Goal: Task Accomplishment & Management: Manage account settings

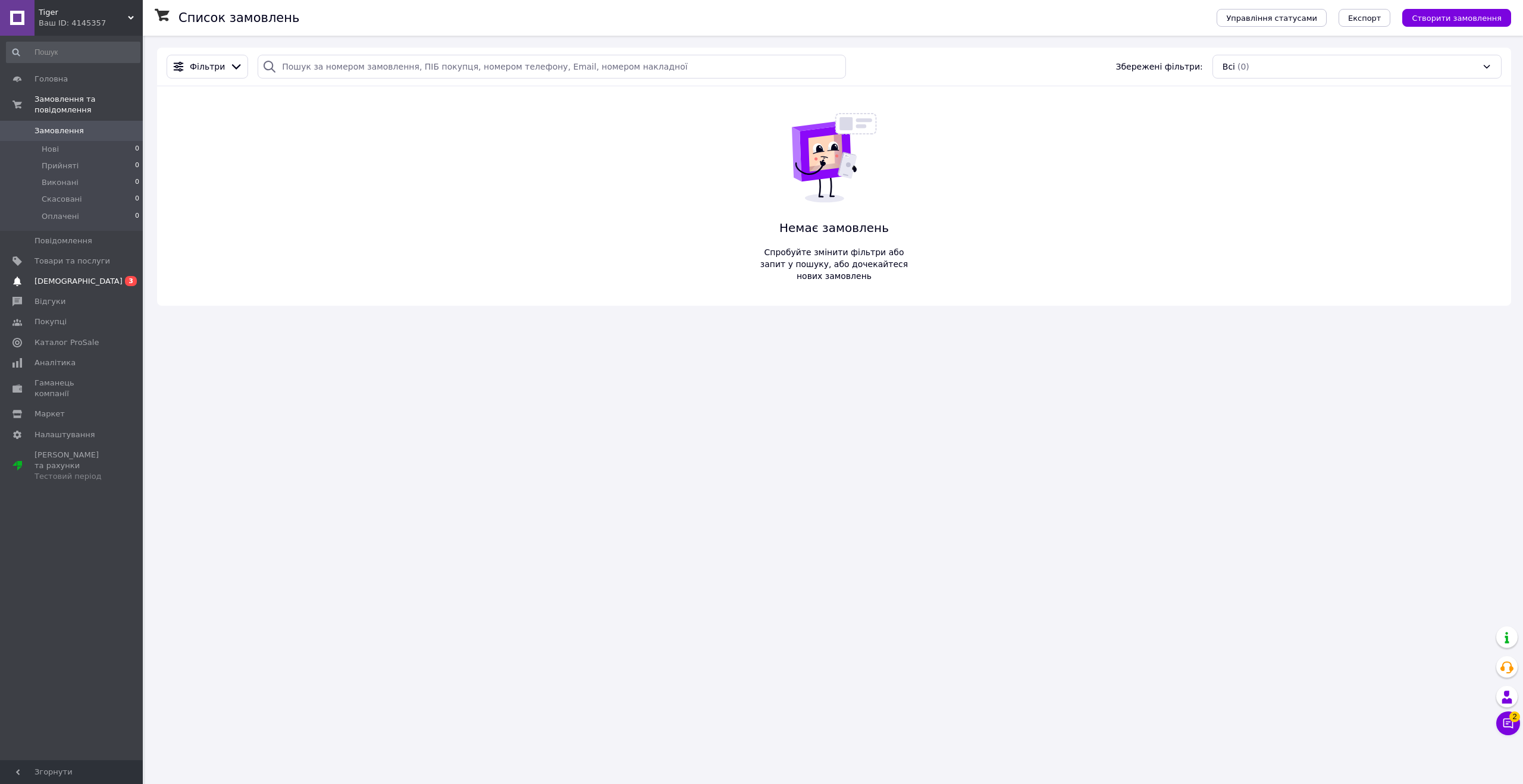
click at [83, 285] on span "[DEMOGRAPHIC_DATA]" at bounding box center [72, 281] width 76 height 10
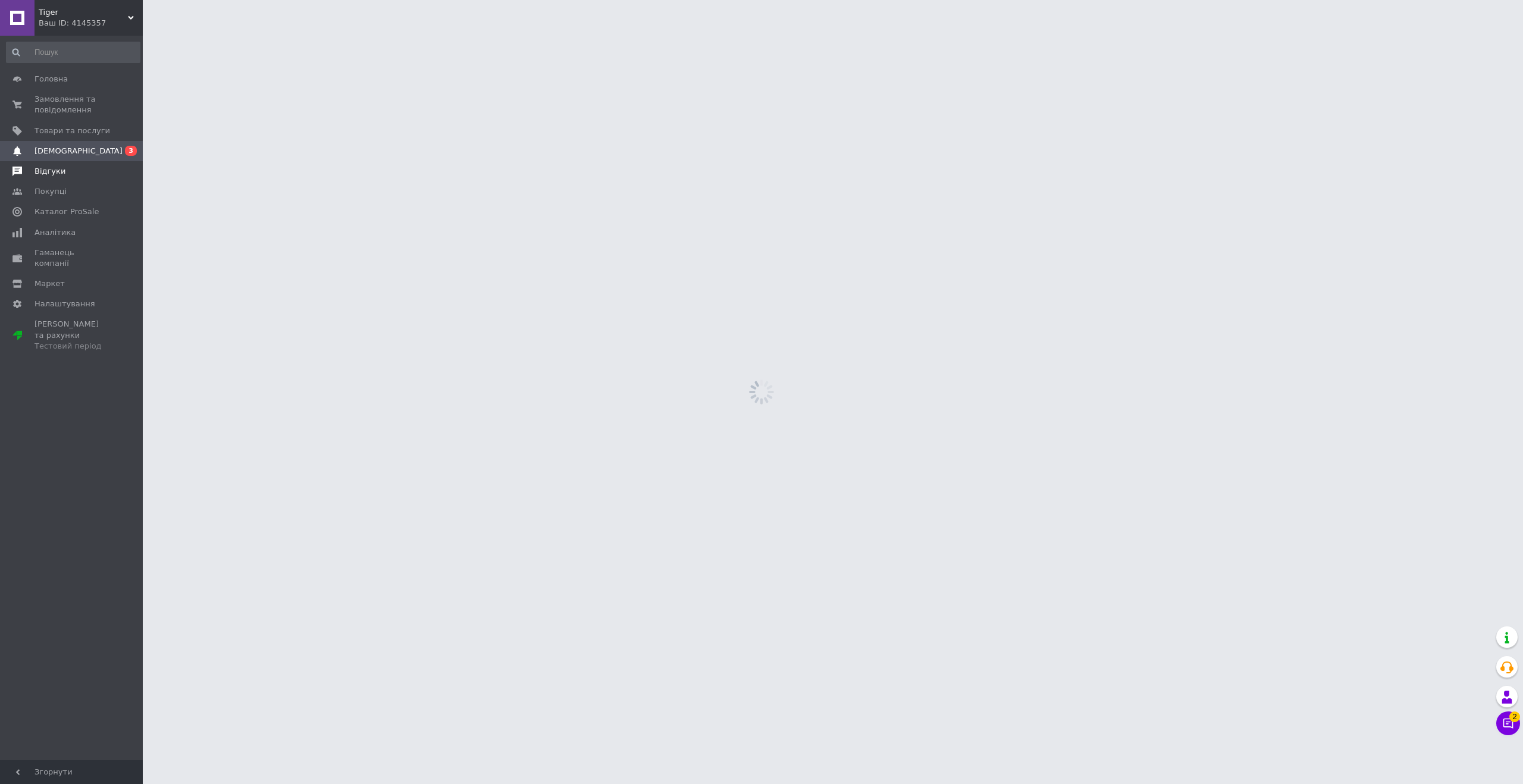
click at [67, 163] on link "Відгуки" at bounding box center [73, 172] width 147 height 21
click at [68, 148] on span "[DEMOGRAPHIC_DATA]" at bounding box center [78, 151] width 88 height 10
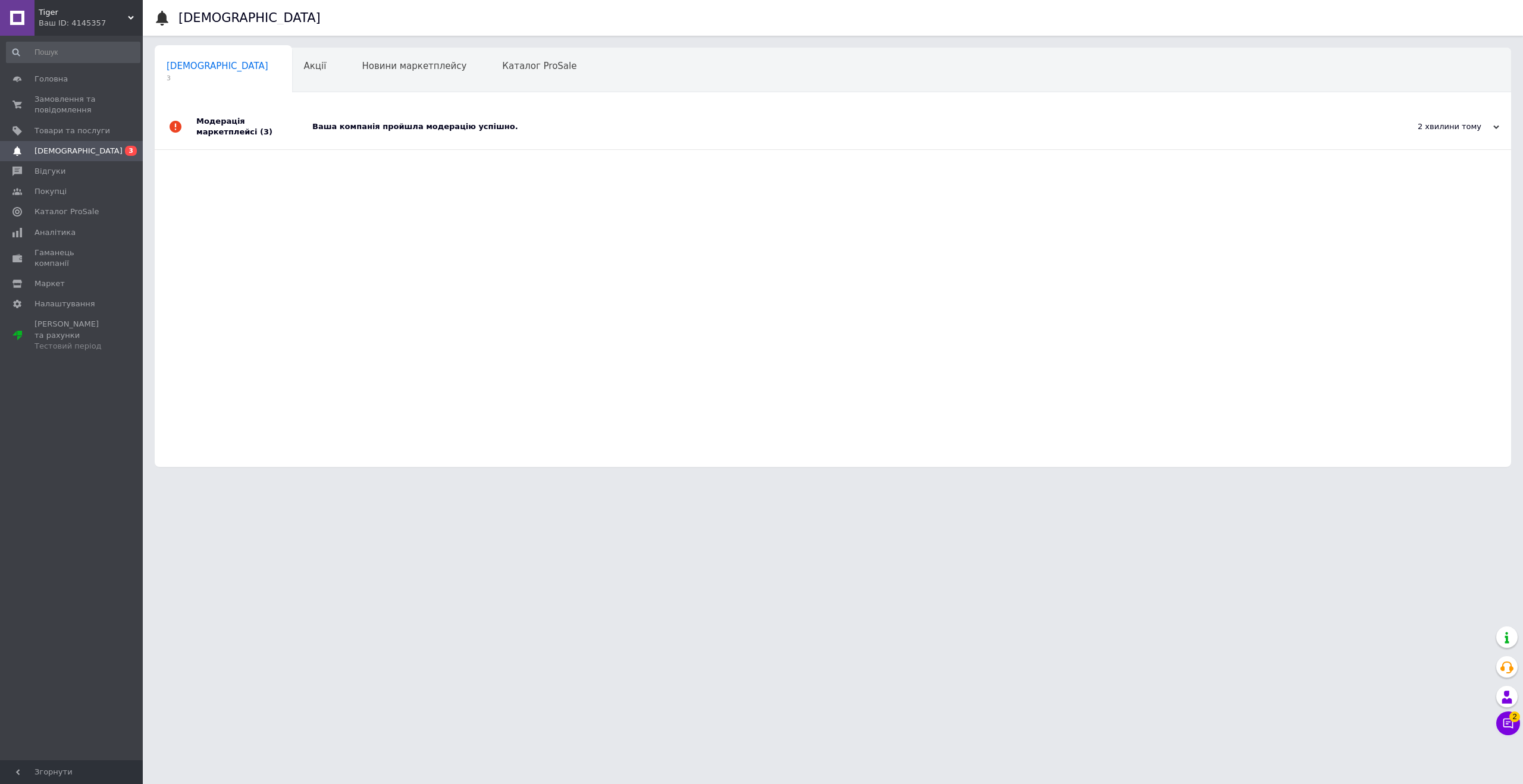
click at [221, 130] on div "Модерація маркетплейсі (3)" at bounding box center [254, 126] width 116 height 45
click at [66, 135] on span "Товари та послуги" at bounding box center [72, 130] width 76 height 10
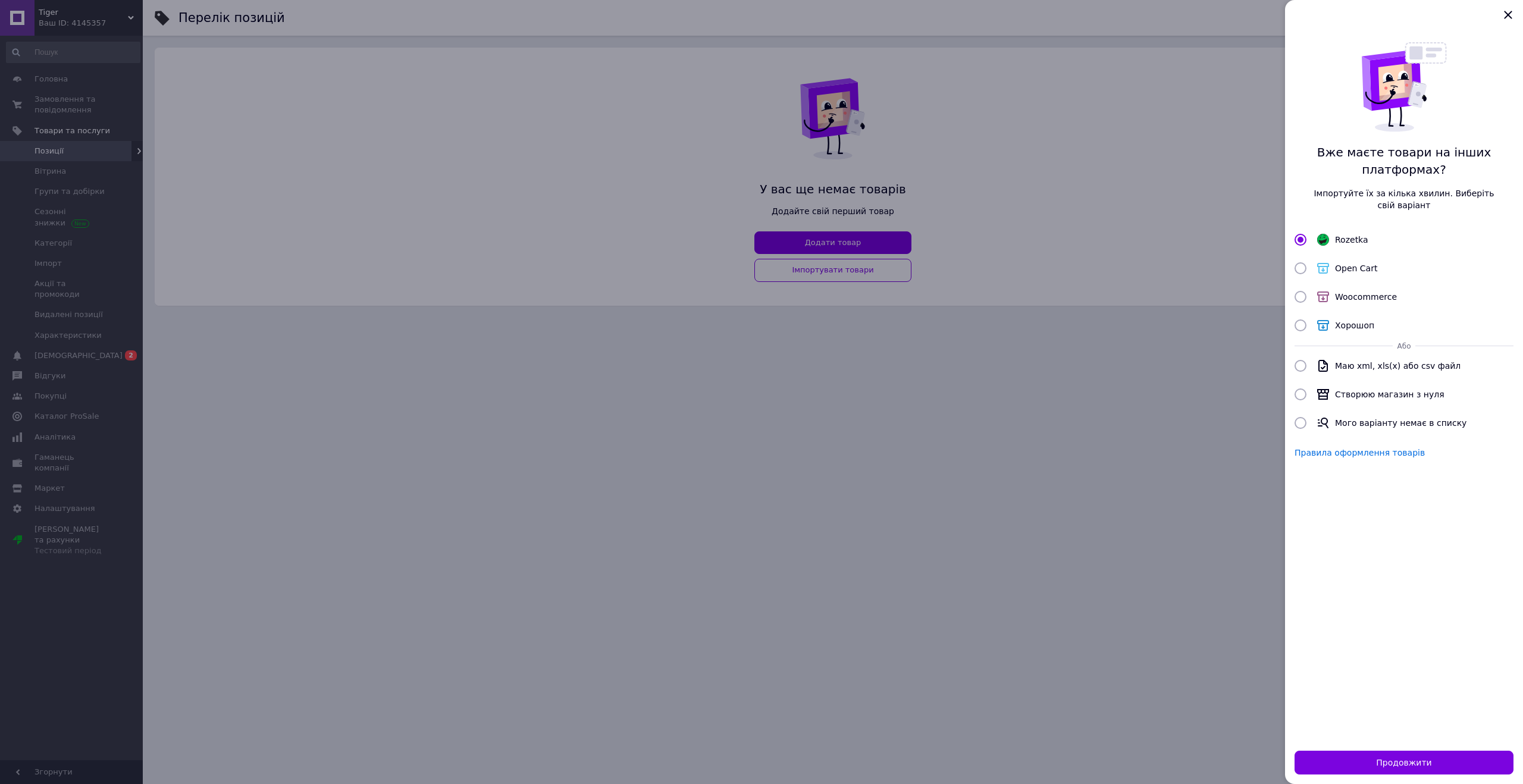
click at [1345, 393] on span "Створюю магазин з нуля" at bounding box center [1390, 394] width 110 height 9
click at [1307, 393] on input "Створюю магазин з нуля" at bounding box center [1301, 395] width 12 height 12
radio input "true"
click at [1372, 763] on button "Продовжити" at bounding box center [1404, 763] width 219 height 24
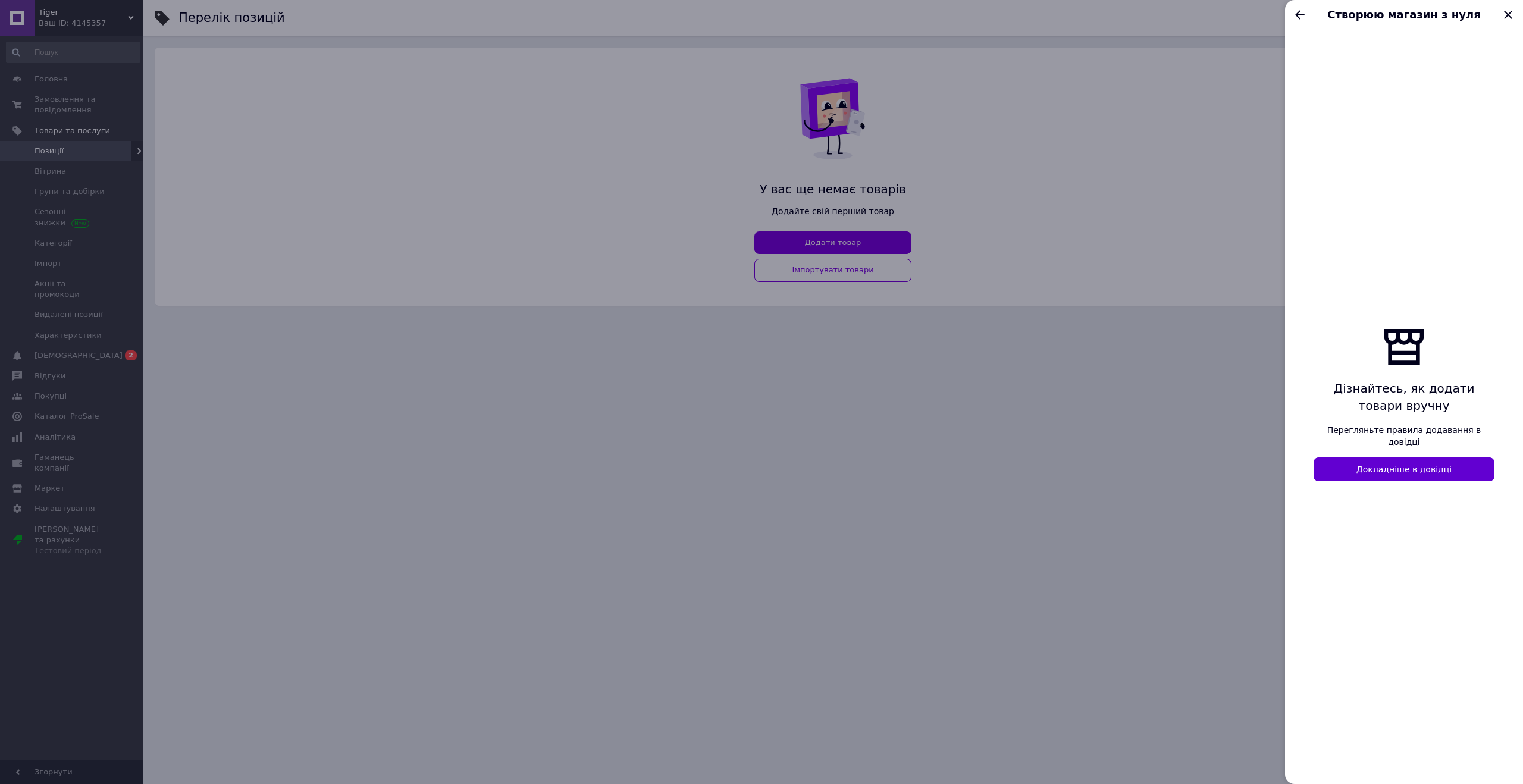
click at [1378, 465] on link "Докладніше в довідці" at bounding box center [1404, 469] width 181 height 24
click at [541, 311] on div at bounding box center [761, 392] width 1523 height 784
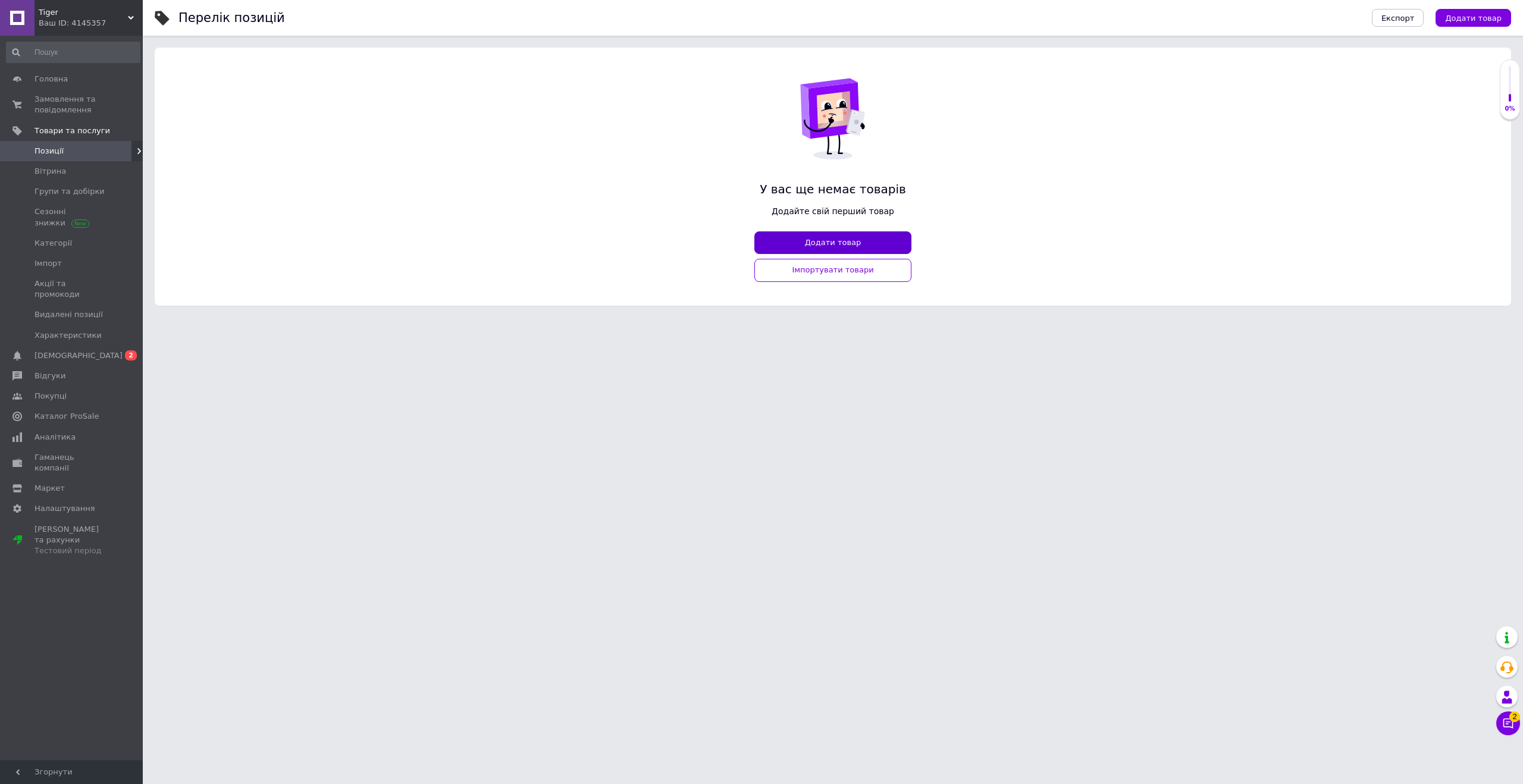
click at [810, 249] on button "Додати товар" at bounding box center [832, 243] width 157 height 23
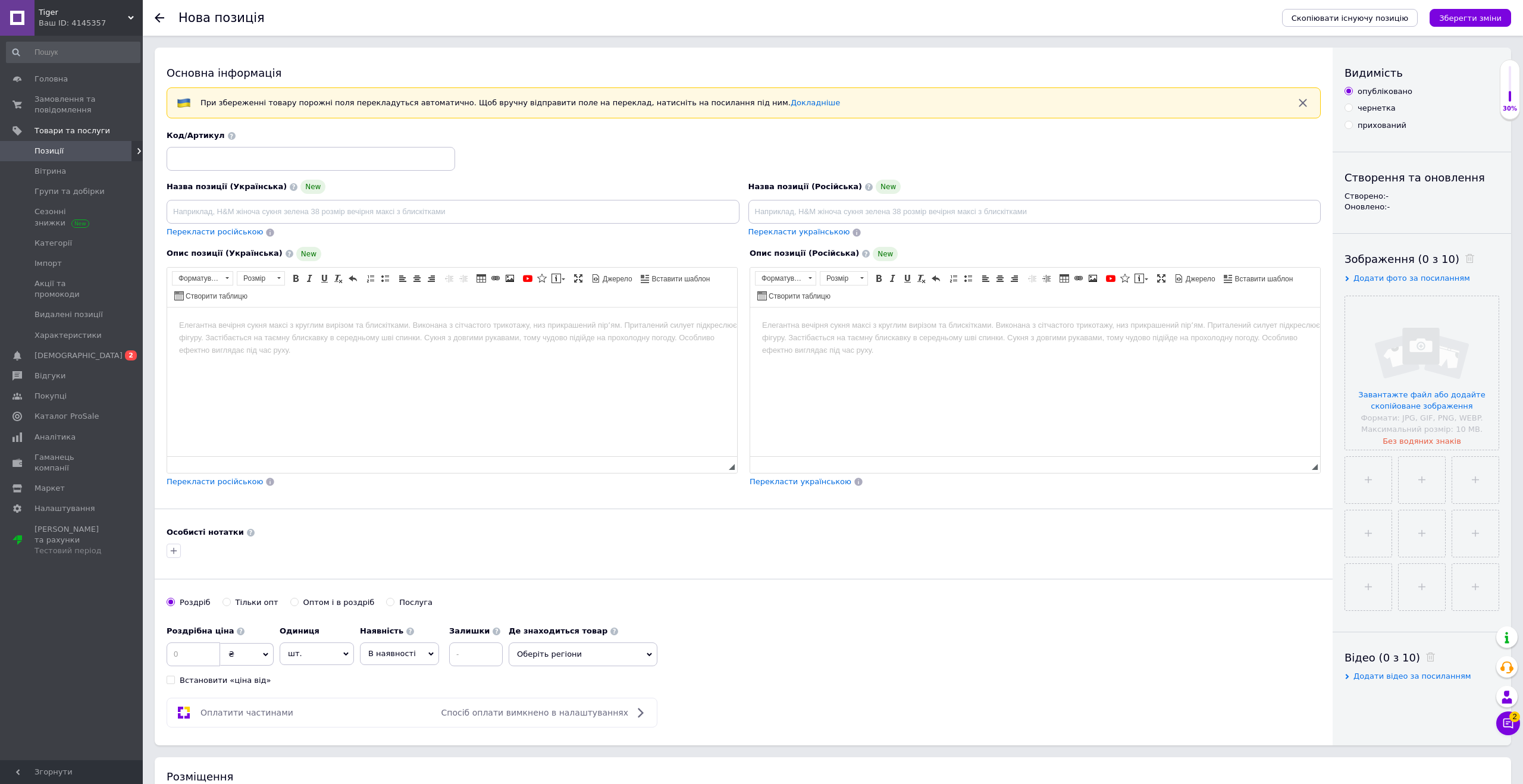
click at [294, 333] on html at bounding box center [452, 325] width 570 height 36
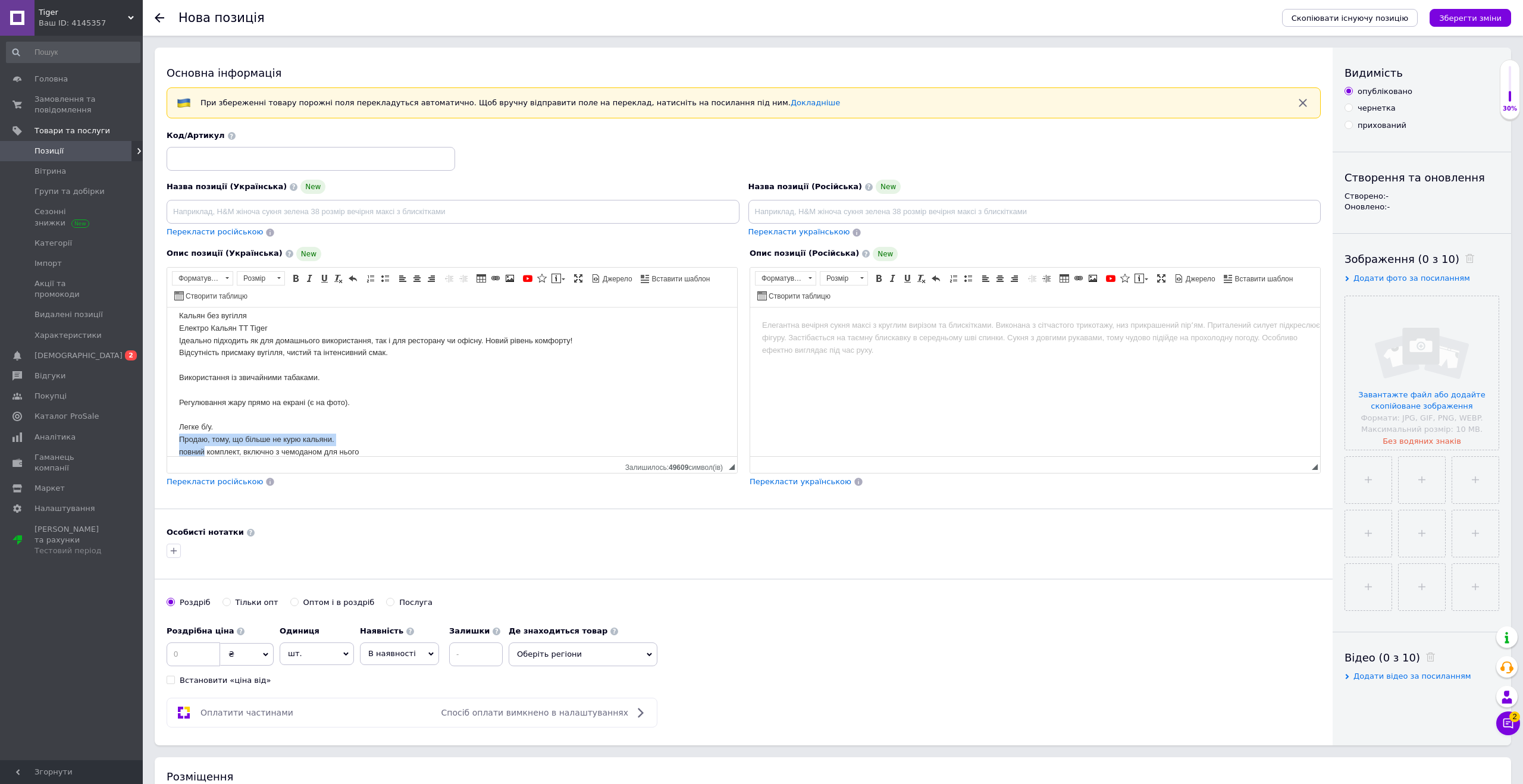
scroll to position [24, 0]
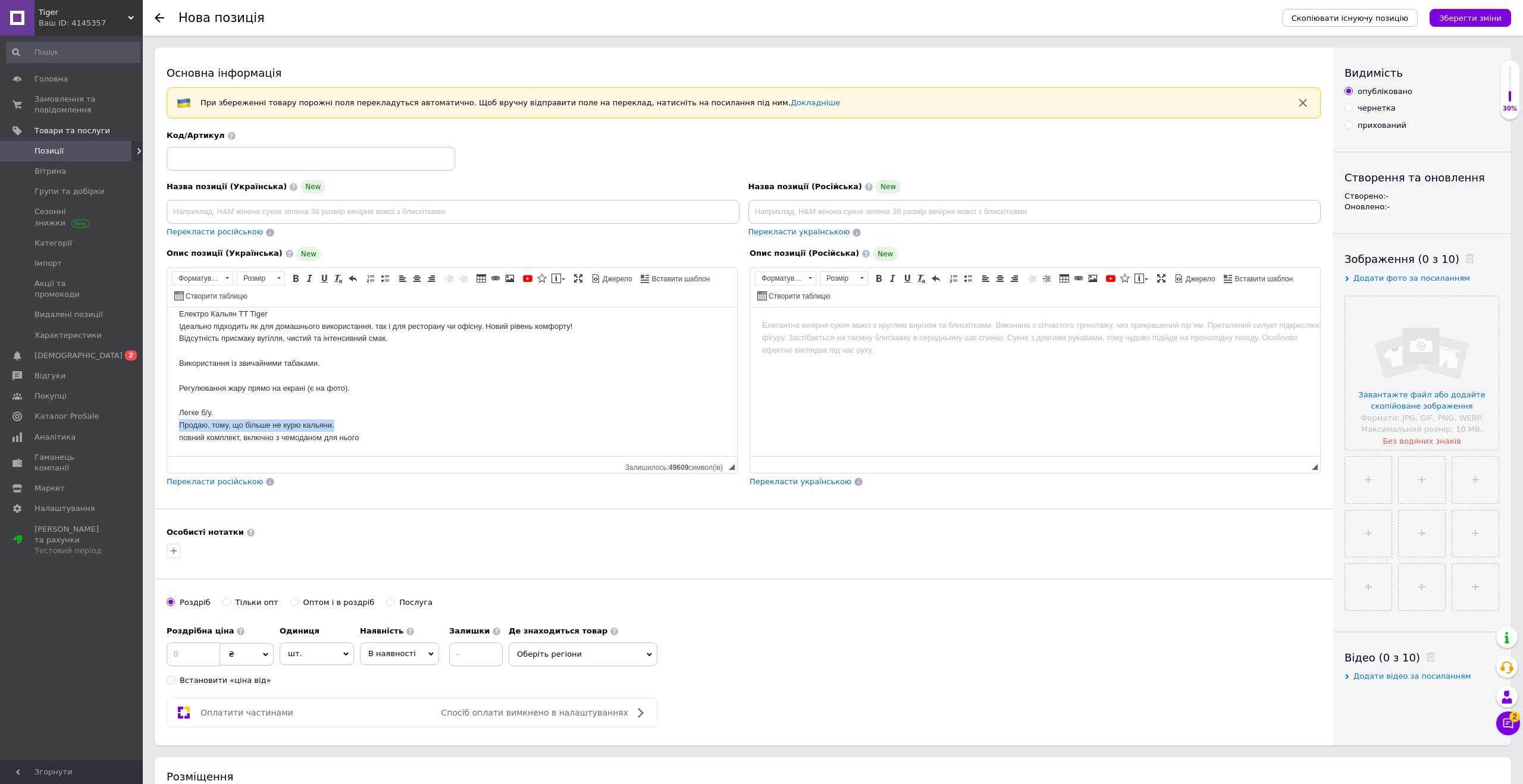
drag, startPoint x: 345, startPoint y: 436, endPoint x: 176, endPoint y: 431, distance: 169.1
click at [176, 431] on html "Кальян без вугілля Електро Кальян TT Tiger Ідеально підходить як для домашнього…" at bounding box center [452, 369] width 570 height 172
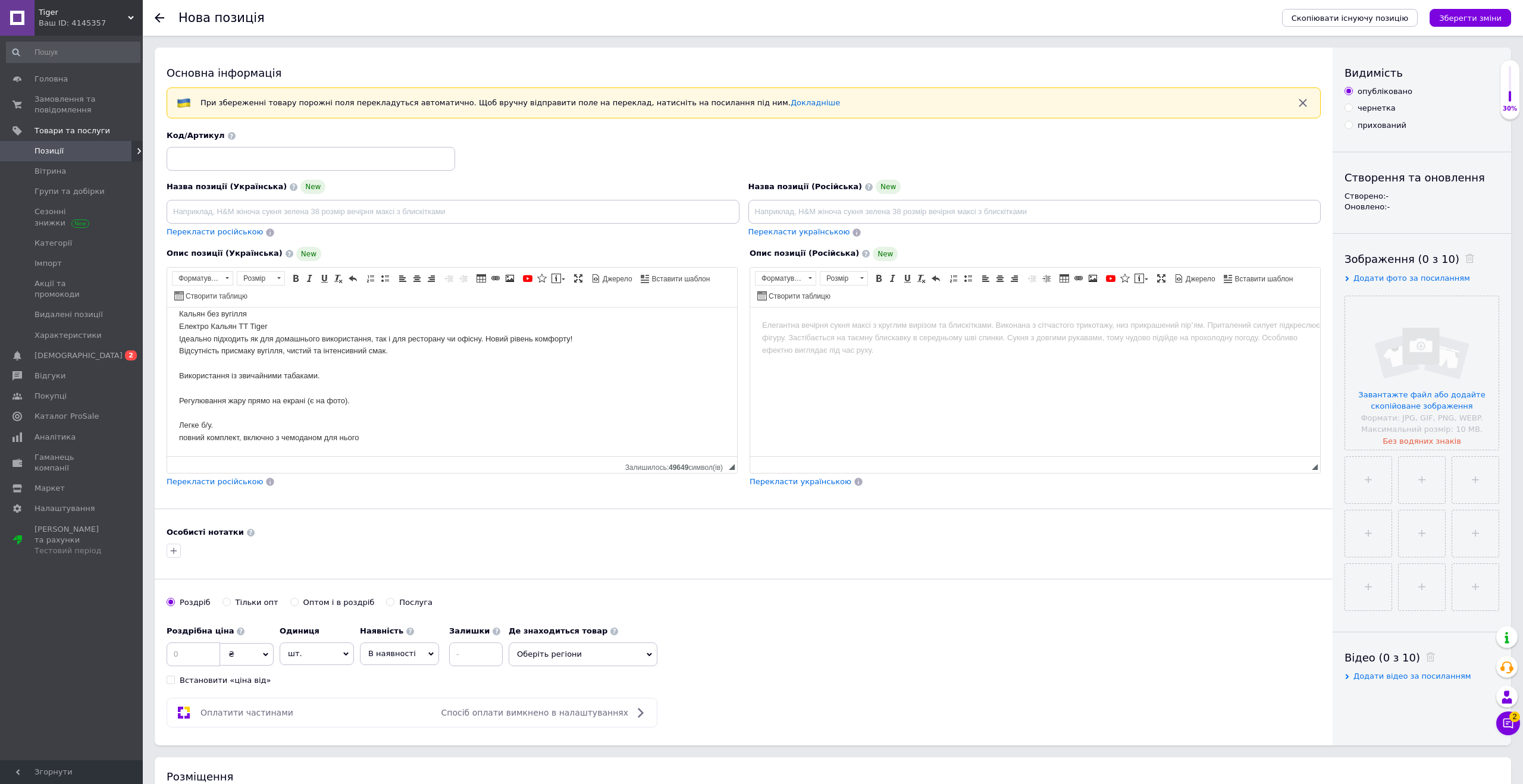
scroll to position [11, 0]
click at [304, 439] on body "Кальян без вугілля Електро Кальян TT Tiger Ідеально підходить як для домашнього…" at bounding box center [452, 376] width 547 height 136
click at [363, 445] on html "Кальян без вугілля Електро Кальян TT Tiger Ідеально підходить як для домашнього…" at bounding box center [452, 376] width 570 height 160
drag, startPoint x: 270, startPoint y: 326, endPoint x: 212, endPoint y: 326, distance: 58.0
click at [211, 326] on body "Кальян без вугілля Електро Кальян TT Tiger Ідеально підходить як для домашнього…" at bounding box center [452, 376] width 547 height 136
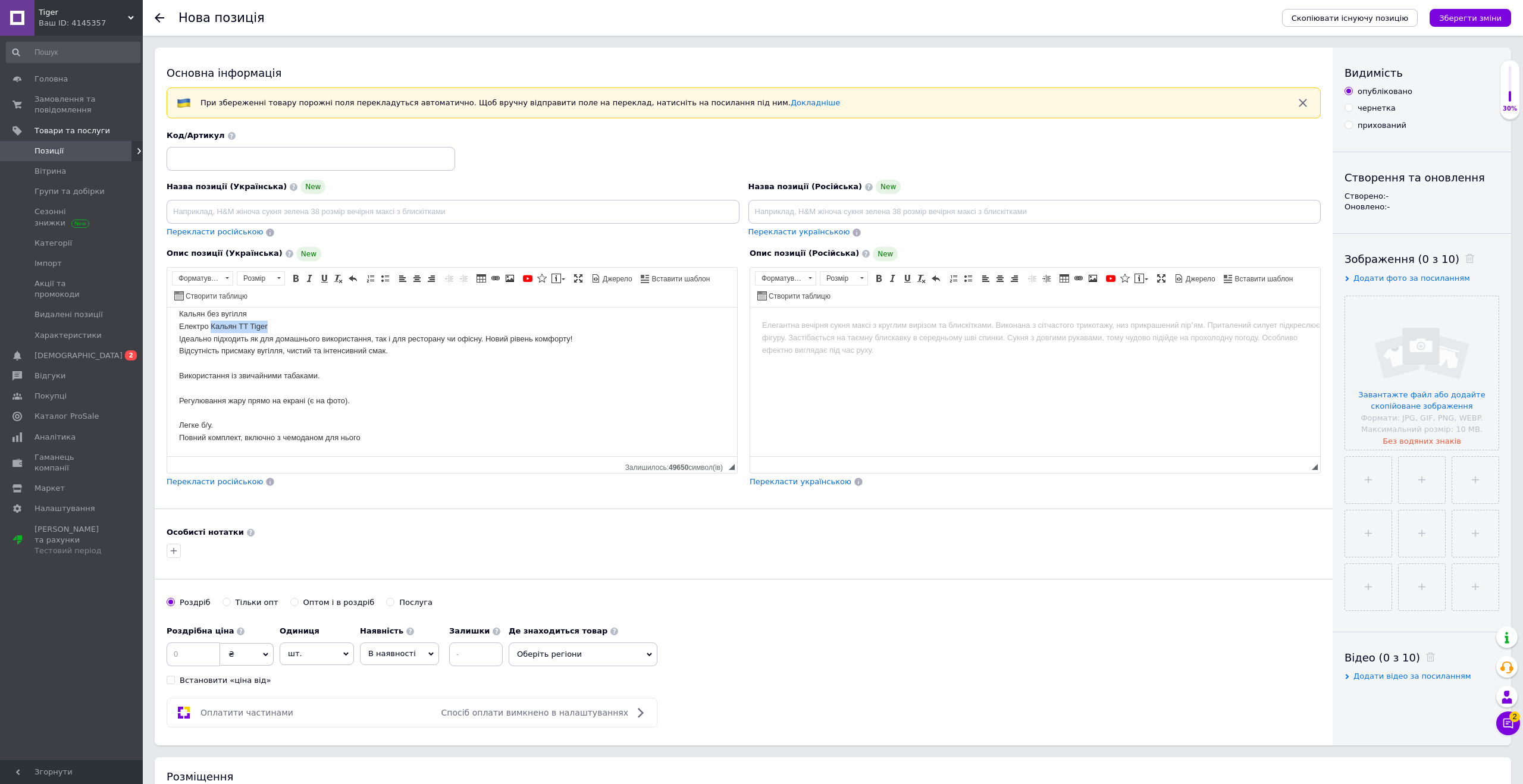
copy body "Кальян TT Tiger"
click at [190, 210] on input at bounding box center [453, 212] width 573 height 24
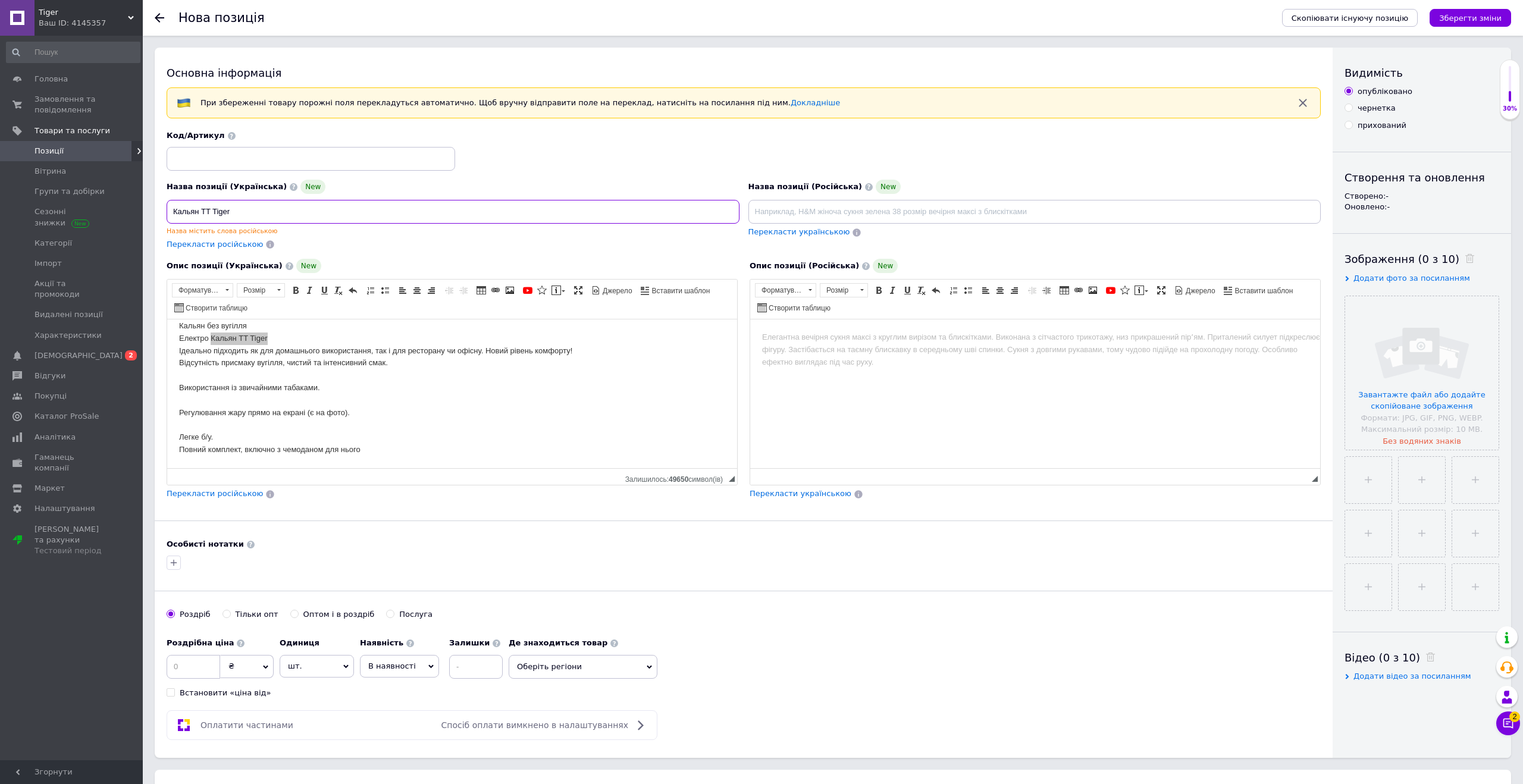
type input "Кальян TT Tiger"
click at [208, 242] on span "Перекласти російською" at bounding box center [215, 244] width 96 height 9
type input "Кальян TT Tiger"
click at [271, 211] on input "Кальян TT Tiger" at bounding box center [453, 212] width 573 height 24
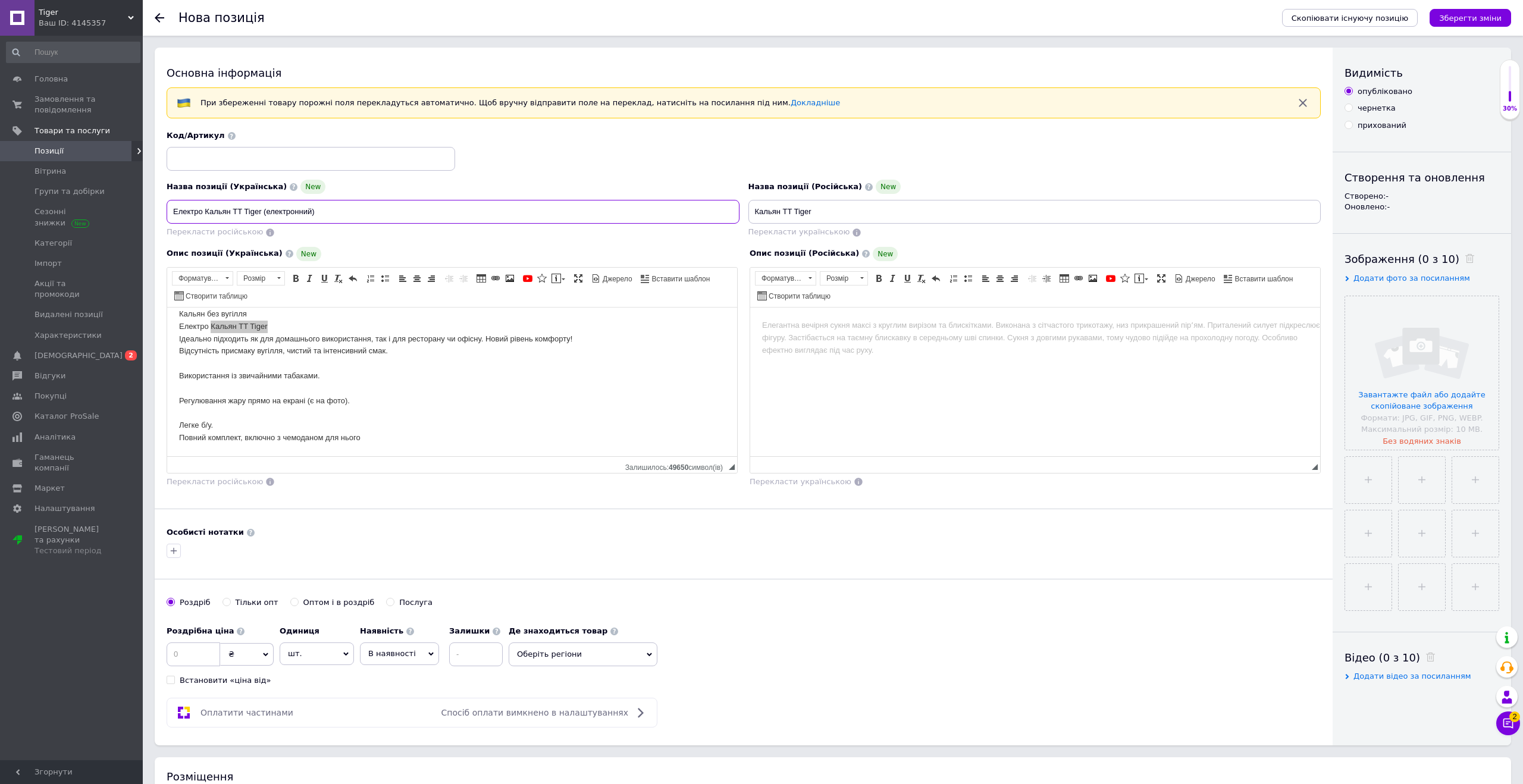
type input "Електро Кальян TT Tiger (електронний)"
click at [219, 156] on input at bounding box center [311, 159] width 288 height 24
click at [228, 136] on span at bounding box center [232, 136] width 8 height 8
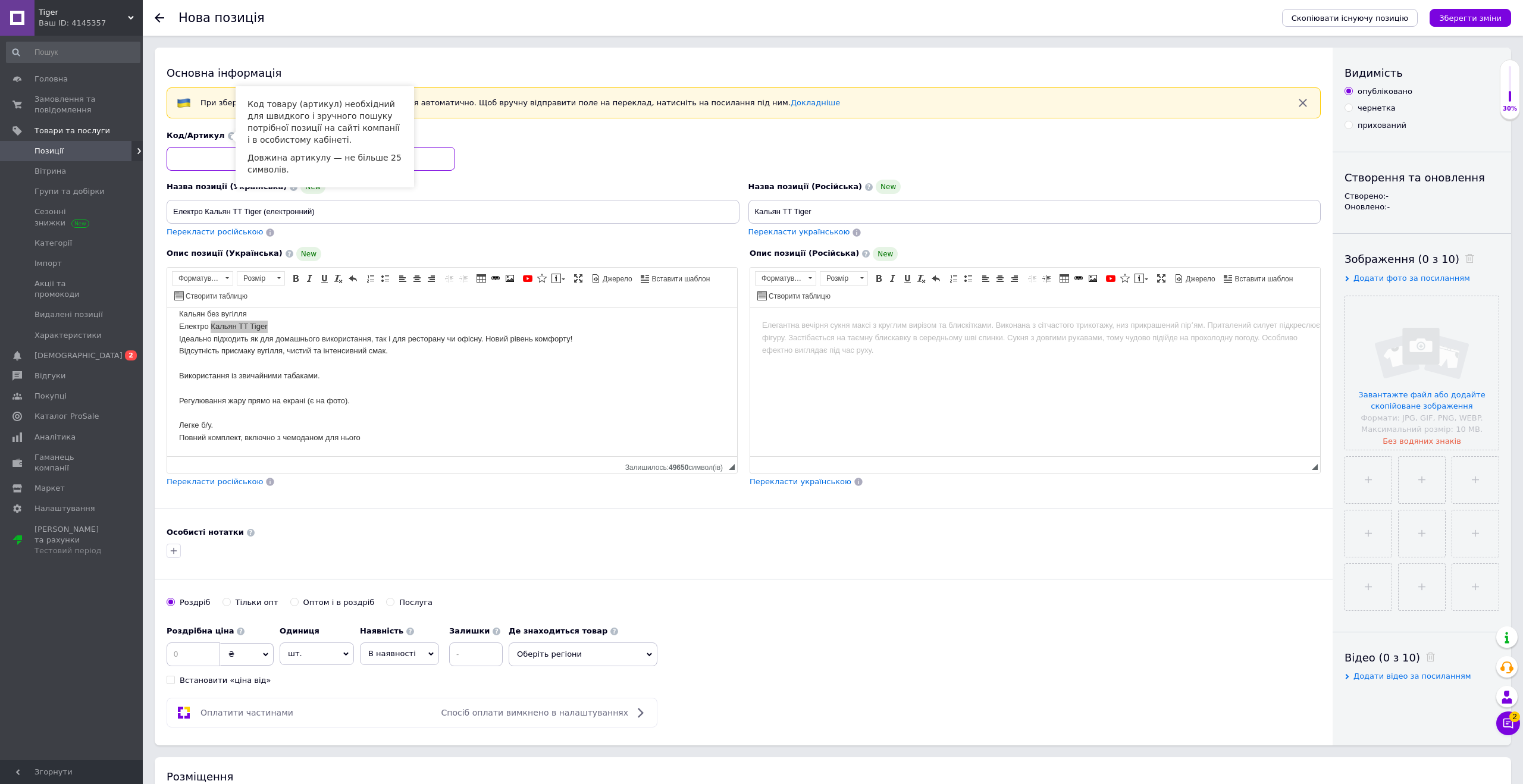
click at [204, 166] on input at bounding box center [311, 159] width 288 height 24
click at [255, 209] on input "Електро Кальян TT Tiger (електронний)" at bounding box center [453, 212] width 573 height 24
click at [197, 165] on input at bounding box center [311, 159] width 288 height 24
paste input "Tiger"
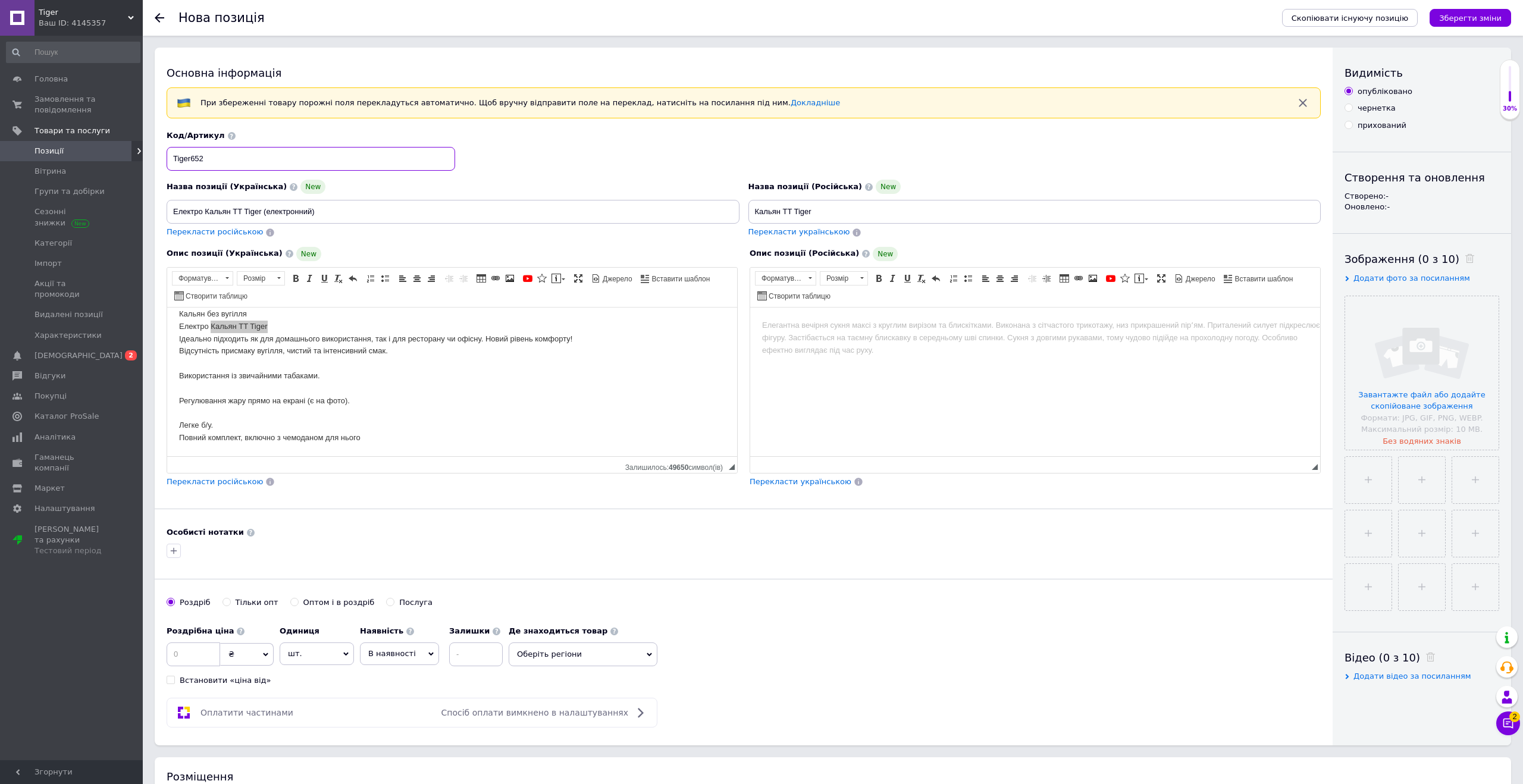
type input "Tiger652"
click at [496, 385] on body "Кальян без вугілля Електро Кальян TT Tiger Ідеально підходить як для домашнього…" at bounding box center [452, 376] width 547 height 136
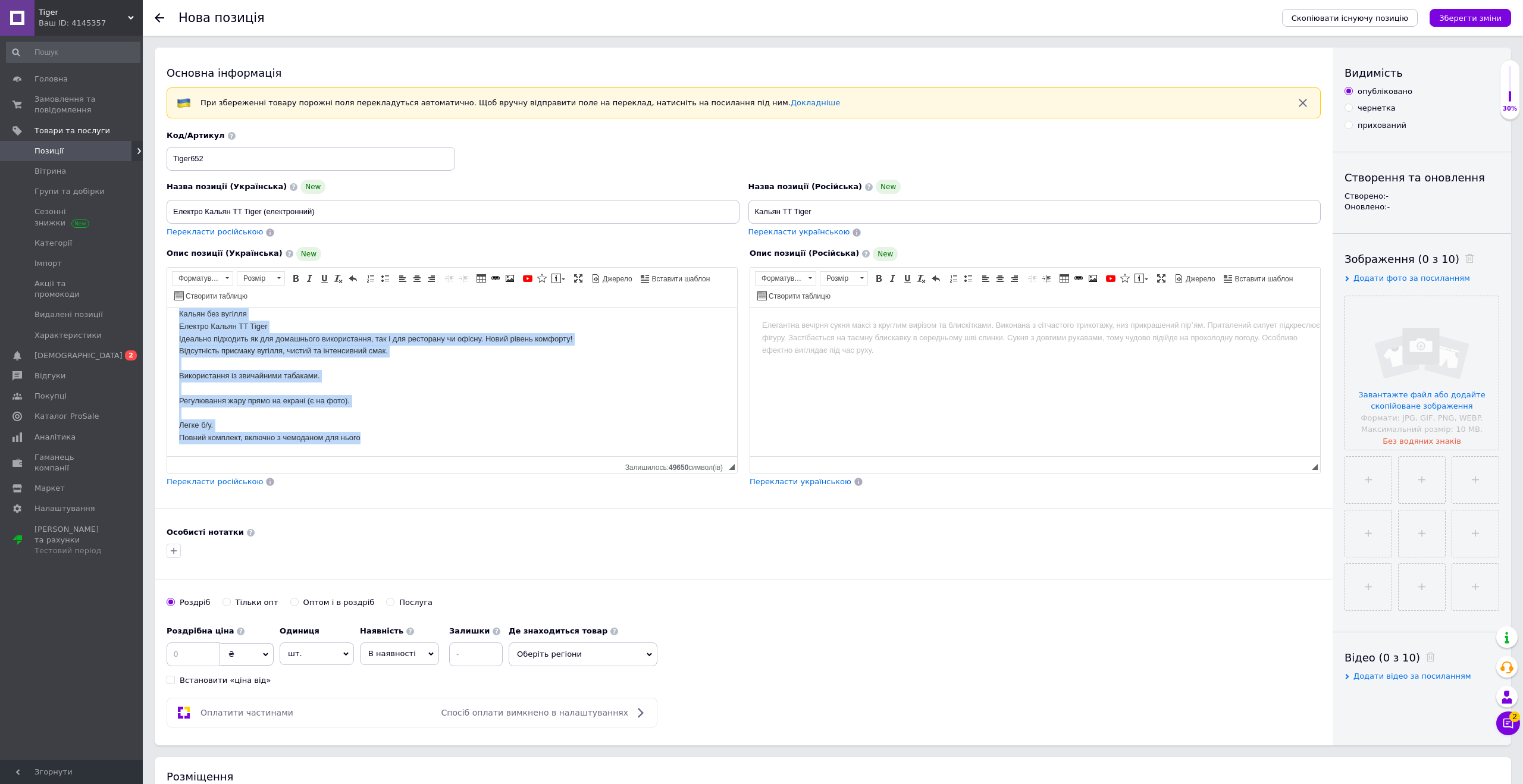
drag, startPoint x: 179, startPoint y: 315, endPoint x: 384, endPoint y: 450, distance: 245.5
click at [384, 450] on html "Кальян без вугілля Електро Кальян TT Tiger Ідеально підходить як для домашнього…" at bounding box center [452, 376] width 570 height 160
copy body "Кальян без вугілля Електро Кальян TT Tiger Ідеально підходить як для домашнього…"
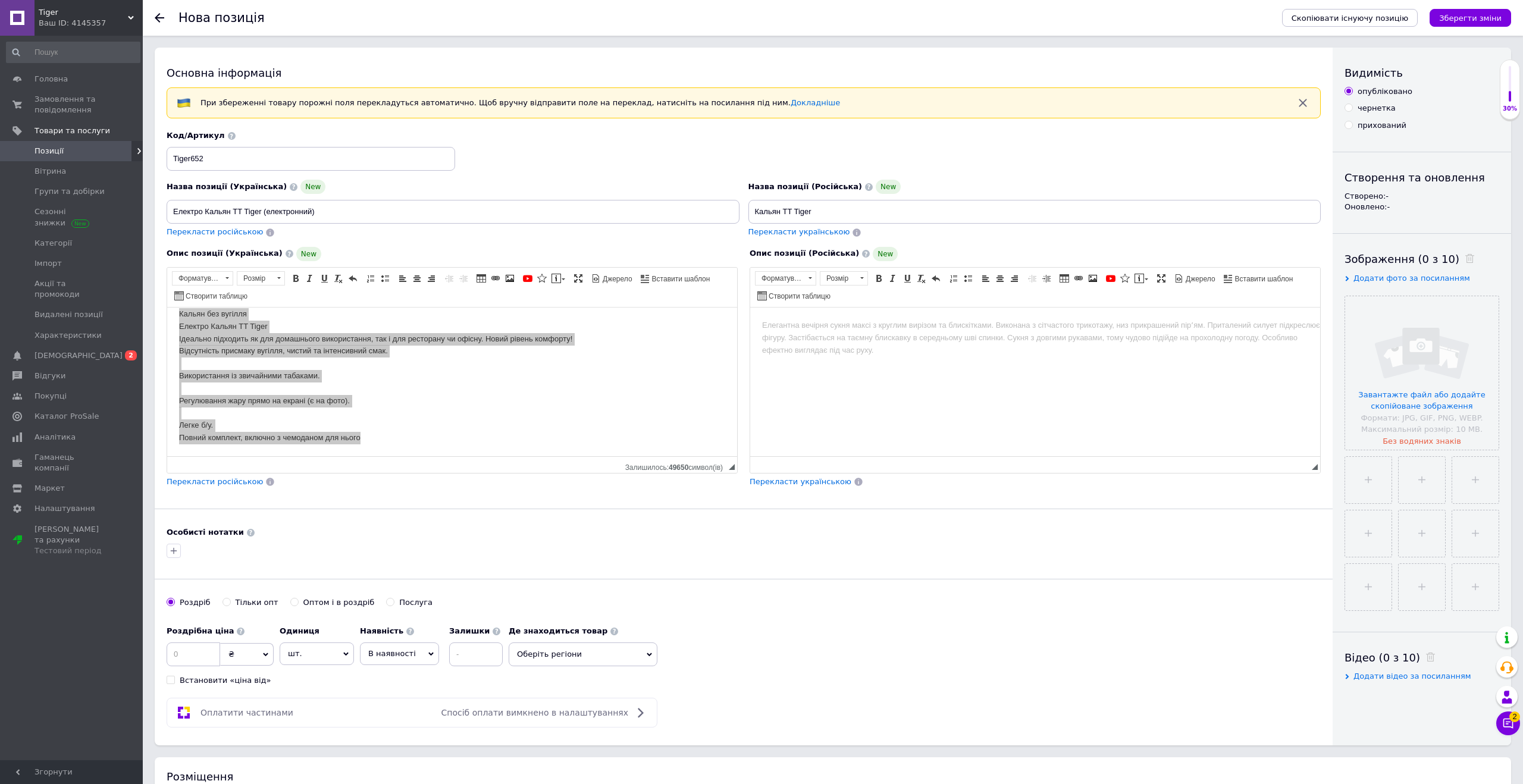
click at [235, 17] on h1 "Нова позиція" at bounding box center [221, 17] width 87 height 15
click at [760, 339] on html at bounding box center [1035, 325] width 570 height 36
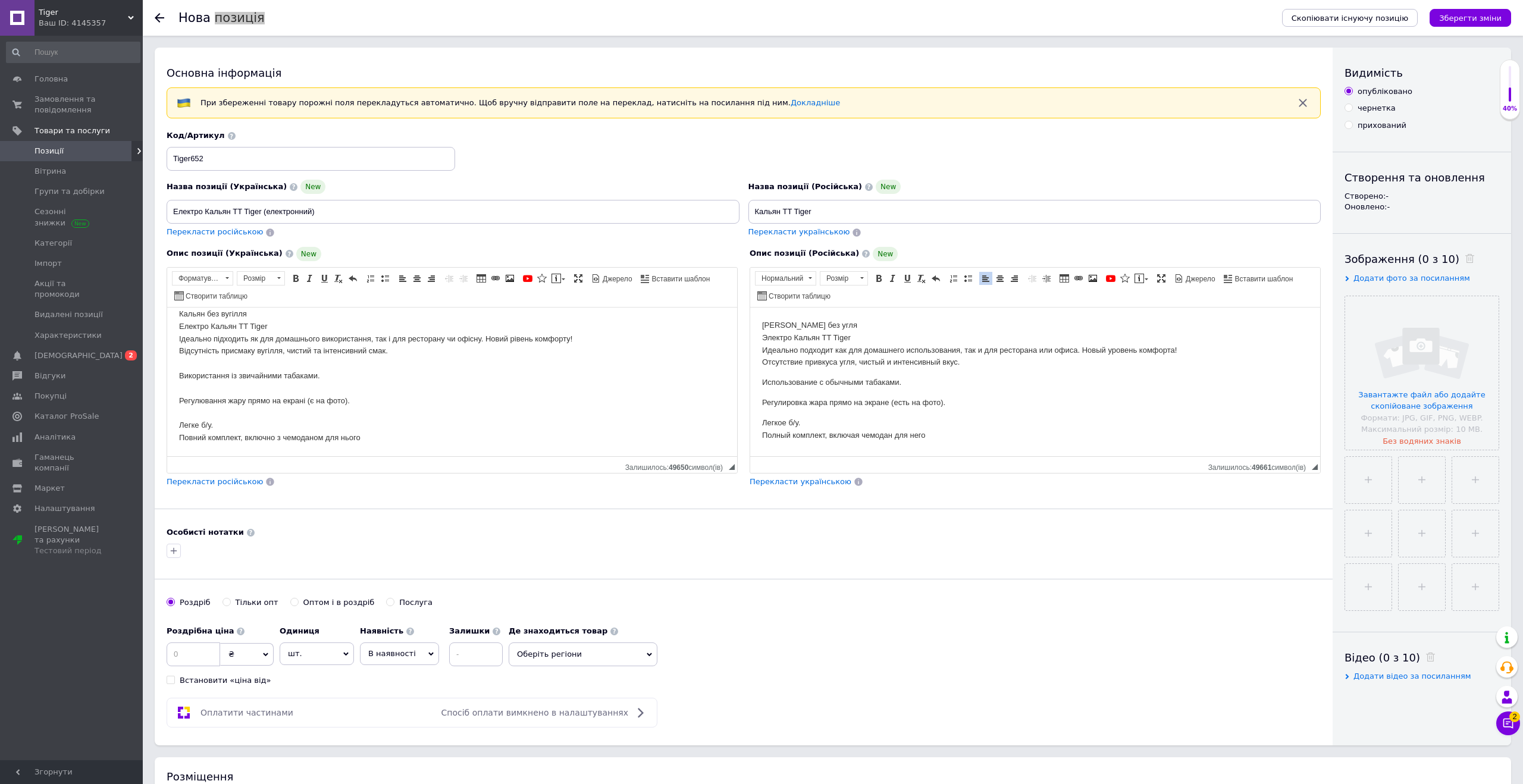
click at [275, 313] on body "Кальян без вугілля Електро Кальян TT Tiger Ідеально підходить як для домашнього…" at bounding box center [452, 376] width 547 height 136
drag, startPoint x: 259, startPoint y: 313, endPoint x: 168, endPoint y: 313, distance: 91.0
click at [168, 313] on html "Кальян без вугілля Електро Кальян TT Tiger Ідеально підходить як для домашнього…" at bounding box center [452, 387] width 570 height 160
click at [294, 278] on span at bounding box center [295, 278] width 9 height 9
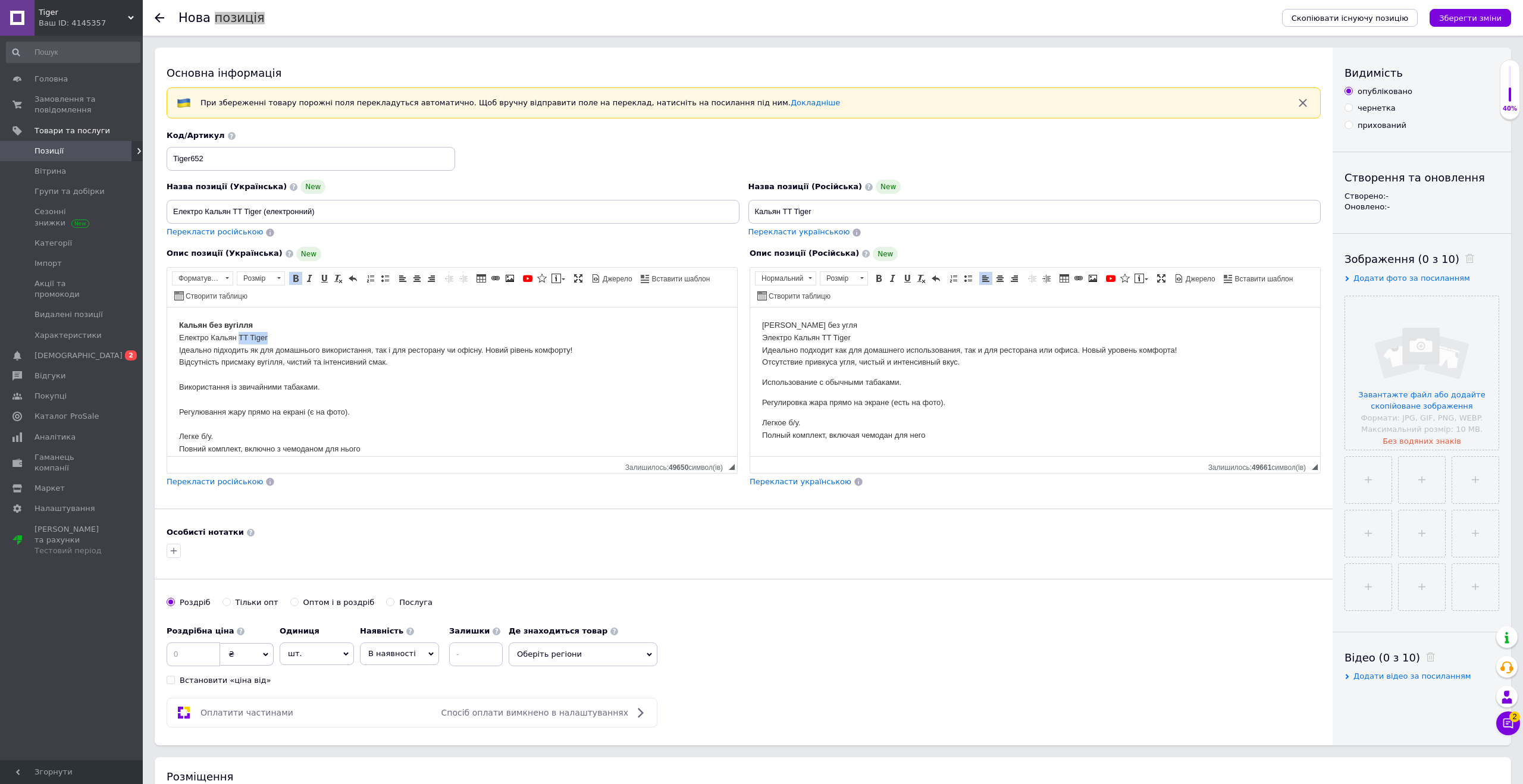
drag, startPoint x: 273, startPoint y: 337, endPoint x: 241, endPoint y: 337, distance: 32.0
click at [241, 337] on body "Кальян без вугілля Електро Кальян TT Tiger Ідеально підходить як для домашнього…" at bounding box center [452, 387] width 547 height 136
click at [296, 278] on span at bounding box center [295, 278] width 9 height 9
drag, startPoint x: 854, startPoint y: 333, endPoint x: 825, endPoint y: 334, distance: 29.0
click at [825, 334] on p "Кальян без угля Электро Кальян TT Tiger Идеально подходит как для домашнего исп…" at bounding box center [1035, 344] width 547 height 50
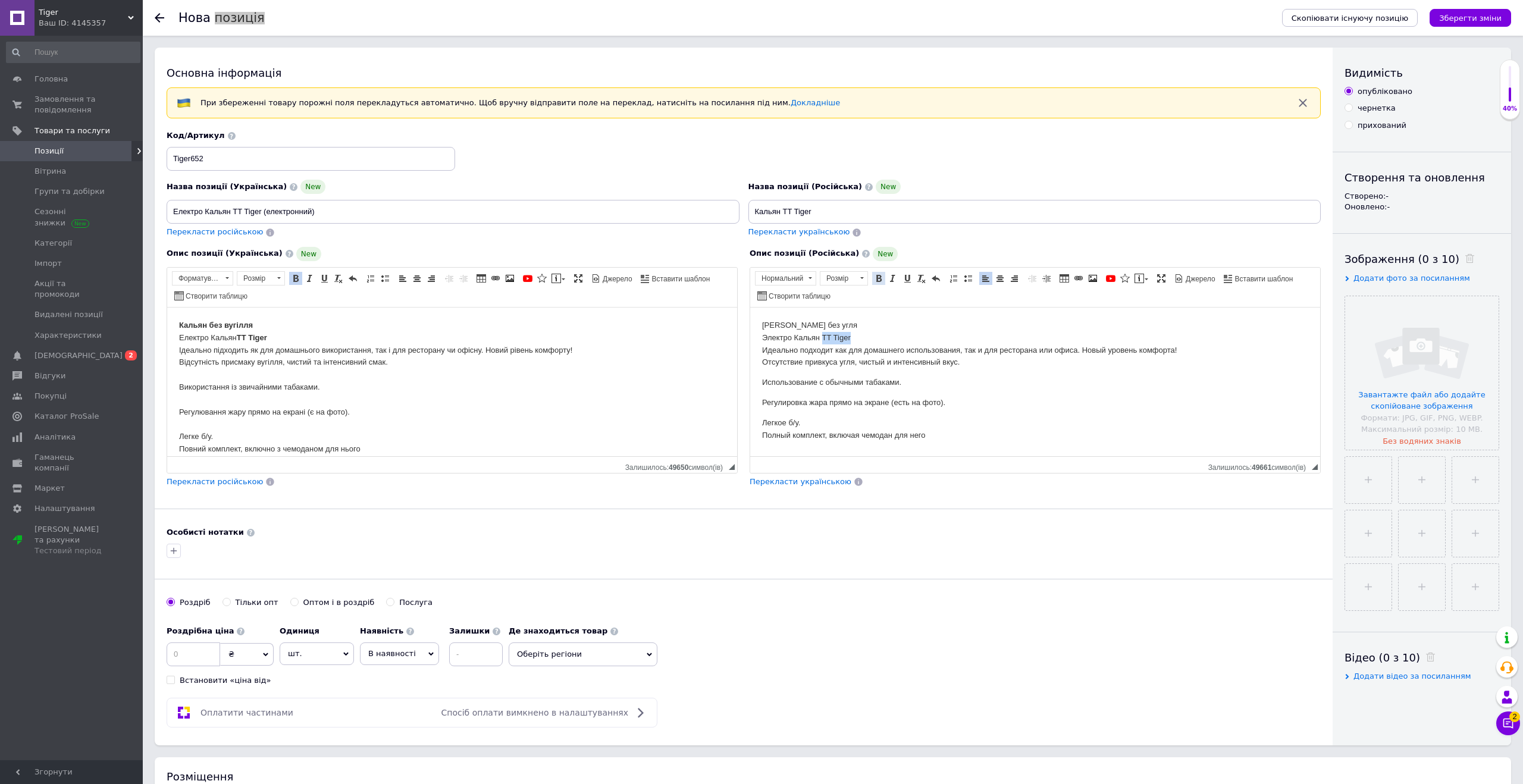
click at [879, 275] on span at bounding box center [879, 278] width 9 height 9
drag, startPoint x: 827, startPoint y: 327, endPoint x: 754, endPoint y: 328, distance: 73.0
click at [754, 328] on html "Кальян без угля Электро Кальян TT Tiger Идеально подходит как для домашнего исп…" at bounding box center [1035, 380] width 570 height 146
click at [877, 276] on span at bounding box center [879, 278] width 9 height 9
click at [776, 314] on html "Кальян без угля Электро Кальян TT Tiger Идеально подходит как для домашнего исп…" at bounding box center [1035, 380] width 570 height 146
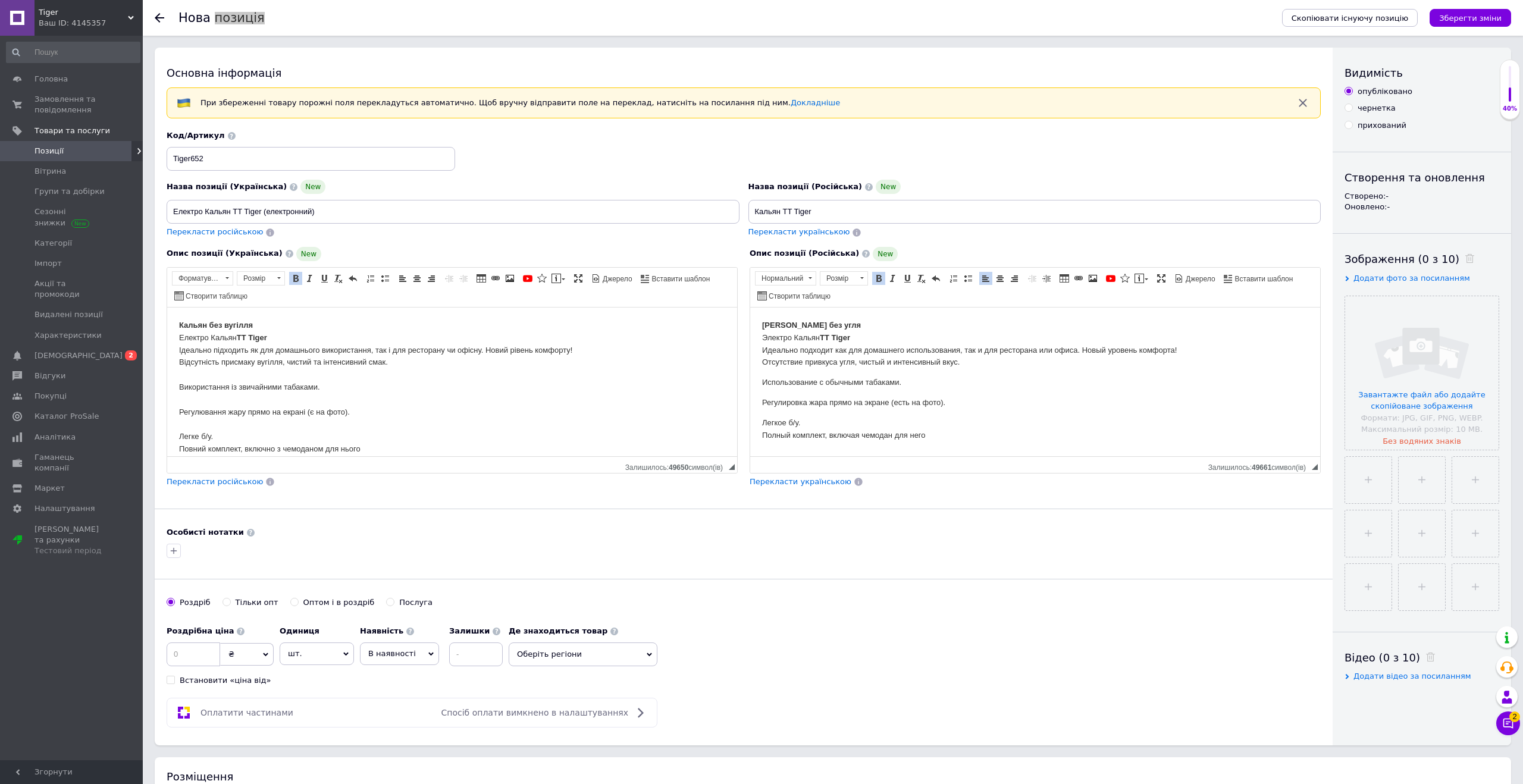
scroll to position [11, 0]
drag, startPoint x: 324, startPoint y: 209, endPoint x: 142, endPoint y: 210, distance: 182.0
click at [142, 210] on div "Основна інформація При збереженні товару порожні поля перекладуться автоматично…" at bounding box center [832, 625] width 1381 height 1157
drag, startPoint x: 813, startPoint y: 211, endPoint x: 722, endPoint y: 211, distance: 91.0
click at [722, 211] on div "Назва позиції (Українська) New Електро Кальян TT Tiger (електронний) Перекласти…" at bounding box center [744, 184] width 1163 height 117
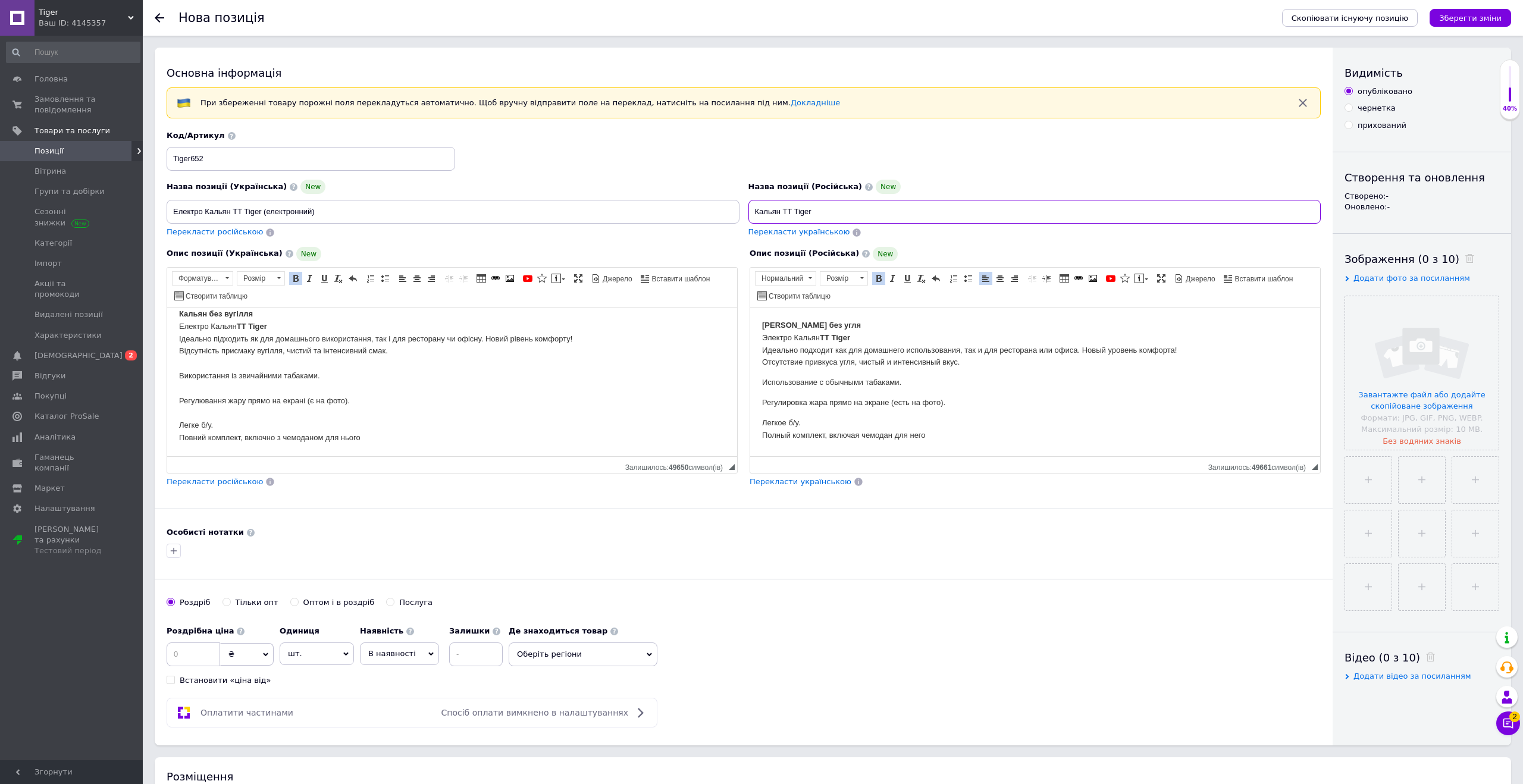
paste input "лектро Кальян TT Tiger (электронный)"
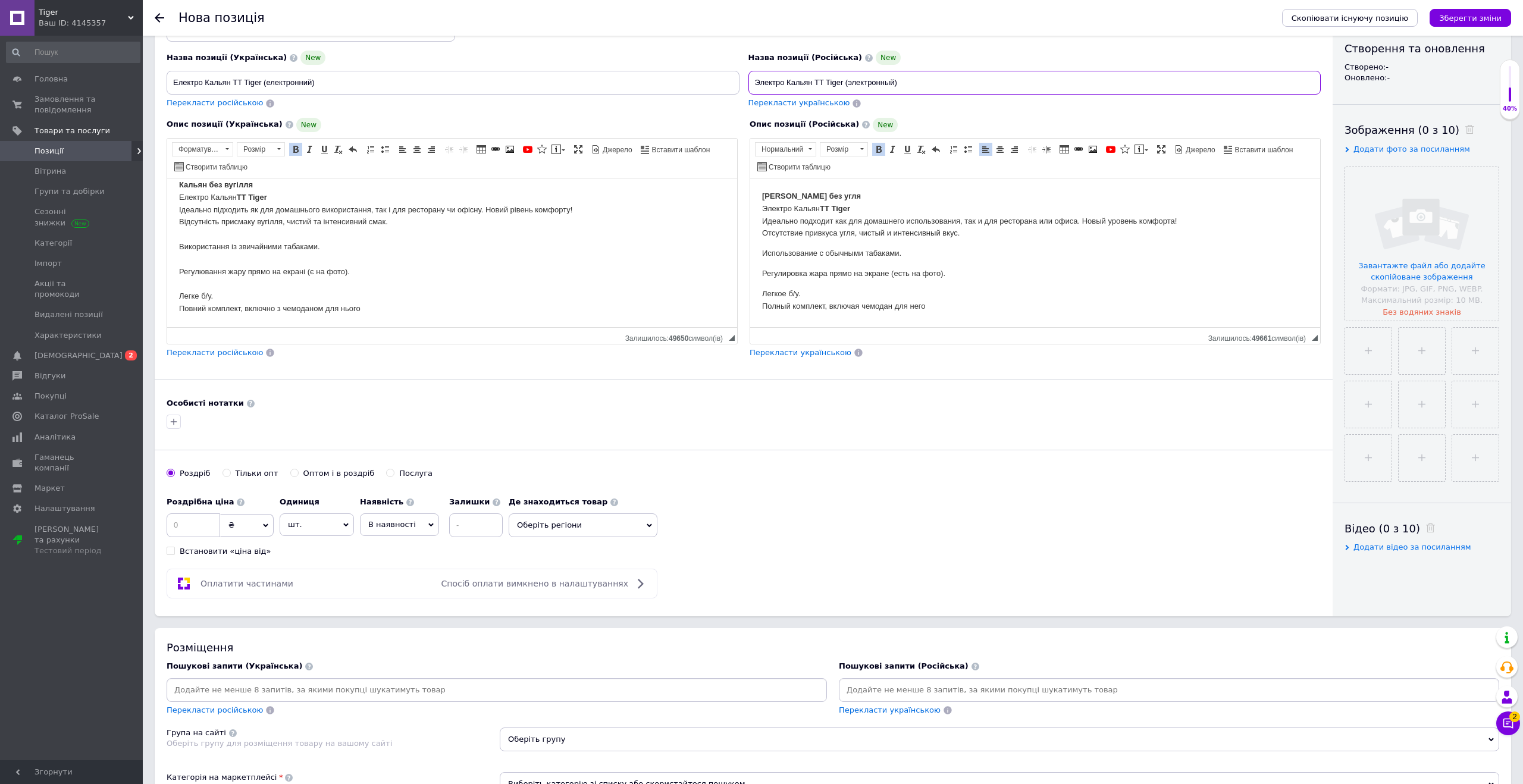
scroll to position [139, 0]
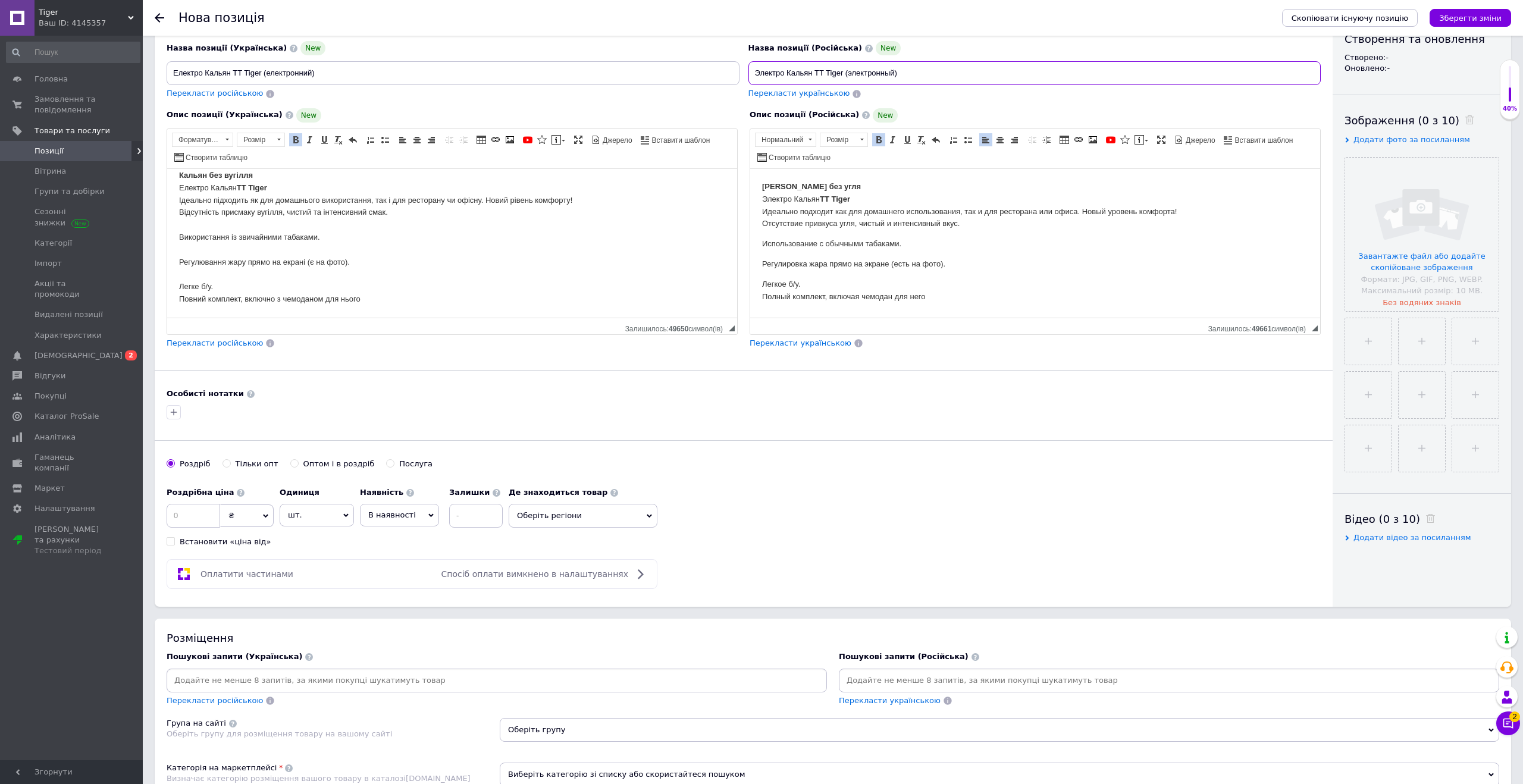
type input "Электро Кальян TT Tiger (электронный)"
click at [195, 519] on input at bounding box center [193, 516] width 53 height 24
type input "9999"
click at [298, 521] on span "шт." at bounding box center [317, 515] width 75 height 22
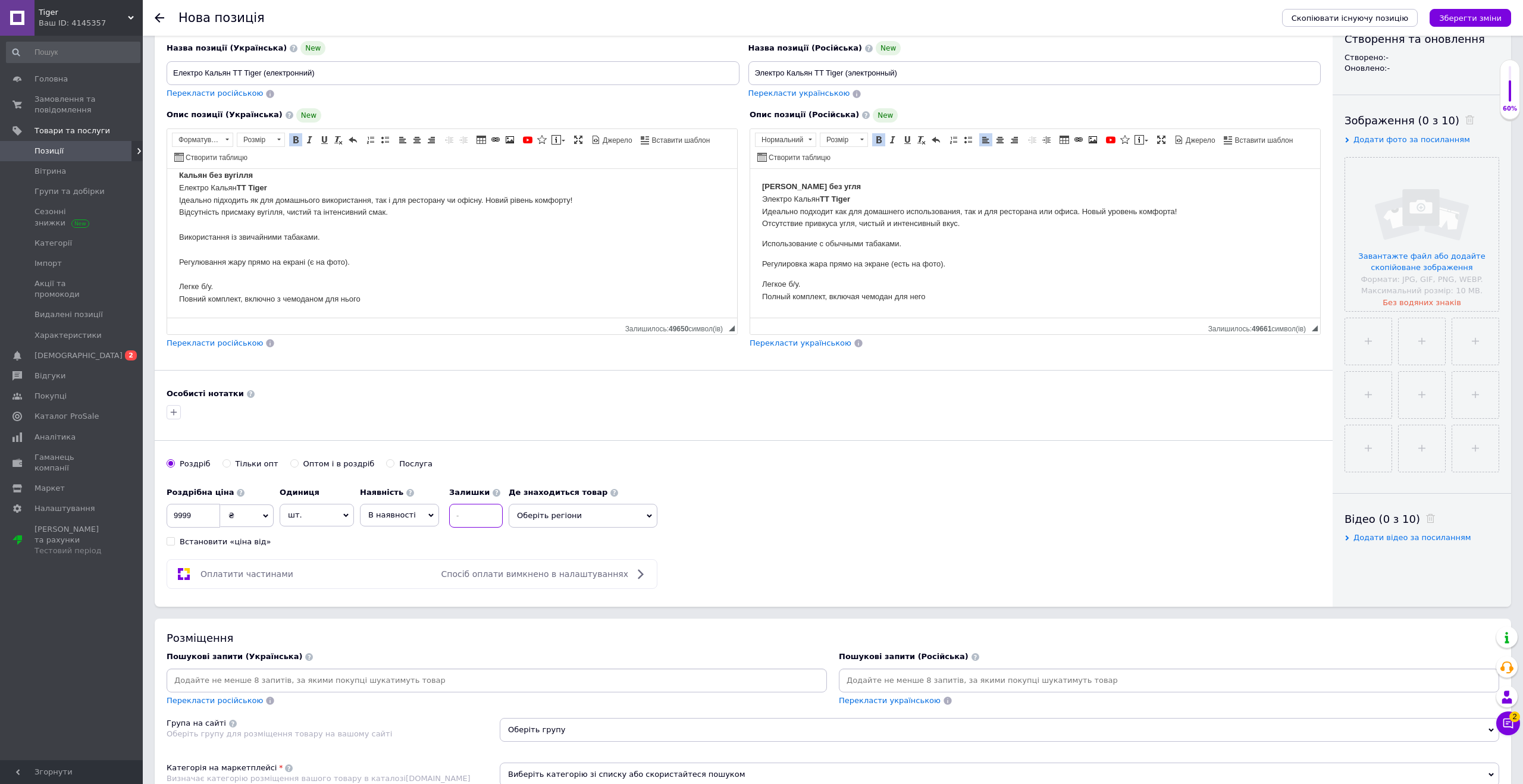
click at [478, 515] on input at bounding box center [476, 516] width 53 height 24
type input "1"
click at [537, 522] on span "Оберіть регіони" at bounding box center [583, 516] width 148 height 24
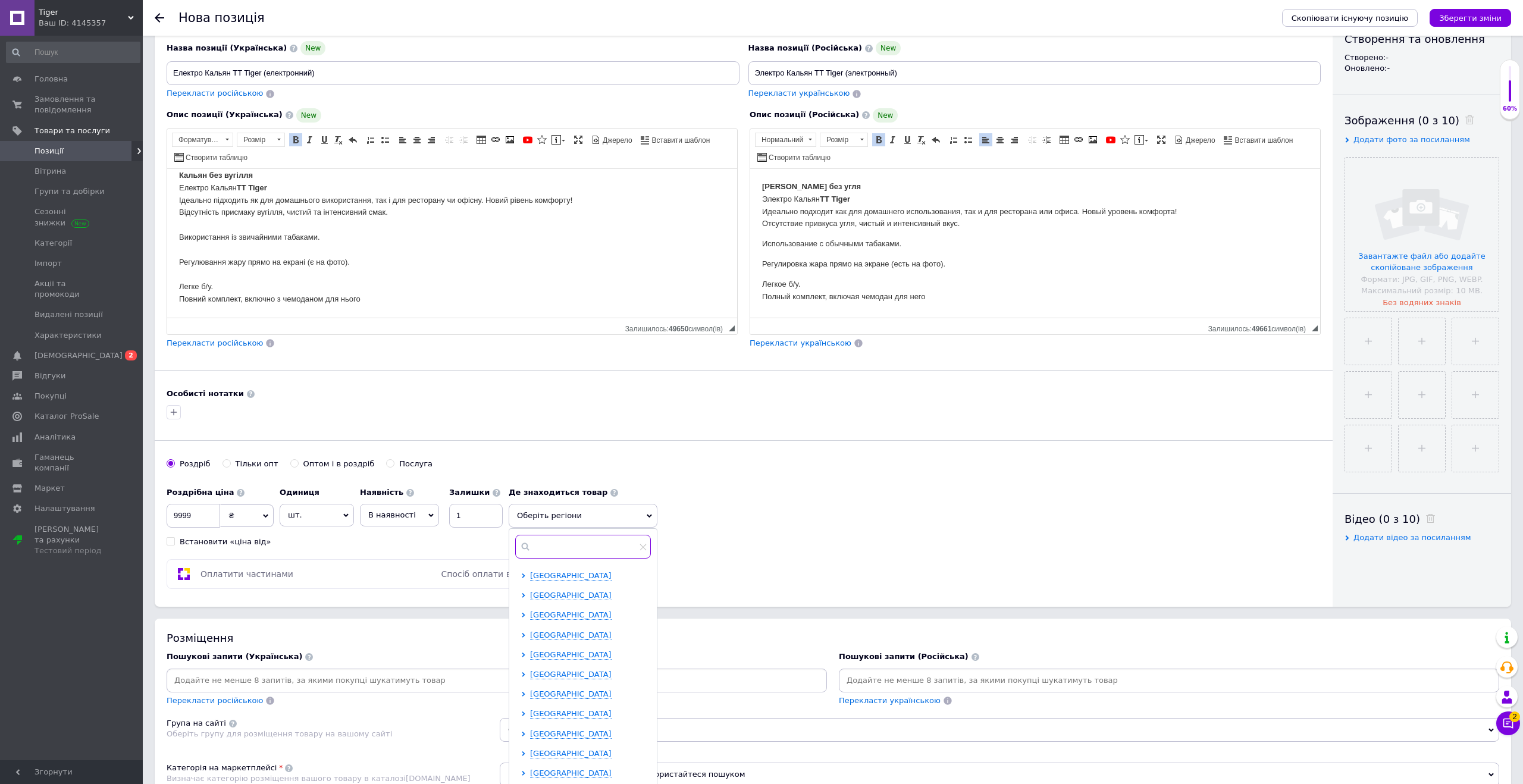
click at [543, 544] on input "text" at bounding box center [583, 546] width 136 height 24
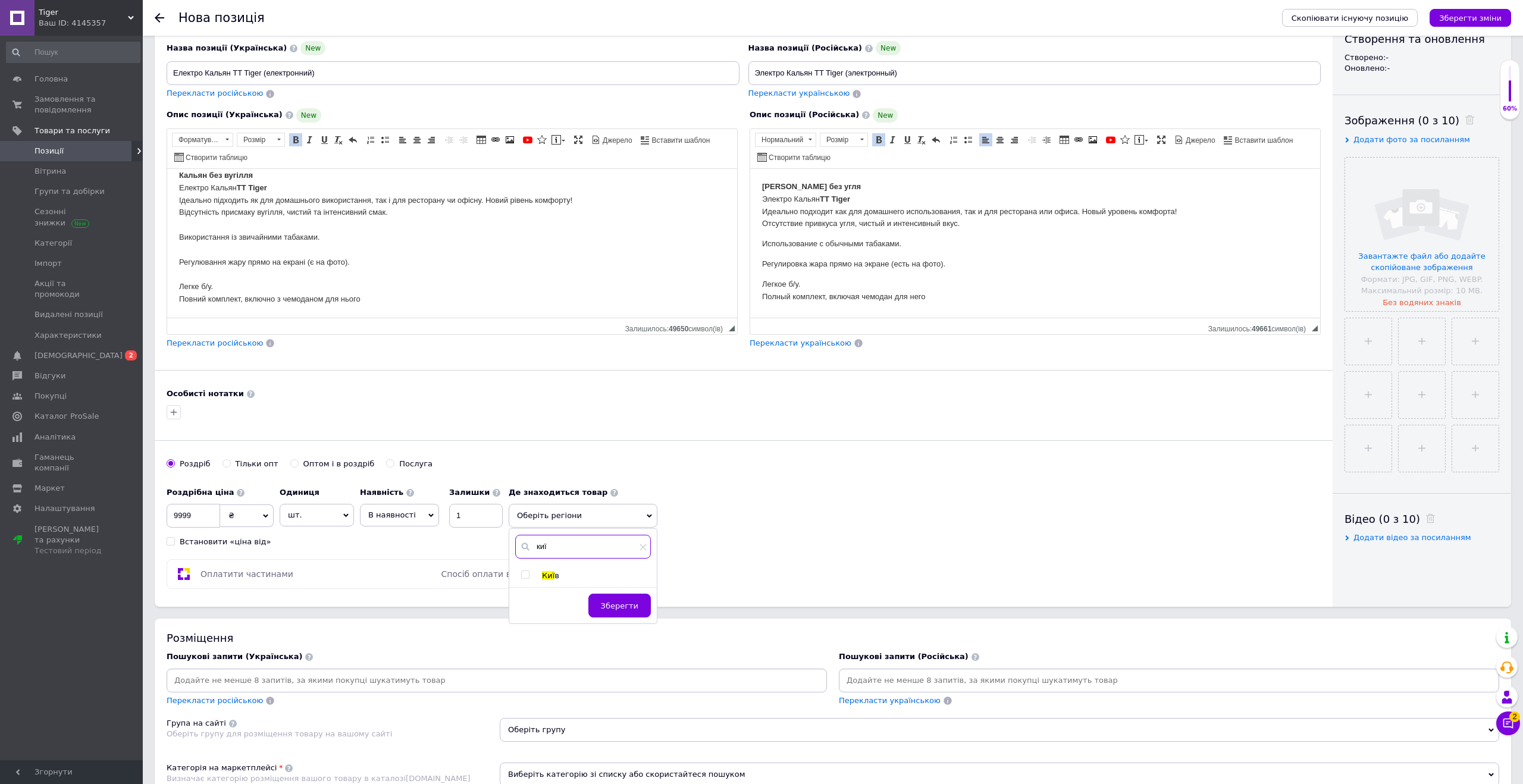
type input "киї"
click at [550, 576] on span "Киї" at bounding box center [548, 576] width 13 height 9
checkbox input "true"
click at [614, 612] on span "Зберегти" at bounding box center [619, 612] width 38 height 9
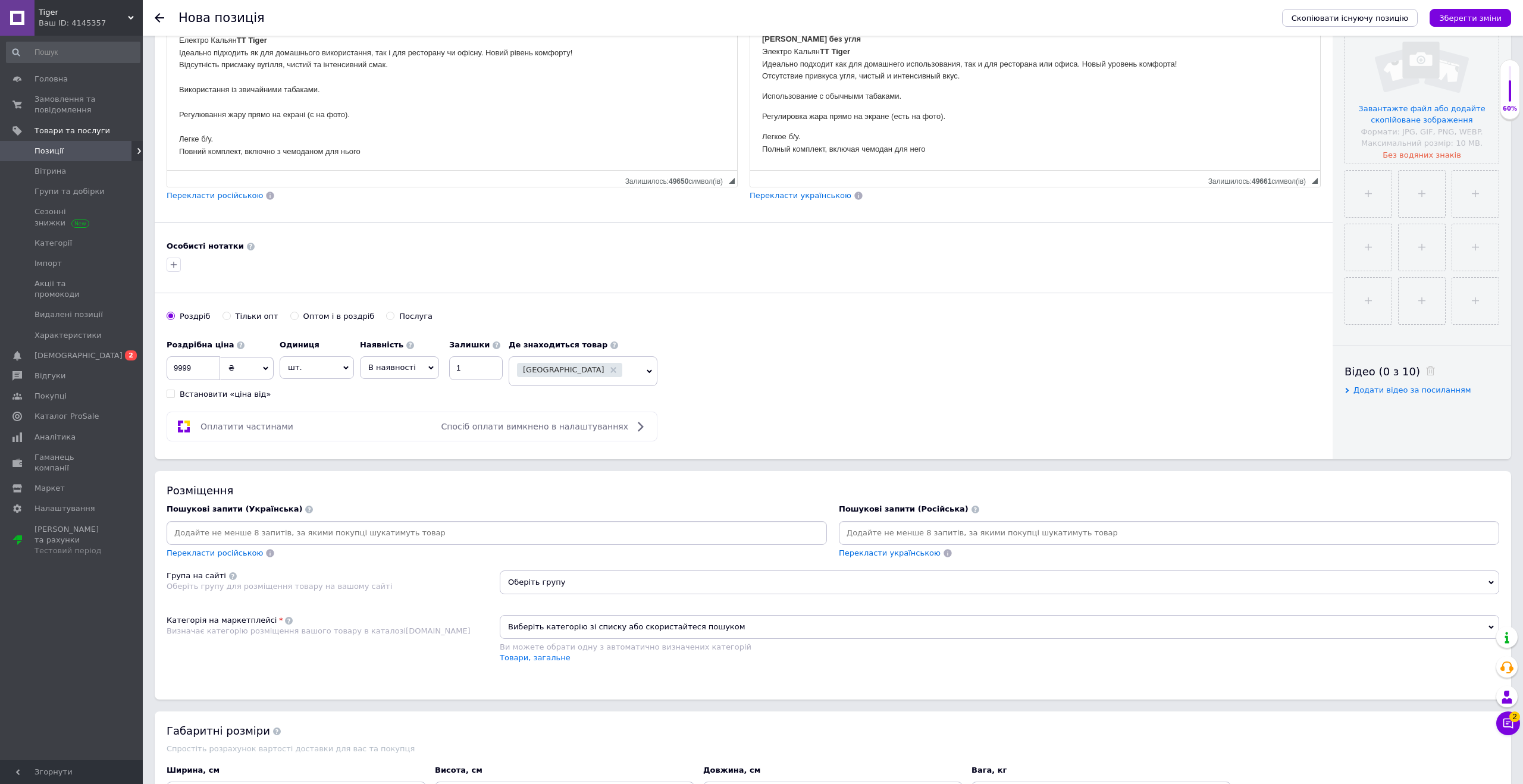
scroll to position [286, 0]
click at [613, 438] on div "Оплатити частинами Спосіб оплати вимкнено в налаштуваннях" at bounding box center [412, 425] width 491 height 30
click at [617, 424] on span "Спосіб оплати вимкнено в налаштуваннях" at bounding box center [535, 425] width 187 height 9
click at [638, 428] on icon at bounding box center [640, 425] width 15 height 15
click at [247, 428] on span "Оплатити частинами" at bounding box center [247, 425] width 93 height 9
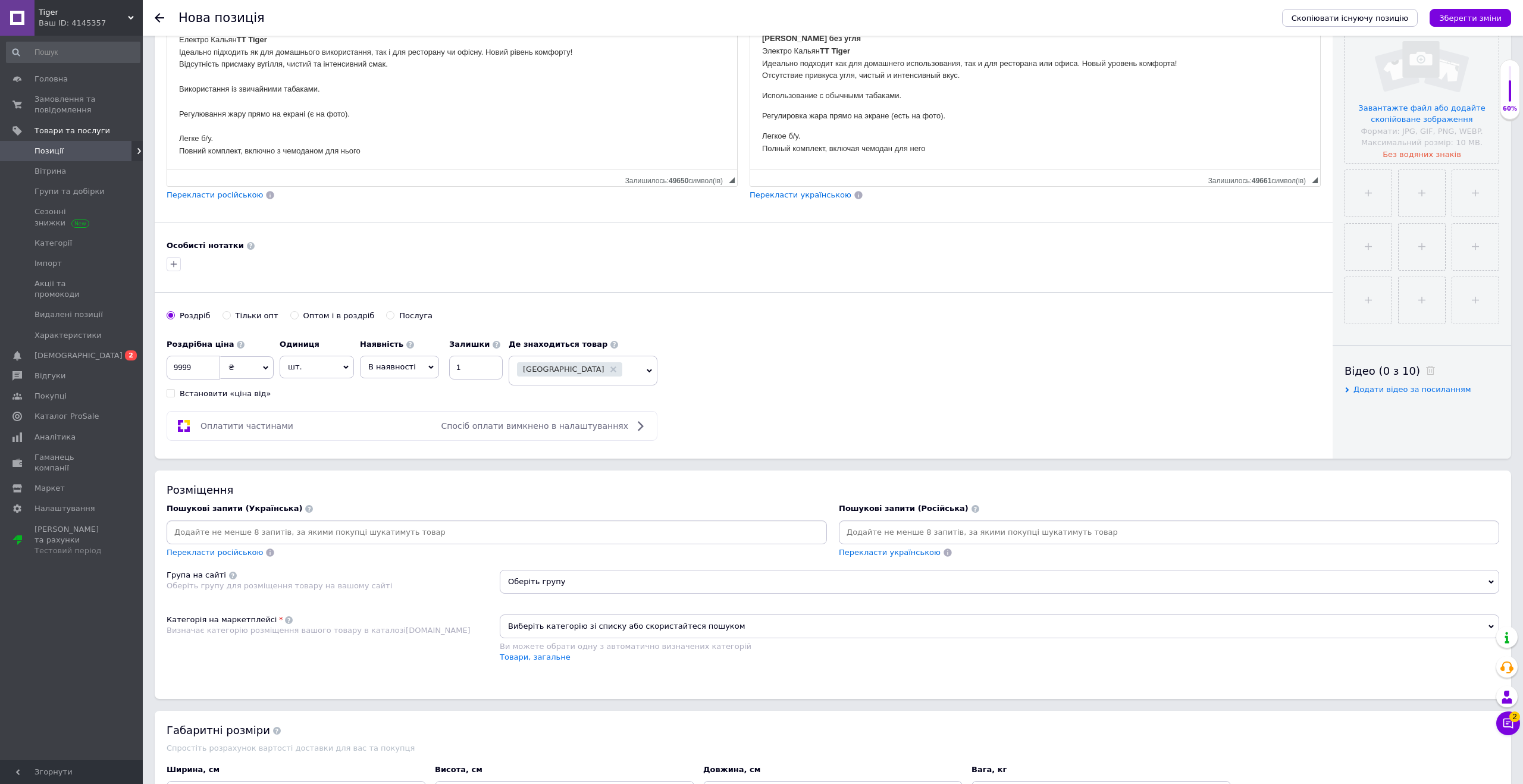
click at [196, 528] on input at bounding box center [497, 532] width 656 height 18
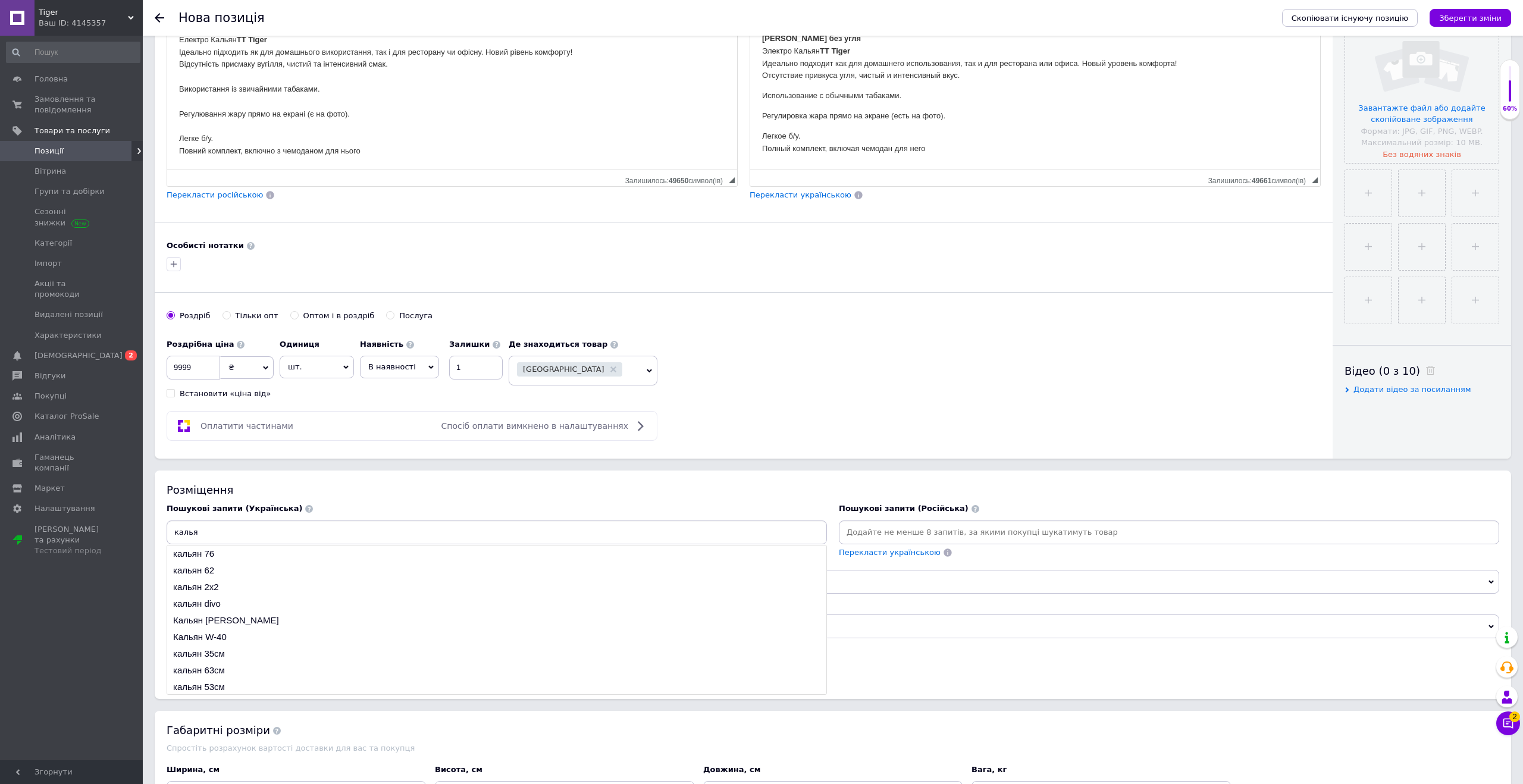
type input "кальян"
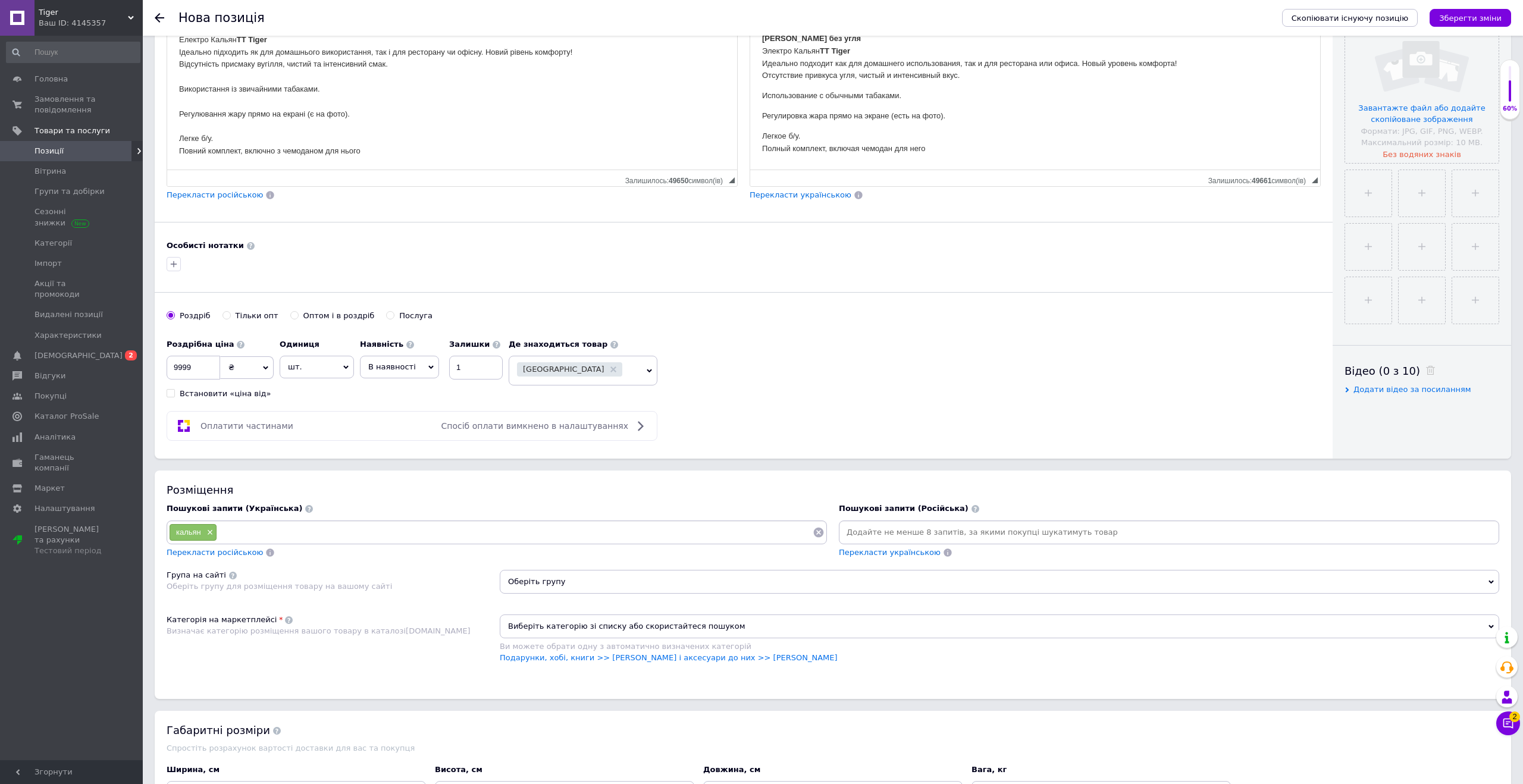
click at [875, 533] on input at bounding box center [1169, 532] width 656 height 18
type input "кальян"
click at [291, 536] on input at bounding box center [515, 532] width 595 height 18
type input "електро кальян"
click at [913, 528] on input at bounding box center [1188, 532] width 595 height 18
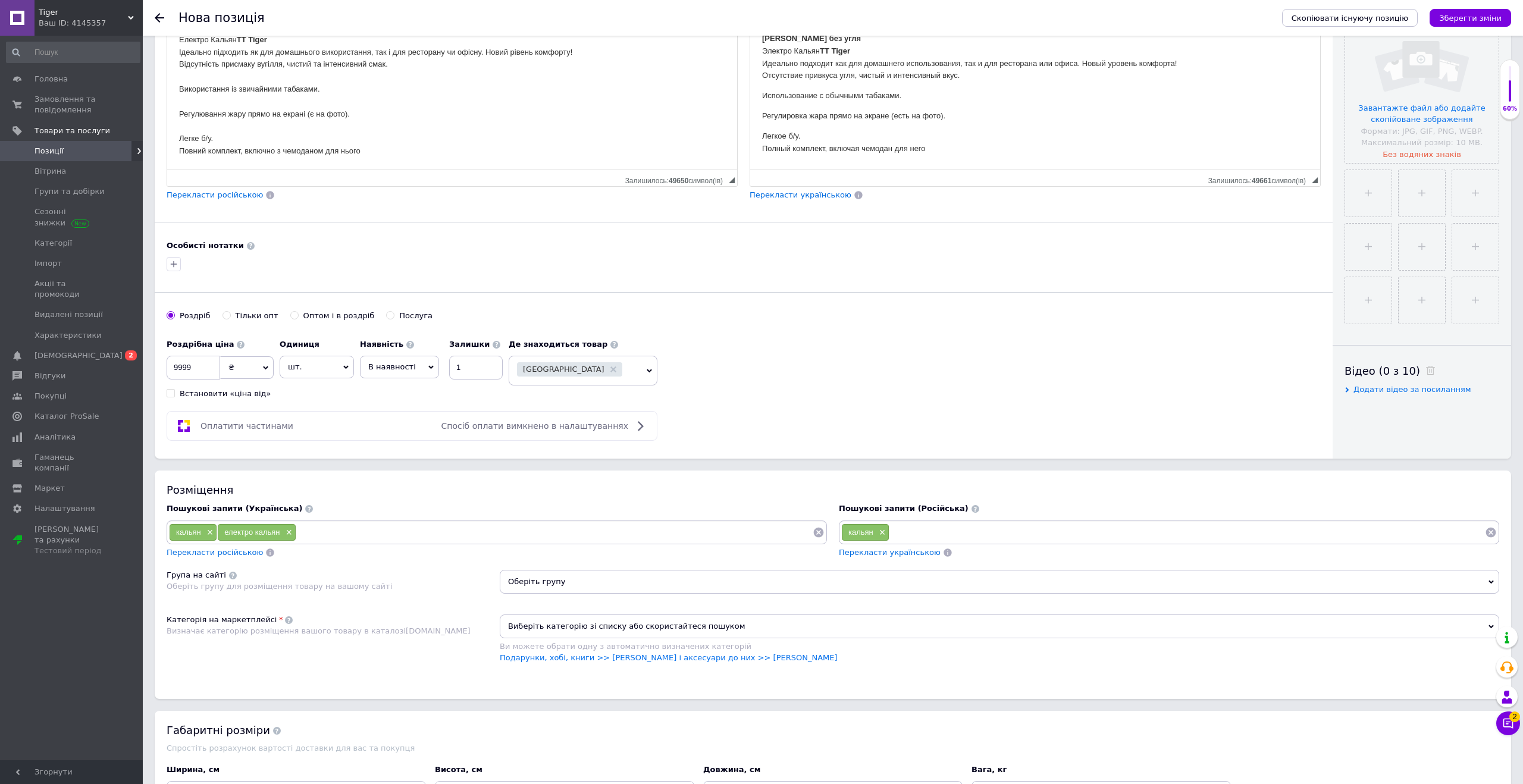
type input "є"
drag, startPoint x: 822, startPoint y: 50, endPoint x: 764, endPoint y: 50, distance: 58.0
click at [764, 50] on p "Кальян без угля Электро Кальян TT Tiger Идеально подходит как для домашнего исп…" at bounding box center [1035, 57] width 547 height 50
copy p "Электро Кальян"
click at [934, 529] on input at bounding box center [1188, 532] width 595 height 18
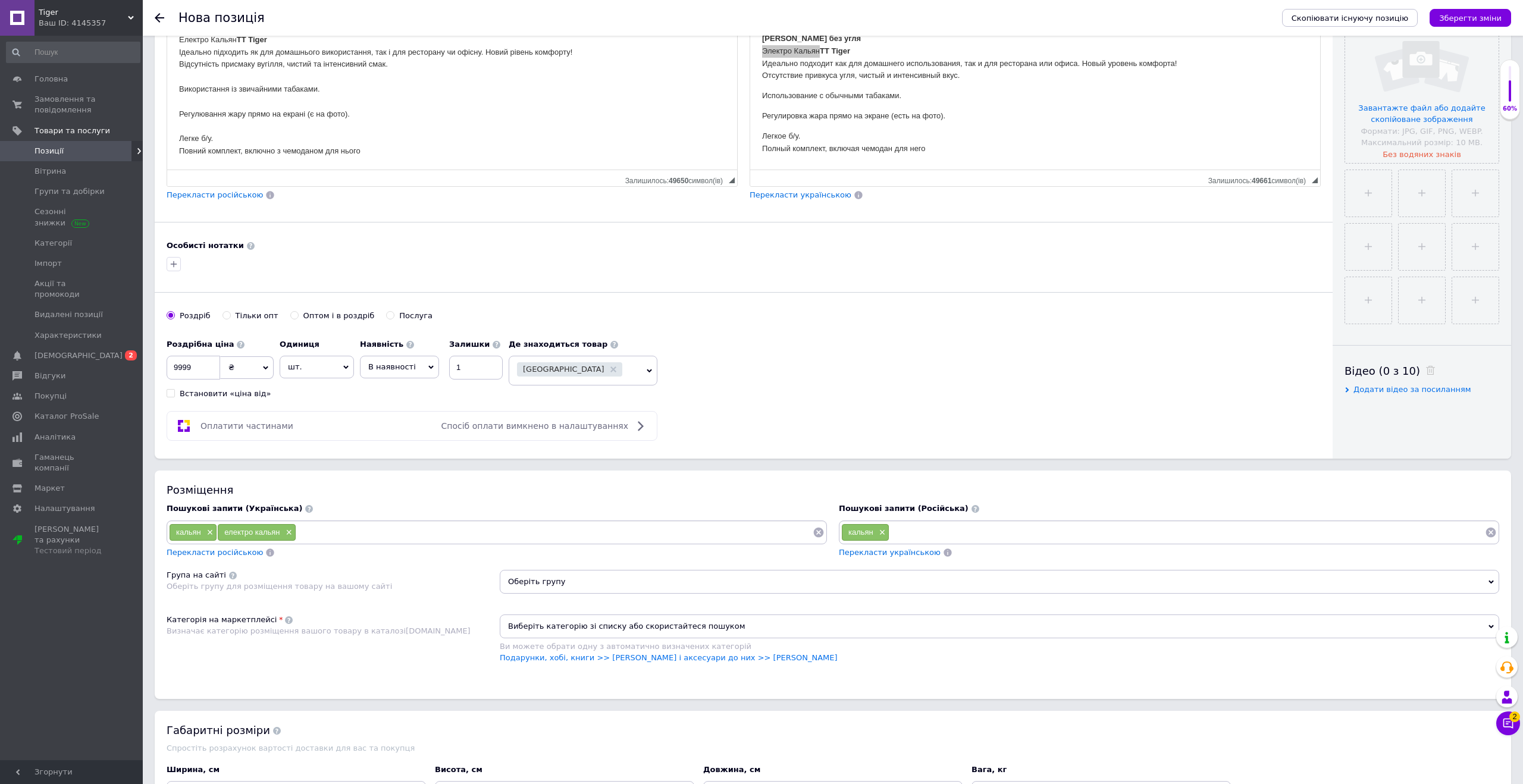
type input "Электро Кальян"
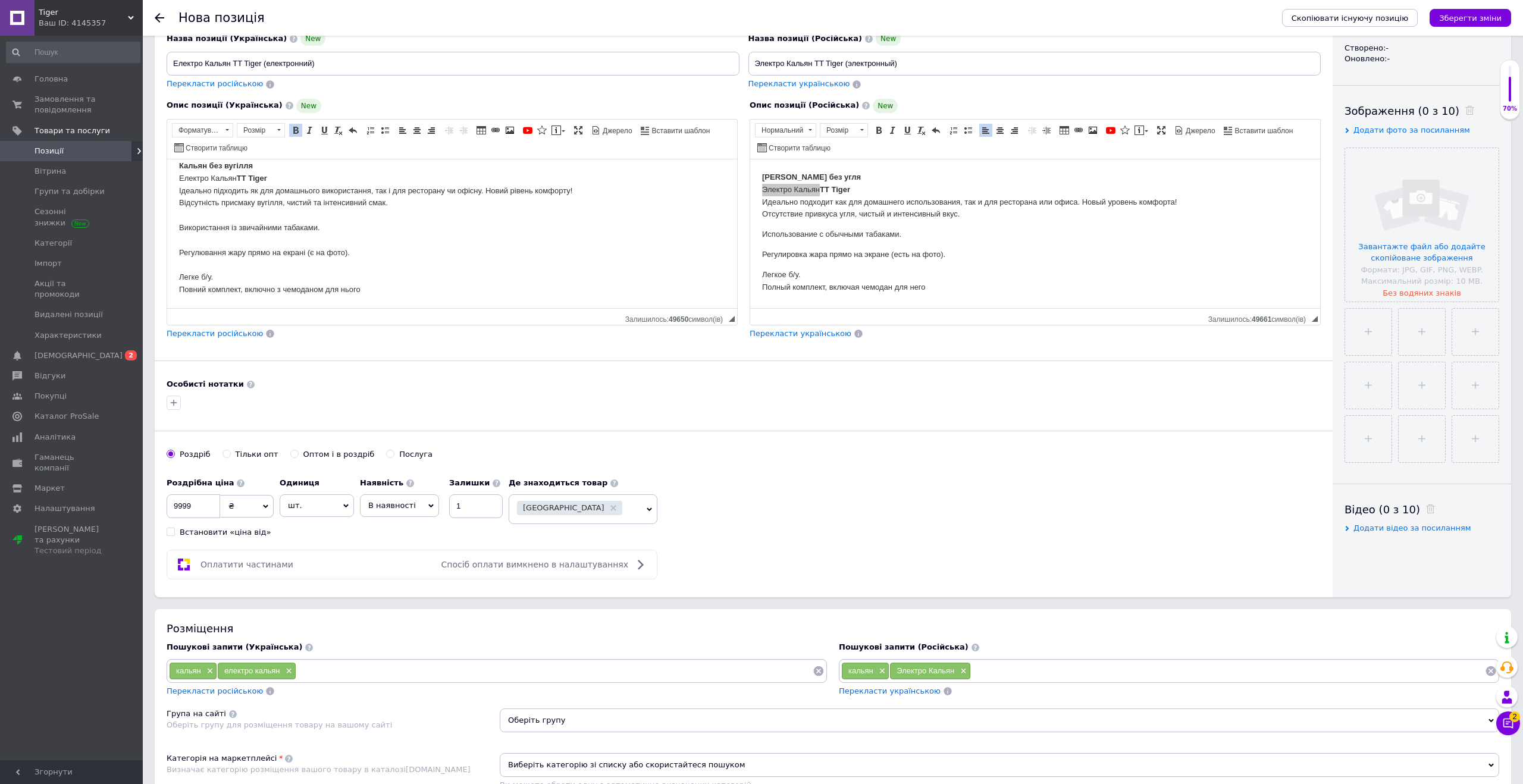
scroll to position [148, 0]
drag, startPoint x: 895, startPoint y: 67, endPoint x: 754, endPoint y: 65, distance: 141.0
click at [754, 65] on input "Электро Кальян TT Tiger (электронный)" at bounding box center [1035, 64] width 573 height 24
click at [1011, 672] on input at bounding box center [1228, 672] width 514 height 18
paste input "Электро Кальян TT Tiger (электронный"
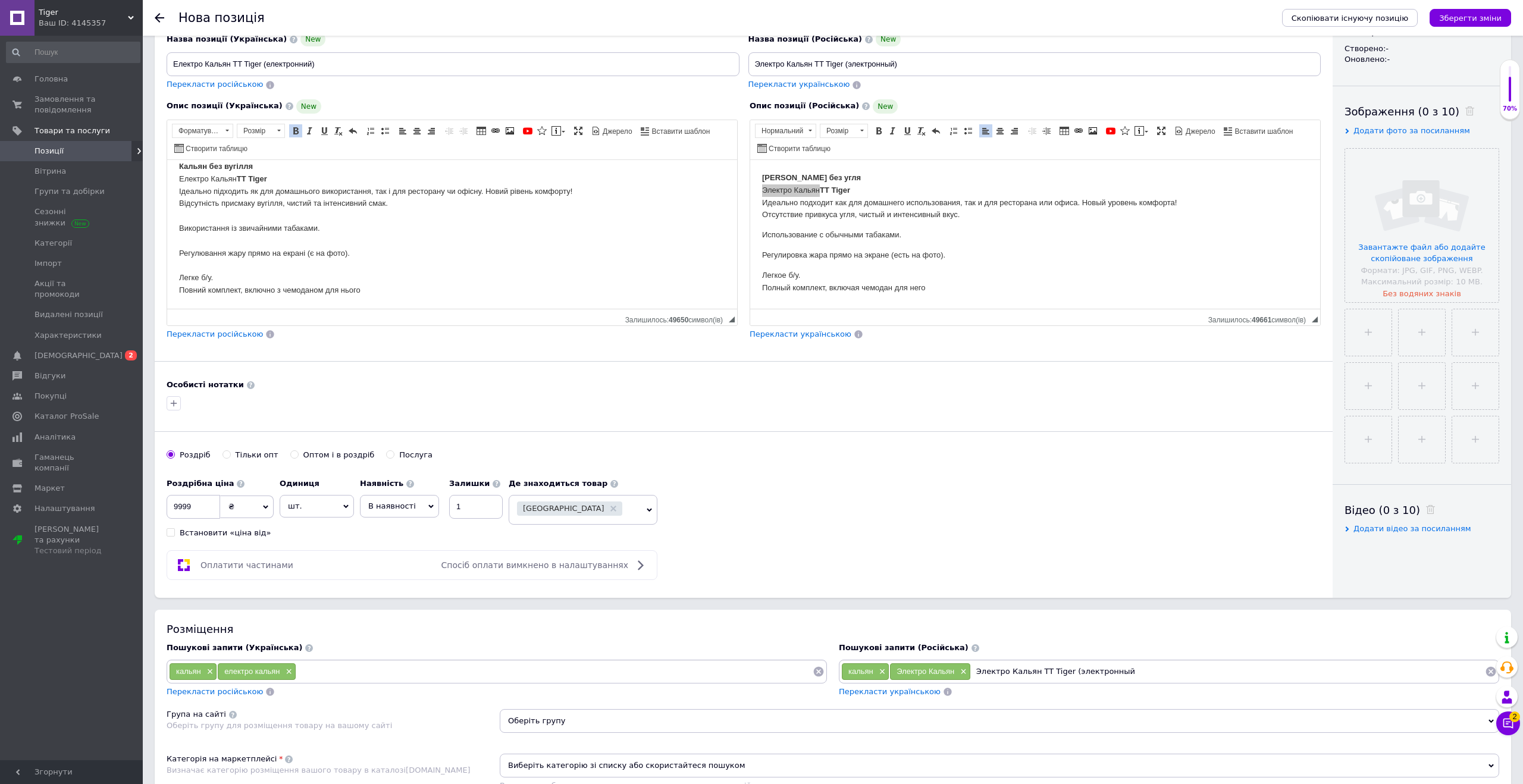
click at [1095, 672] on input "Электро Кальян TT Tiger (электронный" at bounding box center [1228, 672] width 514 height 18
click at [995, 674] on input "Электро Кальян TT Tiger (" at bounding box center [1228, 672] width 514 height 18
paste input "электронный"
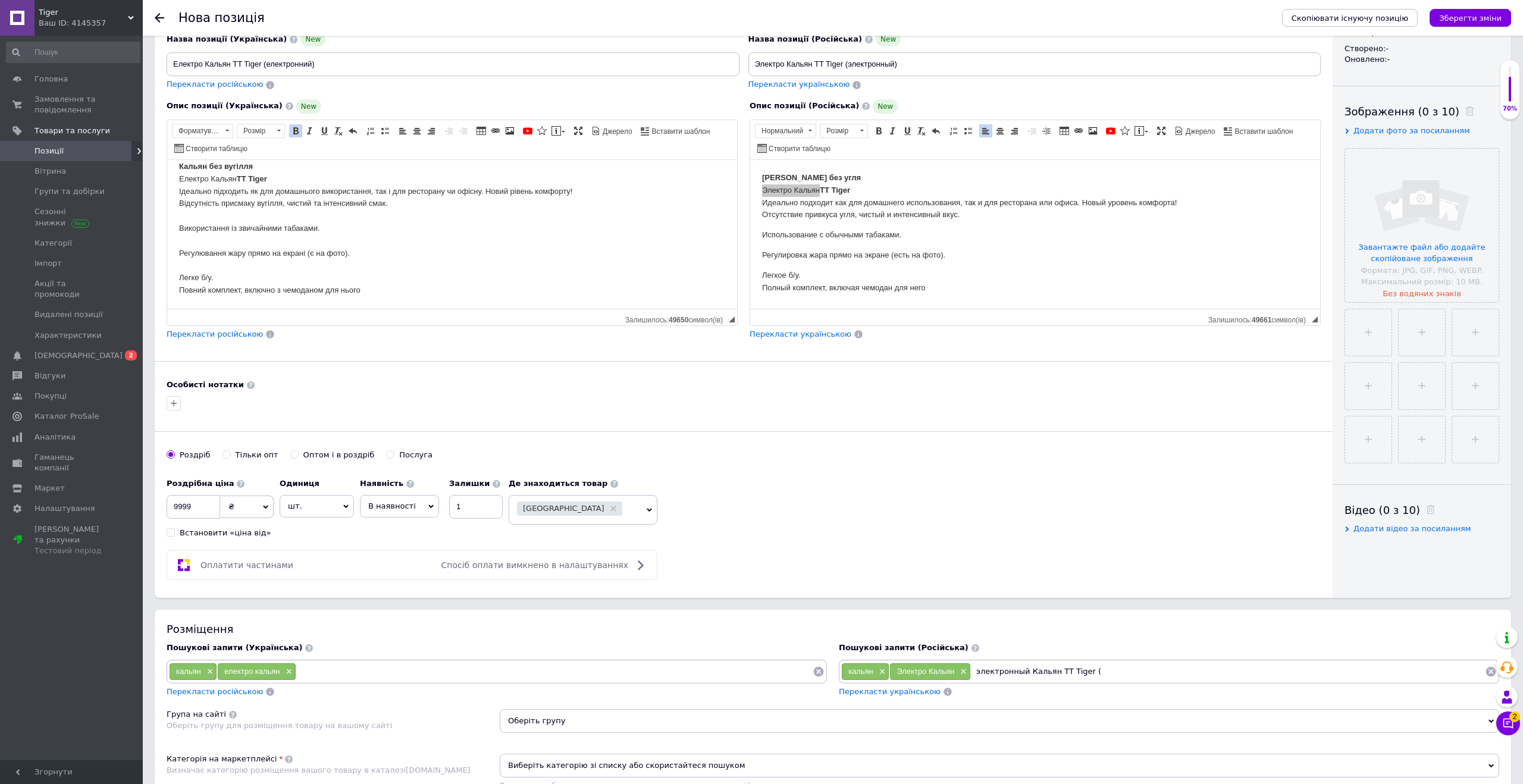
drag, startPoint x: 1055, startPoint y: 669, endPoint x: 1087, endPoint y: 671, distance: 32.1
click at [1087, 671] on input "электронный Кальян TT Tiger (" at bounding box center [1228, 672] width 514 height 18
click at [1094, 672] on input "электронный Кальян (" at bounding box center [1228, 672] width 514 height 18
type input "электронный Кальян"
paste input "TT Tiger"
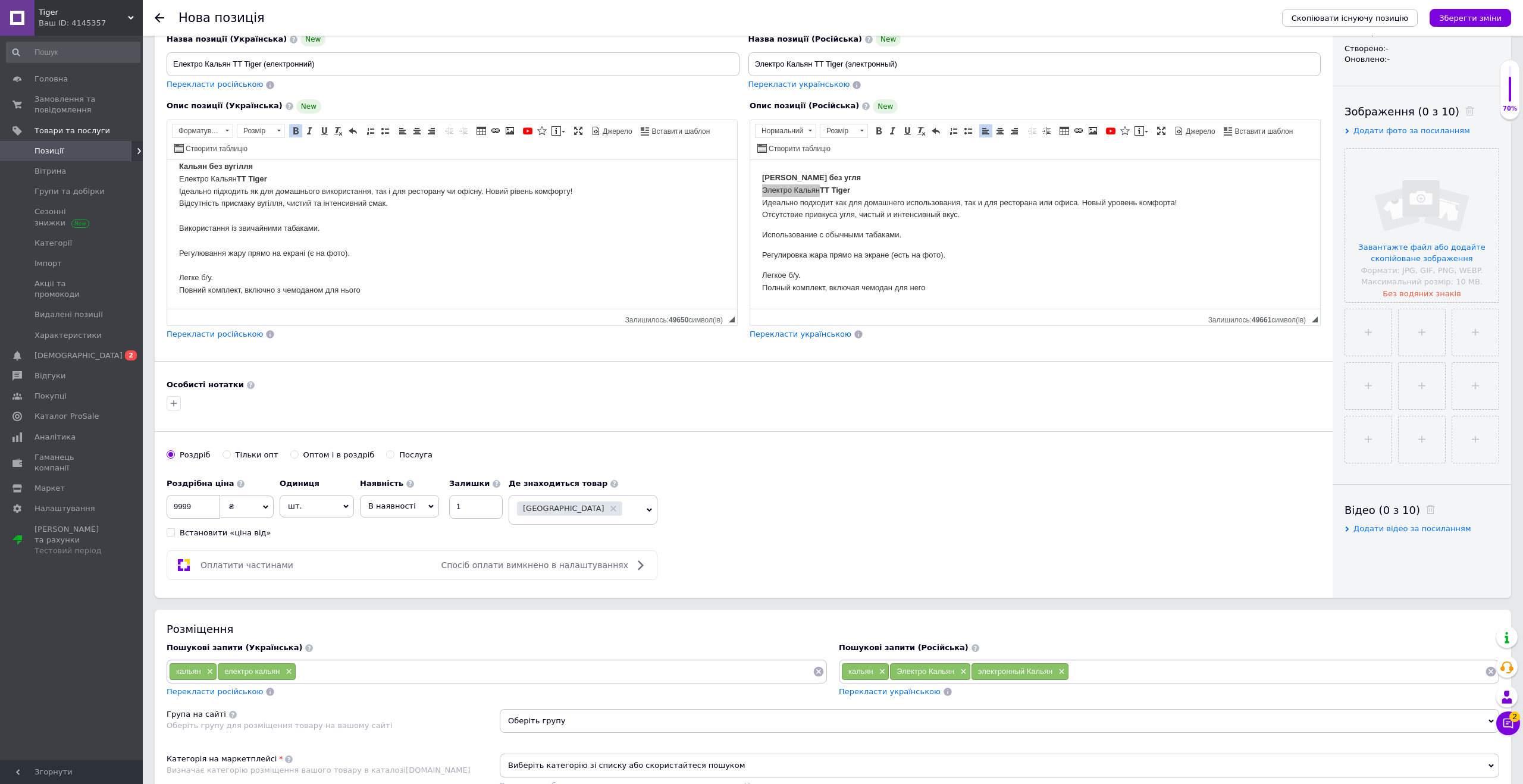
type input "TT Tiger"
click at [326, 676] on input at bounding box center [554, 672] width 517 height 18
paste input "TT Tiger"
type input "TT Tiger"
click at [288, 61] on input "Електро Кальян TT Tiger (електронний)" at bounding box center [453, 64] width 573 height 24
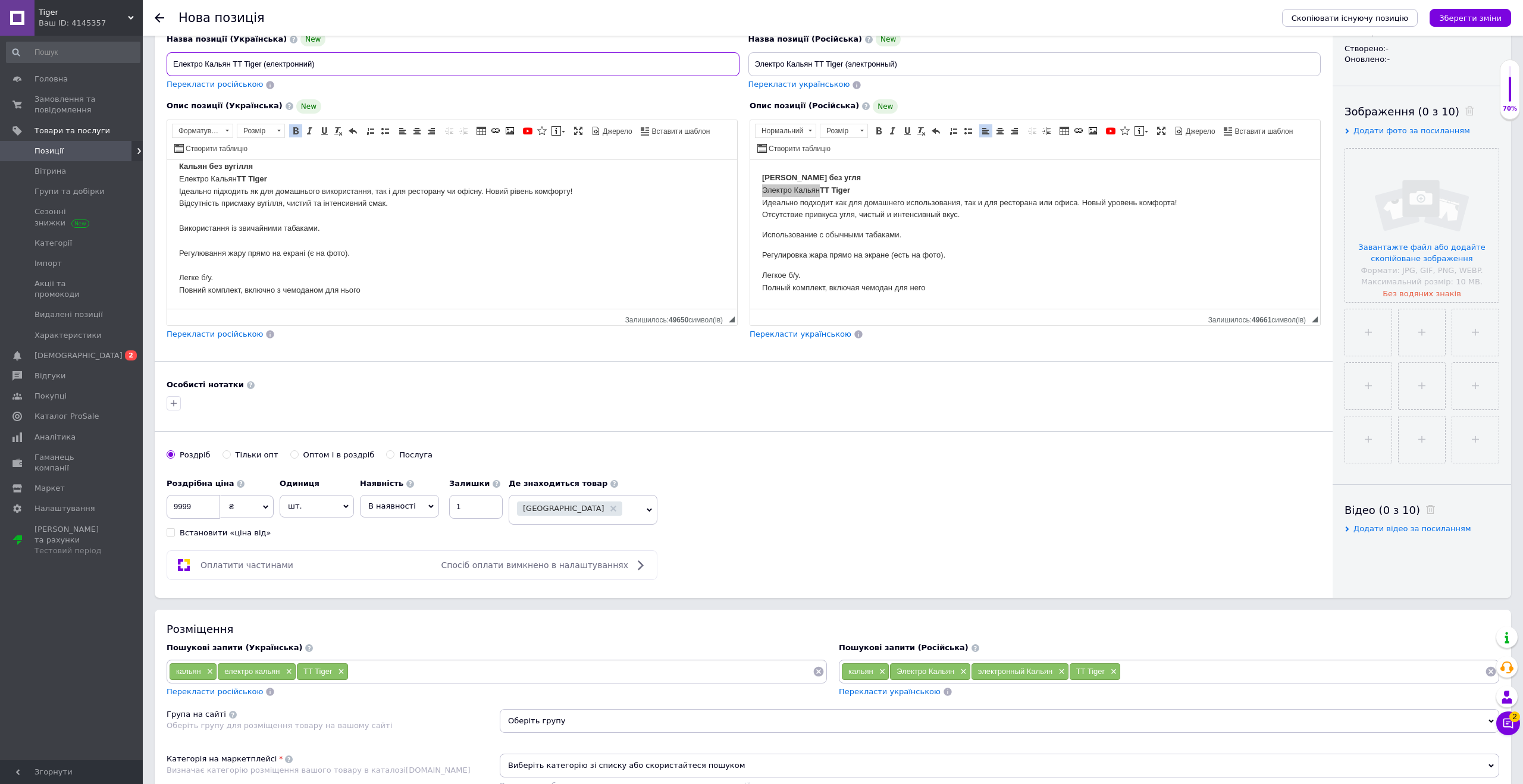
click at [288, 61] on input "Електро Кальян TT Tiger (електронний)" at bounding box center [453, 64] width 573 height 24
click at [373, 676] on input at bounding box center [580, 672] width 464 height 18
paste input "електронний"
click at [215, 63] on input "Електро Кальян TT Tiger (електронний)" at bounding box center [453, 64] width 573 height 24
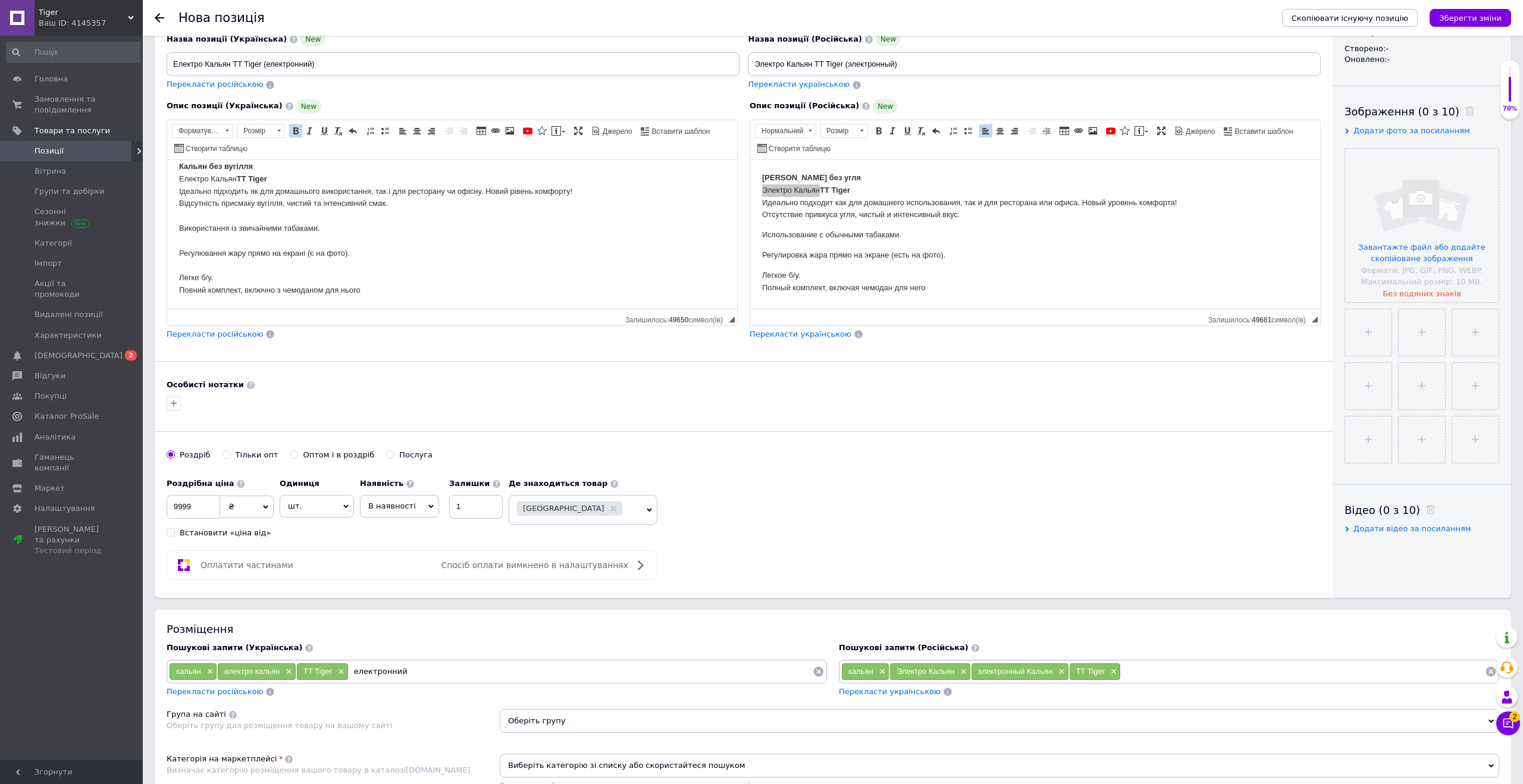
click at [424, 672] on input "електронний" at bounding box center [580, 672] width 464 height 18
paste input "Кальян"
click at [405, 672] on input "електроннийКальян" at bounding box center [580, 672] width 464 height 18
type input "електронний Кальян"
click at [436, 674] on input "електронний Кальян" at bounding box center [580, 672] width 464 height 18
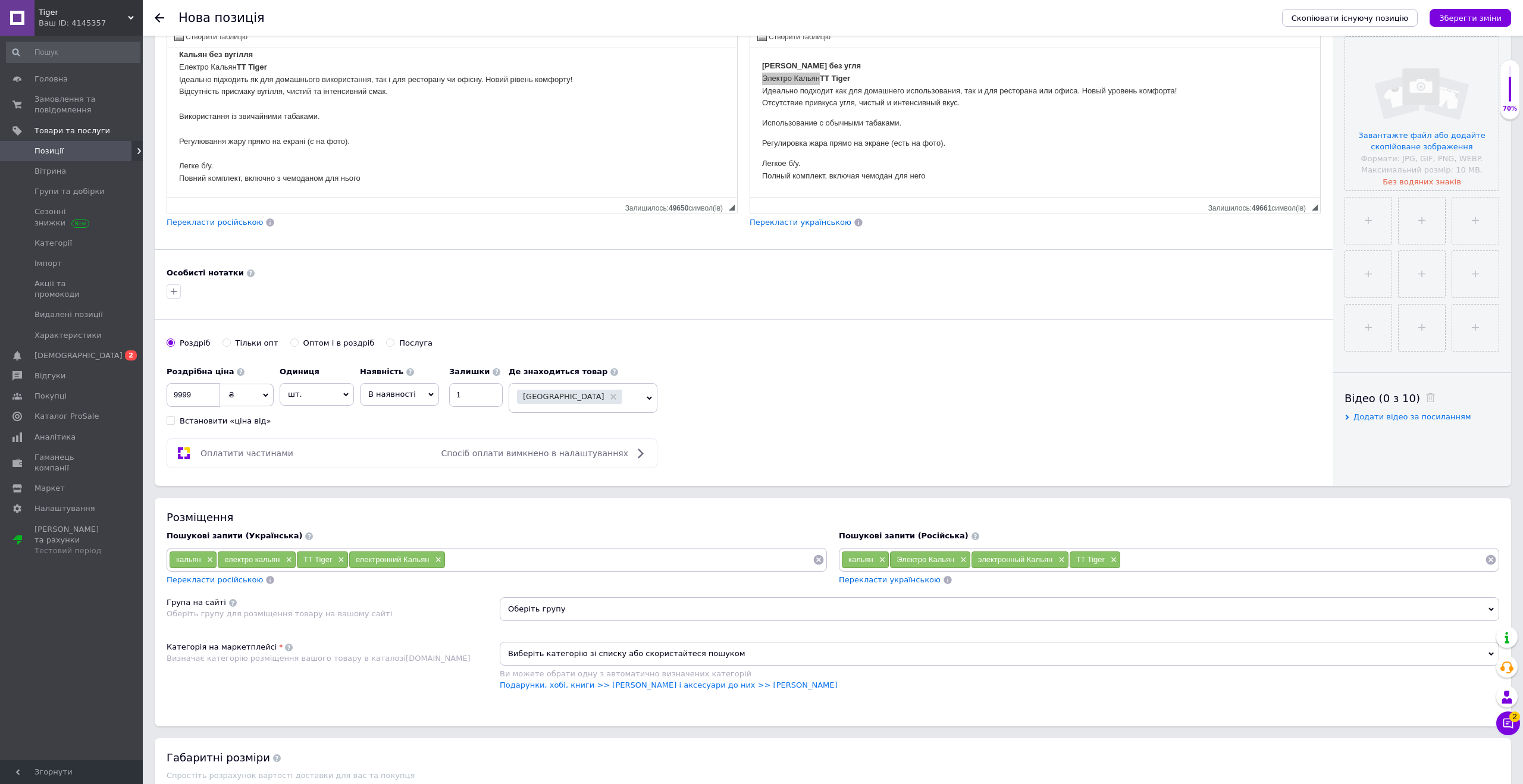
scroll to position [263, 0]
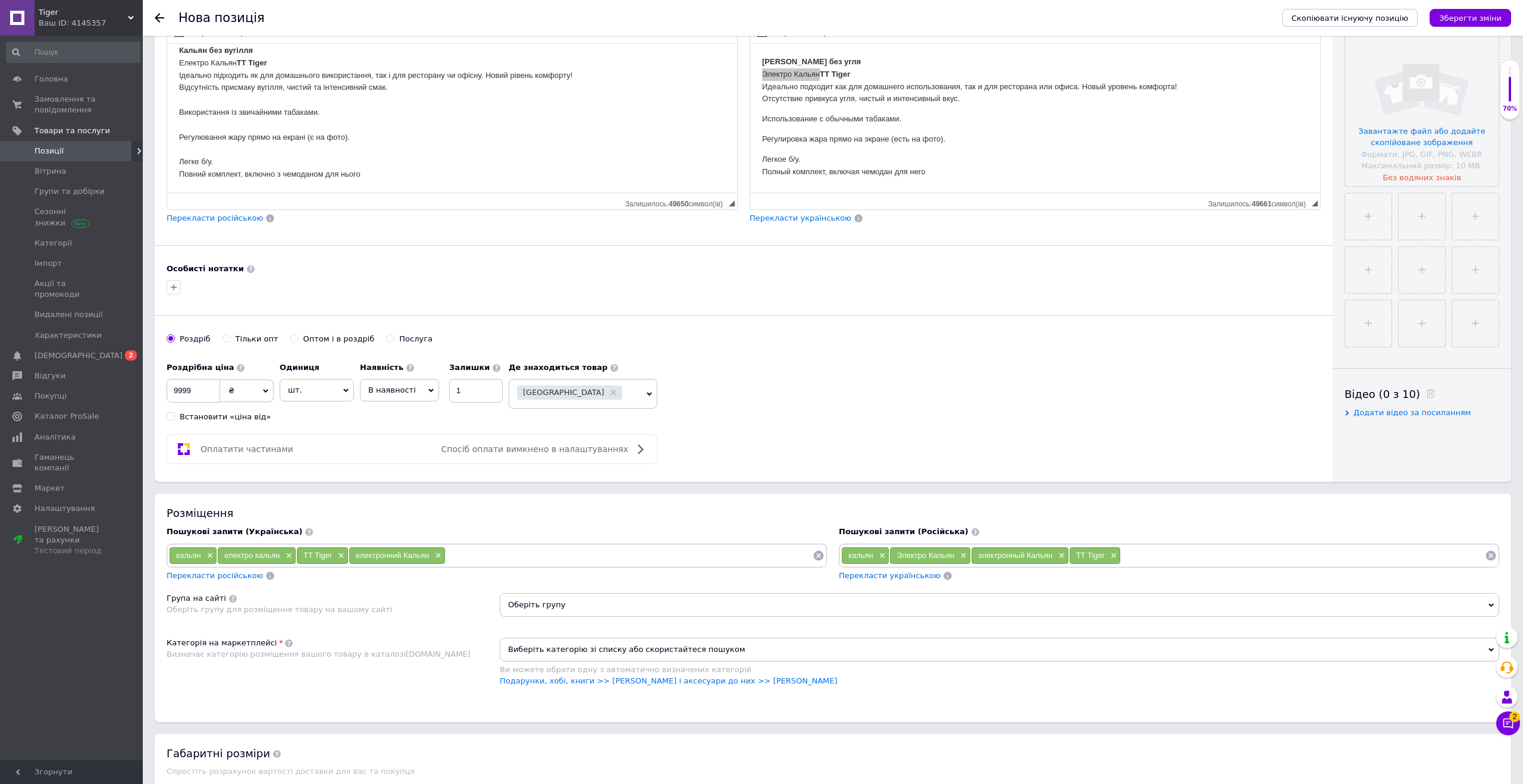
click at [531, 606] on span "Оберіть групу" at bounding box center [1000, 605] width 1000 height 24
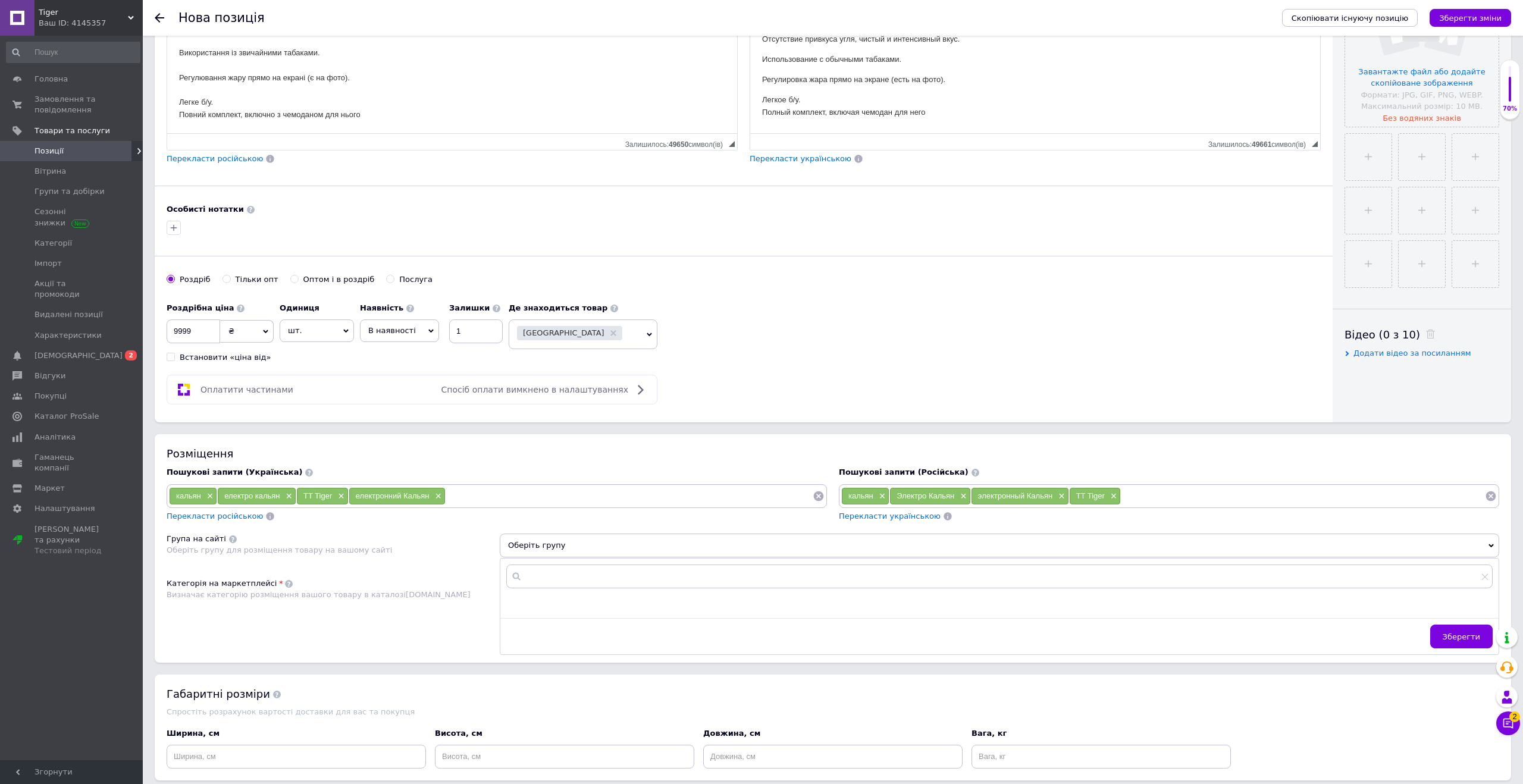
scroll to position [387, 0]
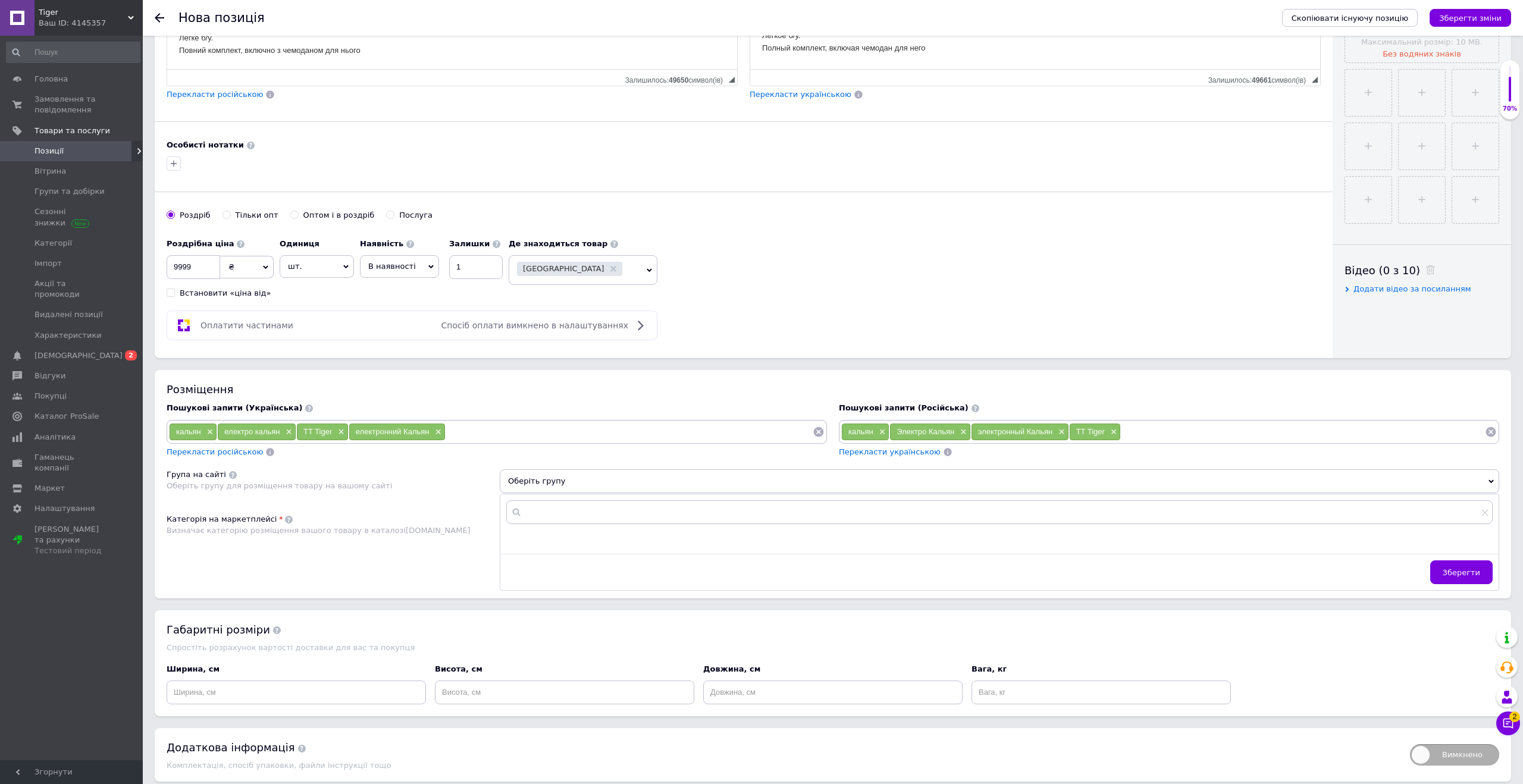
click at [484, 514] on div "Категорія на маркетплейсі Визначає категорію розміщення вашого товару в каталоз…" at bounding box center [333, 544] width 333 height 60
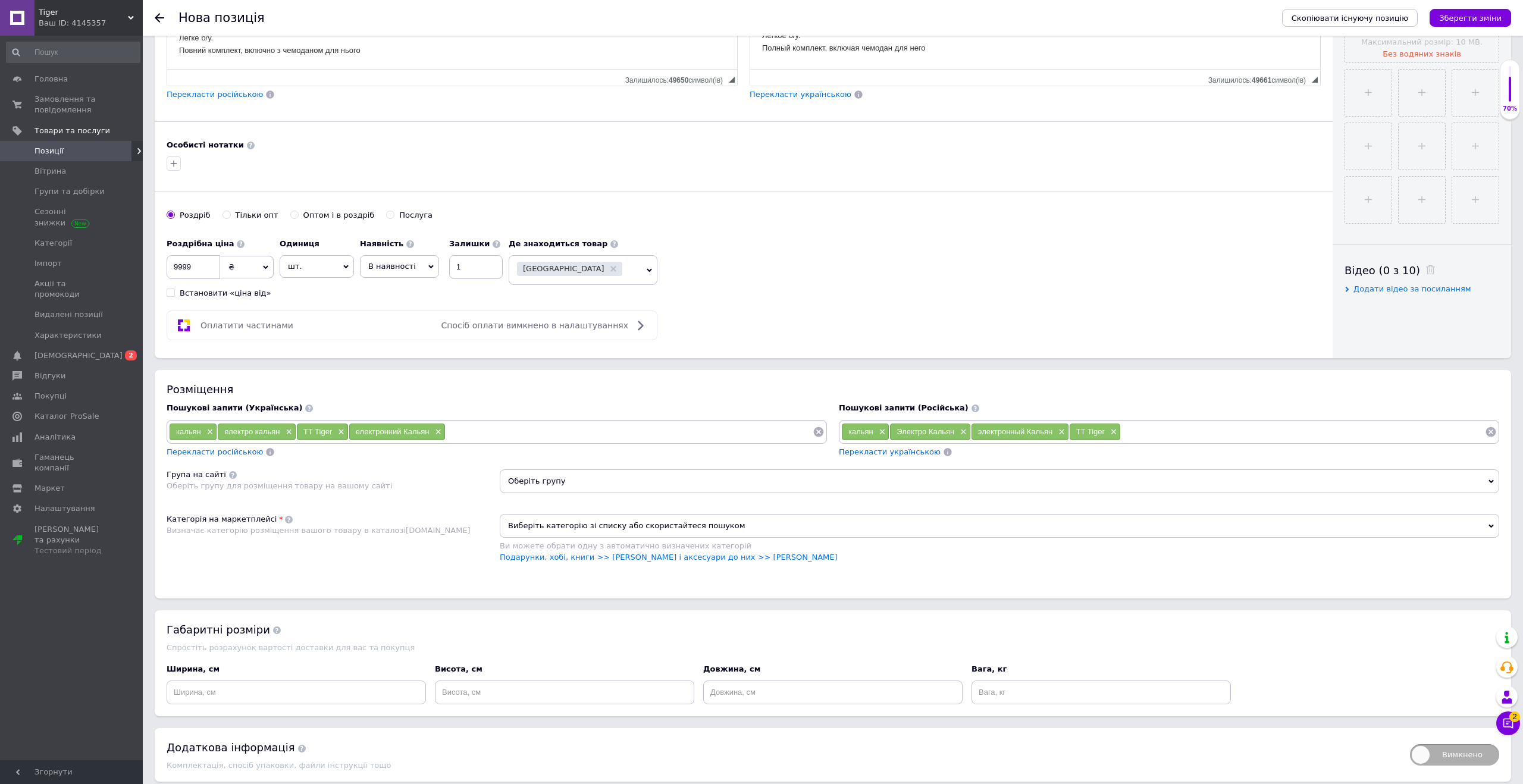
click at [523, 528] on span "Виберіть категорію зі списку або скористайтеся пошуком" at bounding box center [1000, 526] width 1000 height 24
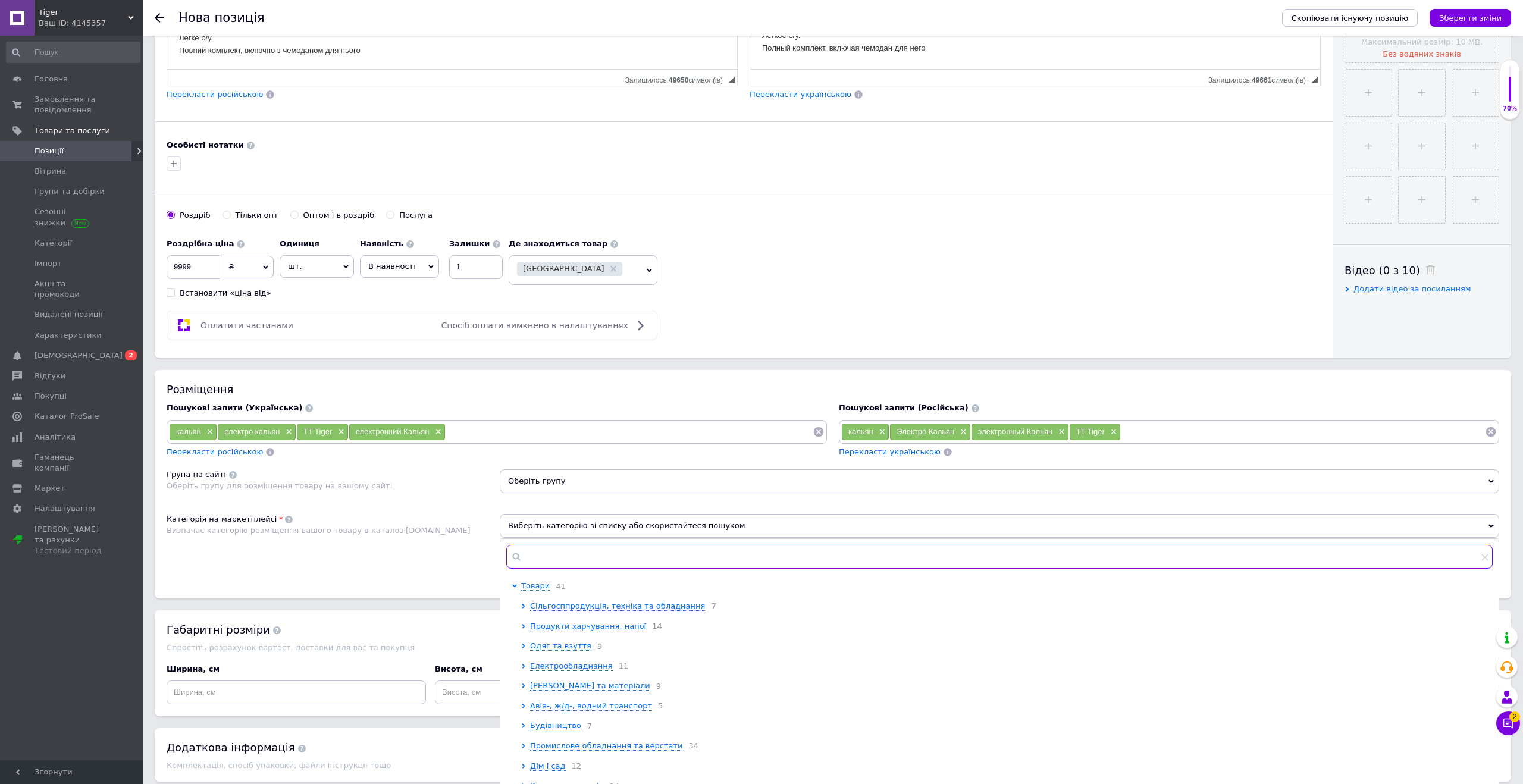
click at [551, 556] on input "text" at bounding box center [1000, 557] width 987 height 24
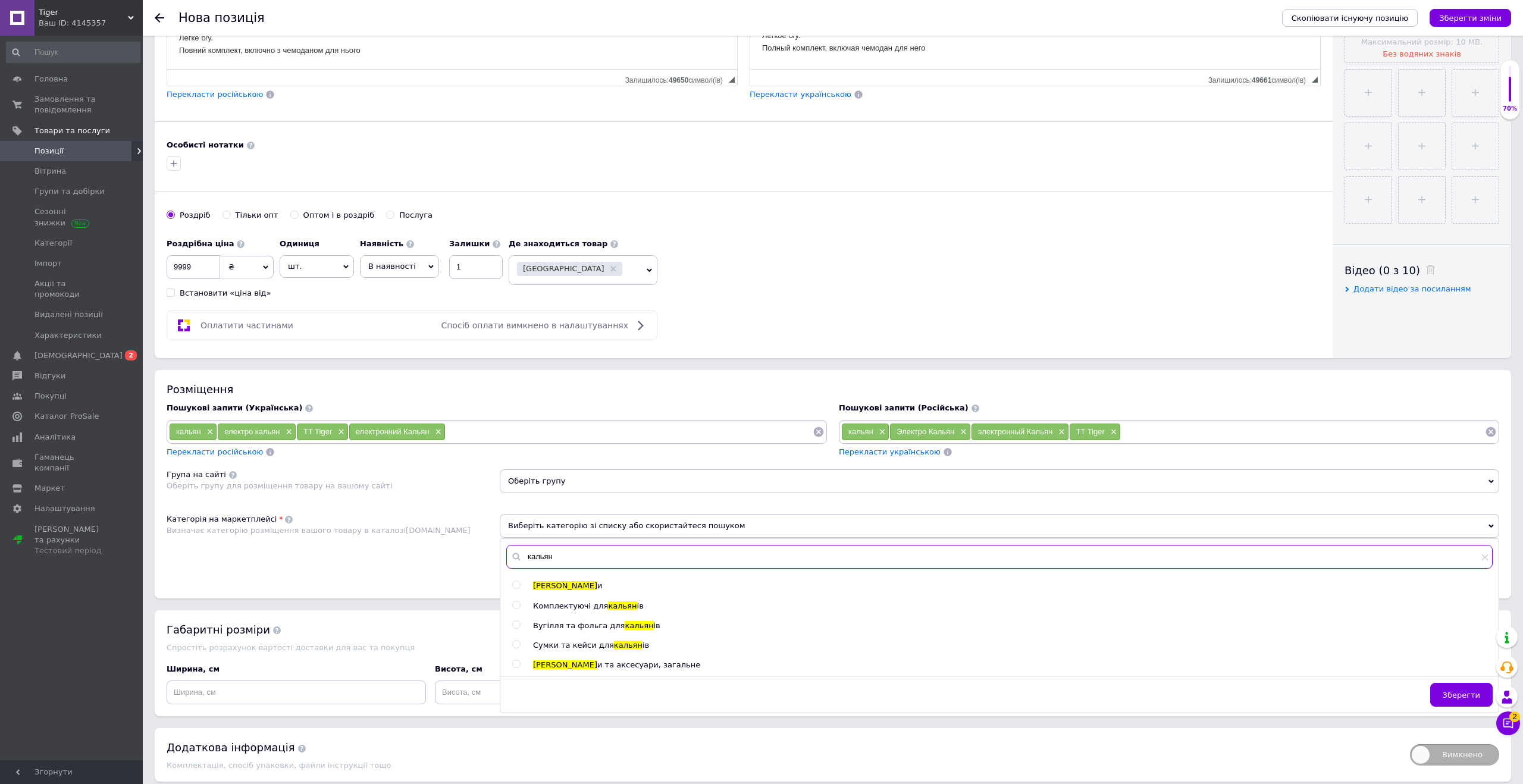
type input "кальян"
click at [518, 585] on input "radio" at bounding box center [516, 585] width 8 height 8
radio input "true"
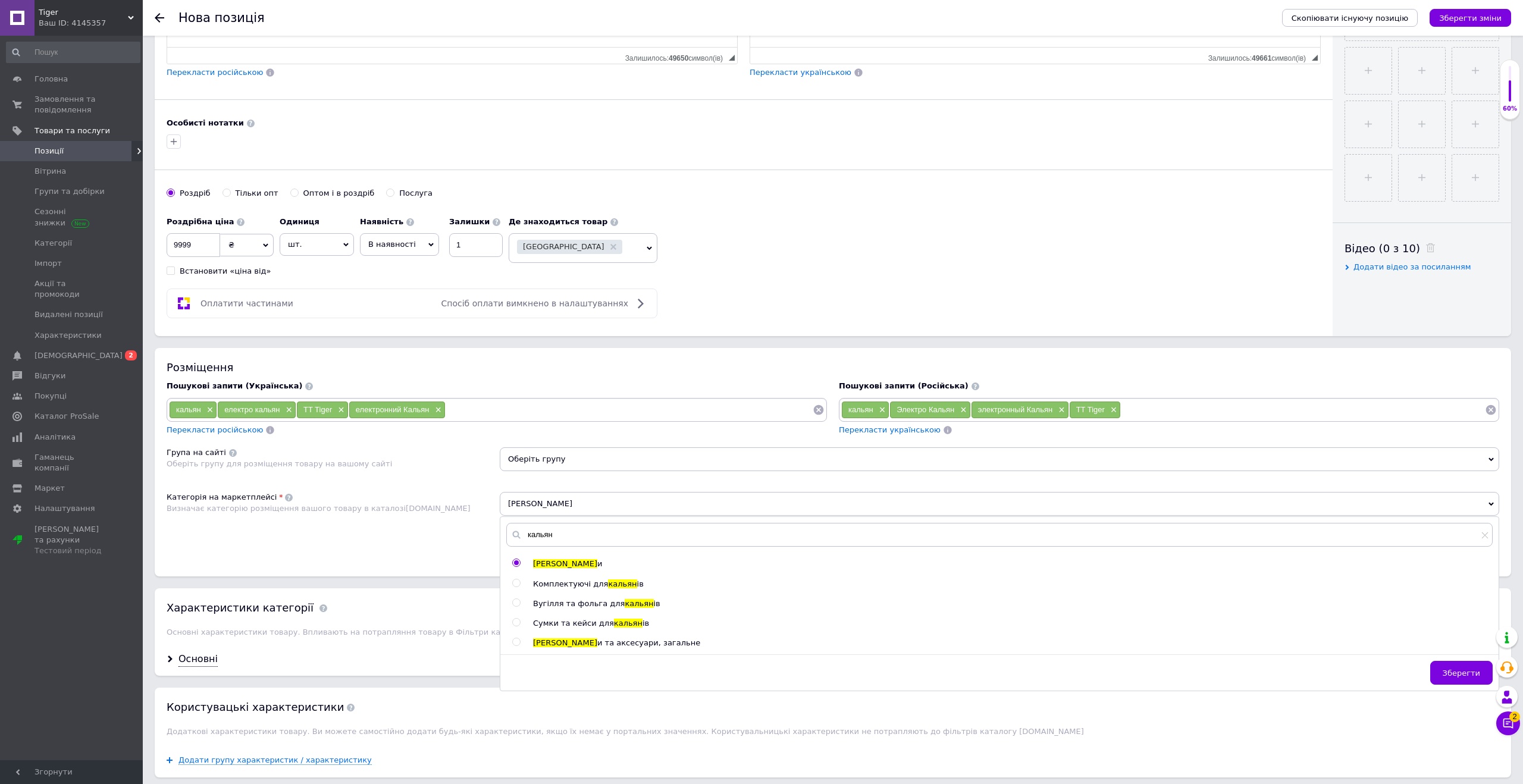
scroll to position [413, 0]
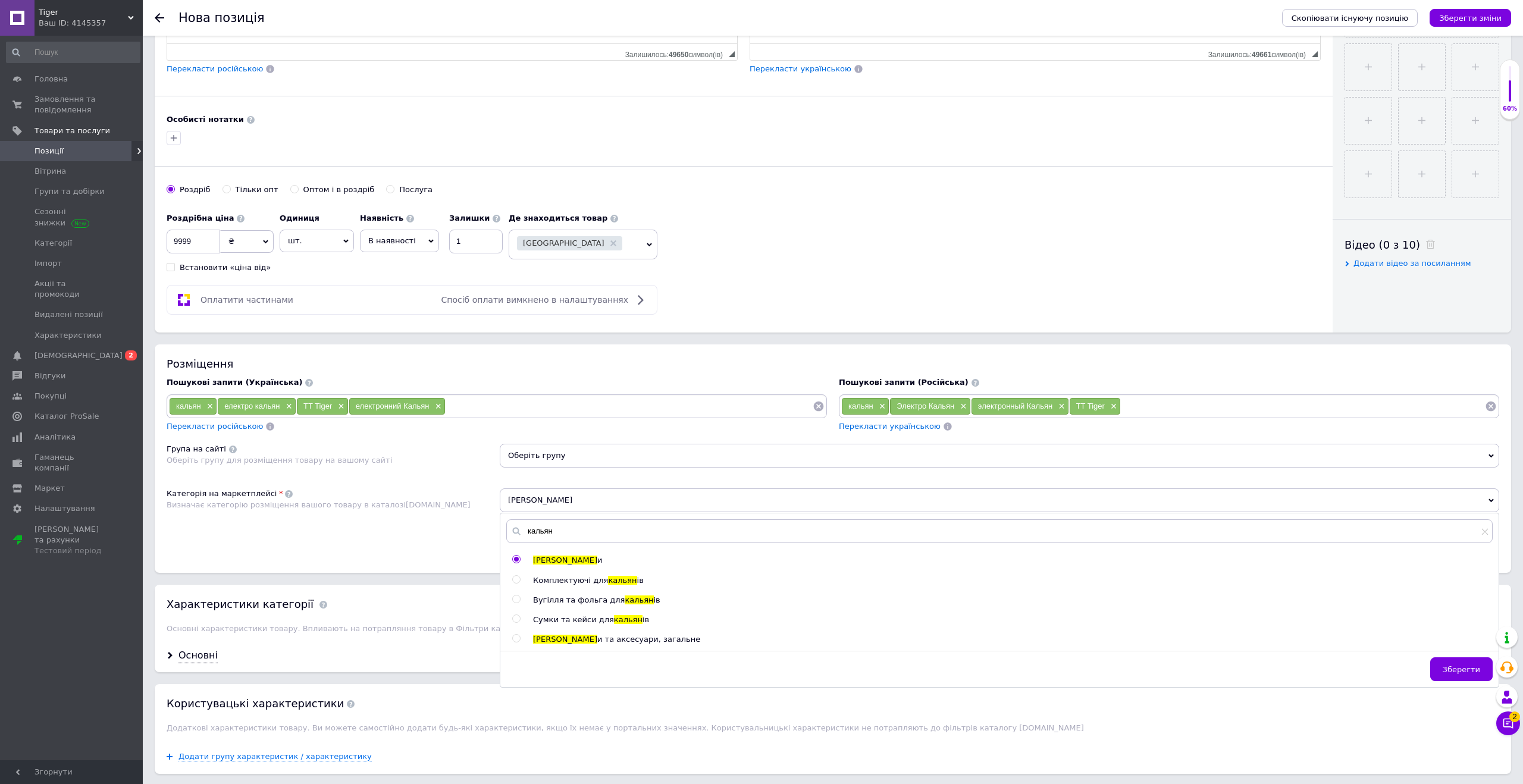
click at [520, 639] on span at bounding box center [517, 638] width 9 height 9
click at [520, 639] on input "radio" at bounding box center [516, 638] width 8 height 8
radio input "true"
click at [518, 563] on input "radio" at bounding box center [516, 559] width 8 height 8
radio input "true"
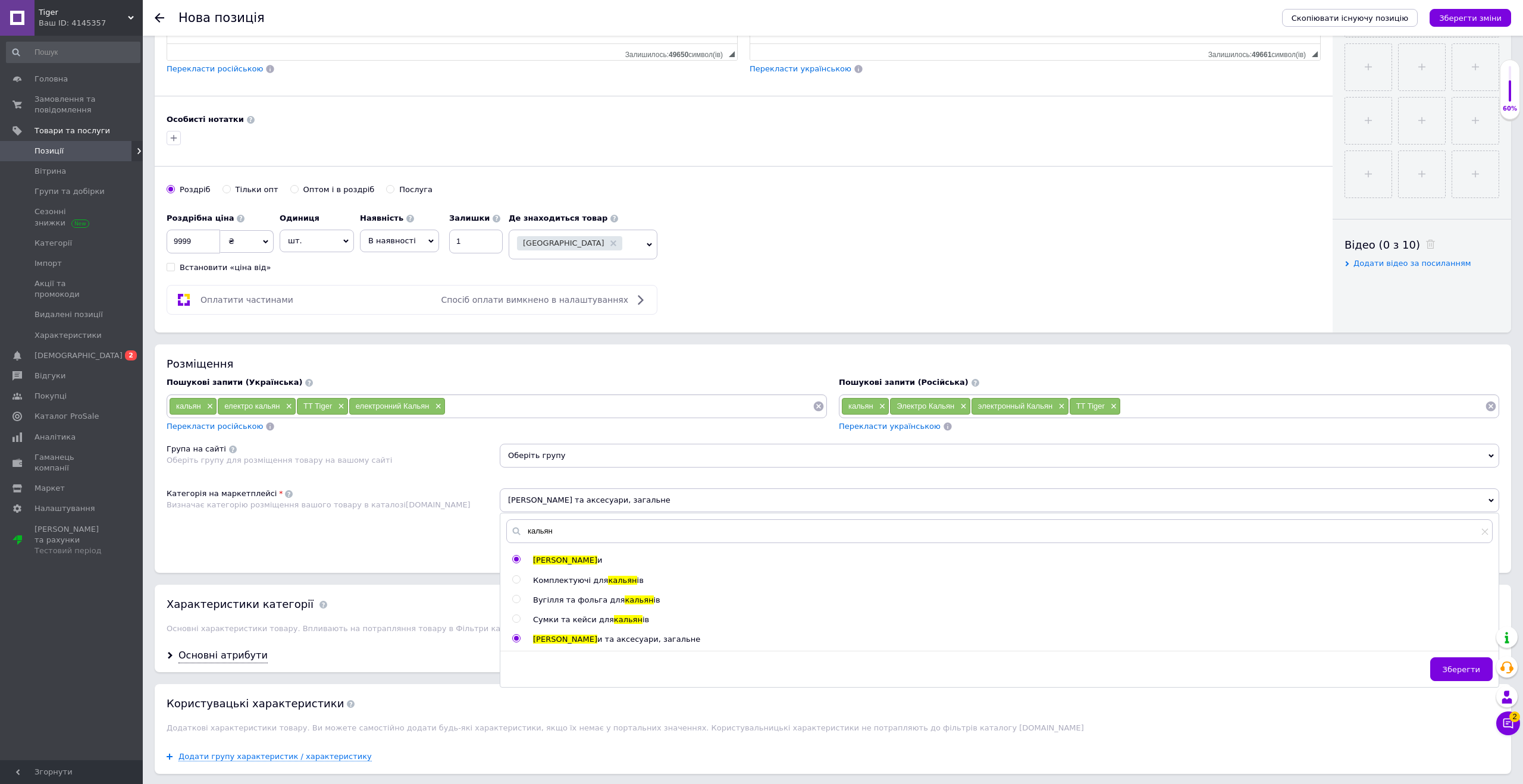
radio input "false"
click at [1466, 671] on span "Зберегти" at bounding box center [1462, 669] width 38 height 9
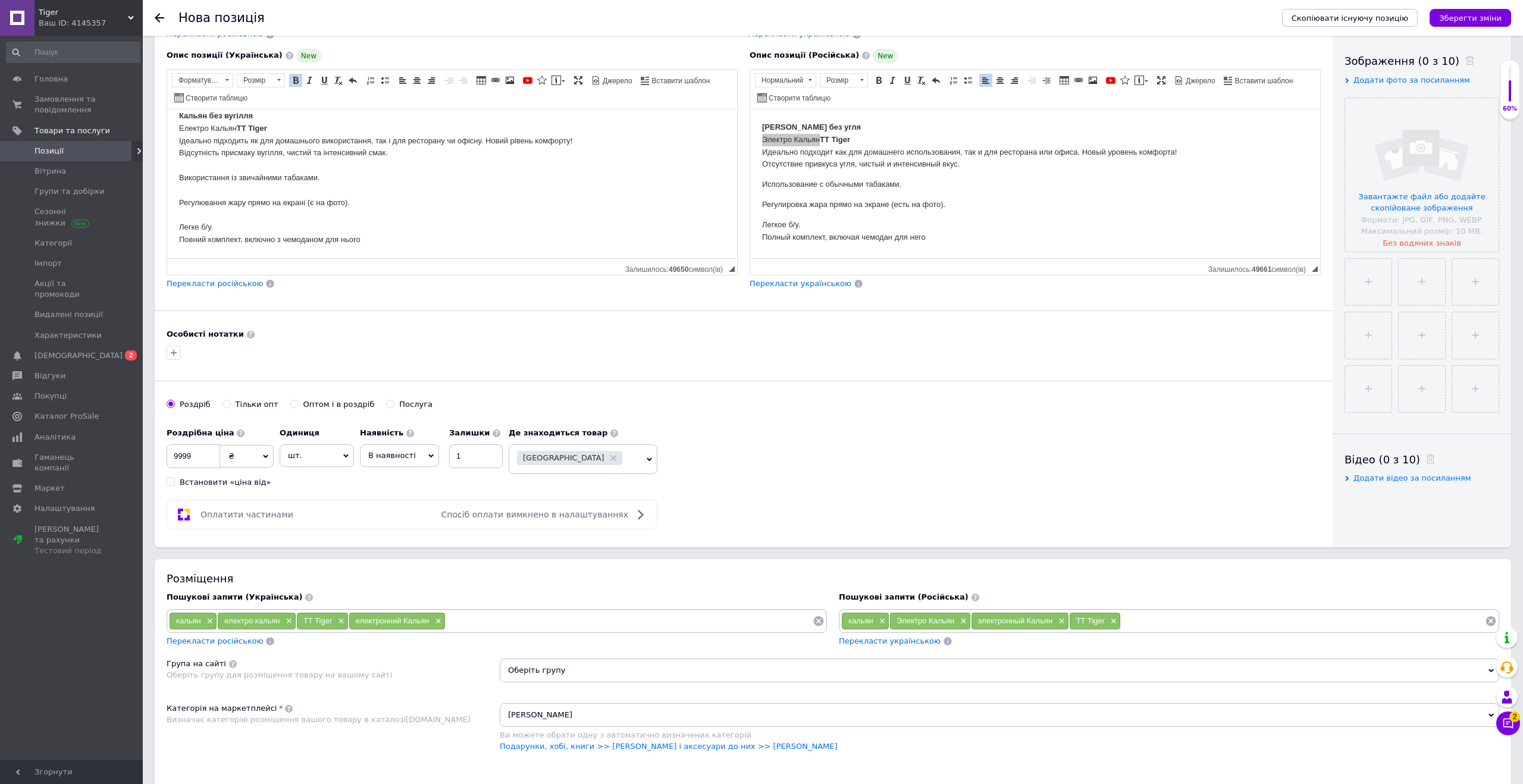
scroll to position [237, 0]
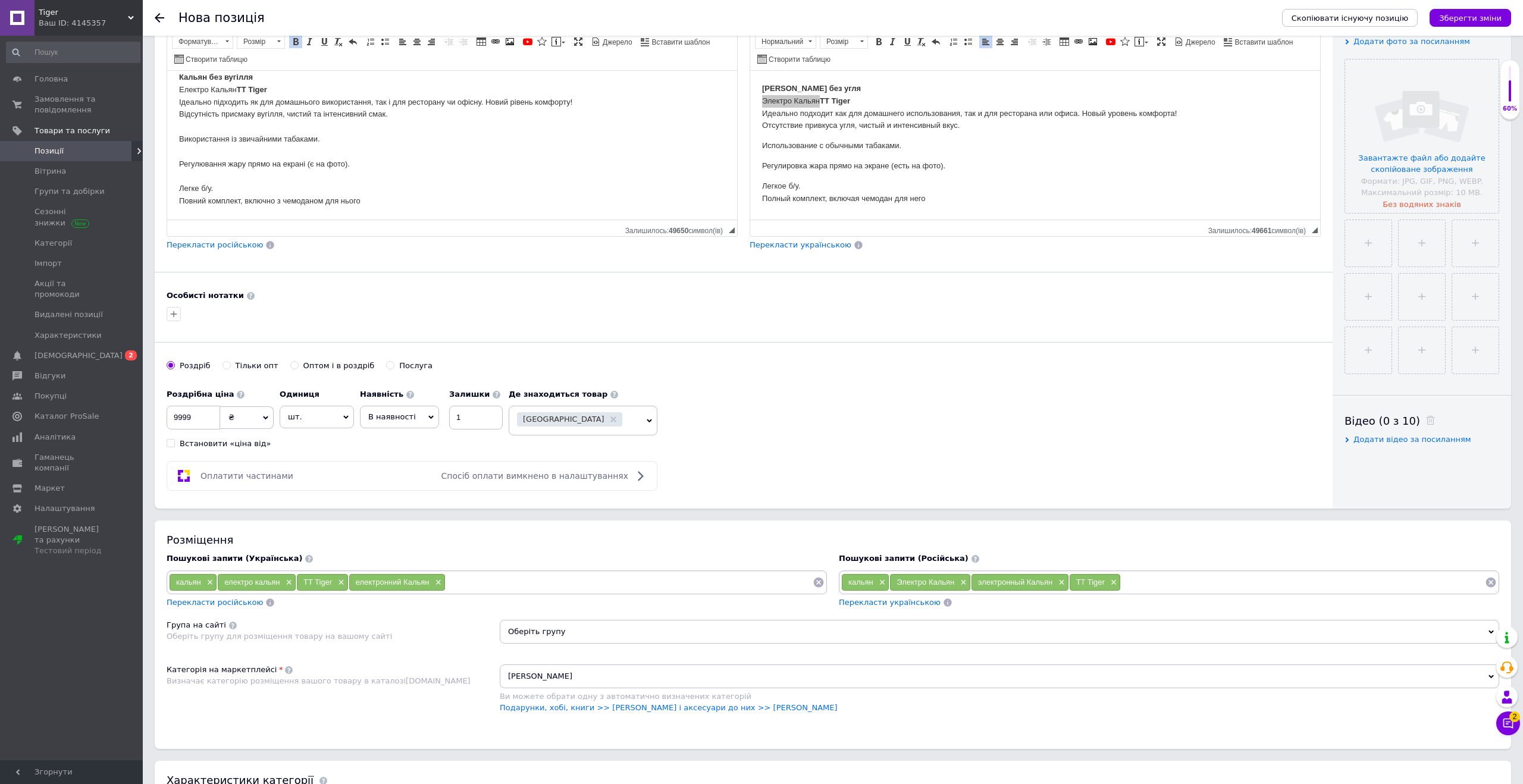
click at [493, 585] on input at bounding box center [629, 582] width 367 height 18
type input "h"
type input "розумний кальян"
click at [1140, 587] on input at bounding box center [1302, 582] width 364 height 18
type input "умный кальян"
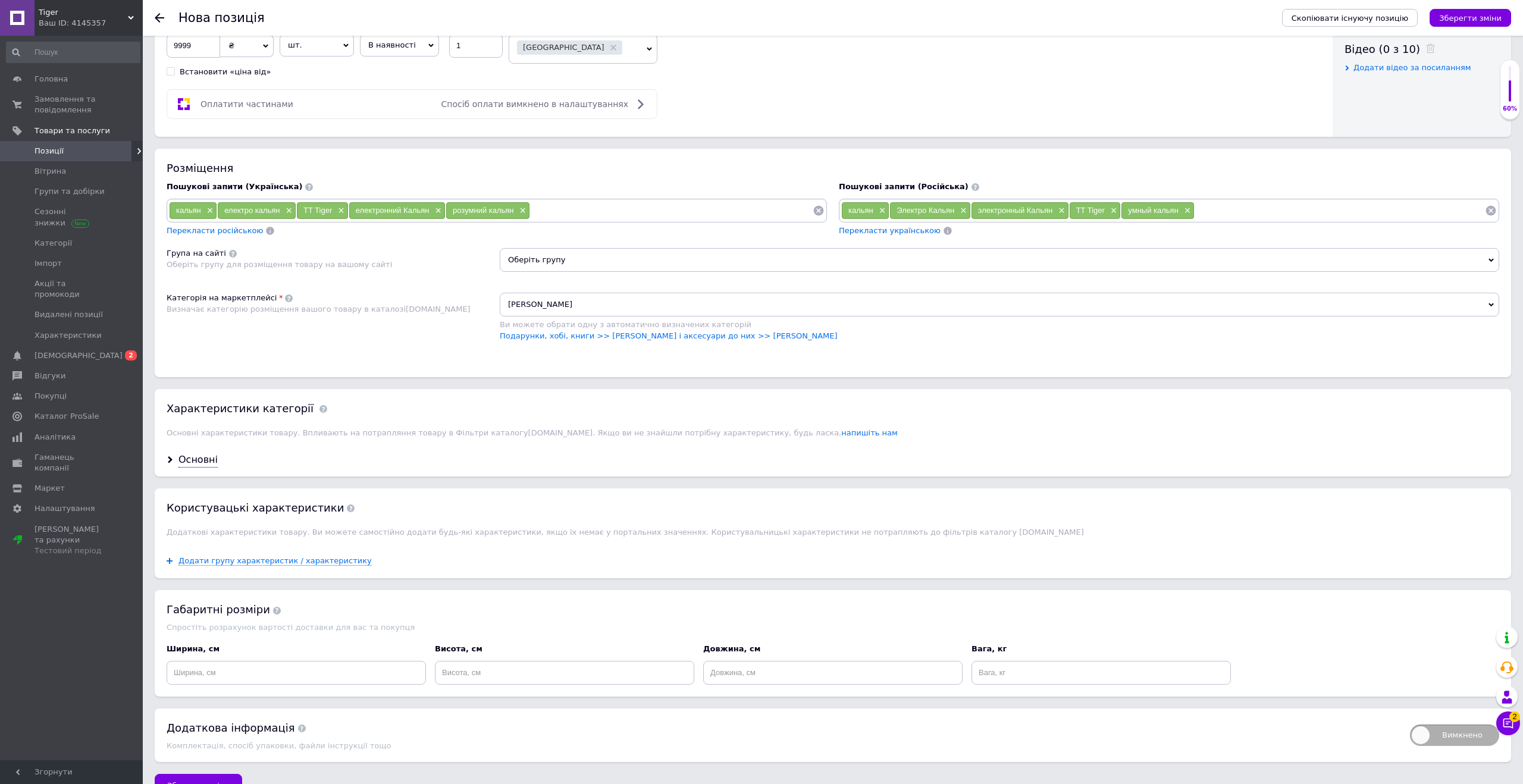
scroll to position [636, 0]
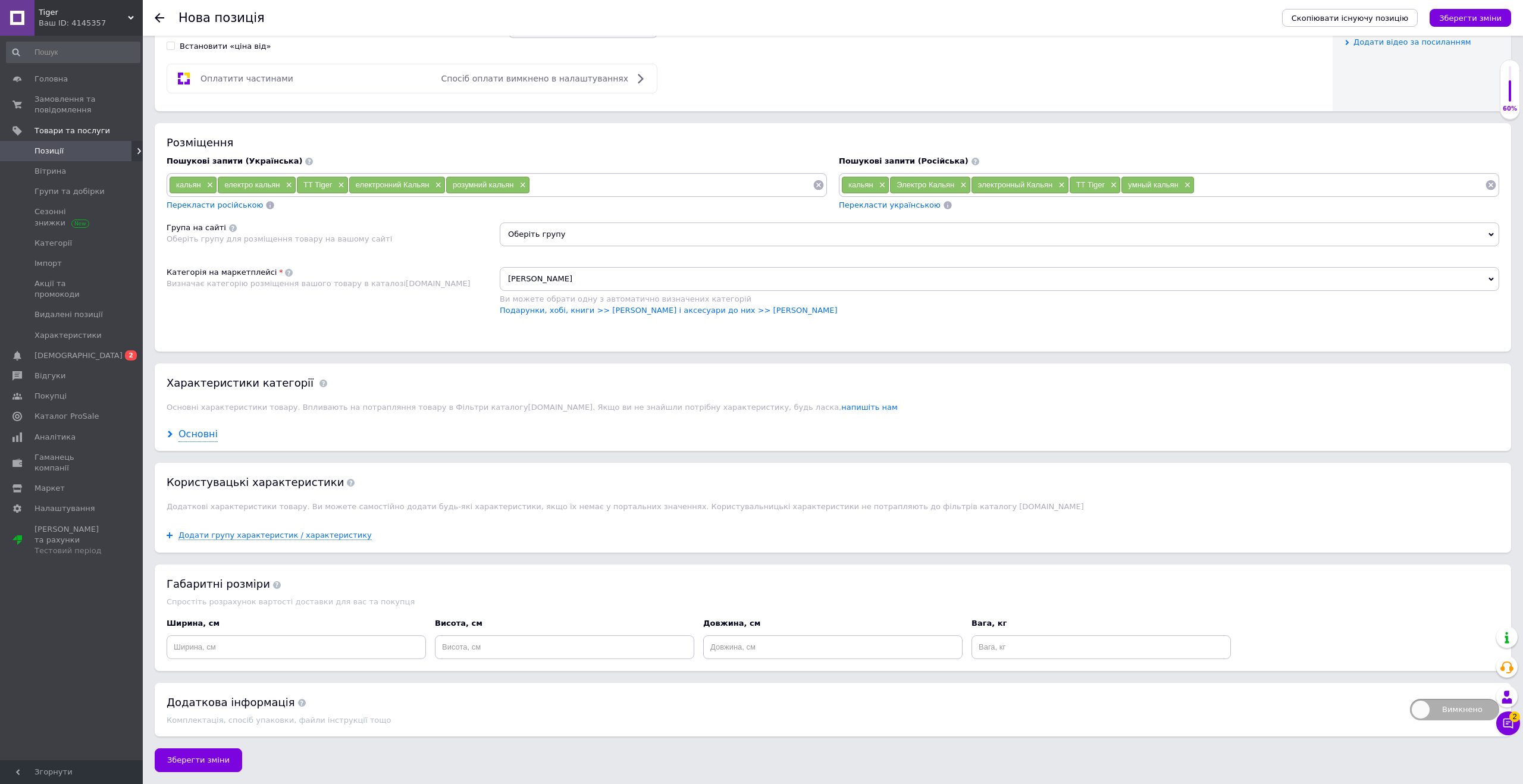
click at [197, 438] on div "Основні" at bounding box center [198, 435] width 39 height 14
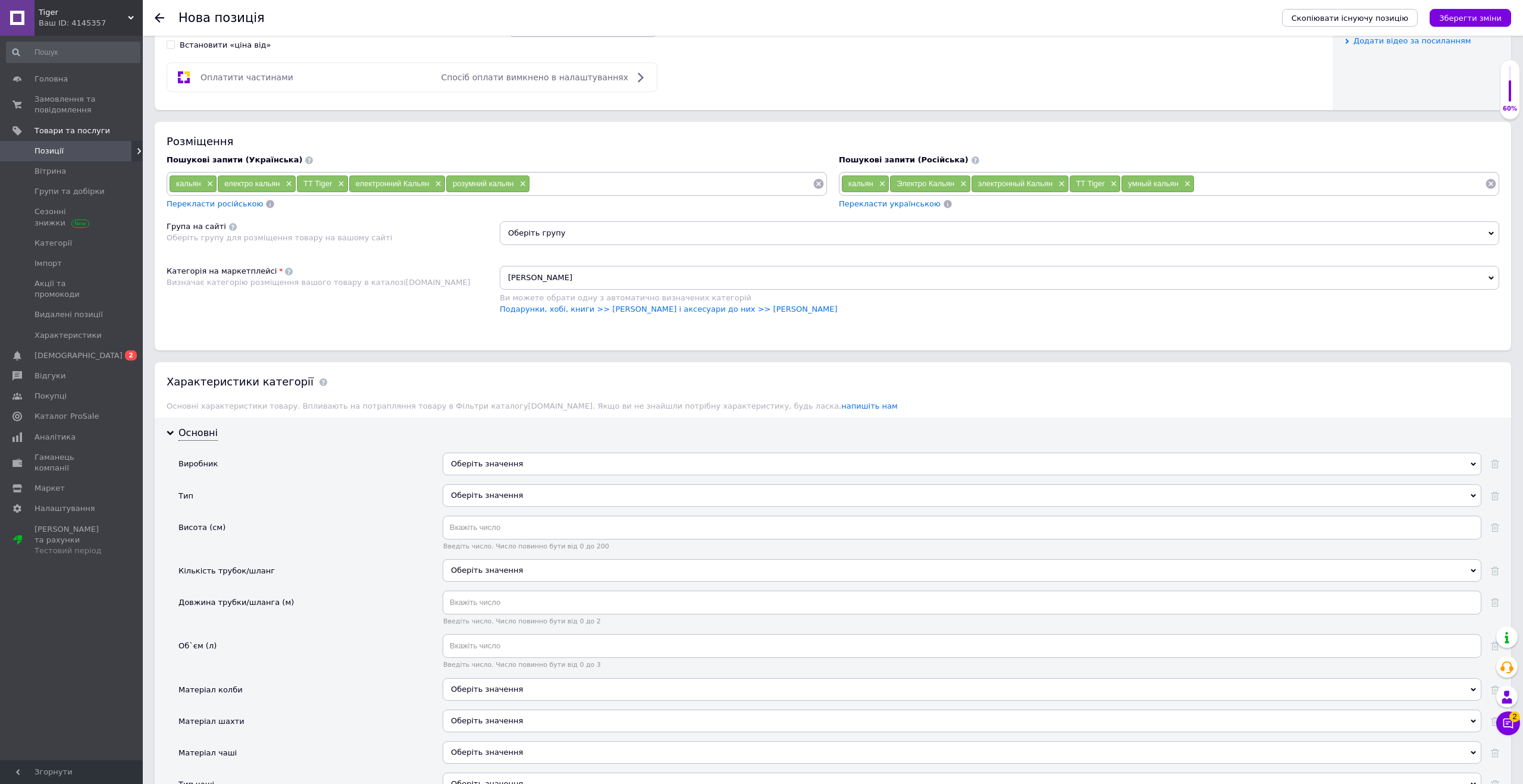
click at [494, 457] on div "Оберіть значення" at bounding box center [962, 464] width 1039 height 22
type input "Е"
click at [364, 487] on div "Тип" at bounding box center [311, 499] width 264 height 32
click at [487, 497] on div "Оберіть значення" at bounding box center [962, 495] width 1039 height 22
click at [407, 540] on div "Висота (см)" at bounding box center [311, 537] width 264 height 44
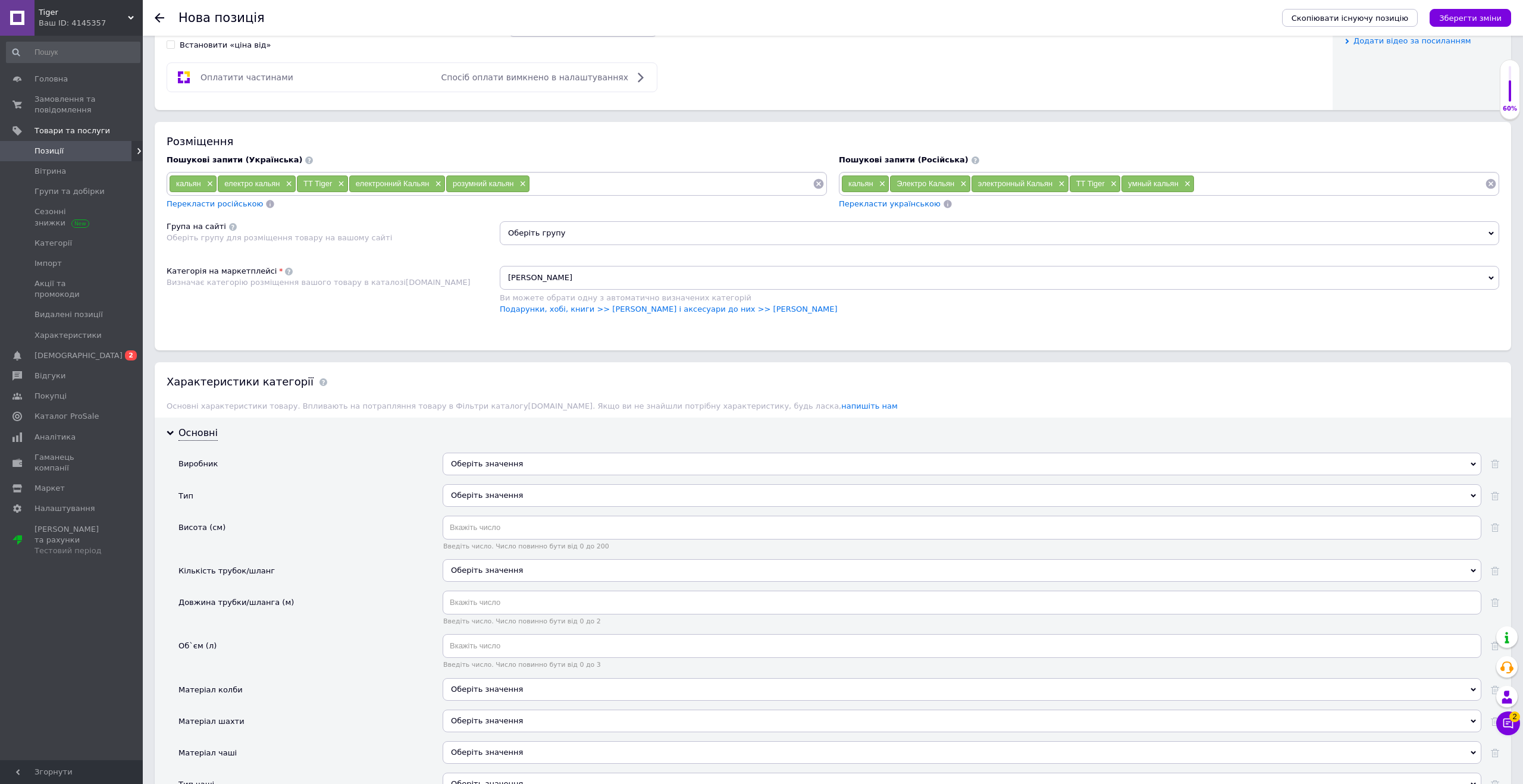
click at [482, 466] on div "Оберіть значення" at bounding box center [962, 464] width 1039 height 22
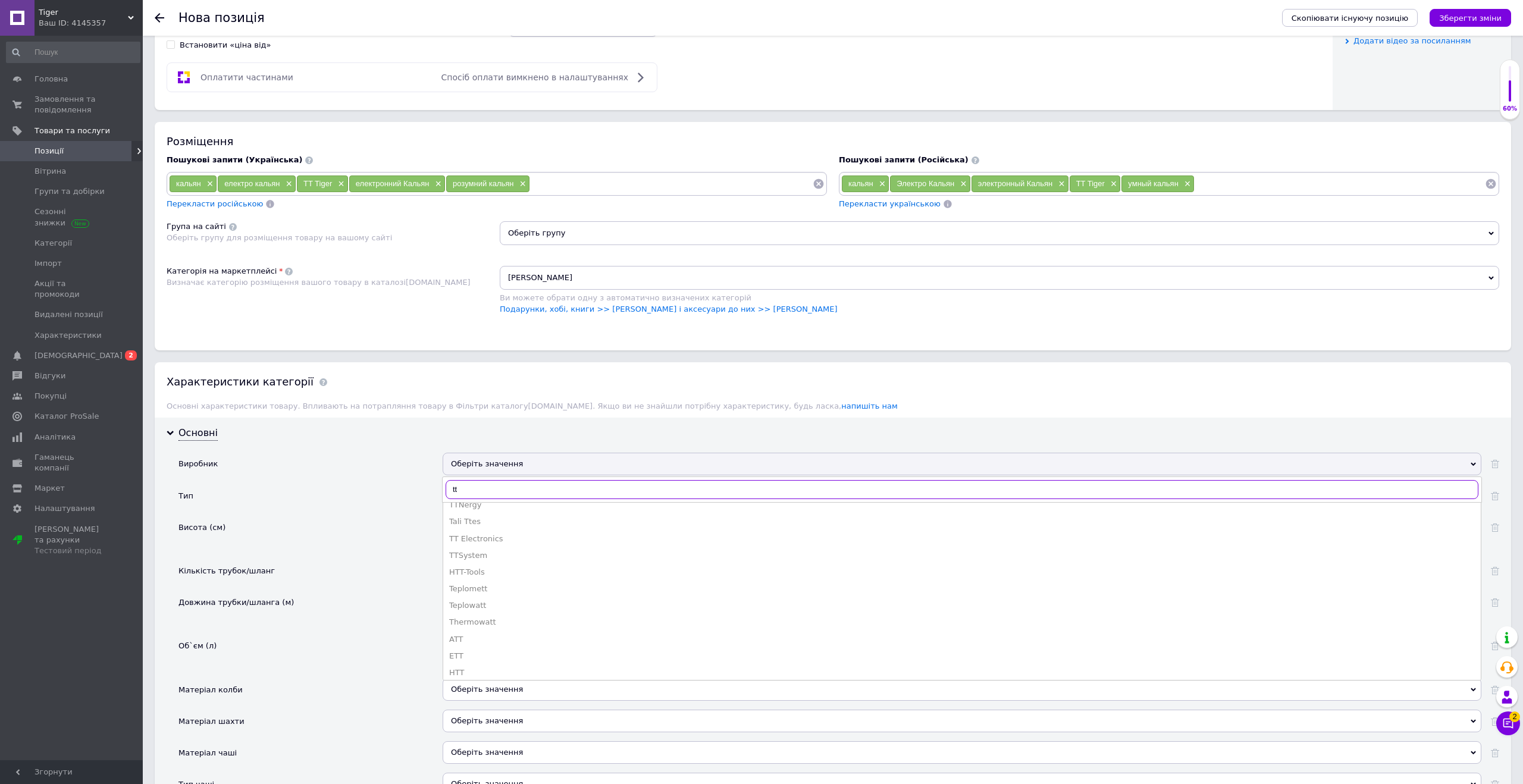
scroll to position [505, 0]
type input "tt"
click at [494, 530] on div "TT Electronics" at bounding box center [963, 528] width 1026 height 10
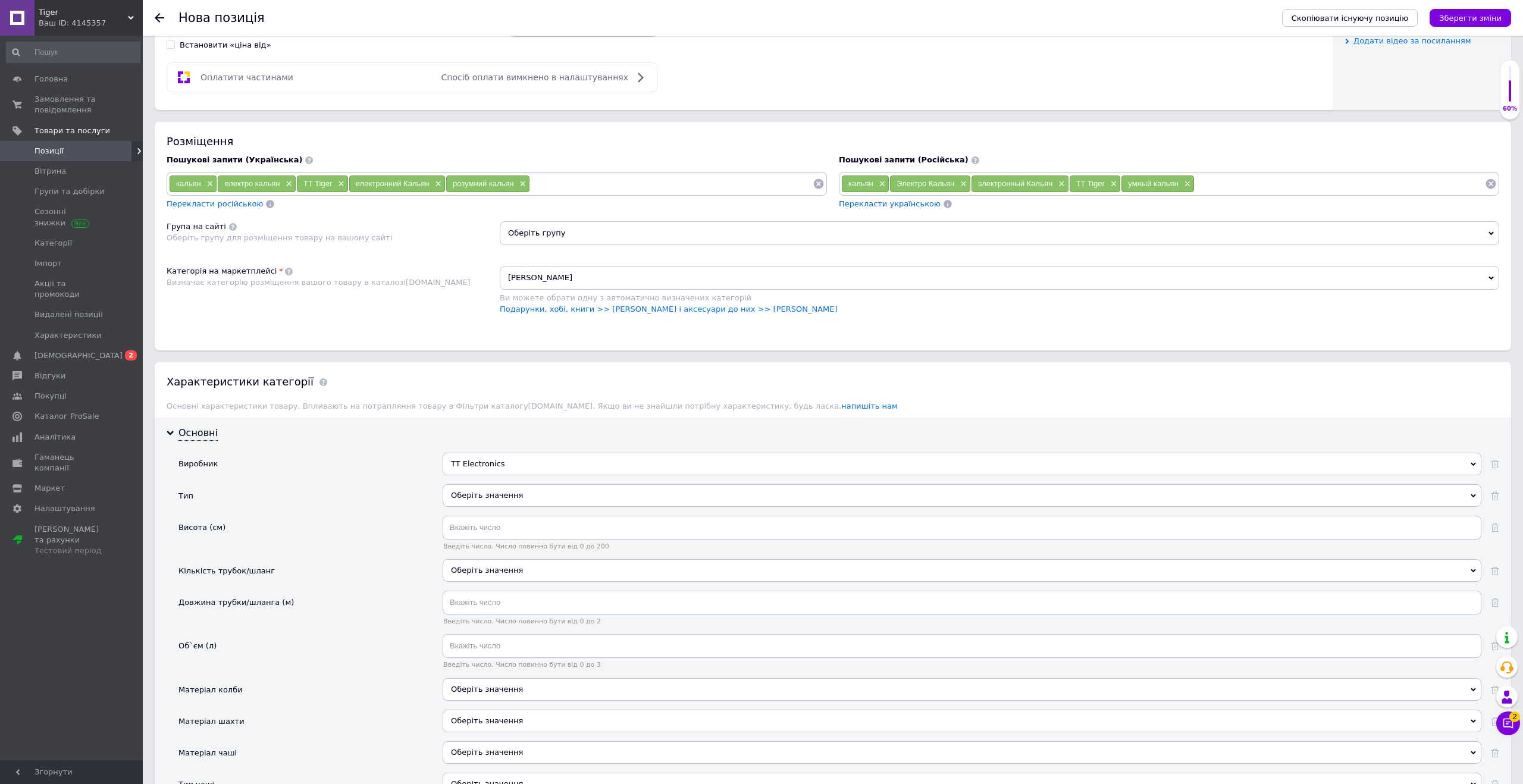
click at [496, 500] on div "Оберіть значення" at bounding box center [962, 495] width 1039 height 22
click at [487, 548] on div "Кальян функціональний" at bounding box center [963, 546] width 1026 height 10
click at [487, 532] on input "text" at bounding box center [962, 528] width 1039 height 24
type input "29"
click at [469, 576] on div "Оберіть значення" at bounding box center [962, 570] width 1039 height 22
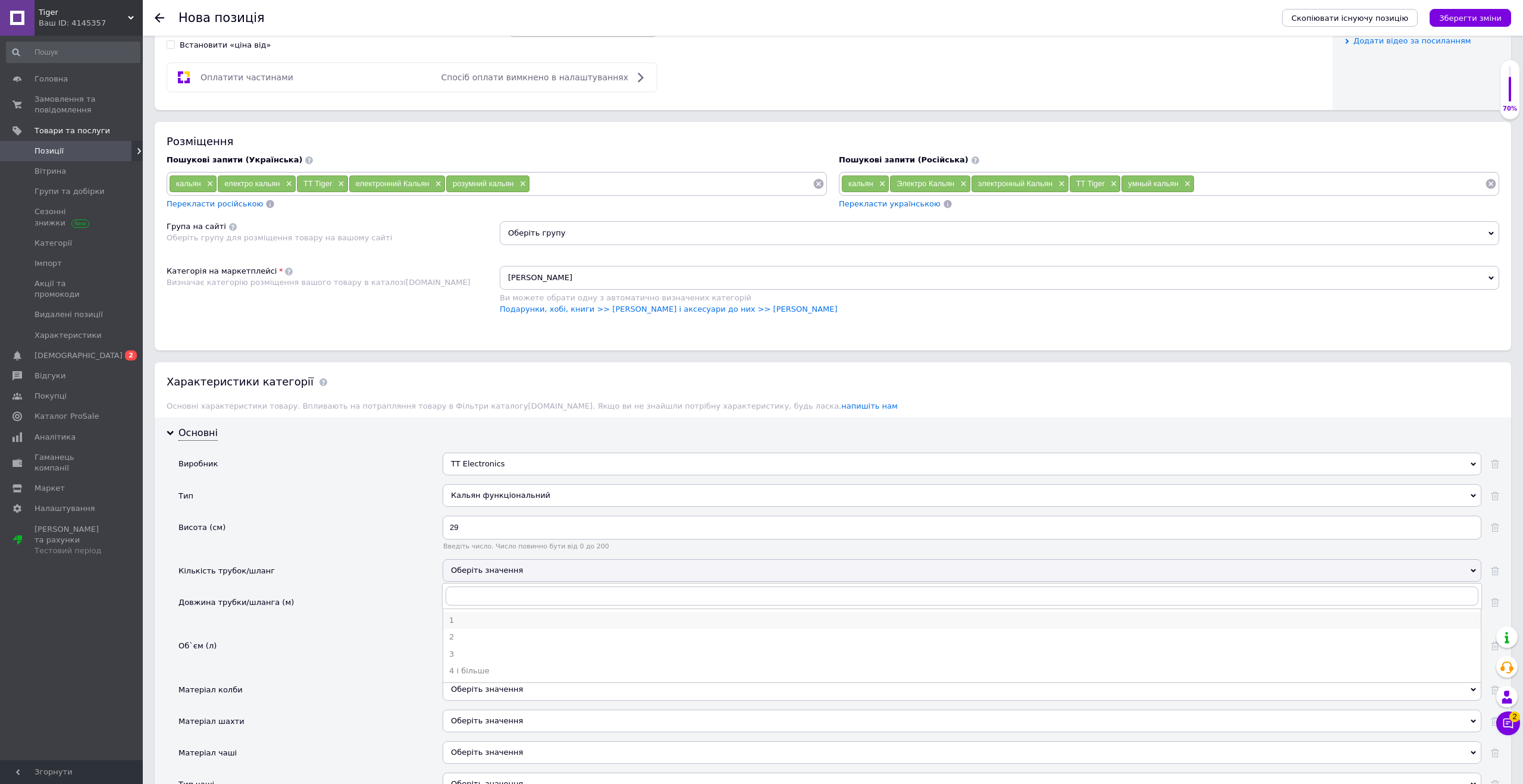
click at [457, 626] on li "1" at bounding box center [962, 620] width 1037 height 16
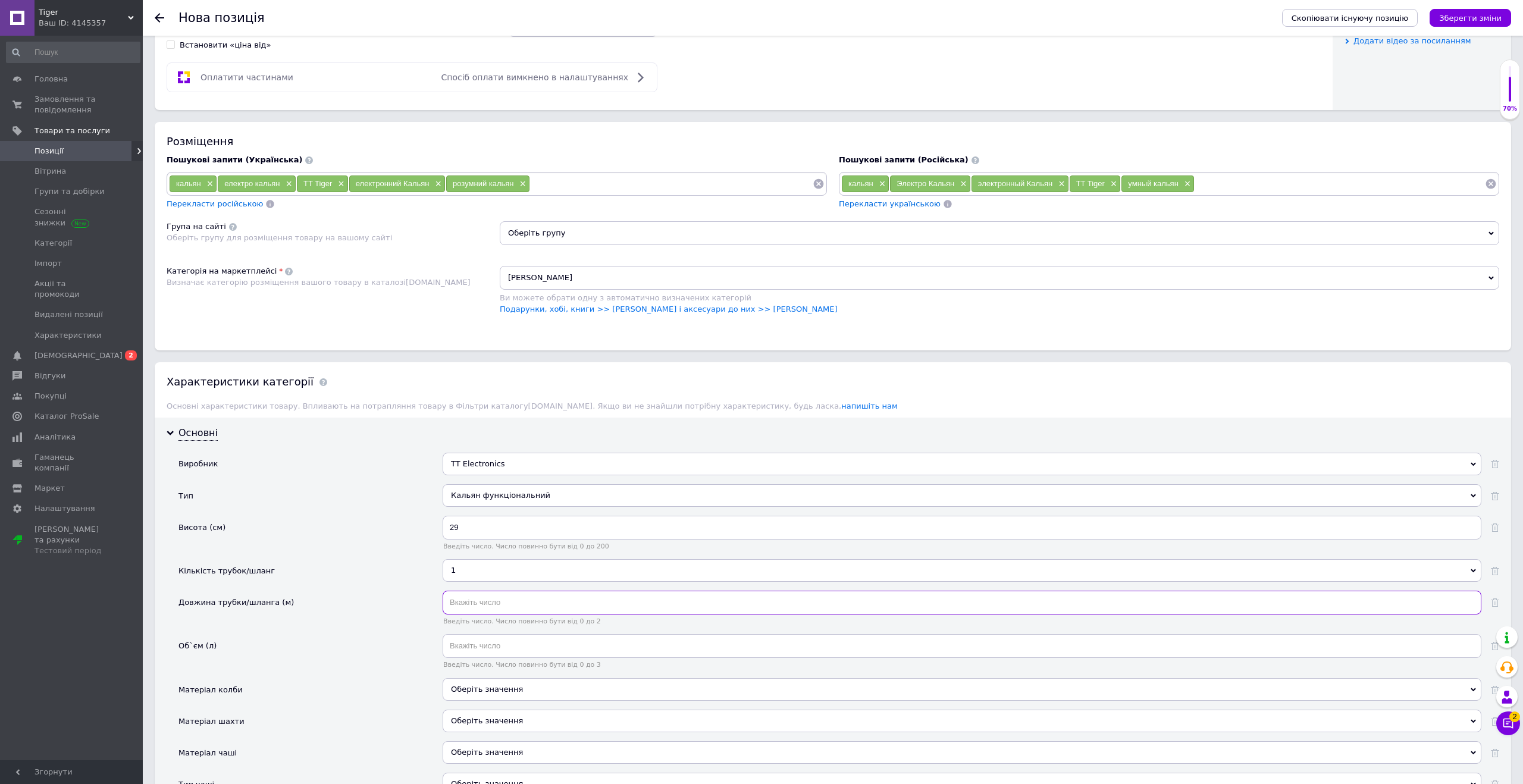
click at [467, 610] on input "text" at bounding box center [962, 603] width 1039 height 24
type input "150"
click at [463, 648] on input "text" at bounding box center [962, 646] width 1039 height 24
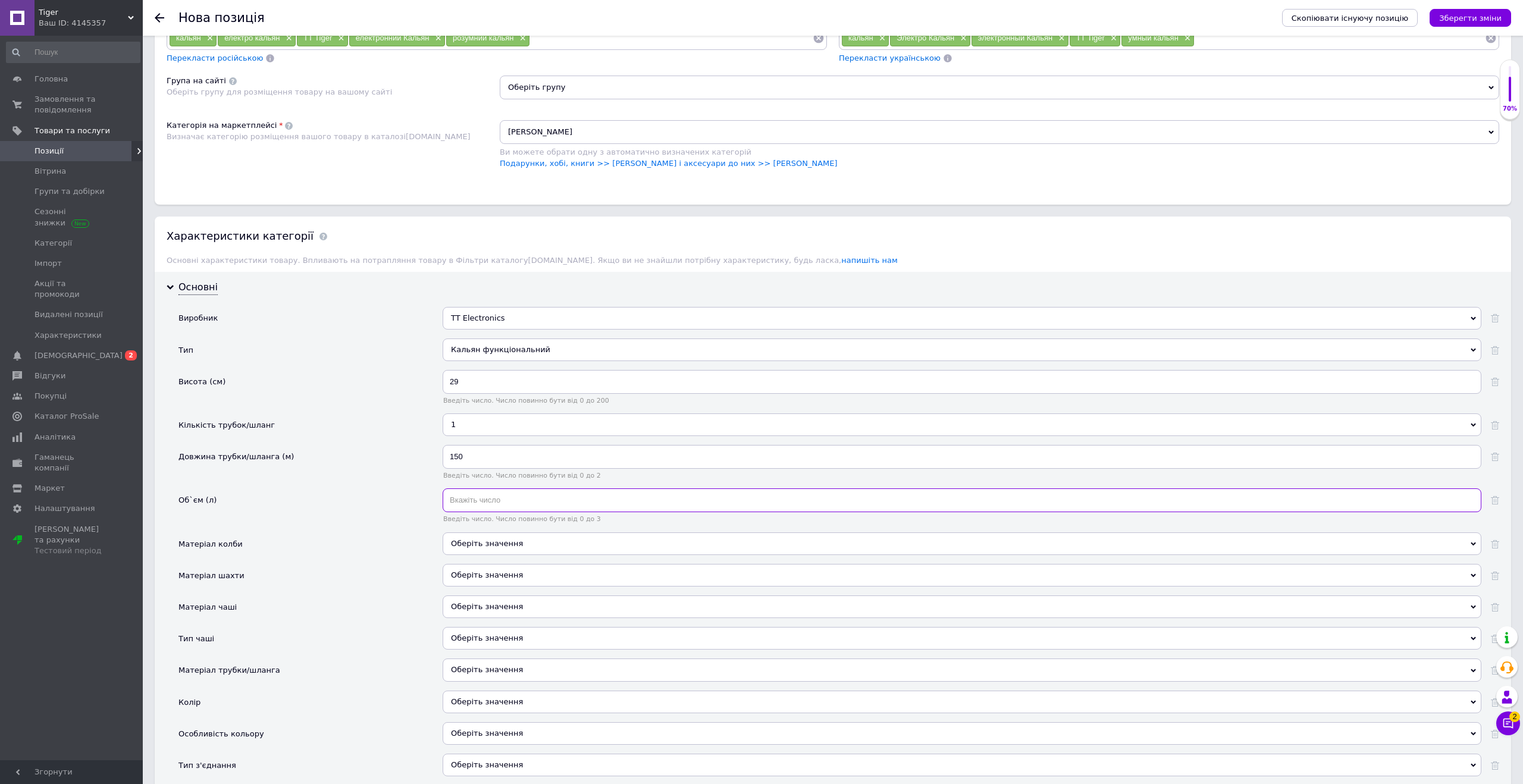
scroll to position [783, 0]
click at [473, 577] on div "Оберіть значення" at bounding box center [962, 573] width 1039 height 22
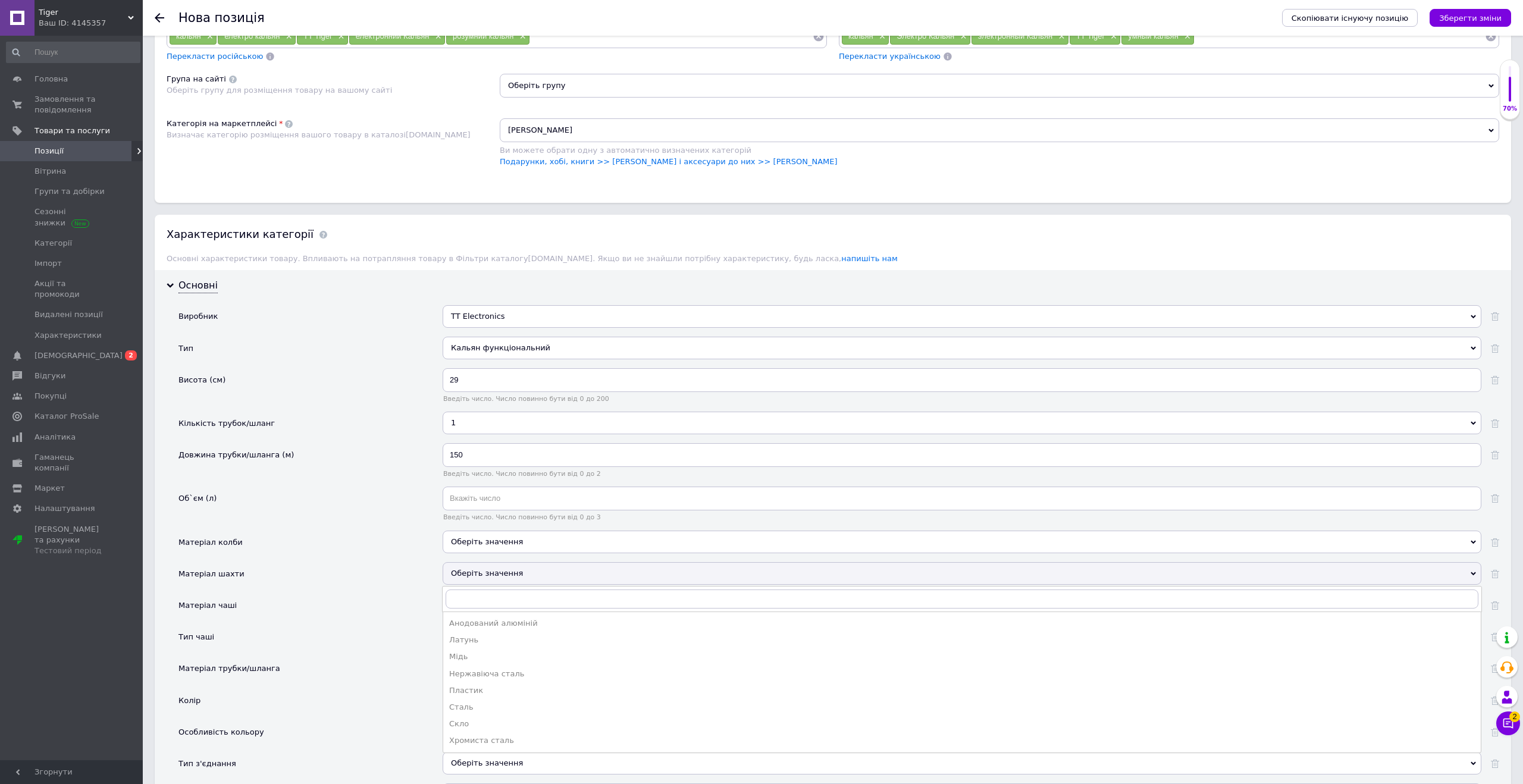
click at [398, 588] on div "Матеріал шахти" at bounding box center [311, 577] width 264 height 32
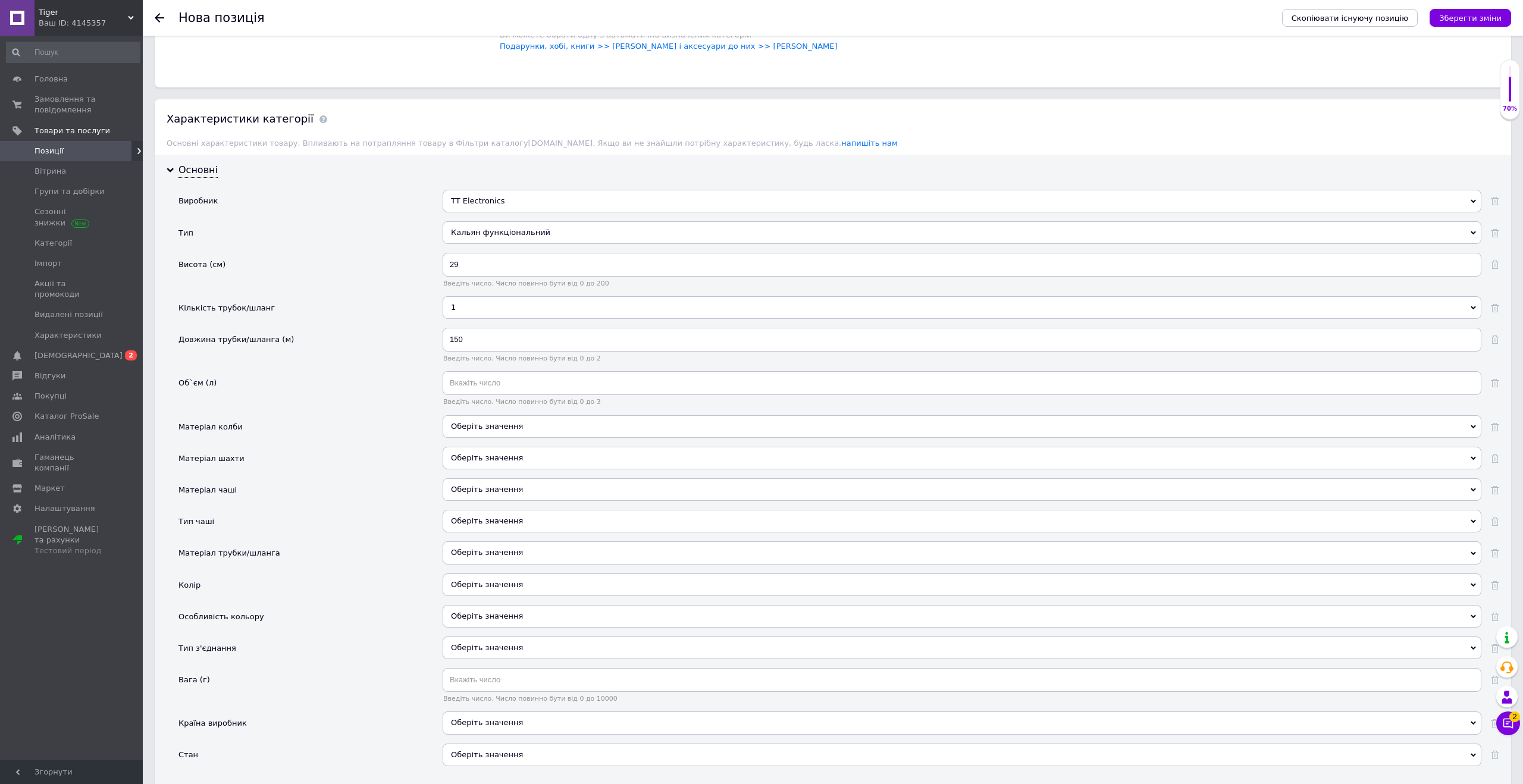
scroll to position [902, 0]
click at [468, 530] on div "Оберіть значення" at bounding box center [962, 522] width 1039 height 32
click at [468, 519] on div "Оберіть значення" at bounding box center [962, 518] width 1039 height 22
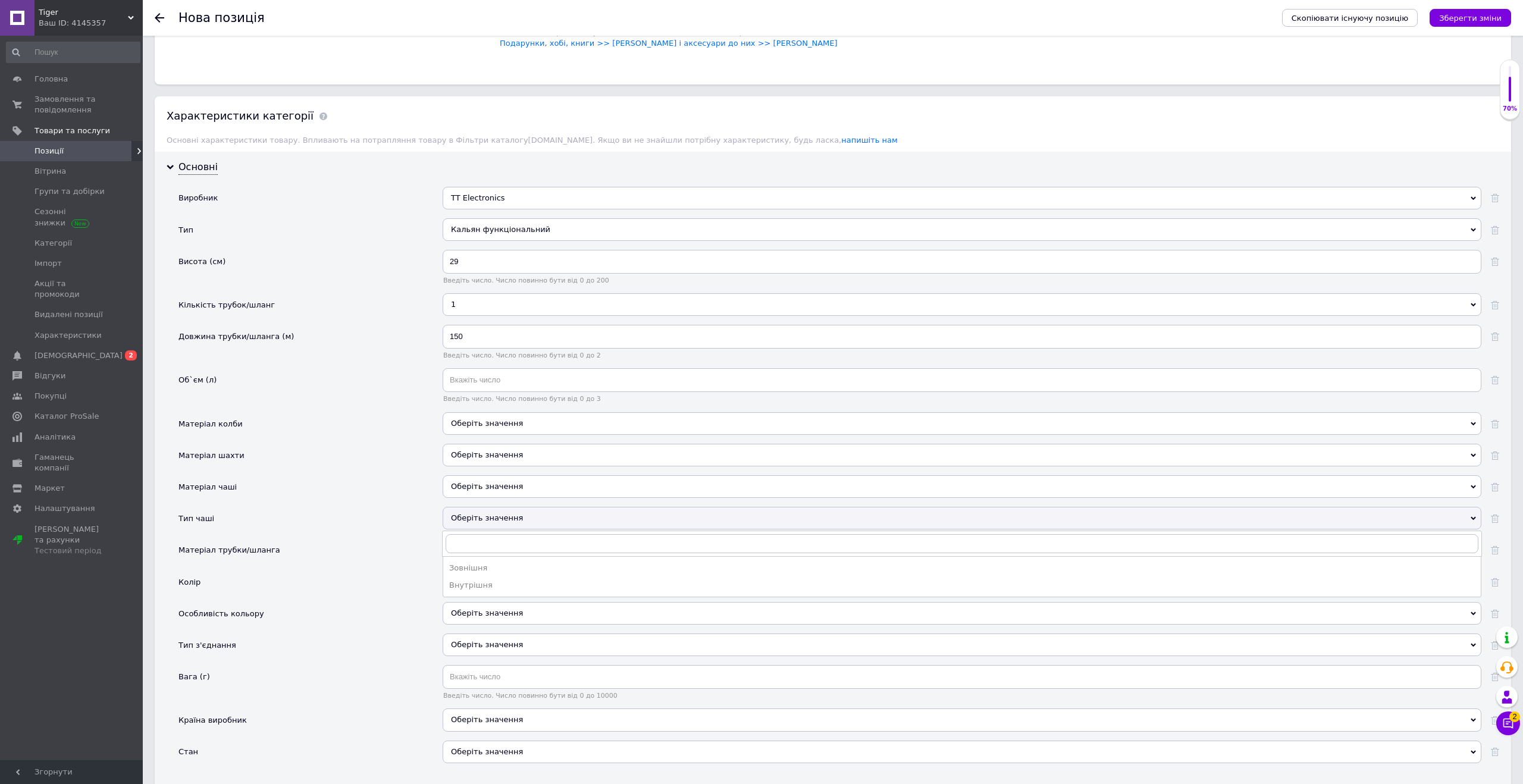
click at [427, 528] on div "Тип чаші" at bounding box center [311, 522] width 264 height 32
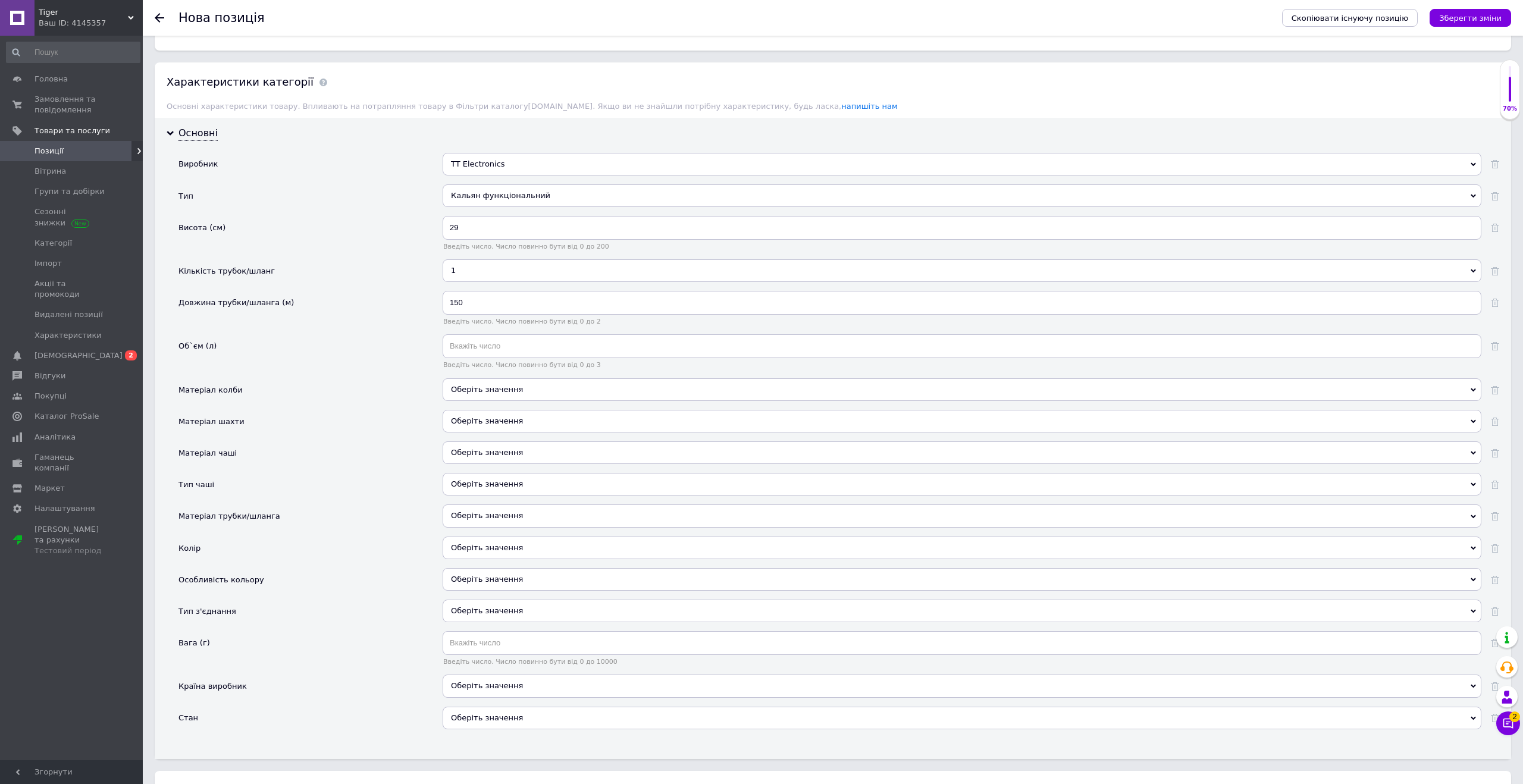
scroll to position [938, 0]
click at [463, 548] on div "Оберіть значення" at bounding box center [962, 546] width 1039 height 22
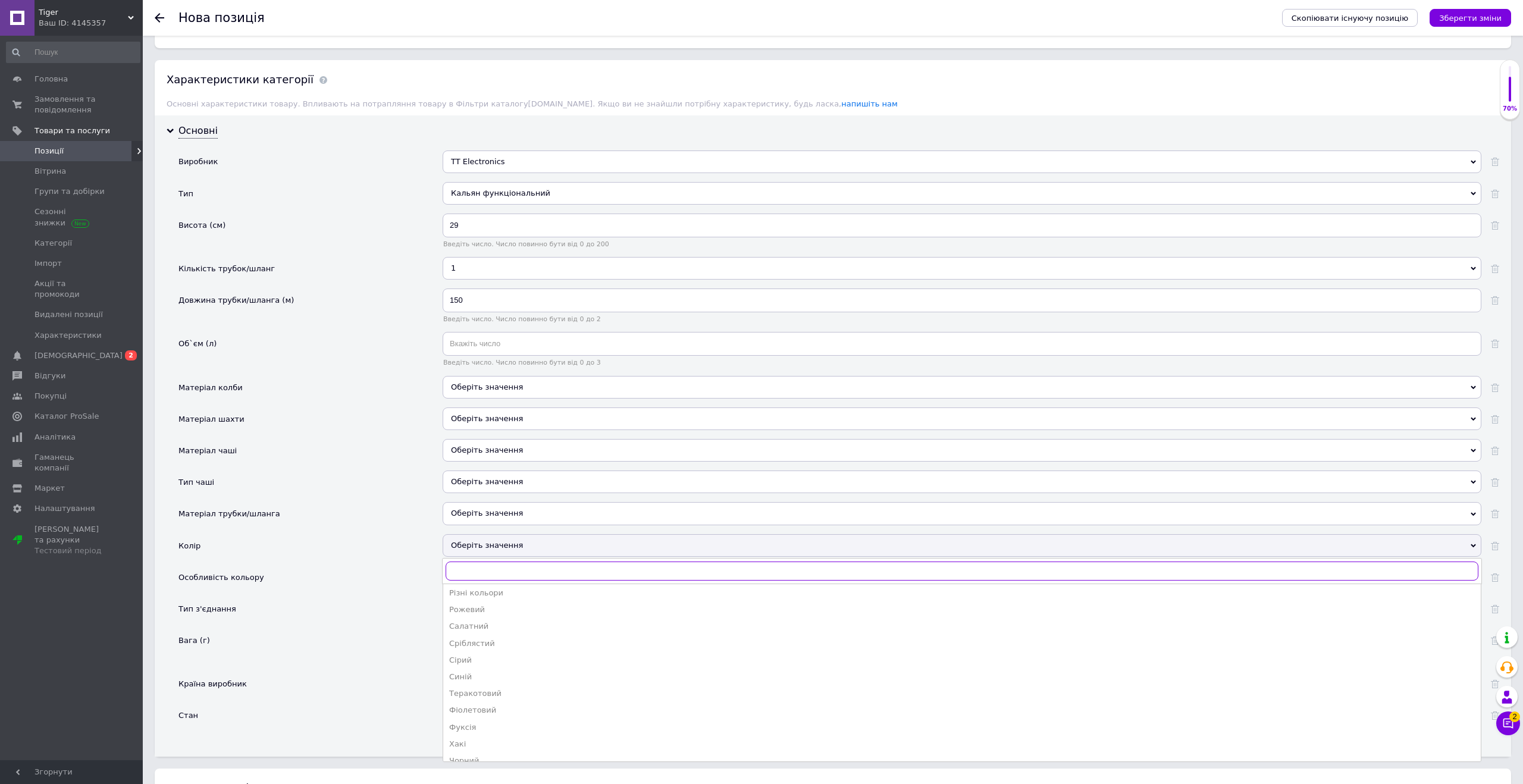
scroll to position [214, 0]
click at [468, 746] on div "Чорний" at bounding box center [963, 750] width 1026 height 10
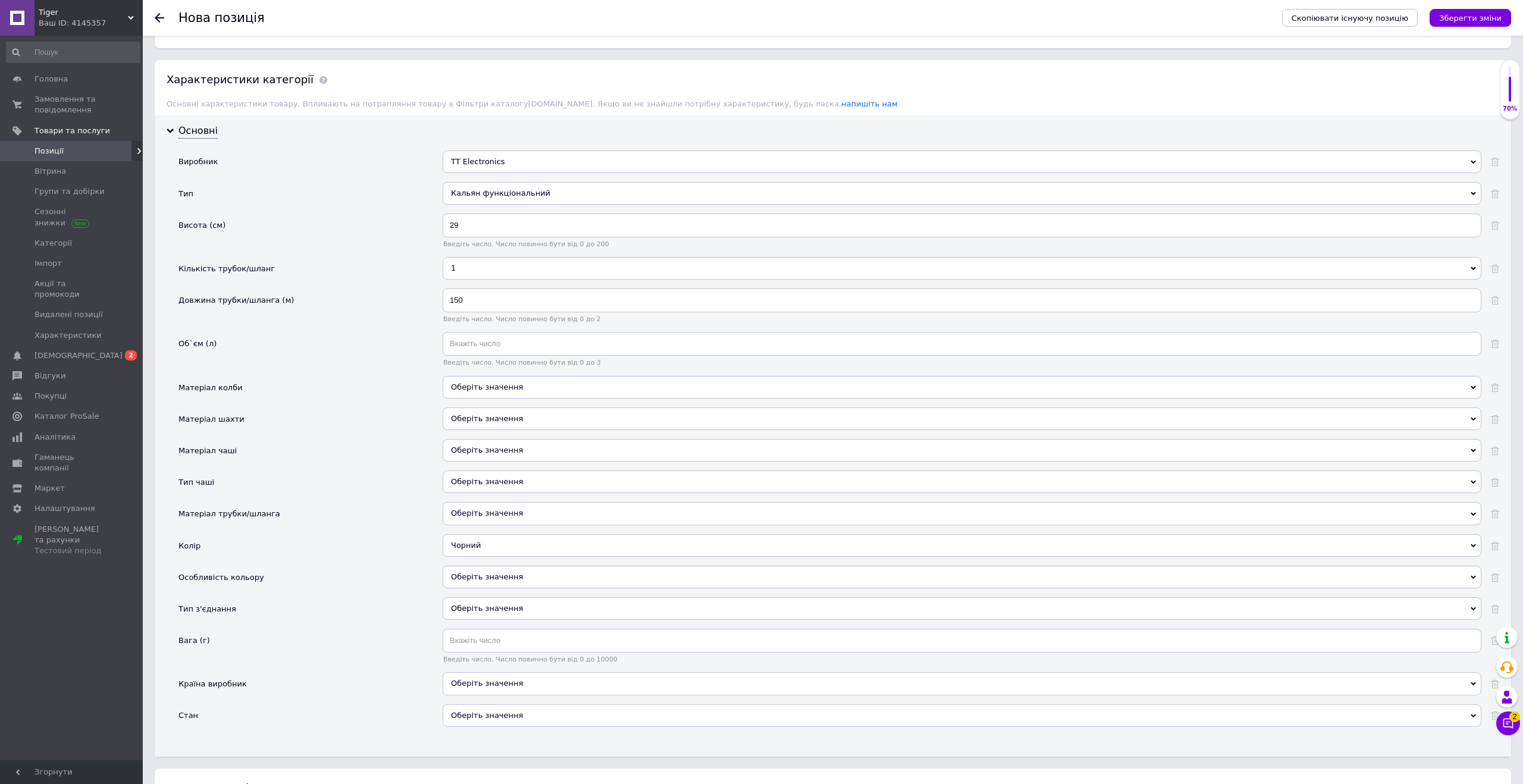
click at [463, 585] on div "Оберіть значення" at bounding box center [962, 576] width 1039 height 22
click at [392, 597] on div "Тип з'єднання" at bounding box center [311, 612] width 264 height 32
click at [543, 719] on div "Оберіть значення" at bounding box center [962, 715] width 1039 height 22
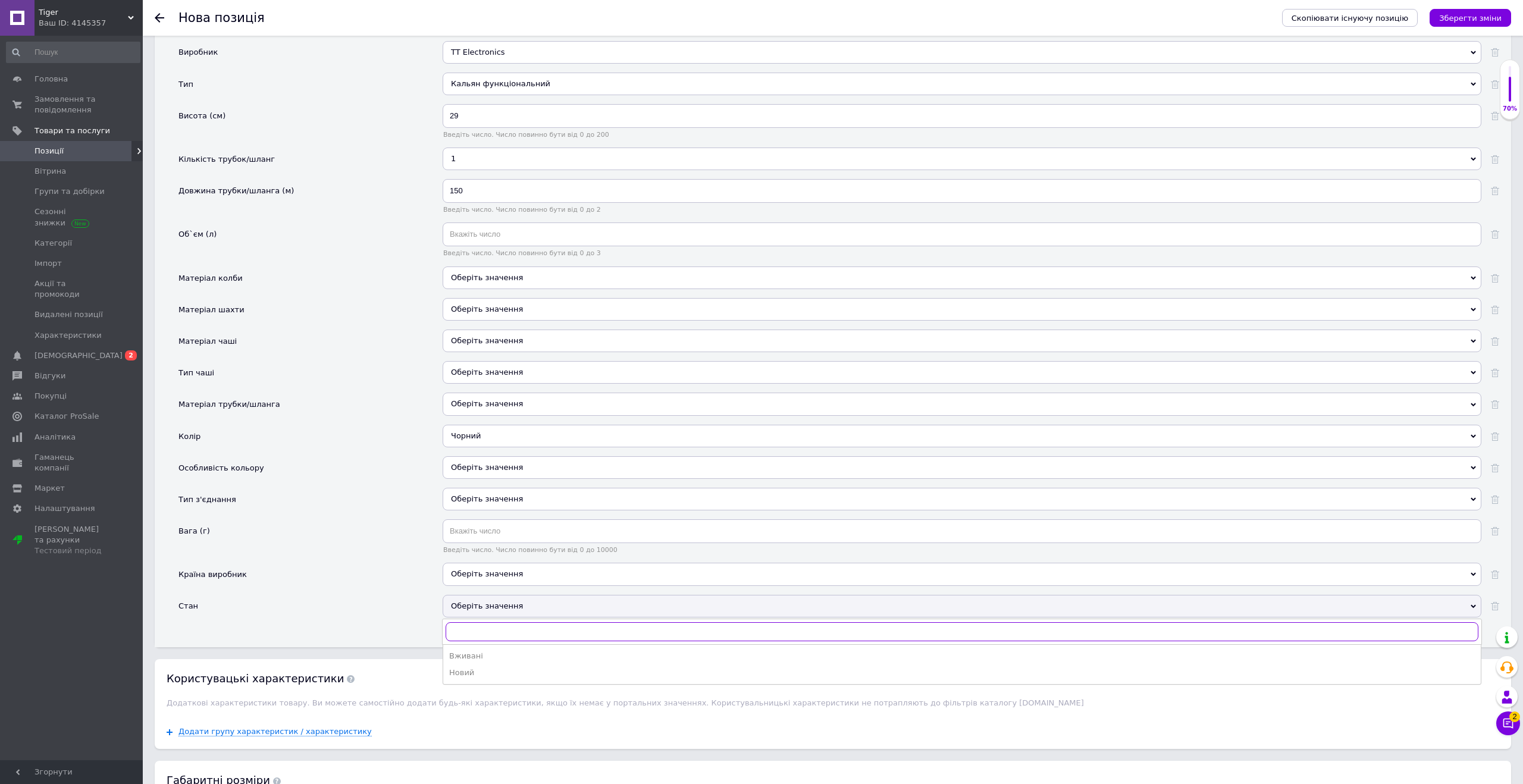
scroll to position [1082, 0]
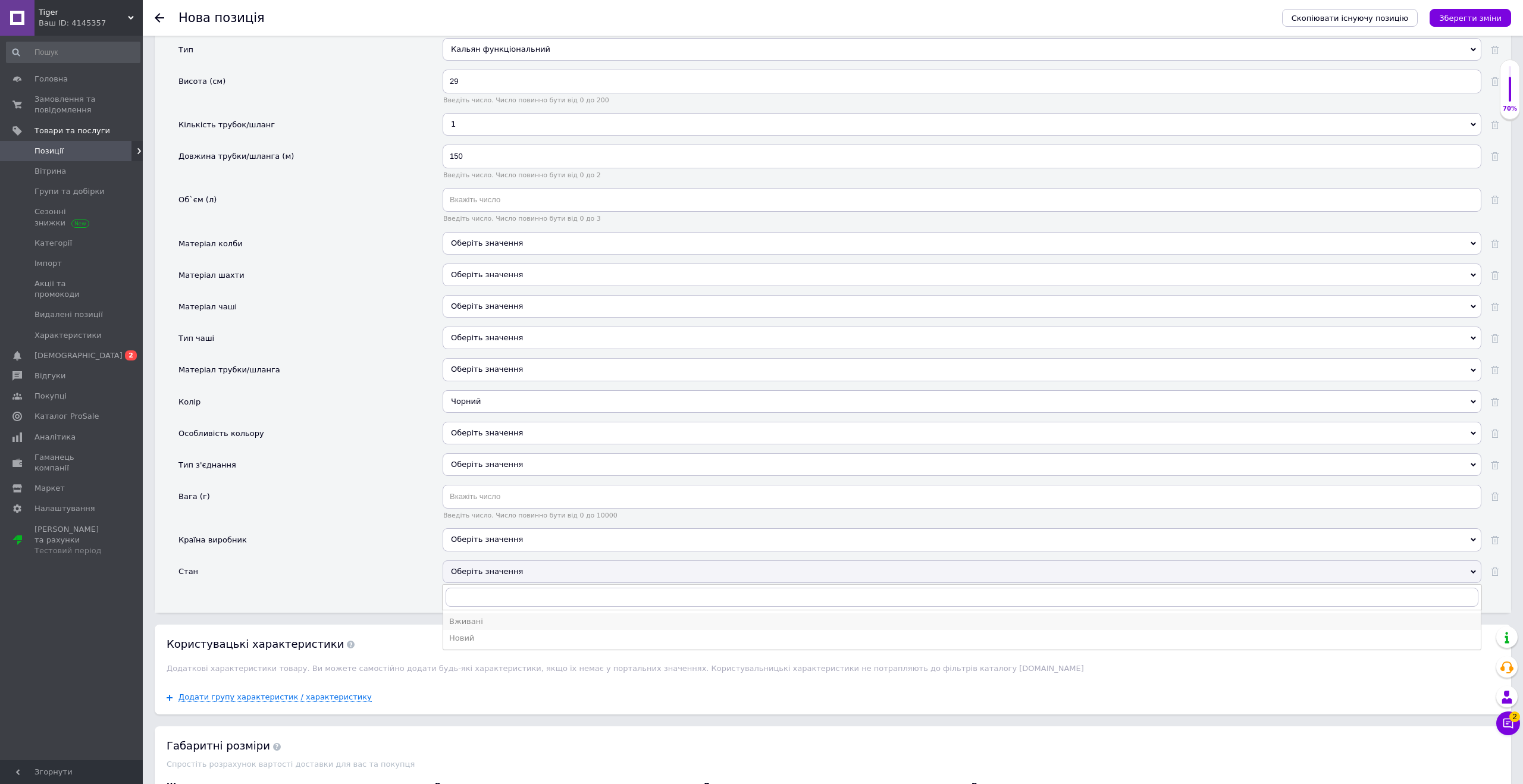
click at [474, 621] on div "Вживані" at bounding box center [963, 621] width 1026 height 10
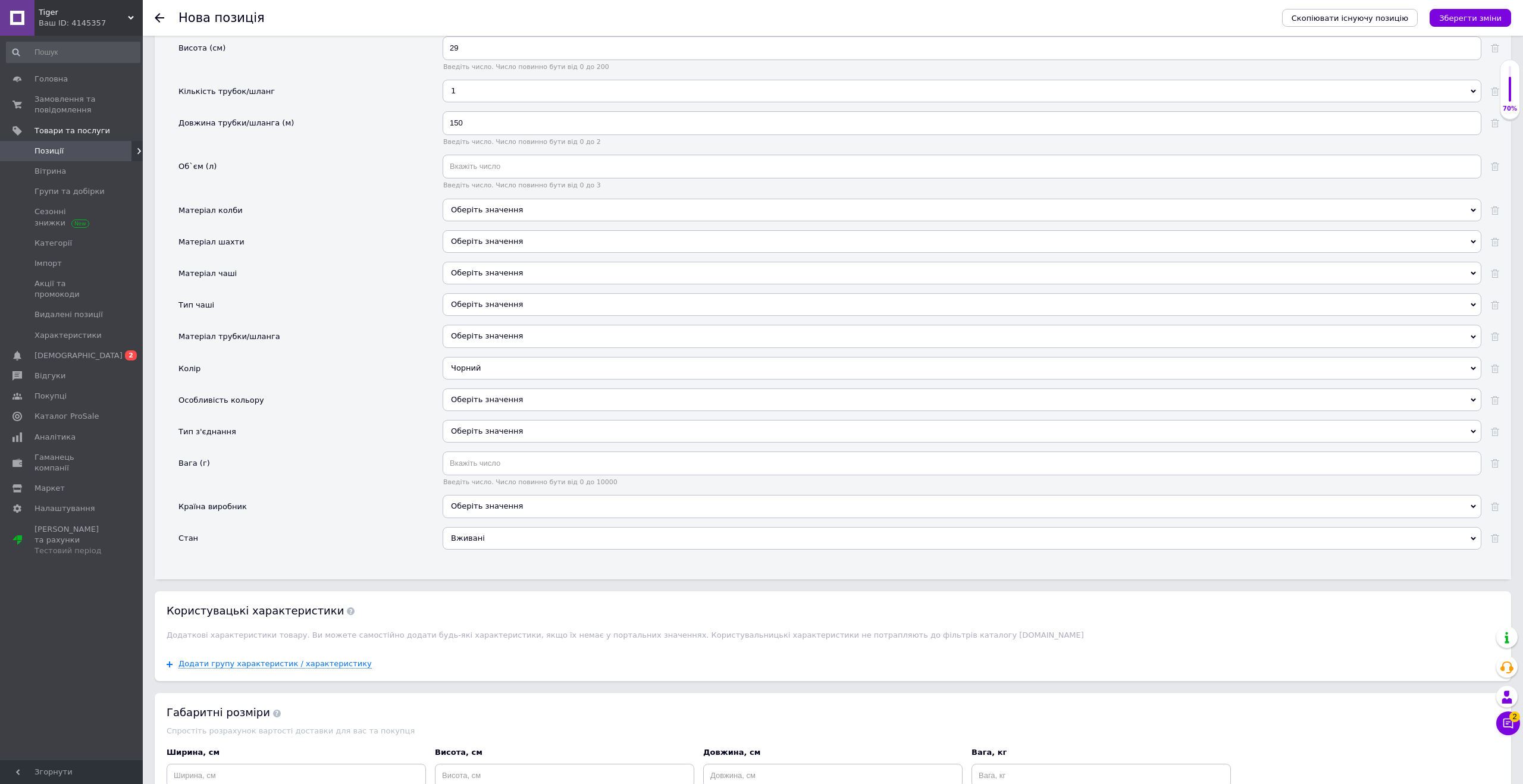
scroll to position [1116, 0]
click at [239, 666] on span "Додати групу характеристик / характеристику" at bounding box center [275, 662] width 193 height 9
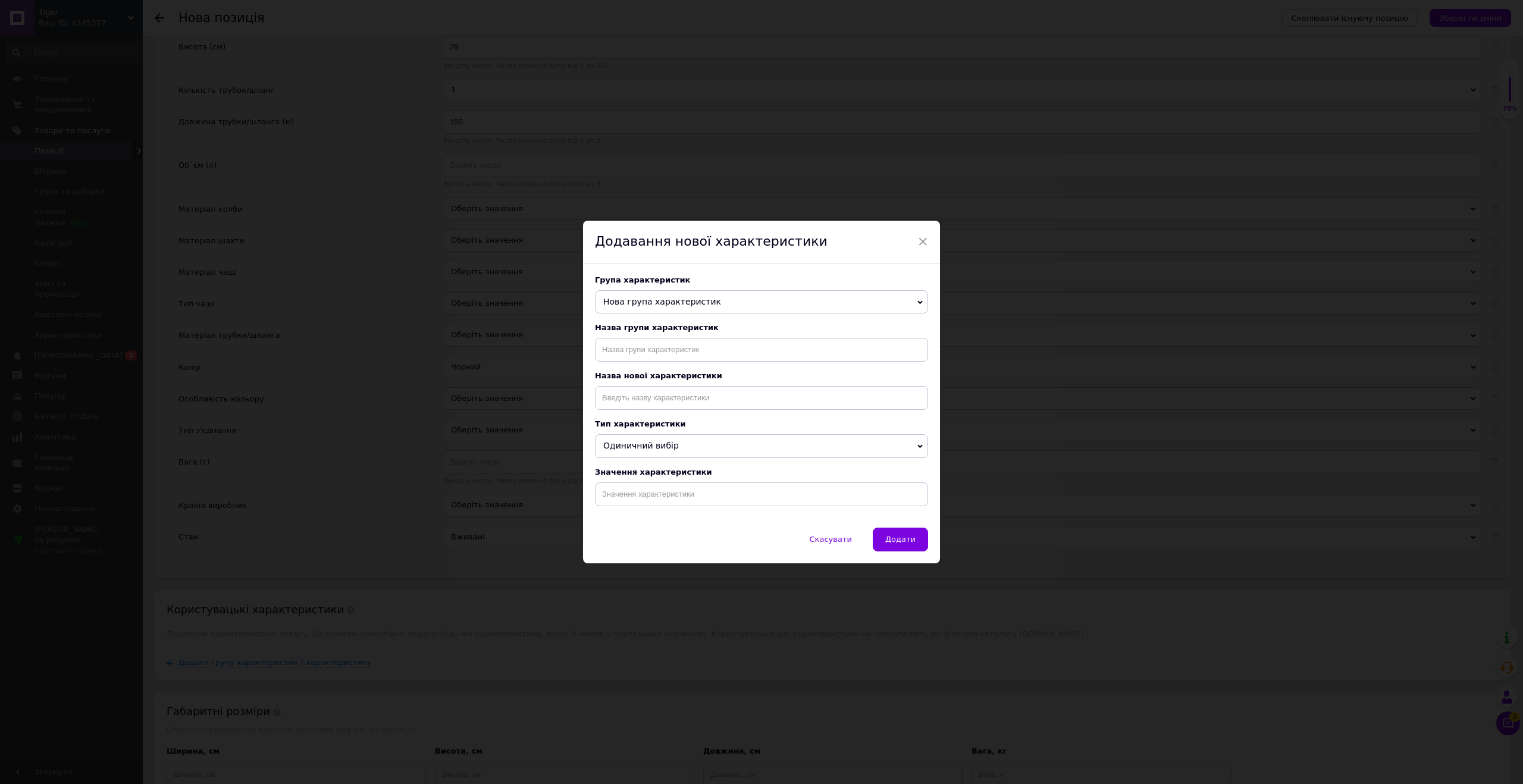
click at [700, 308] on span "Нова група характеристик" at bounding box center [761, 302] width 333 height 24
click at [822, 544] on span "Скасувати" at bounding box center [831, 539] width 42 height 9
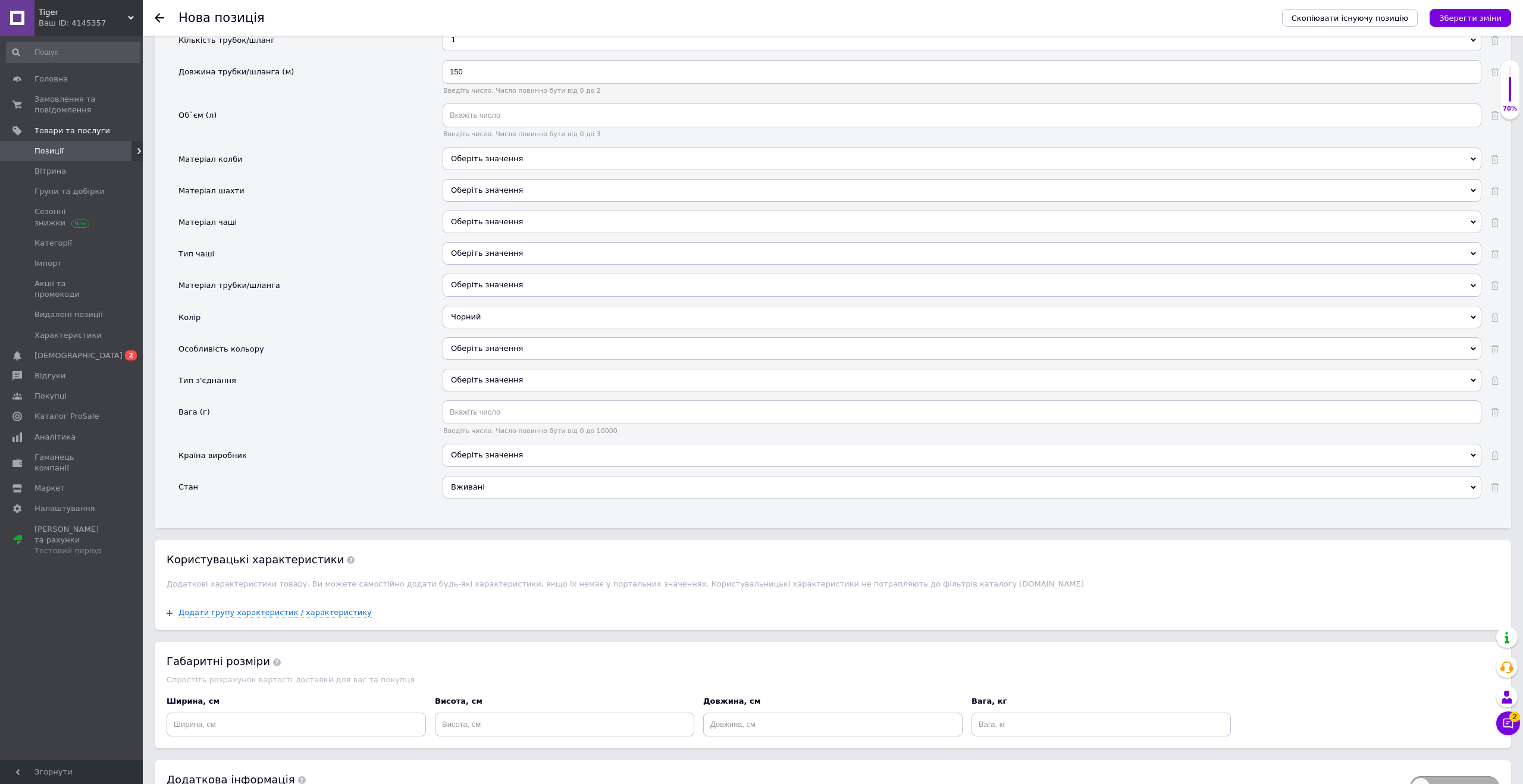
scroll to position [1245, 0]
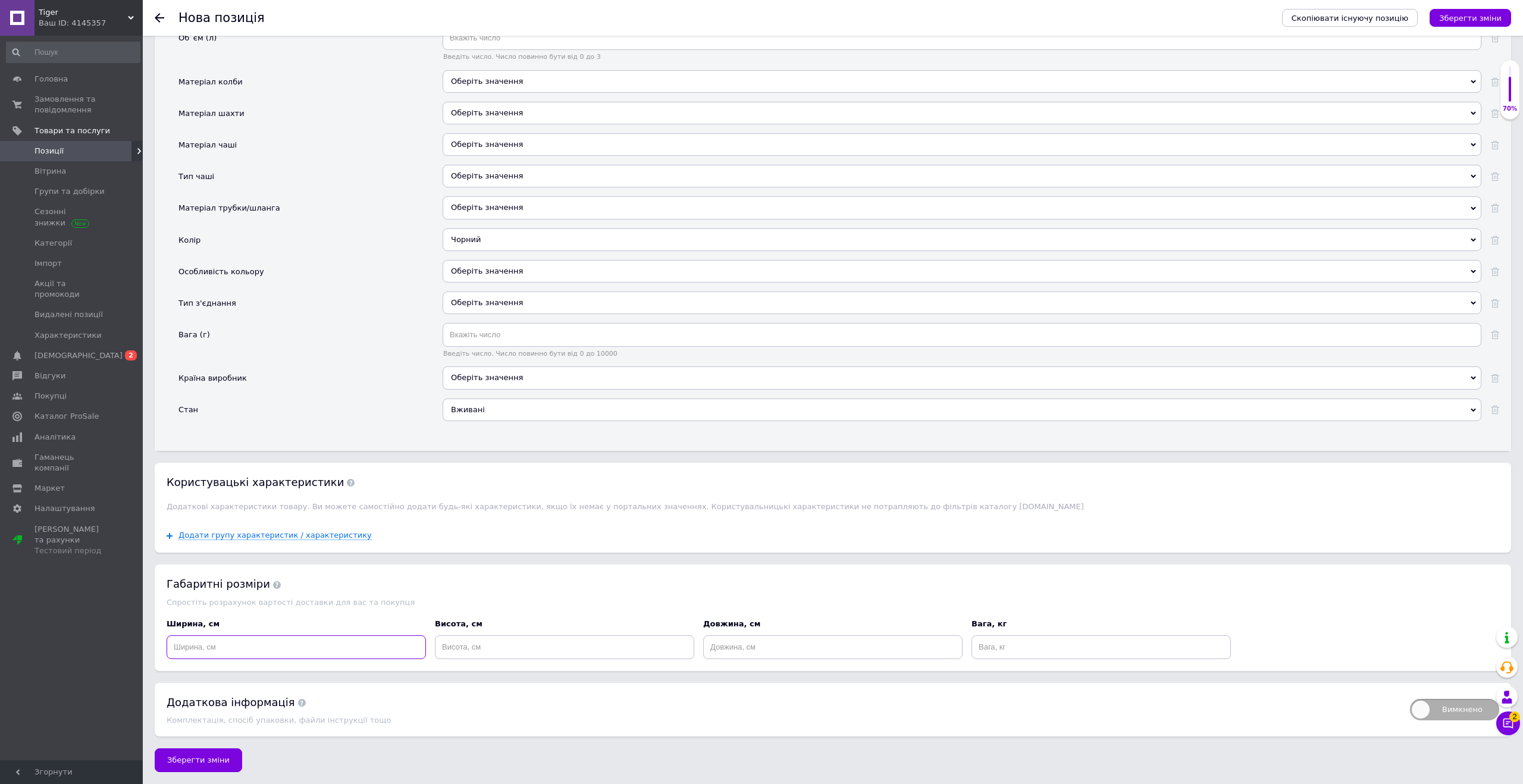
click at [255, 647] on input at bounding box center [296, 648] width 259 height 24
type input "38"
click at [743, 645] on input at bounding box center [833, 648] width 259 height 24
type input "30"
click at [562, 649] on input at bounding box center [565, 648] width 259 height 24
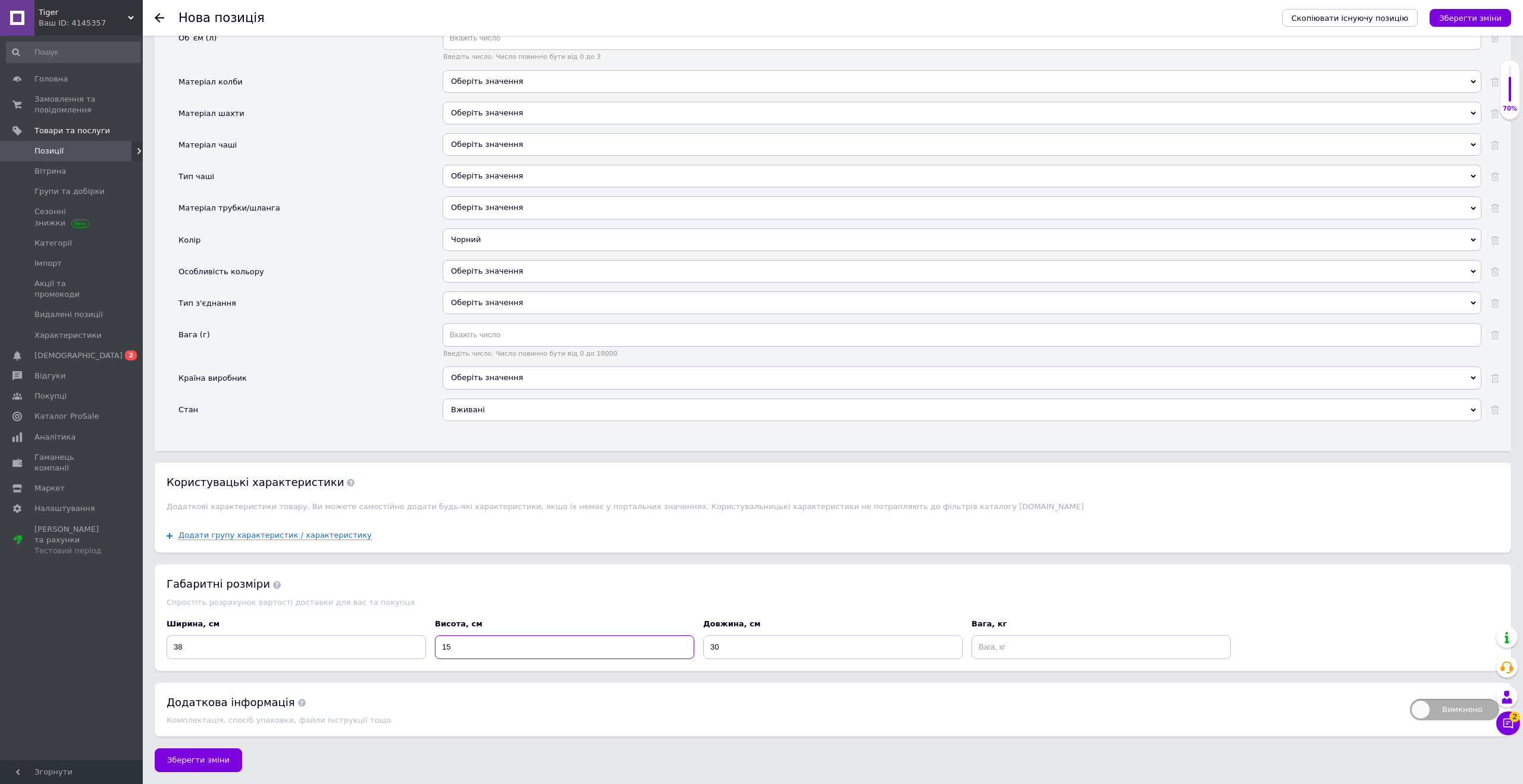
type input "15"
click at [992, 653] on input at bounding box center [1101, 648] width 259 height 24
type input "5"
click at [1429, 713] on span "Вимкнено" at bounding box center [1455, 709] width 89 height 21
click at [1411, 699] on input "Вимкнено" at bounding box center [1405, 695] width 8 height 8
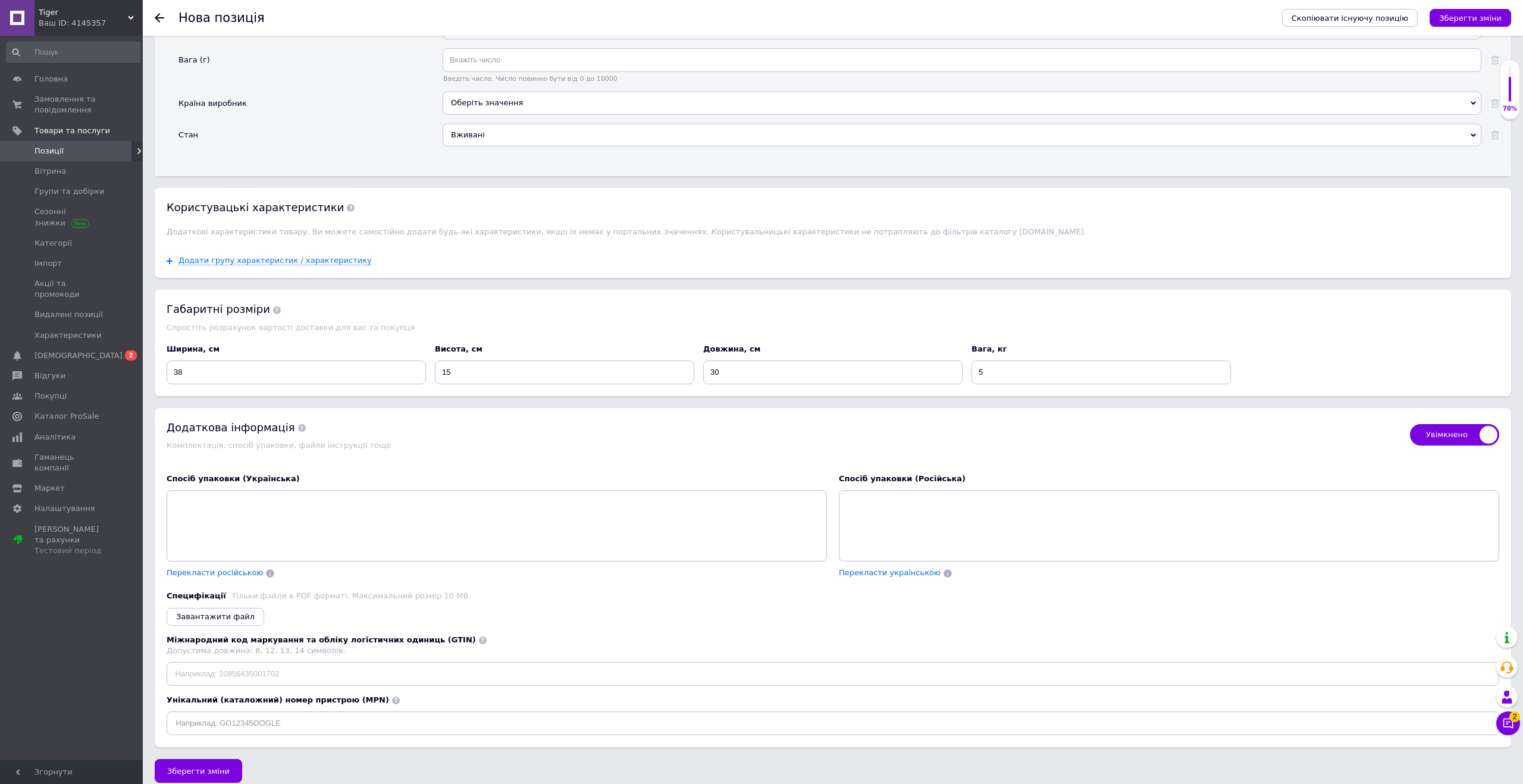
scroll to position [1530, 0]
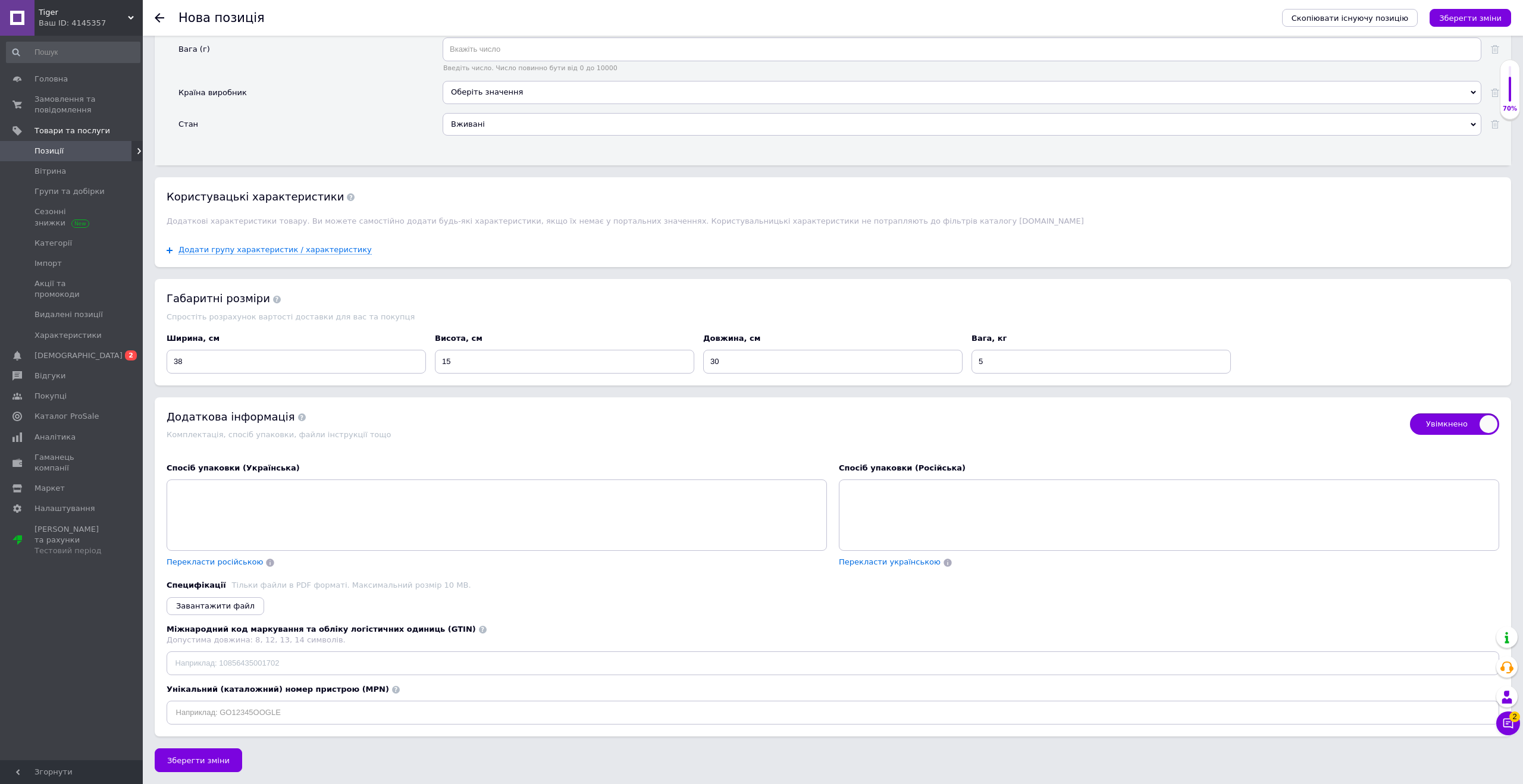
click at [1440, 426] on span "Увімкнено" at bounding box center [1455, 424] width 89 height 21
click at [1411, 413] on input "Увімкнено" at bounding box center [1405, 409] width 8 height 8
checkbox input "false"
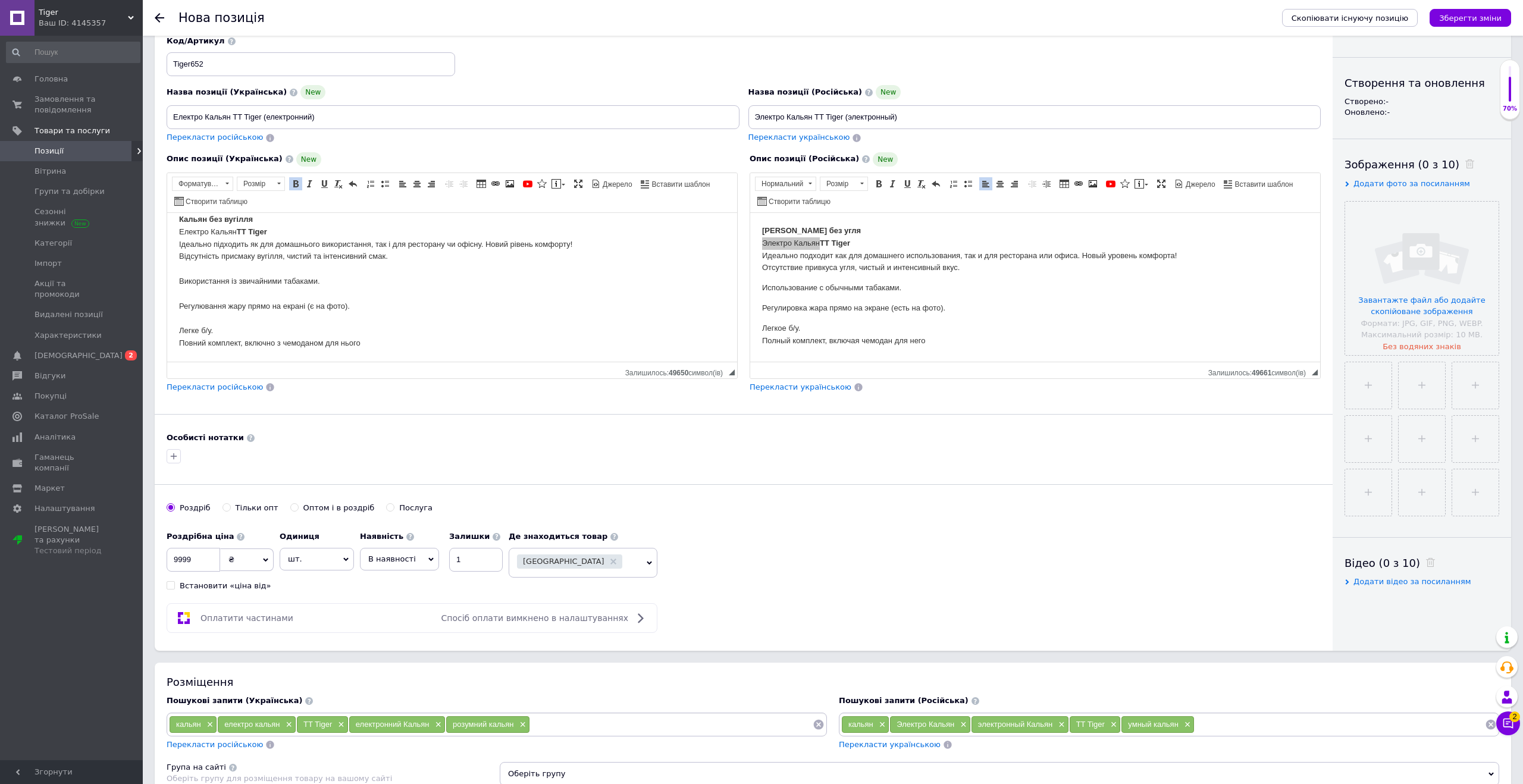
scroll to position [0, 0]
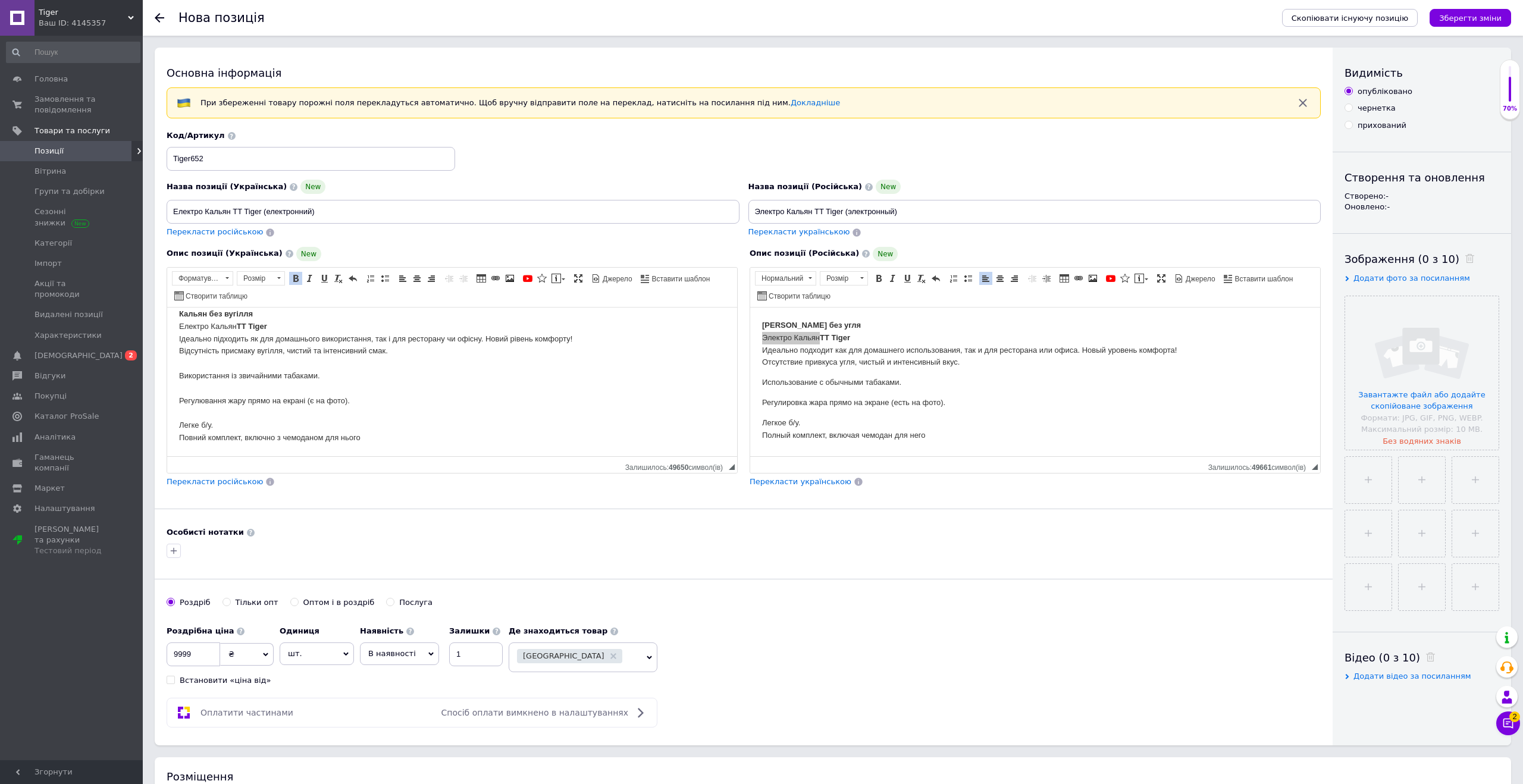
click at [295, 439] on body "Кальян без вугілля Електро Кальян TT Tiger Ідеально підходить як для домашнього…" at bounding box center [452, 376] width 547 height 136
drag, startPoint x: 287, startPoint y: 437, endPoint x: 369, endPoint y: 437, distance: 82.0
click at [369, 437] on body "Кальян без вугілля Електро Кальян TT Tiger Ідеально підходить як для домашнього…" at bounding box center [452, 376] width 547 height 136
drag, startPoint x: 283, startPoint y: 437, endPoint x: 390, endPoint y: 436, distance: 107.0
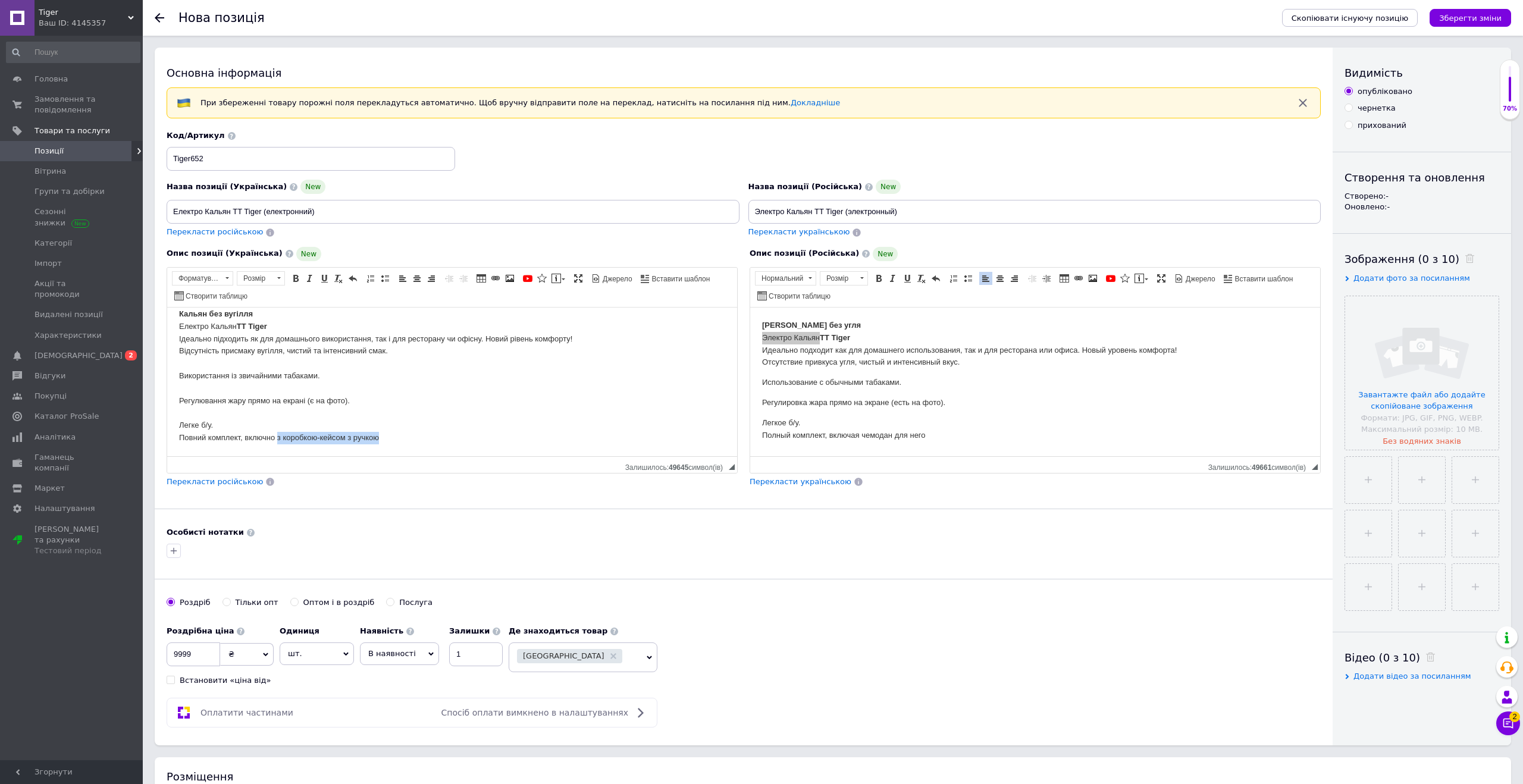
click at [390, 436] on body "Кальян без вугілля Електро Кальян TT Tiger Ідеально підходить як для домашнього…" at bounding box center [452, 376] width 547 height 136
copy body "з коробкою-кейсом з ручкою"
click at [964, 427] on p "Легкое б/у. Полный комплект, включая чемодан для него" at bounding box center [1035, 428] width 547 height 25
drag, startPoint x: 868, startPoint y: 436, endPoint x: 942, endPoint y: 434, distance: 74.0
click at [942, 434] on p "Легкое б/у. Полный комплект, включая чемодан для него" at bounding box center [1035, 428] width 547 height 25
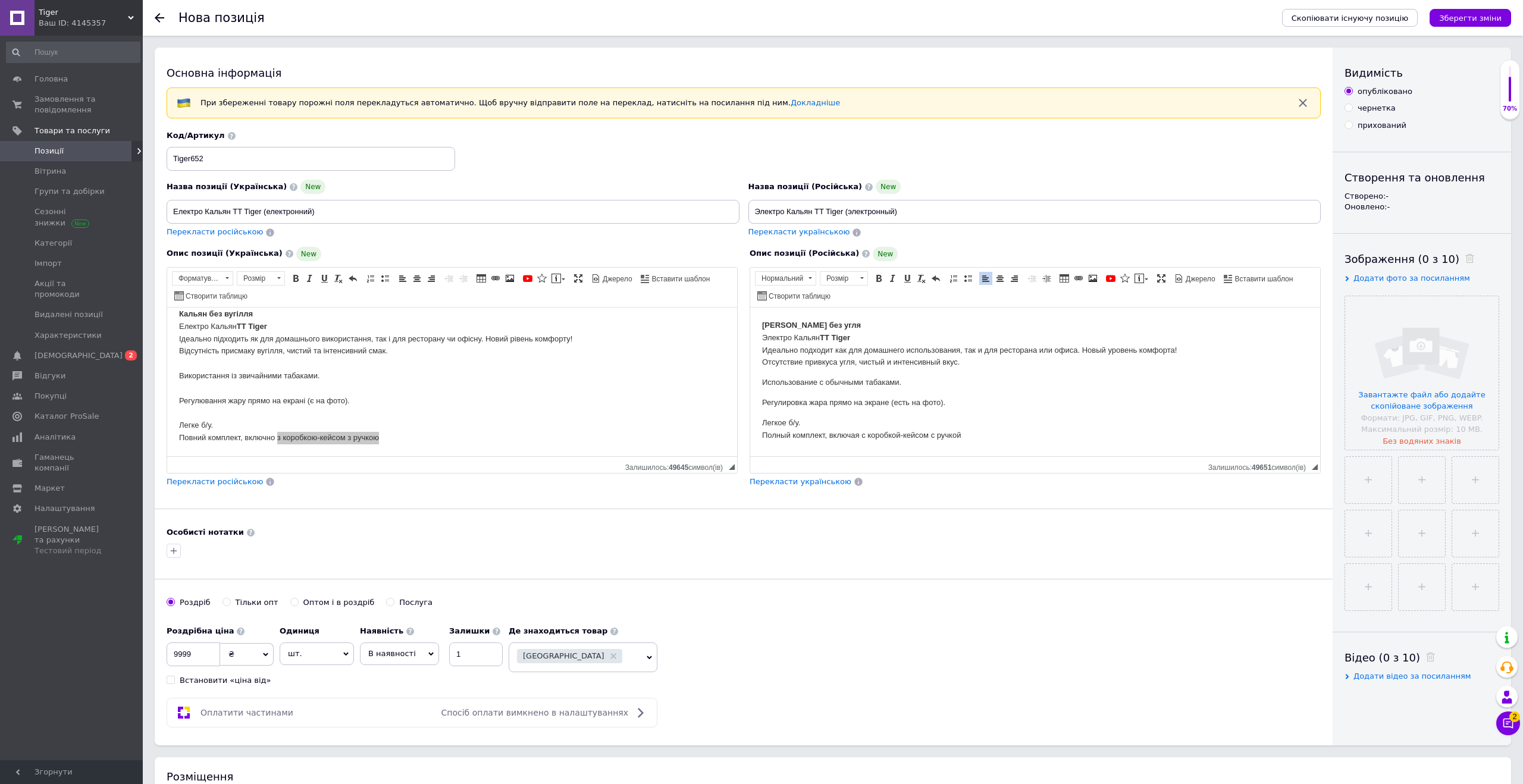
click at [868, 436] on p "Легкое б/у. Полный комплект, включая с коробкой-кейсом с ручкой" at bounding box center [1035, 428] width 547 height 25
click at [1403, 395] on input "file" at bounding box center [1422, 372] width 154 height 154
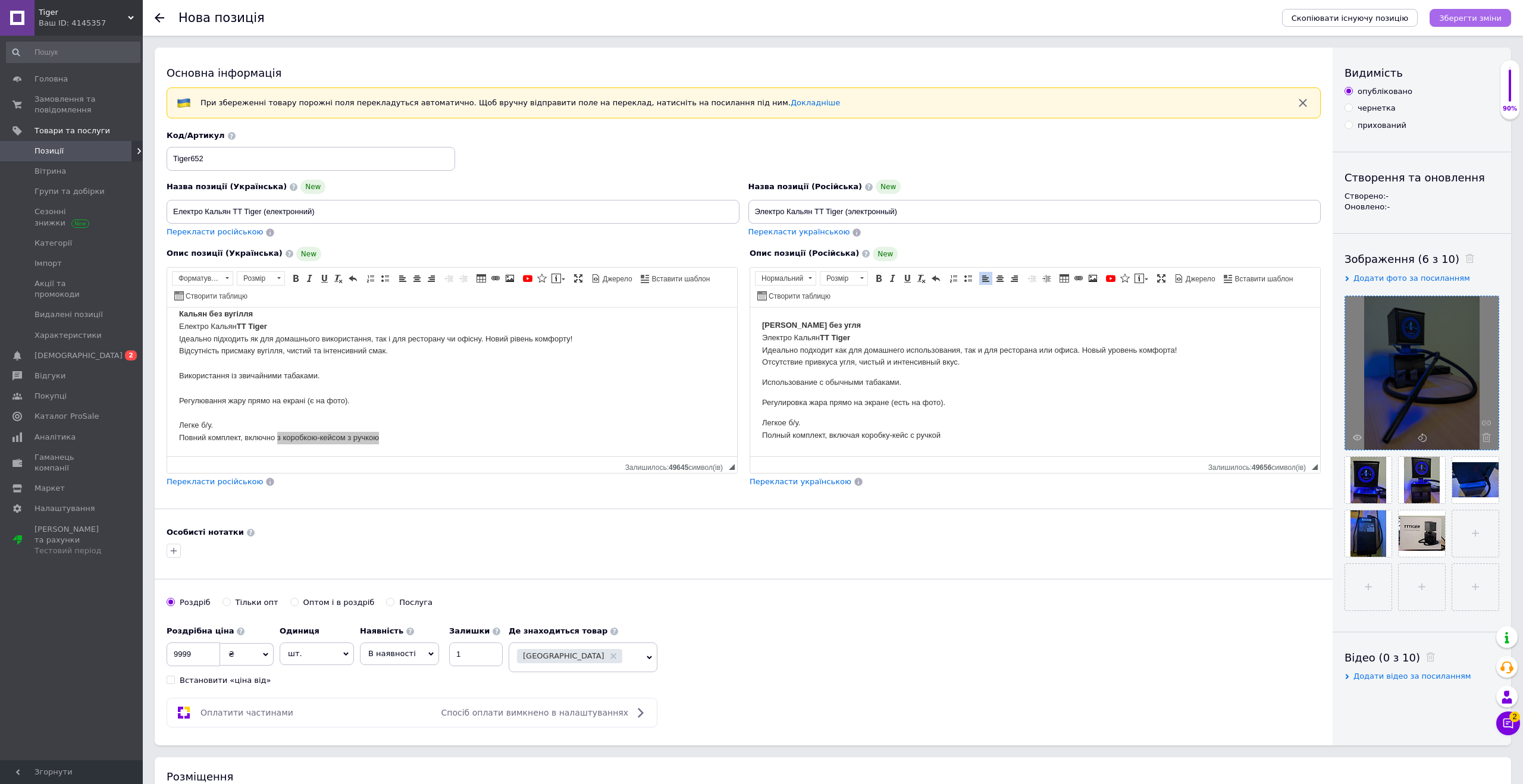
click at [1457, 12] on button "Зберегти зміни" at bounding box center [1470, 17] width 82 height 18
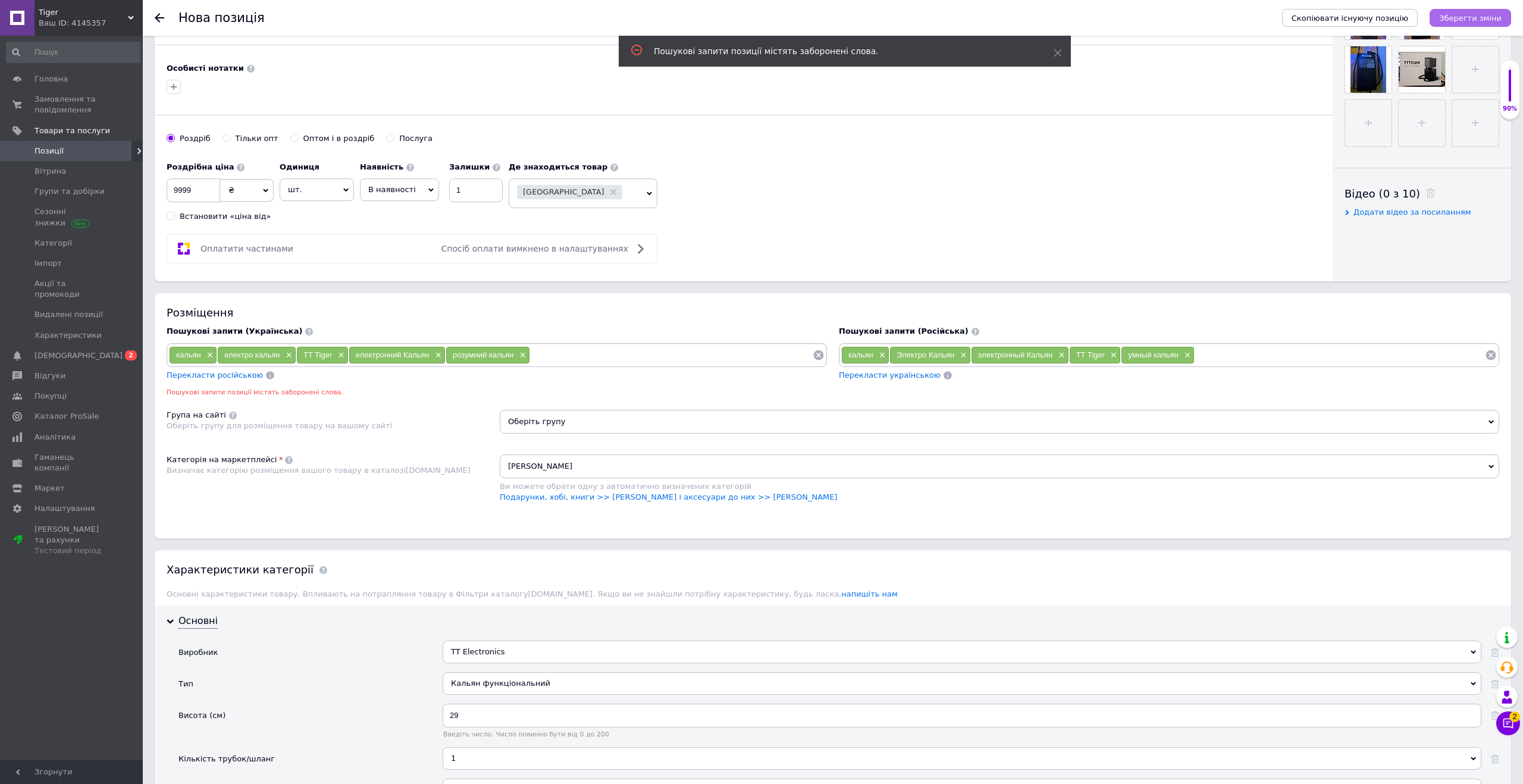
scroll to position [465, 0]
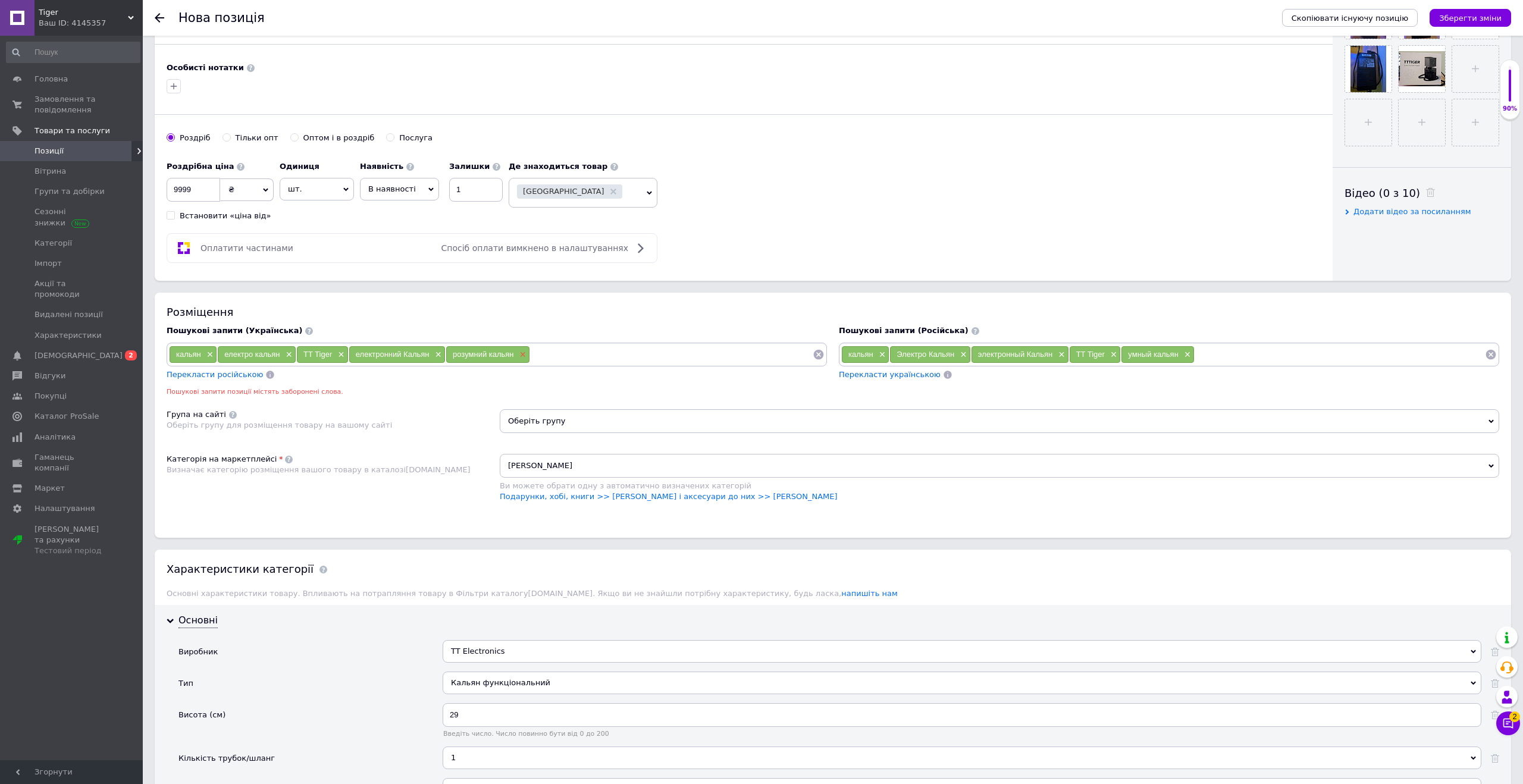
click at [523, 354] on span "×" at bounding box center [522, 355] width 9 height 10
click at [438, 354] on span "×" at bounding box center [437, 355] width 9 height 10
click at [341, 356] on span "×" at bounding box center [339, 355] width 9 height 10
click at [288, 358] on span "×" at bounding box center [287, 355] width 9 height 10
click at [968, 354] on div "Электро Кальян ×" at bounding box center [929, 354] width 80 height 16
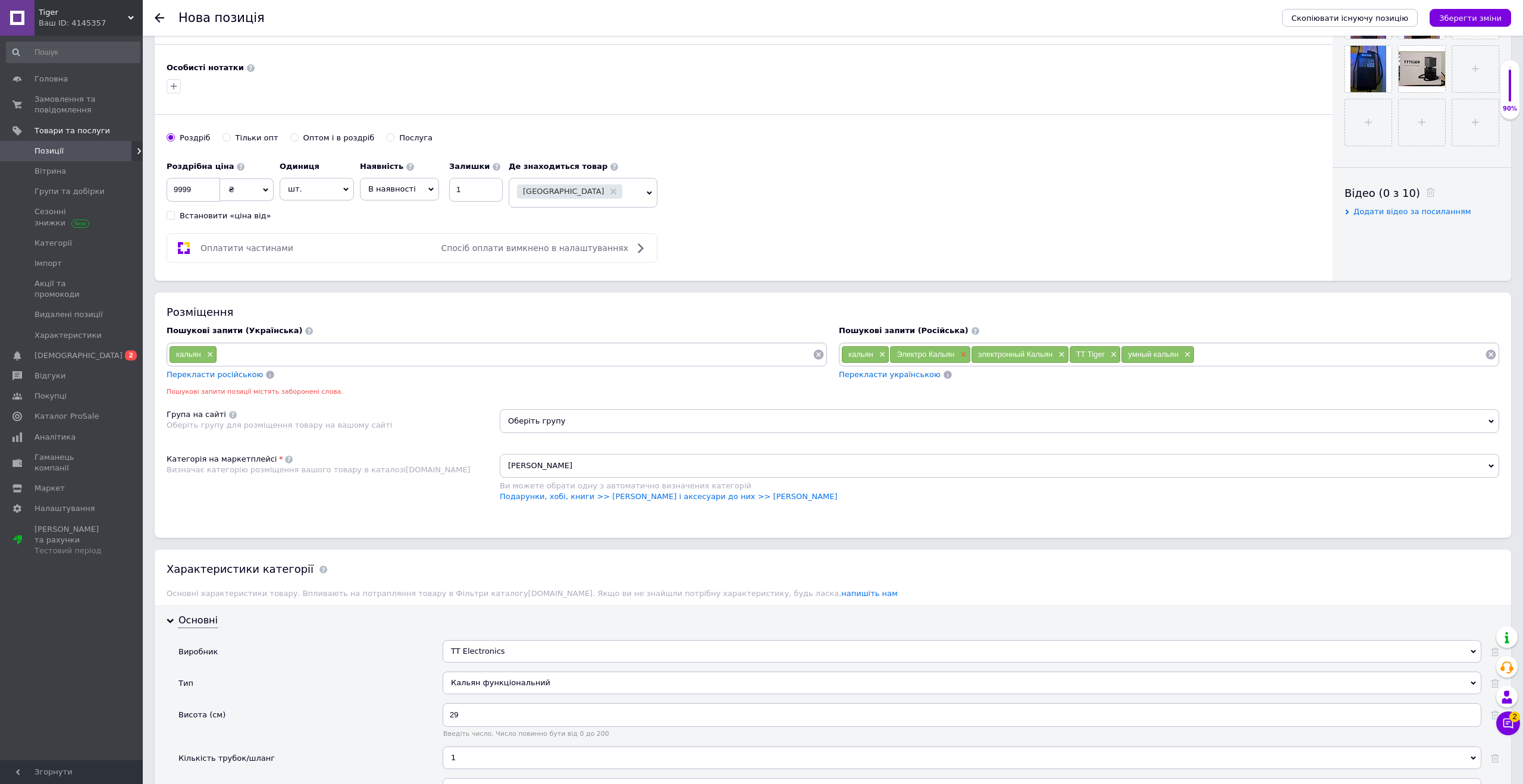
click at [964, 354] on span "×" at bounding box center [962, 355] width 9 height 10
click at [982, 353] on span "×" at bounding box center [979, 355] width 9 height 10
click at [1005, 354] on span "×" at bounding box center [1006, 355] width 9 height 10
click at [935, 359] on span "×" at bounding box center [933, 355] width 9 height 10
click at [1461, 21] on icon "Зберегти зміни" at bounding box center [1470, 18] width 63 height 9
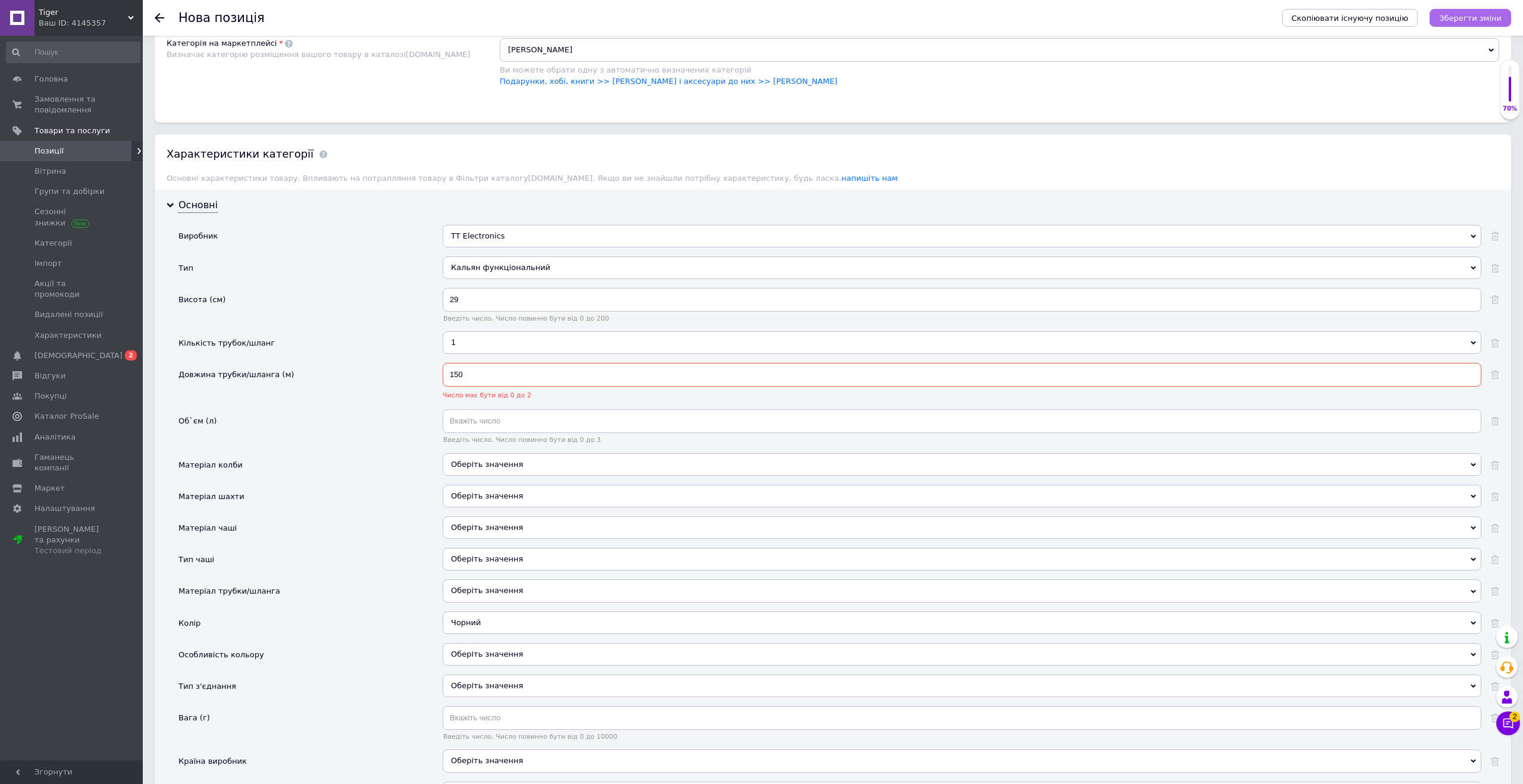
scroll to position [866, 0]
click at [466, 371] on input "150" at bounding box center [962, 371] width 1039 height 24
type input "1.5"
click at [1474, 17] on icon "Зберегти зміни" at bounding box center [1470, 18] width 63 height 9
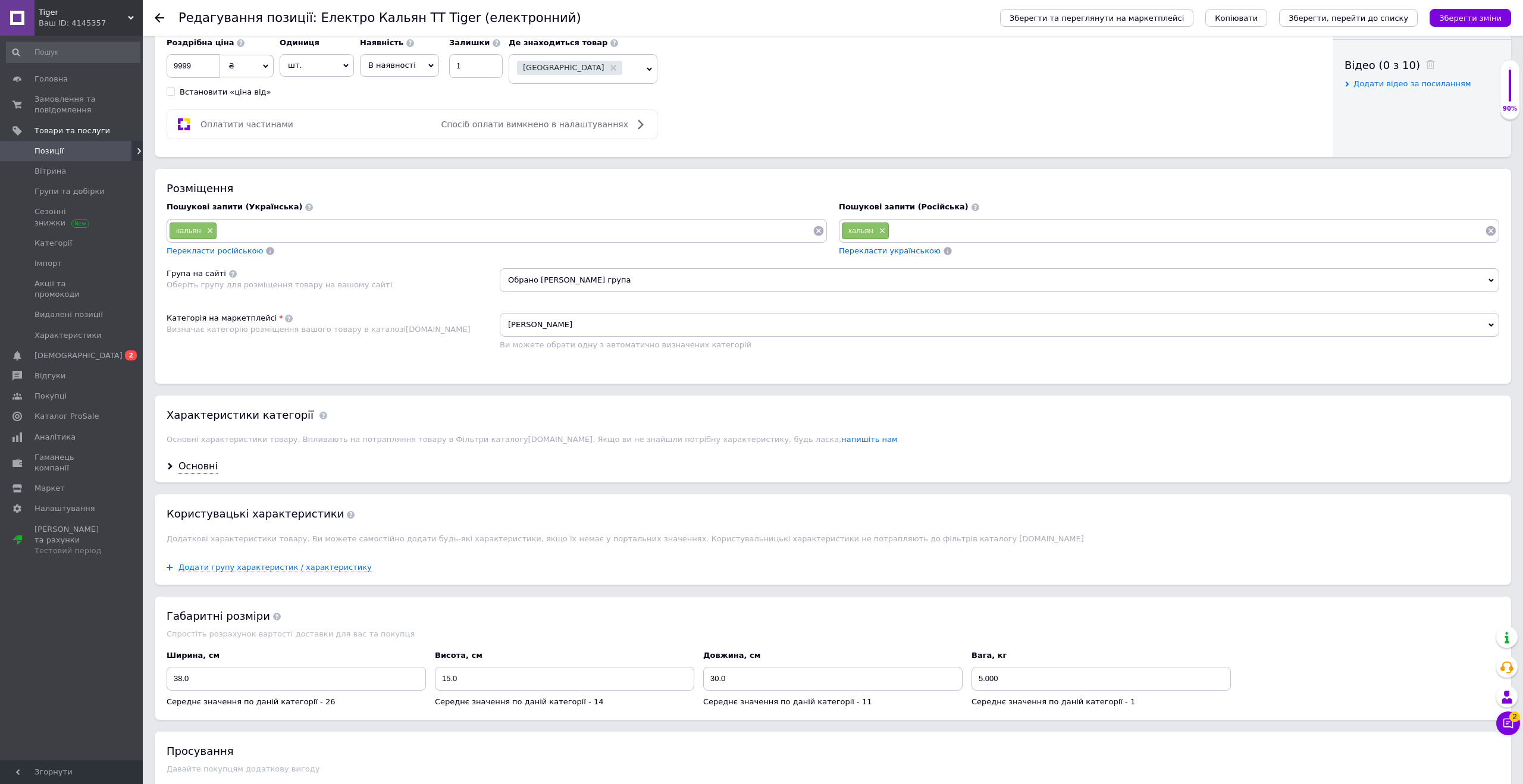
scroll to position [739, 0]
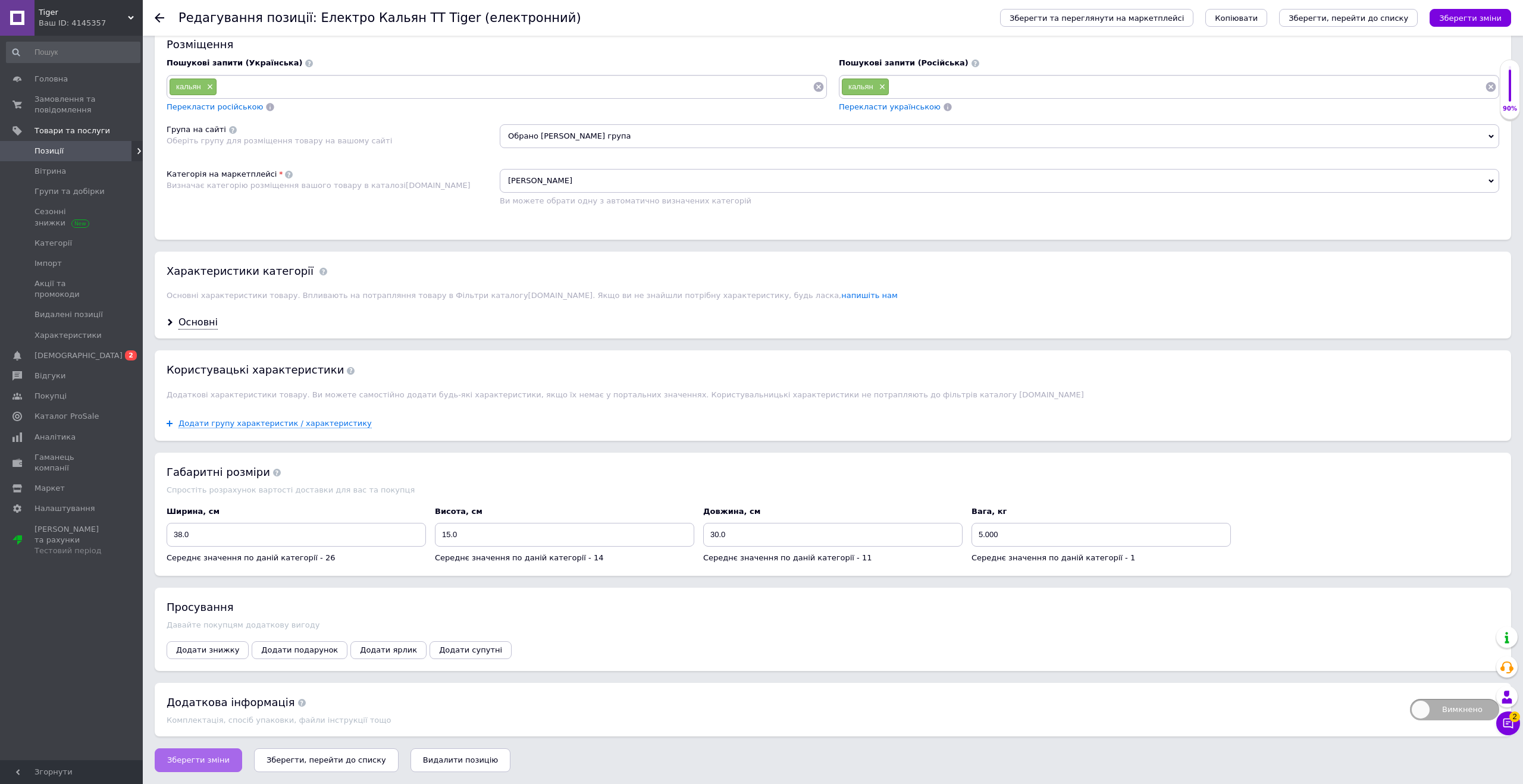
click at [195, 763] on span "Зберегти зміни" at bounding box center [198, 760] width 63 height 9
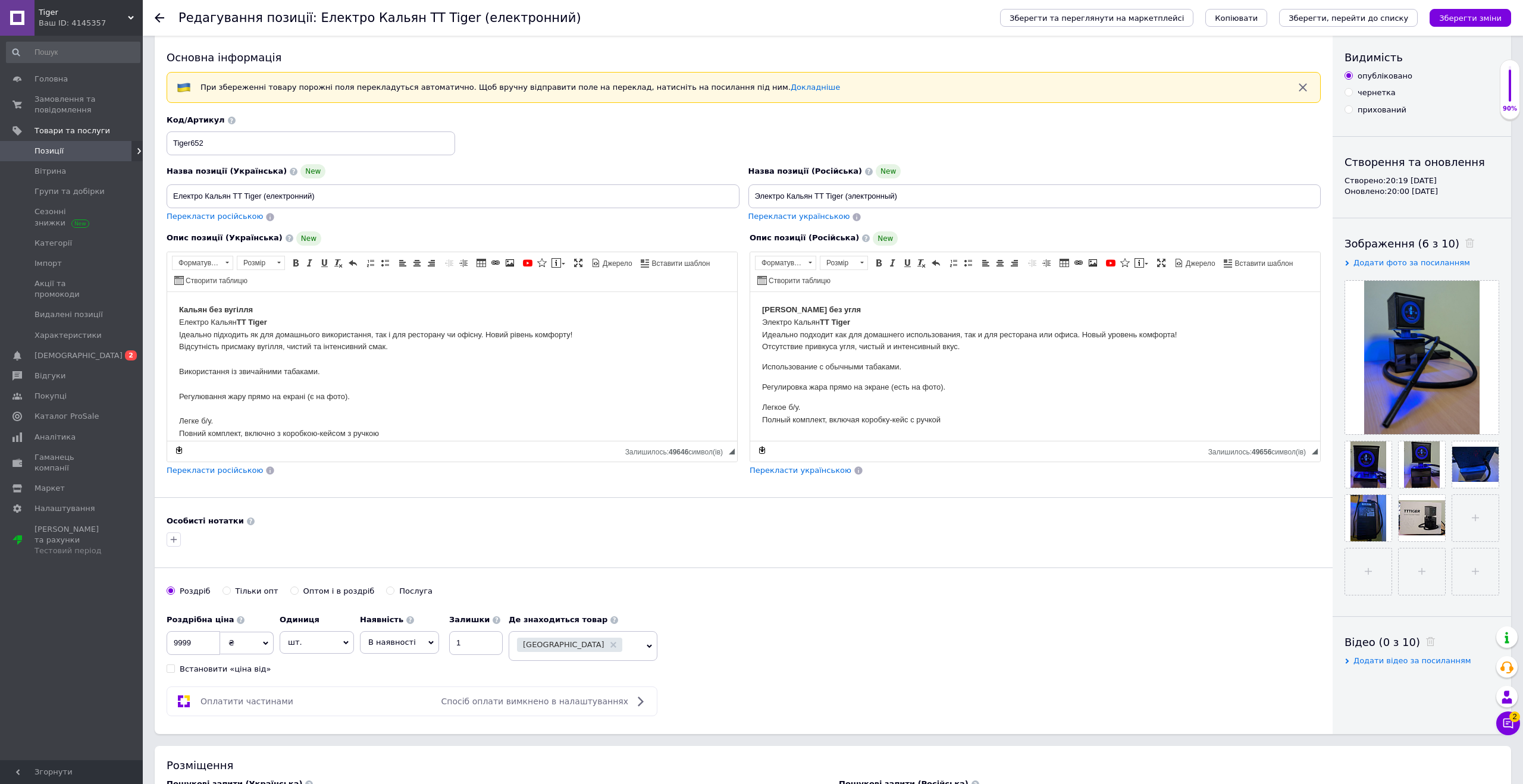
scroll to position [0, 0]
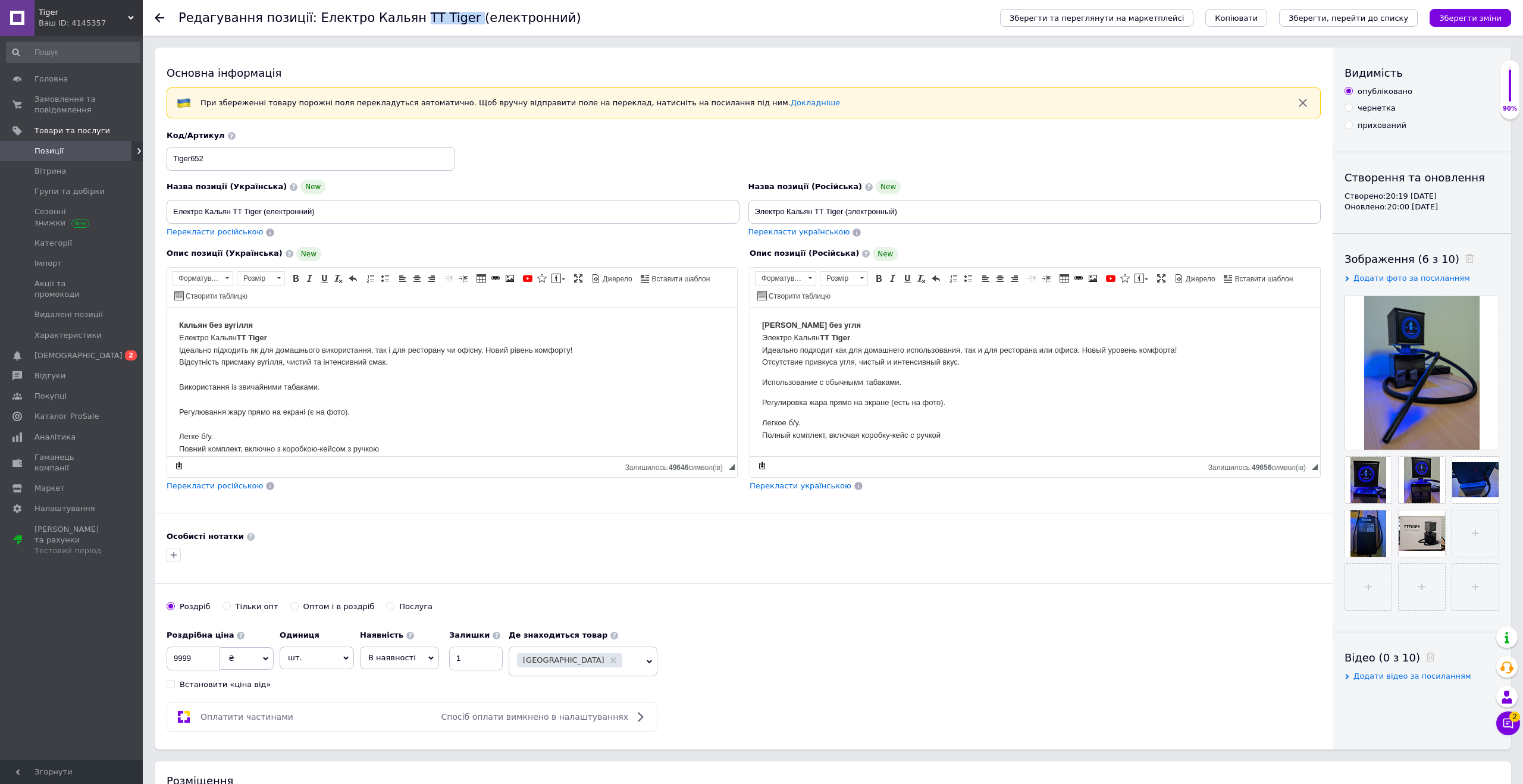
drag, startPoint x: 394, startPoint y: 18, endPoint x: 441, endPoint y: 20, distance: 47.0
click at [441, 20] on h1 "Редагування позиції: Електро Кальян TT Tiger (електронний)" at bounding box center [379, 17] width 402 height 15
copy h1 "TT Tiger"
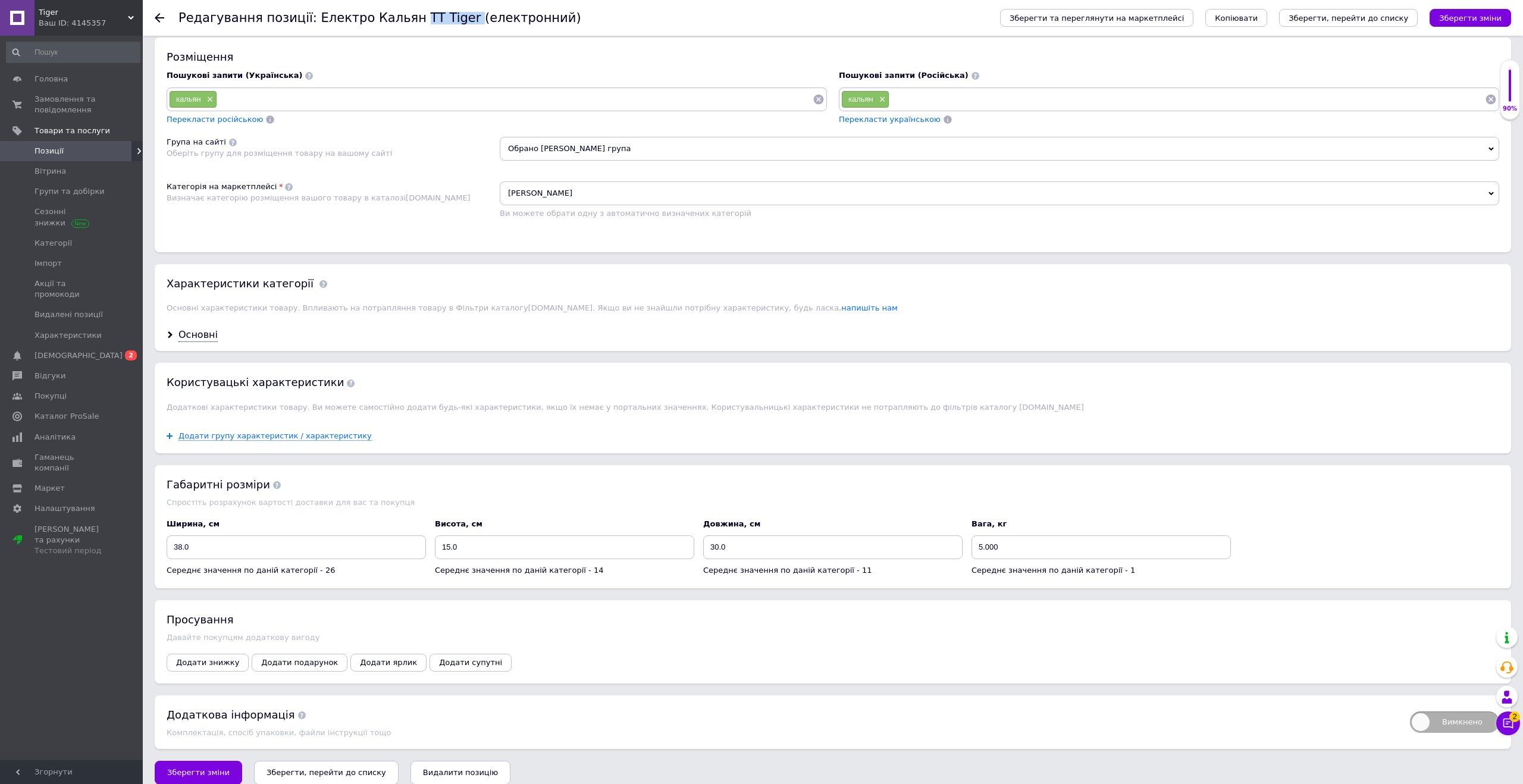
scroll to position [739, 0]
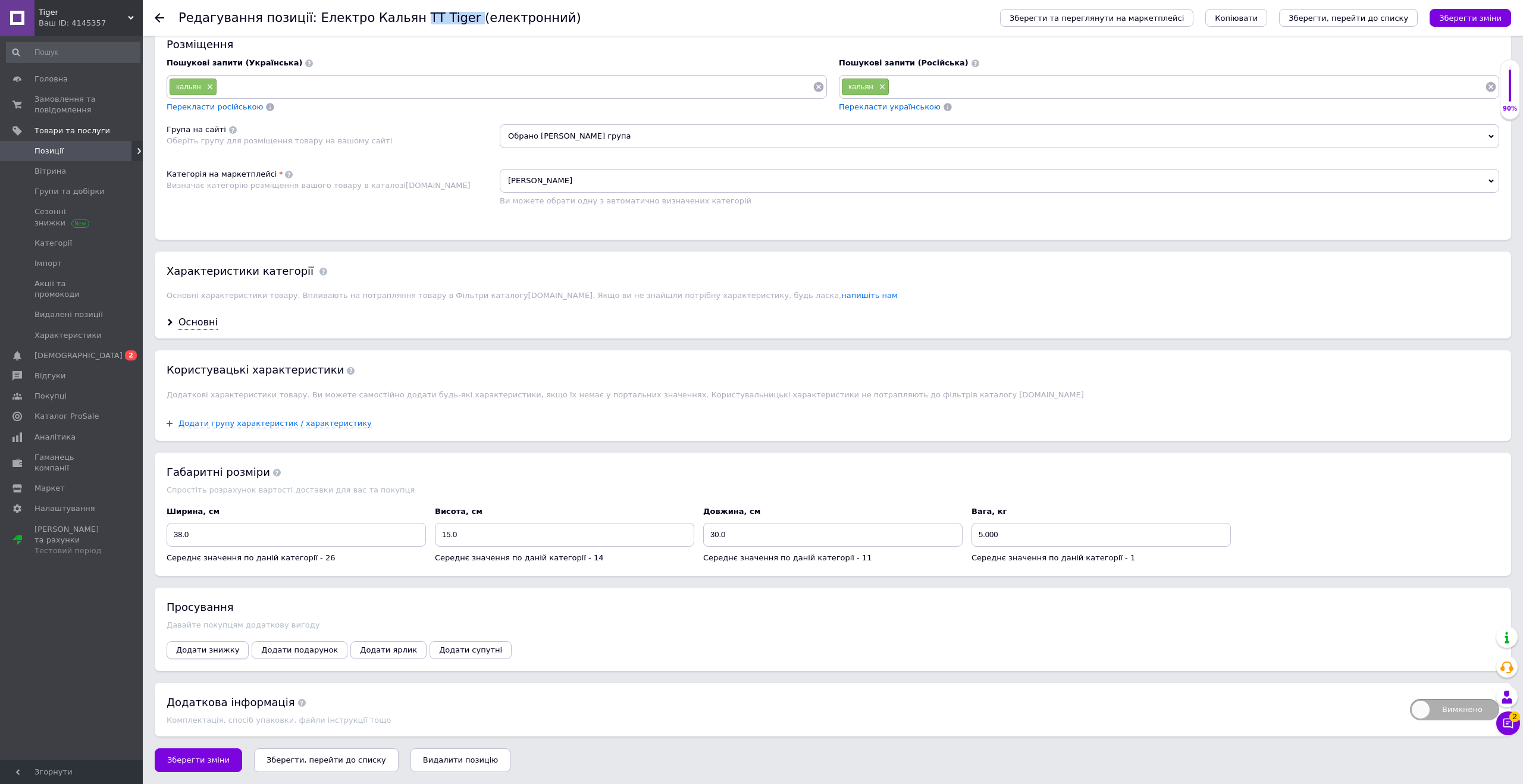
click at [220, 652] on span "Додати знижку" at bounding box center [208, 649] width 63 height 9
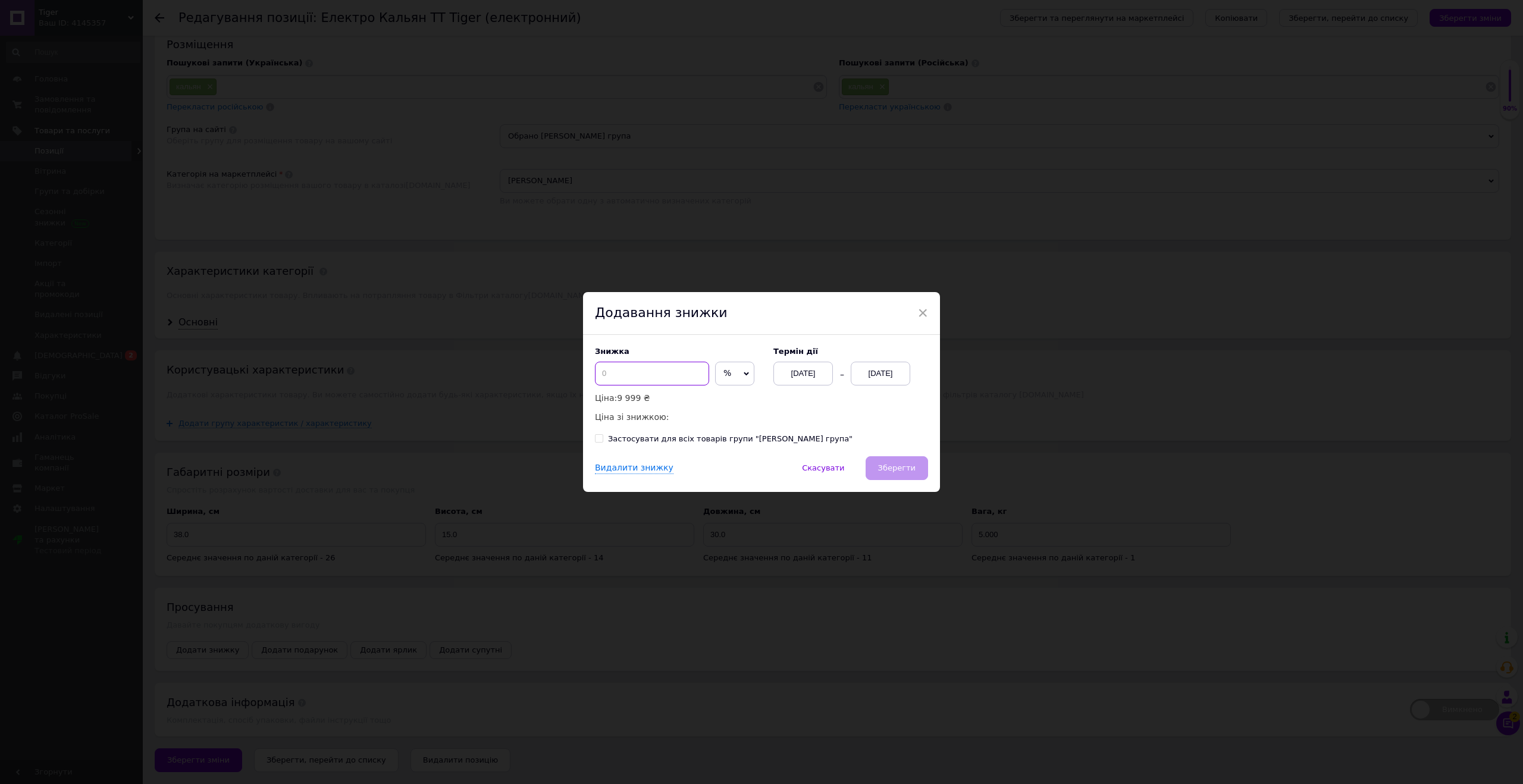
click at [616, 376] on input at bounding box center [651, 374] width 114 height 24
type input "5"
click at [874, 376] on div "[DATE]" at bounding box center [880, 374] width 59 height 24
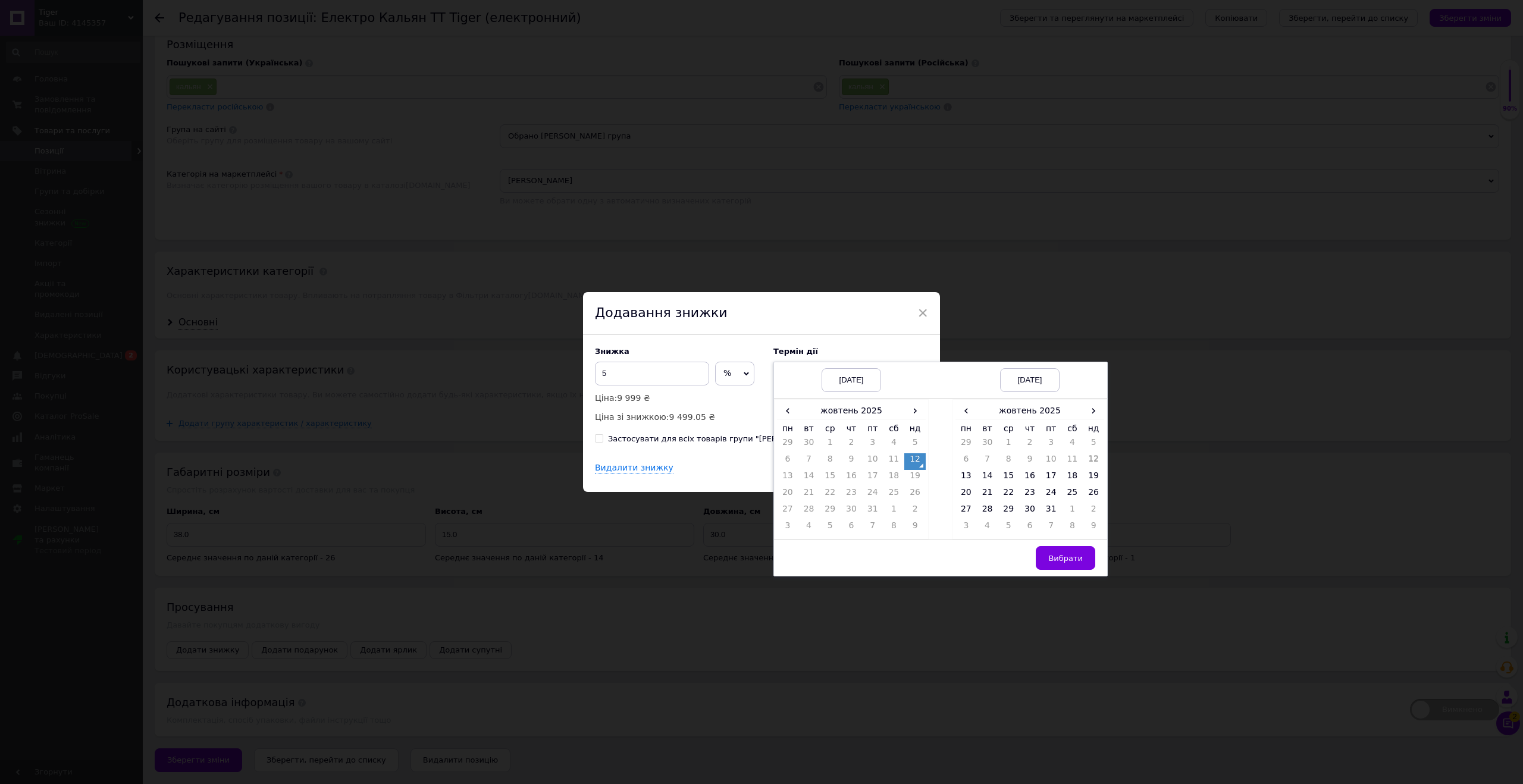
click at [873, 511] on td "31" at bounding box center [873, 511] width 21 height 16
click at [872, 511] on td "31" at bounding box center [873, 511] width 21 height 16
click at [1053, 511] on td "31" at bounding box center [1051, 511] width 21 height 16
click at [1067, 559] on span "Вибрати" at bounding box center [1066, 558] width 34 height 9
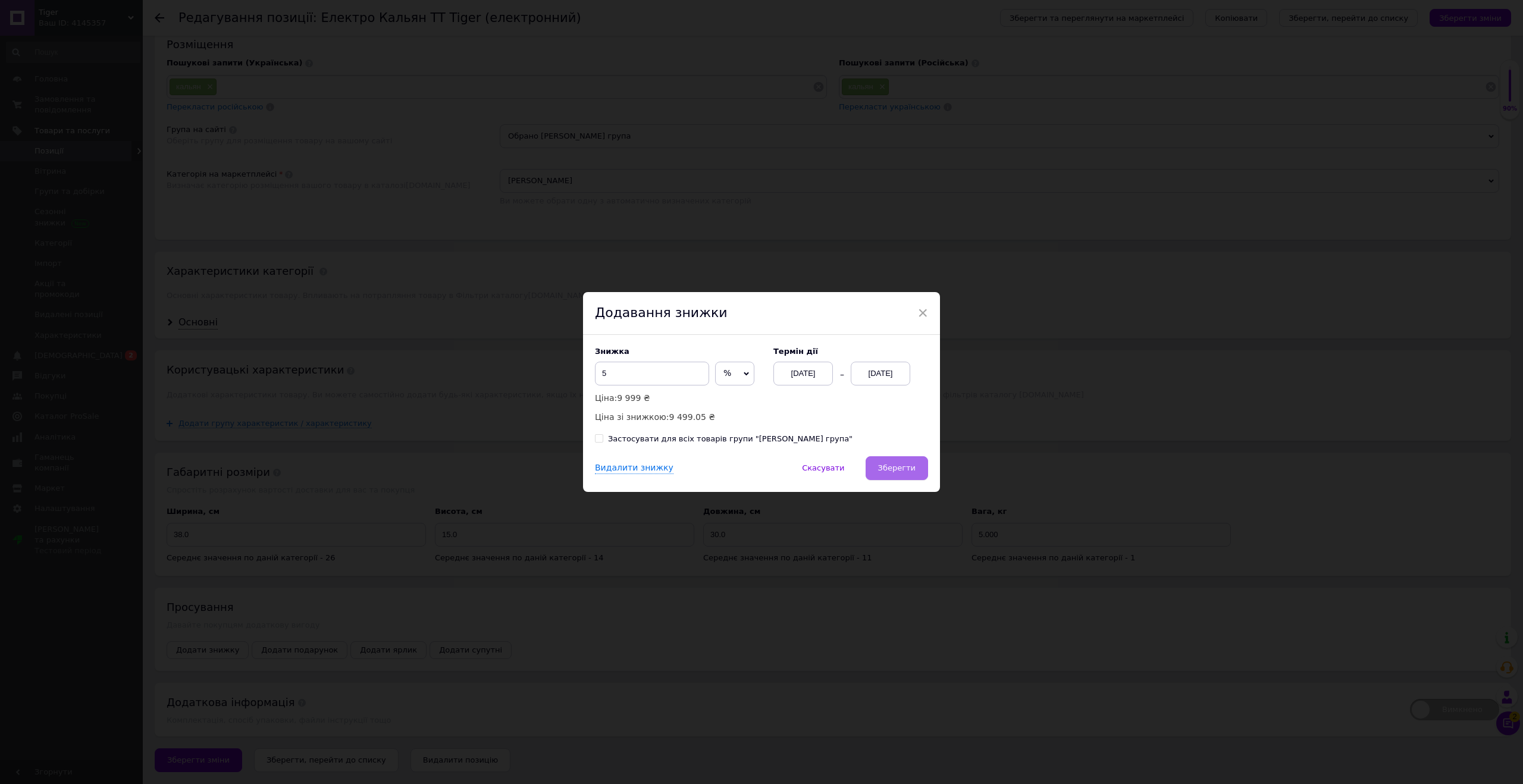
click at [894, 467] on span "Зберегти" at bounding box center [897, 467] width 38 height 9
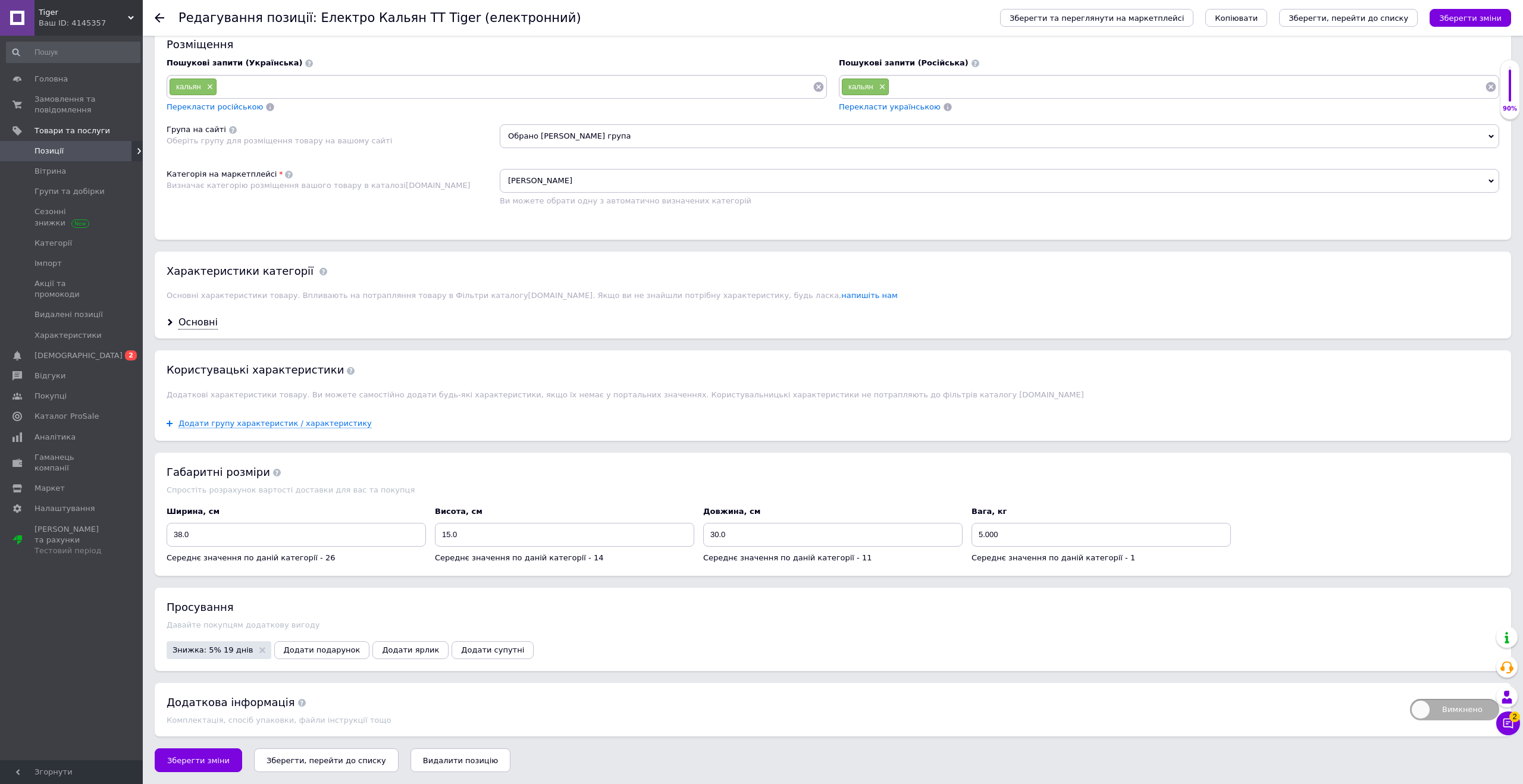
click at [319, 767] on button "Зберегти, перейти до списку" at bounding box center [326, 760] width 145 height 24
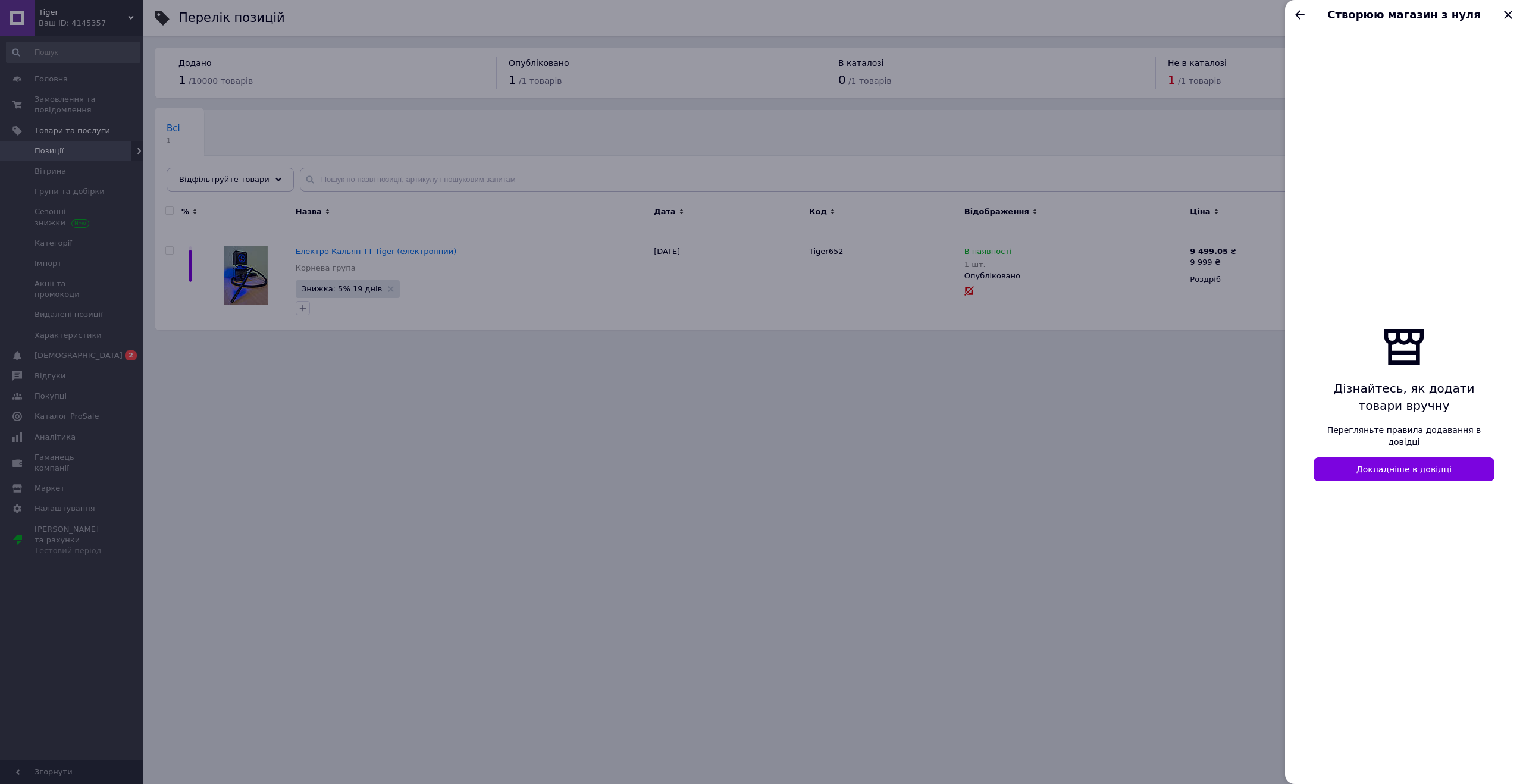
click at [1182, 478] on div at bounding box center [761, 392] width 1523 height 784
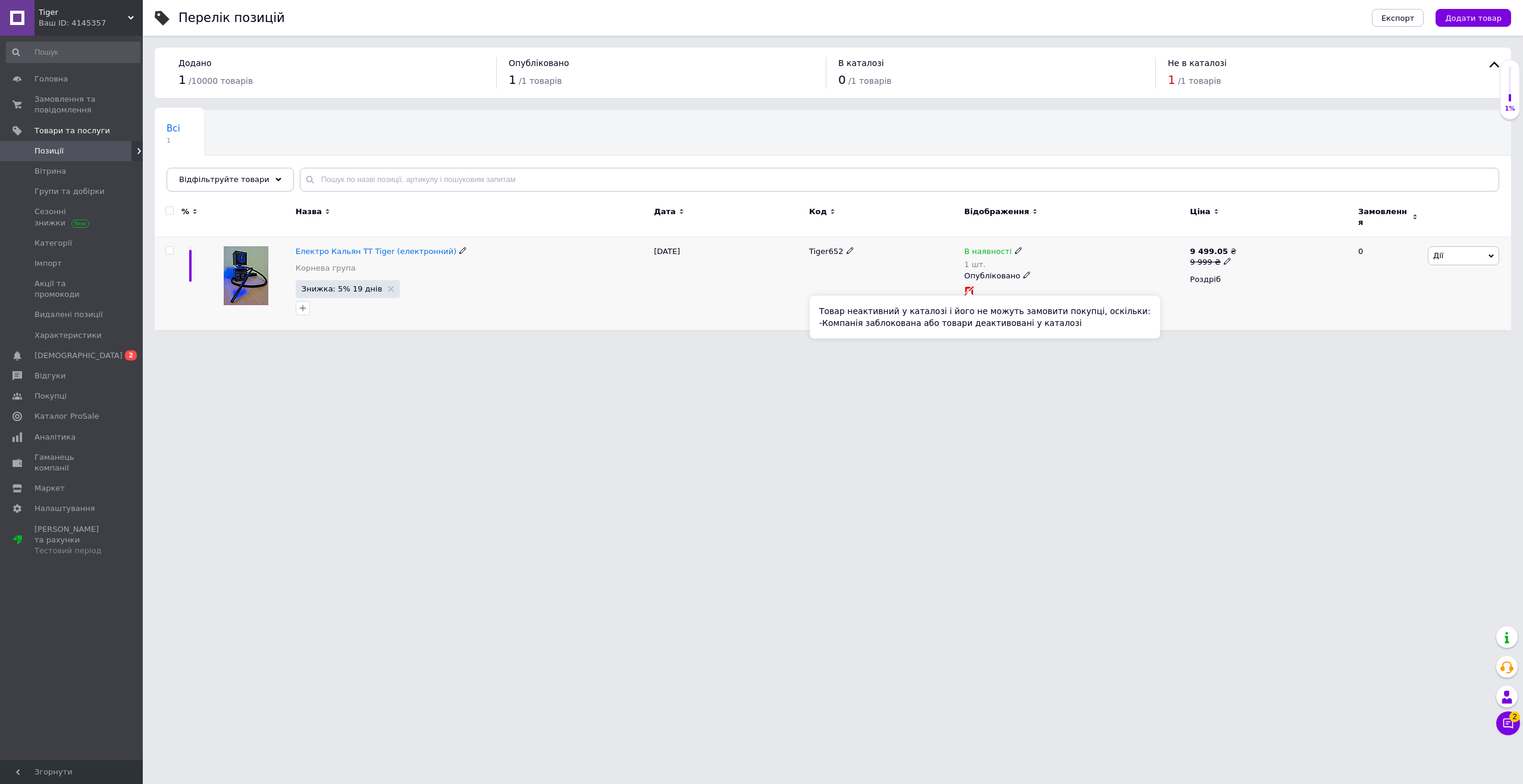
click at [970, 286] on icon at bounding box center [969, 290] width 8 height 8
click at [1468, 252] on span "Дії" at bounding box center [1463, 256] width 71 height 19
click at [168, 247] on input "checkbox" at bounding box center [169, 250] width 8 height 8
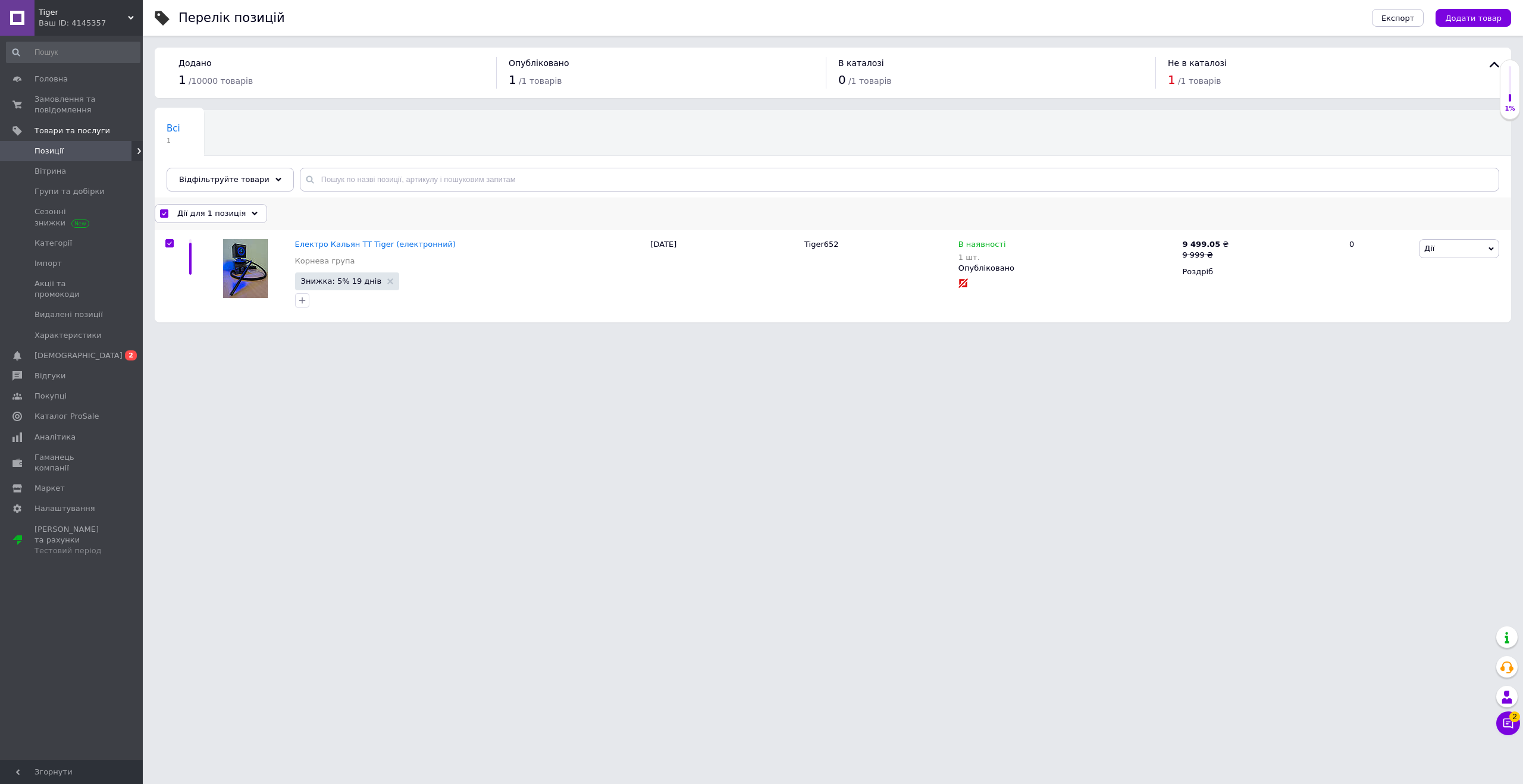
click at [200, 214] on span "Дії для 1 позиція" at bounding box center [212, 214] width 69 height 10
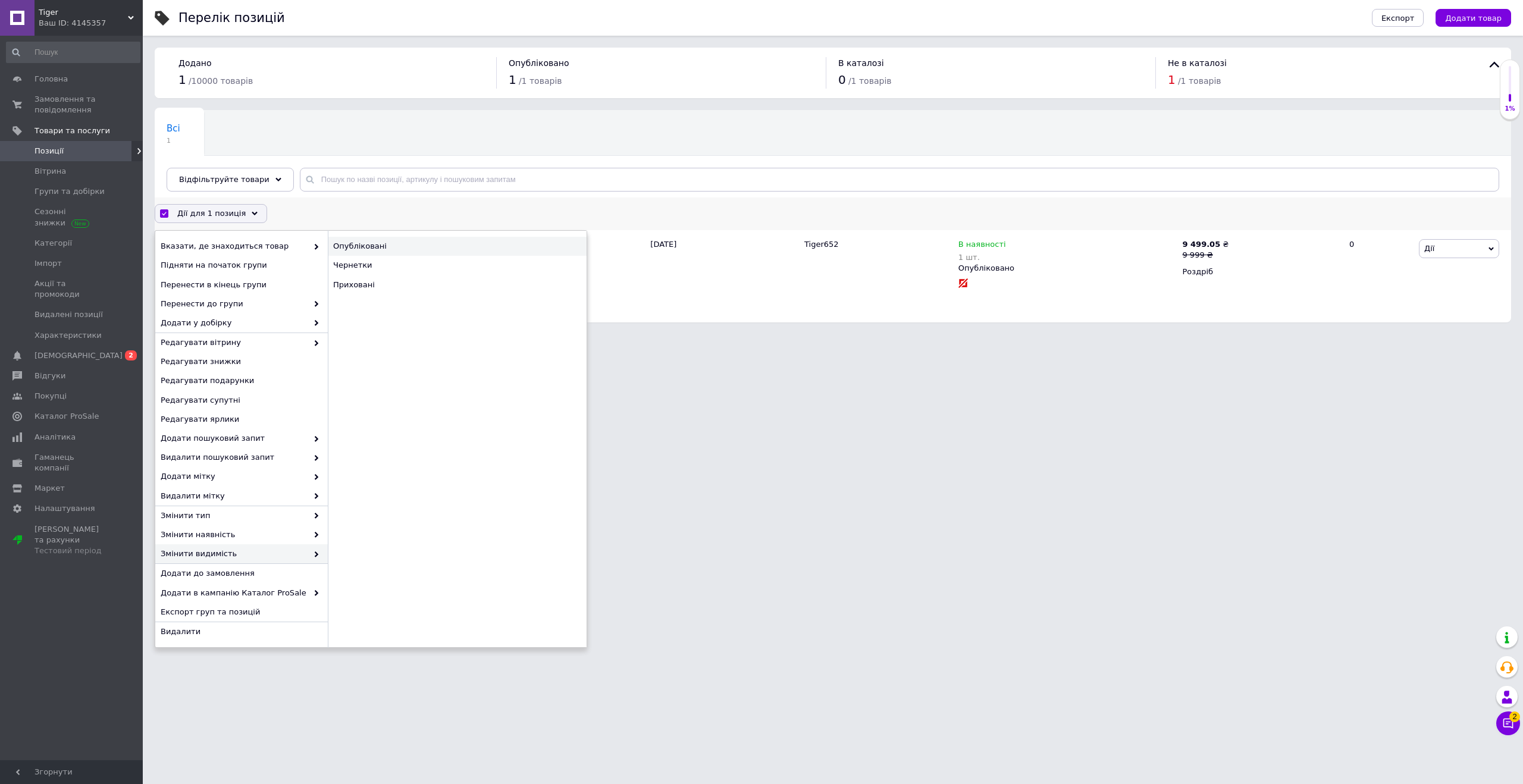
click at [366, 250] on div "Опубліковані" at bounding box center [457, 246] width 259 height 19
checkbox input "false"
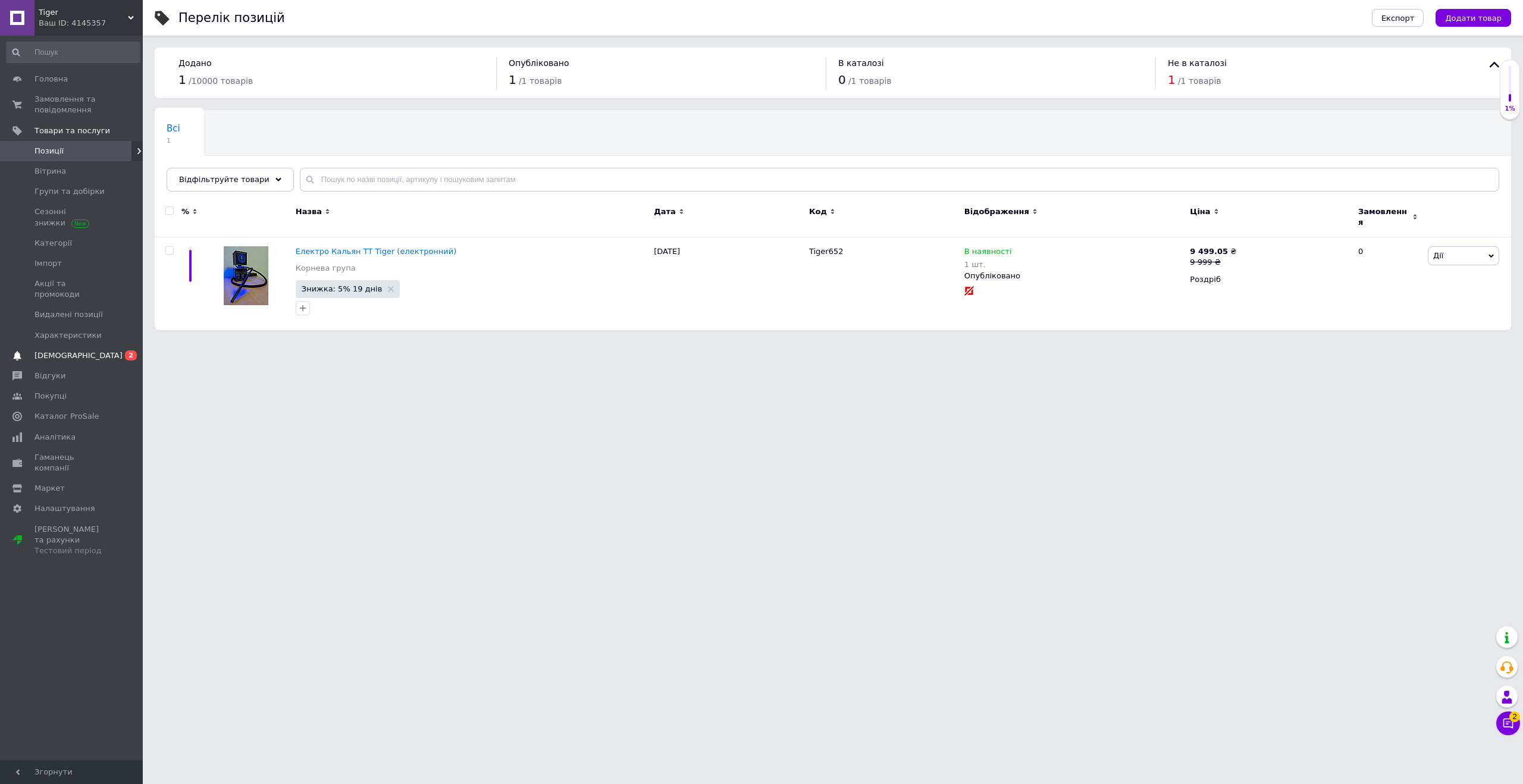
click at [81, 350] on span "[DEMOGRAPHIC_DATA]" at bounding box center [72, 355] width 76 height 10
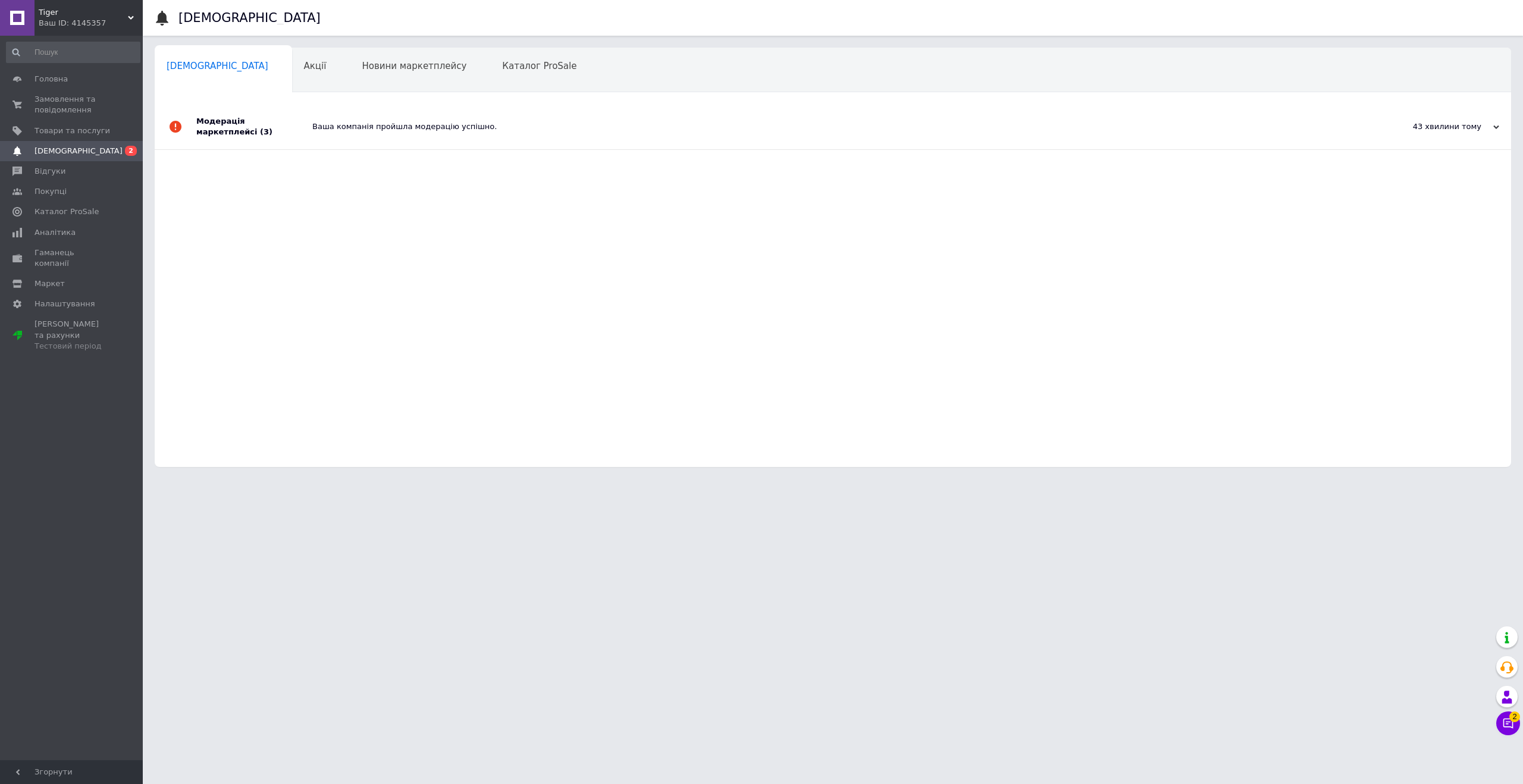
click at [366, 132] on div "Ваша компанія пройшла модерацію успішно." at bounding box center [846, 126] width 1068 height 10
click at [48, 341] on div "Тестовий період" at bounding box center [72, 346] width 76 height 10
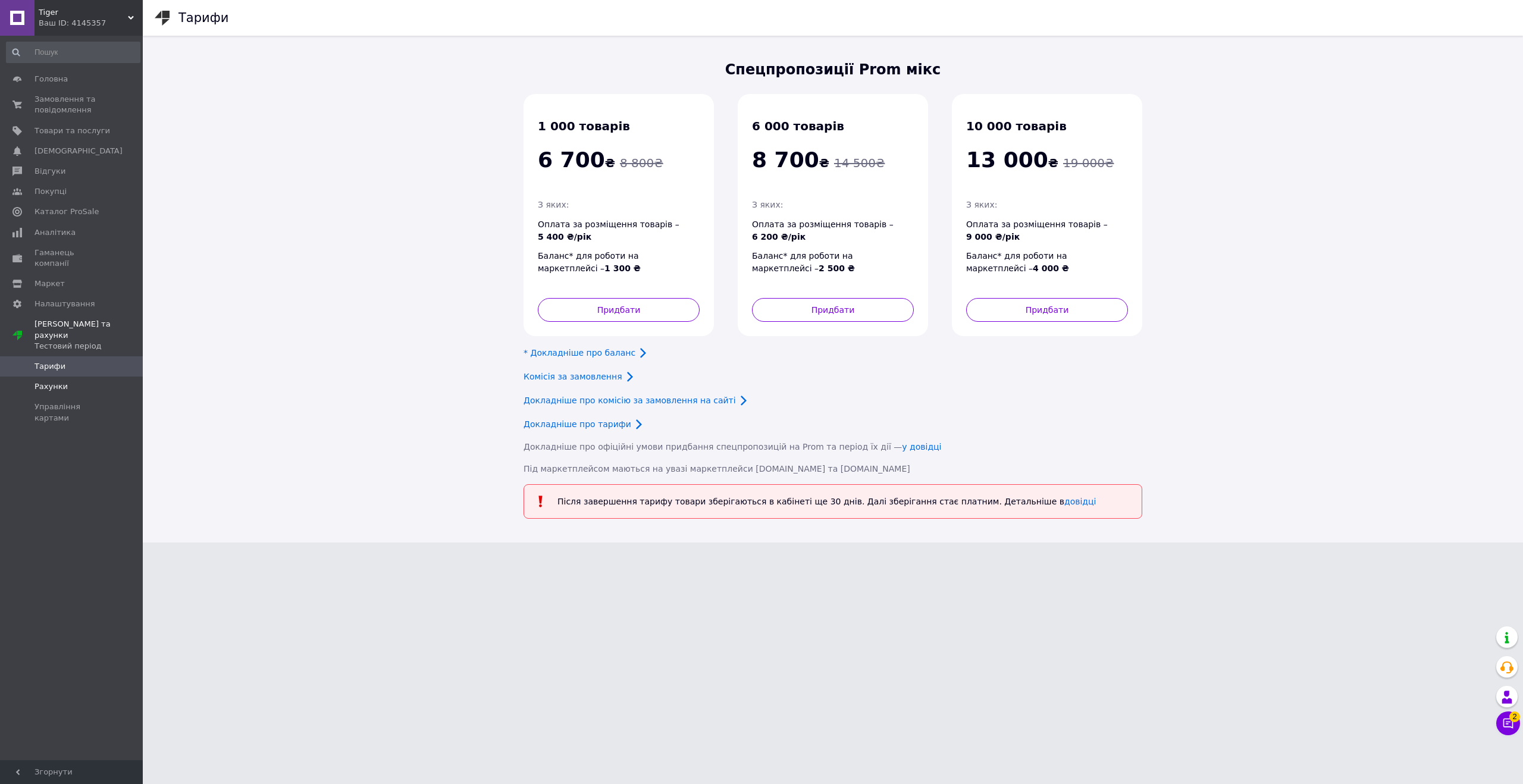
click at [53, 382] on span "Рахунки" at bounding box center [51, 387] width 33 height 10
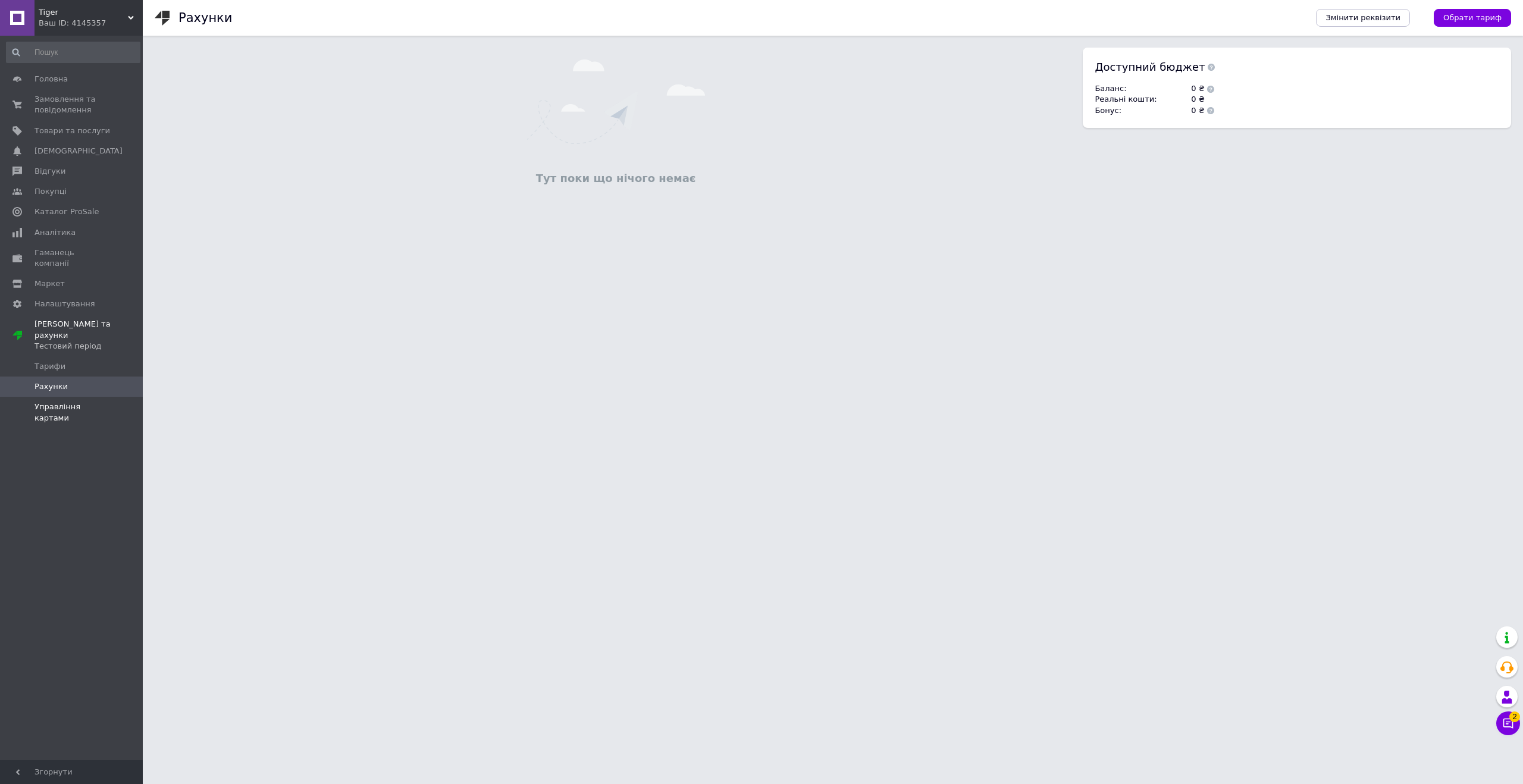
click at [81, 397] on link "Управління картами" at bounding box center [73, 413] width 147 height 31
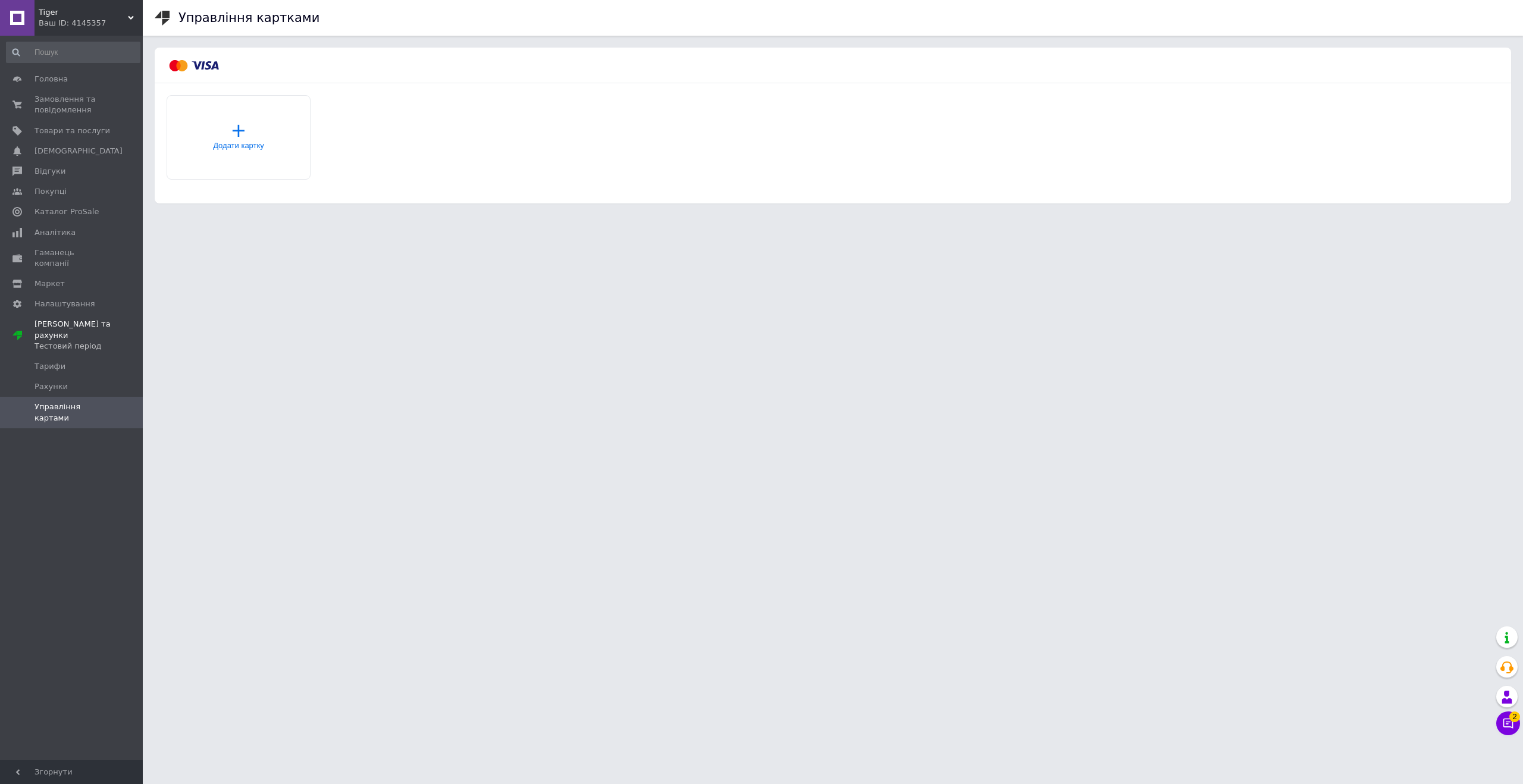
click at [247, 141] on span "Додати картку" at bounding box center [239, 145] width 51 height 9
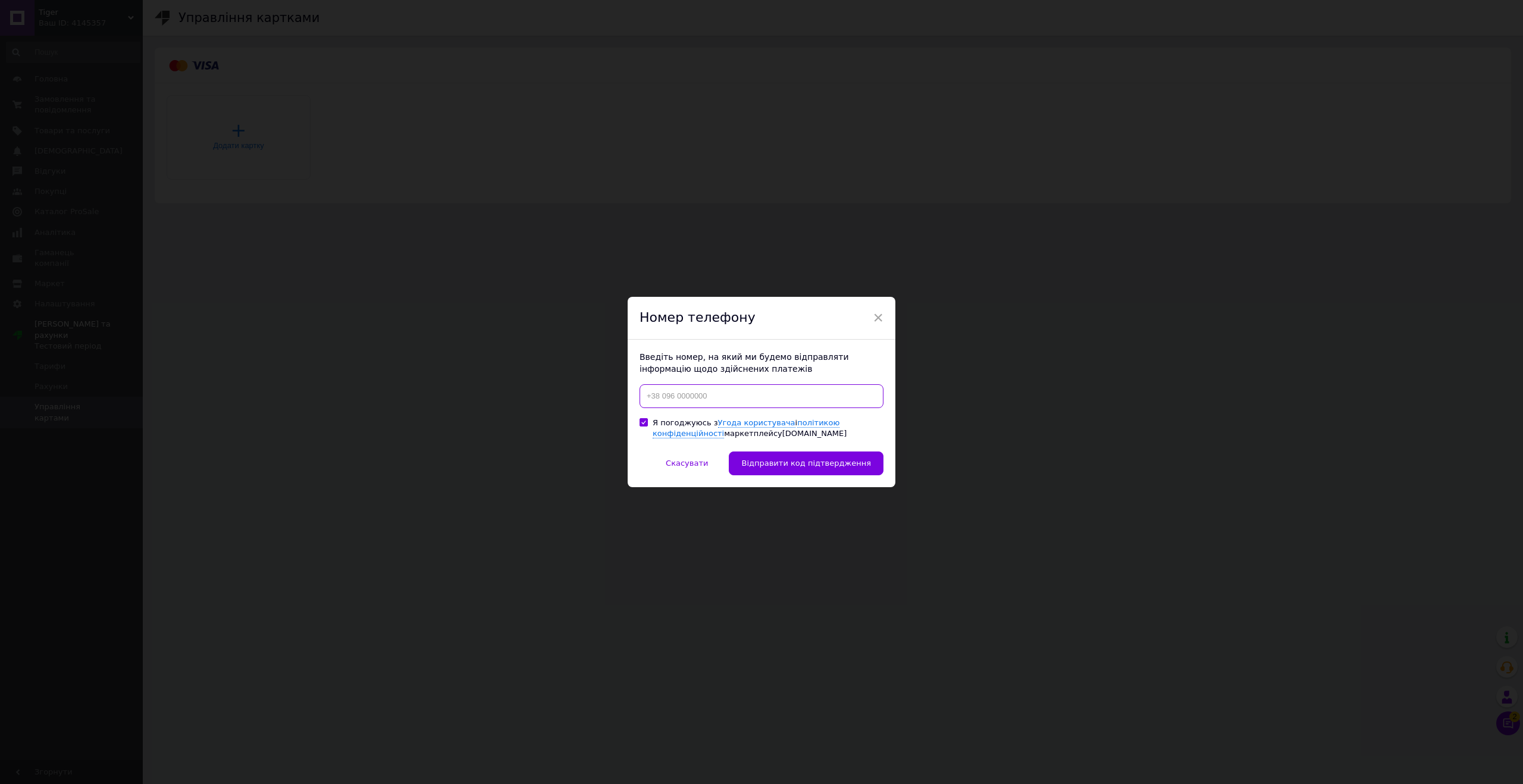
click at [683, 395] on input at bounding box center [761, 396] width 244 height 24
type input "+380952757515"
click at [776, 467] on span "Відправити код підтвердження" at bounding box center [806, 463] width 130 height 9
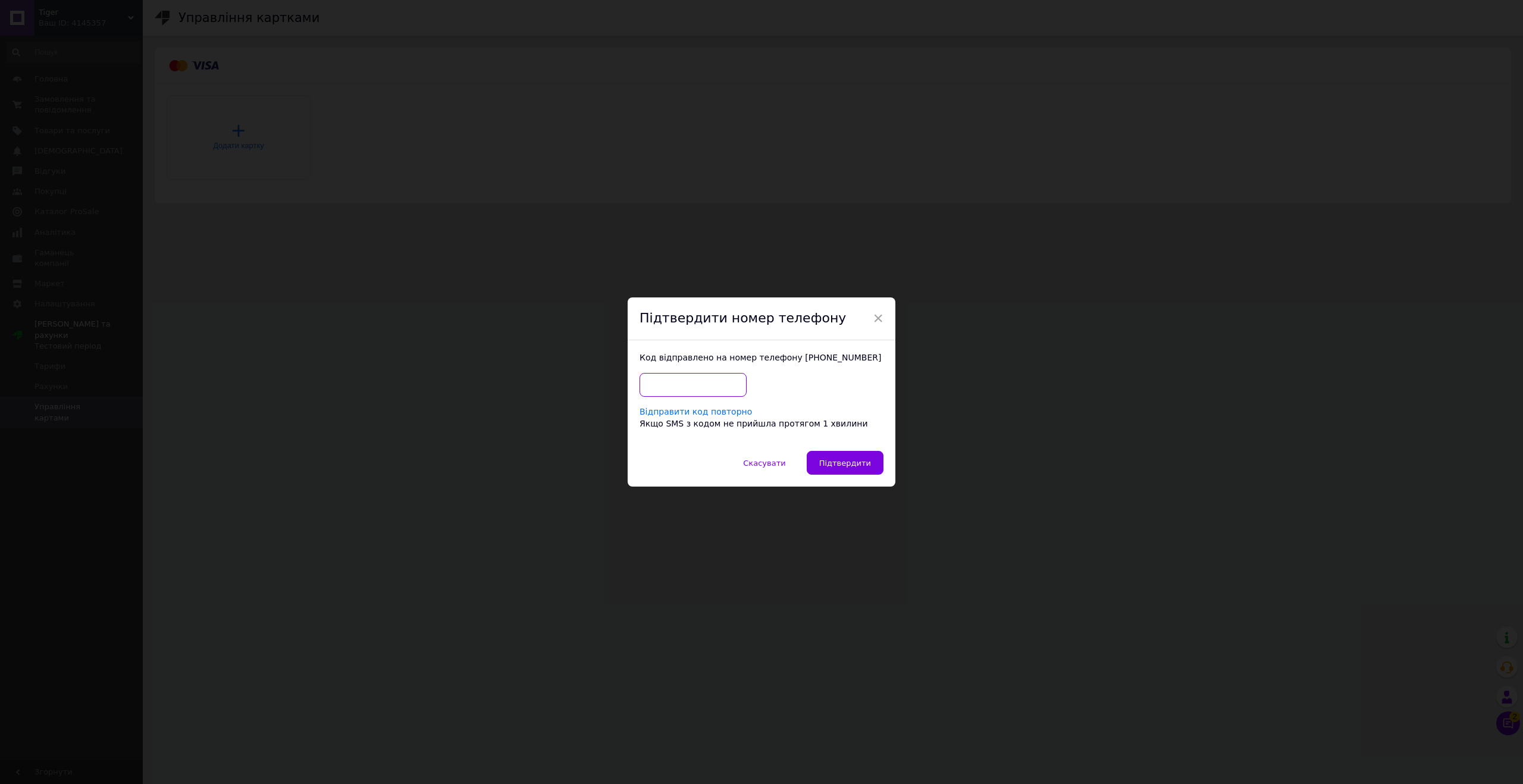
click at [686, 383] on input "text" at bounding box center [692, 385] width 107 height 24
type input "5028"
click at [836, 467] on span "Підтвердити" at bounding box center [845, 463] width 51 height 9
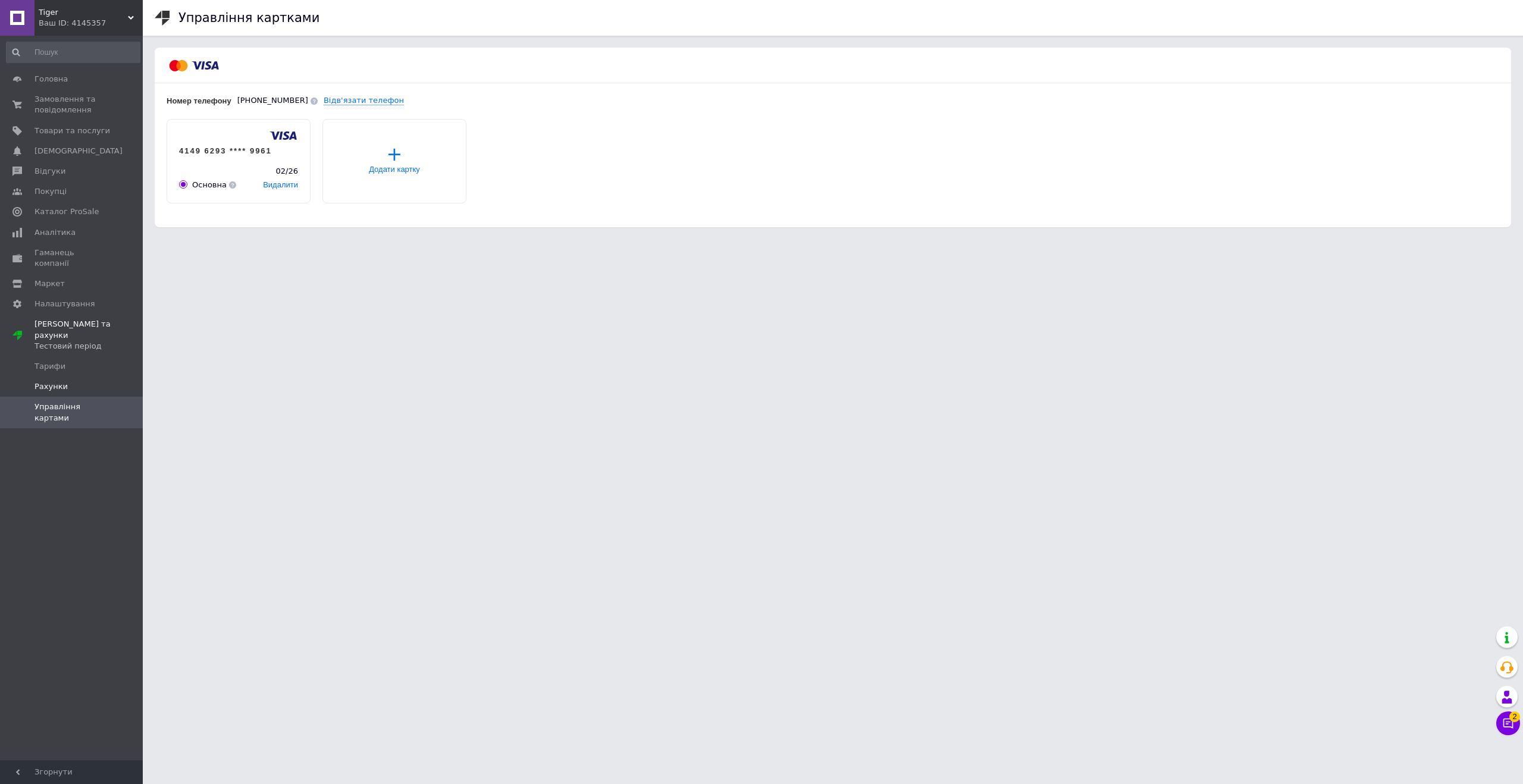
click at [74, 382] on span "Рахунки" at bounding box center [72, 387] width 76 height 10
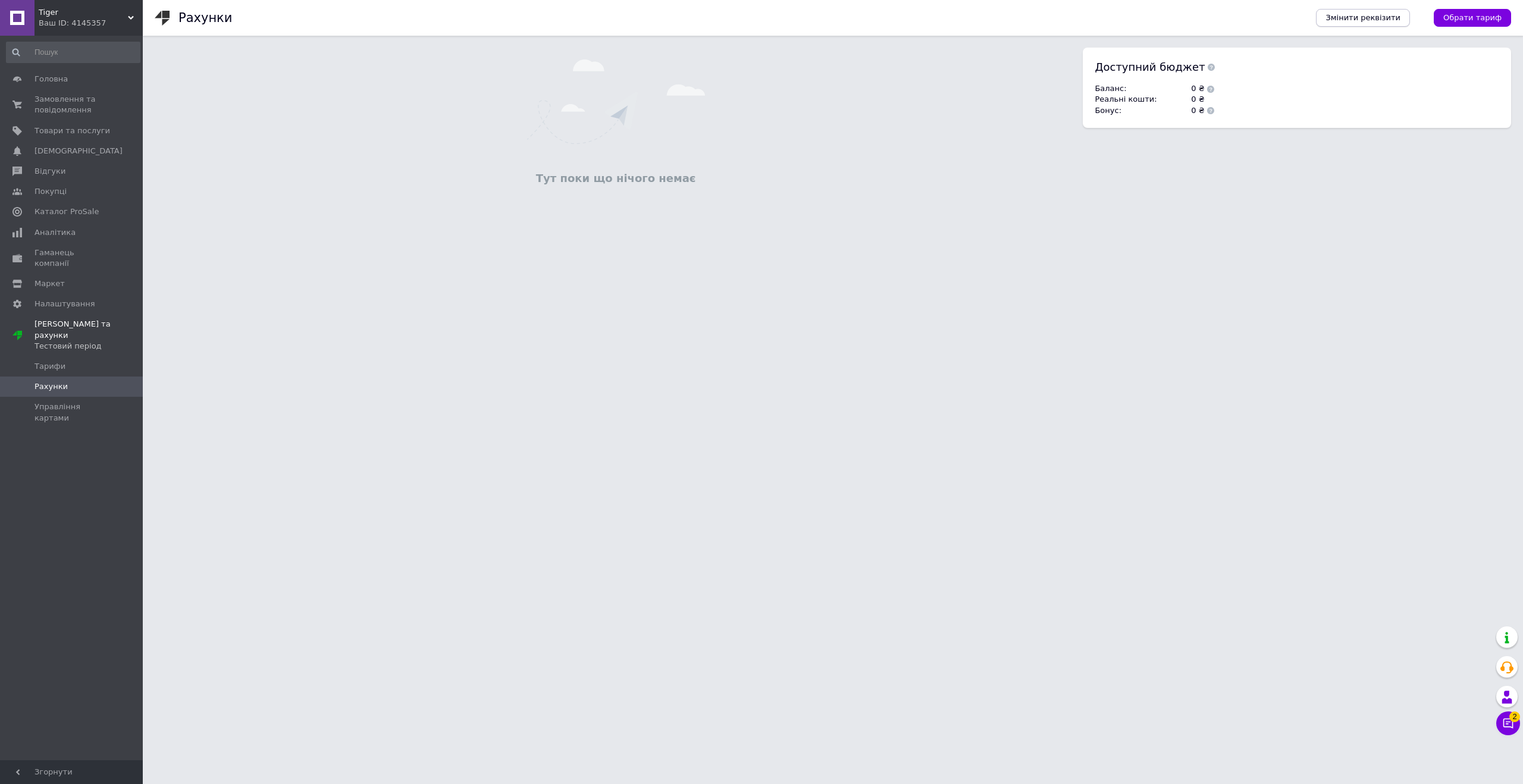
click at [1345, 22] on span "Змінити реквізити" at bounding box center [1363, 18] width 75 height 10
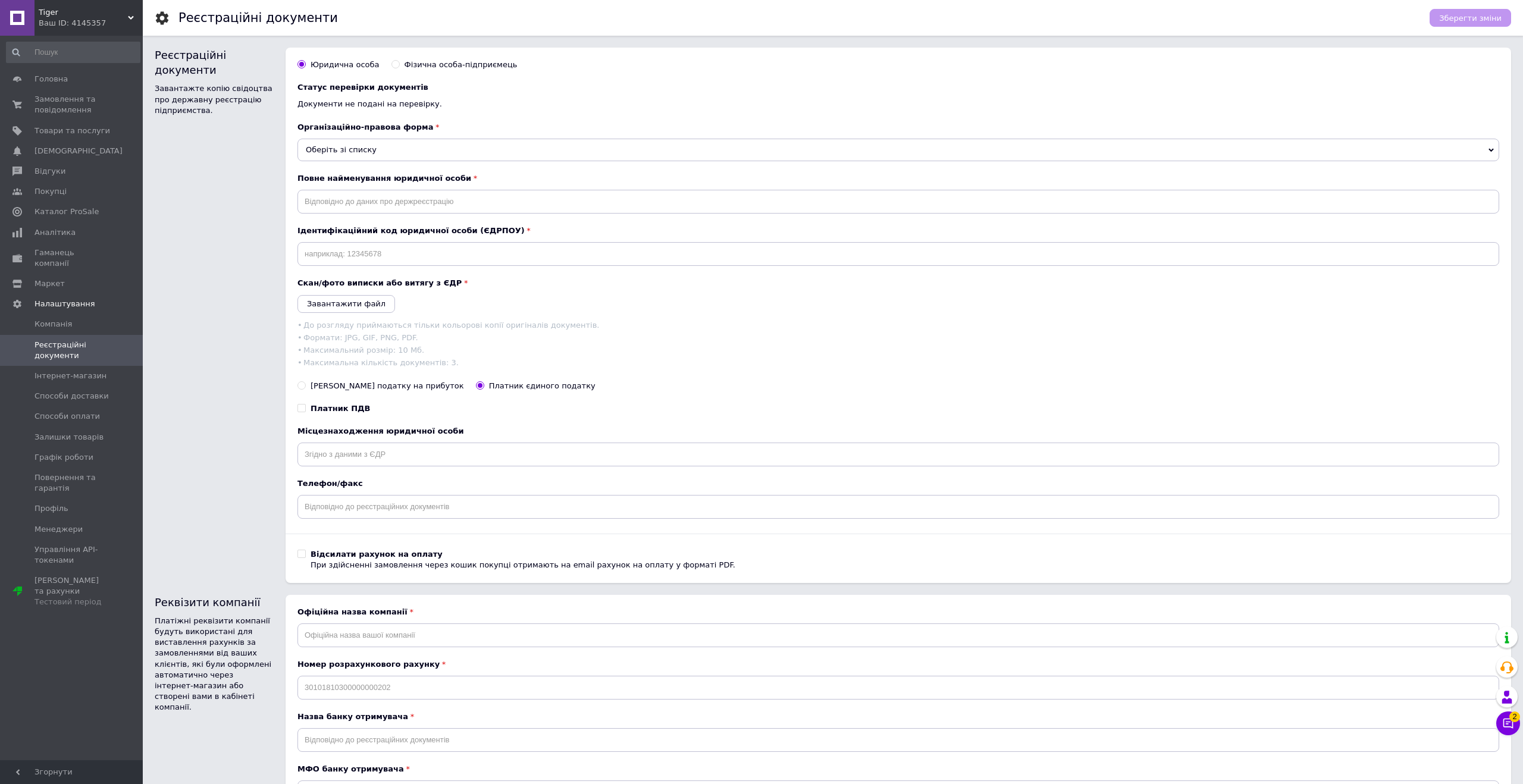
click at [428, 68] on div "Фізична особа-підприємець" at bounding box center [462, 64] width 113 height 10
click at [399, 68] on input "Фізична особа-підприємець" at bounding box center [395, 63] width 8 height 8
radio input "true"
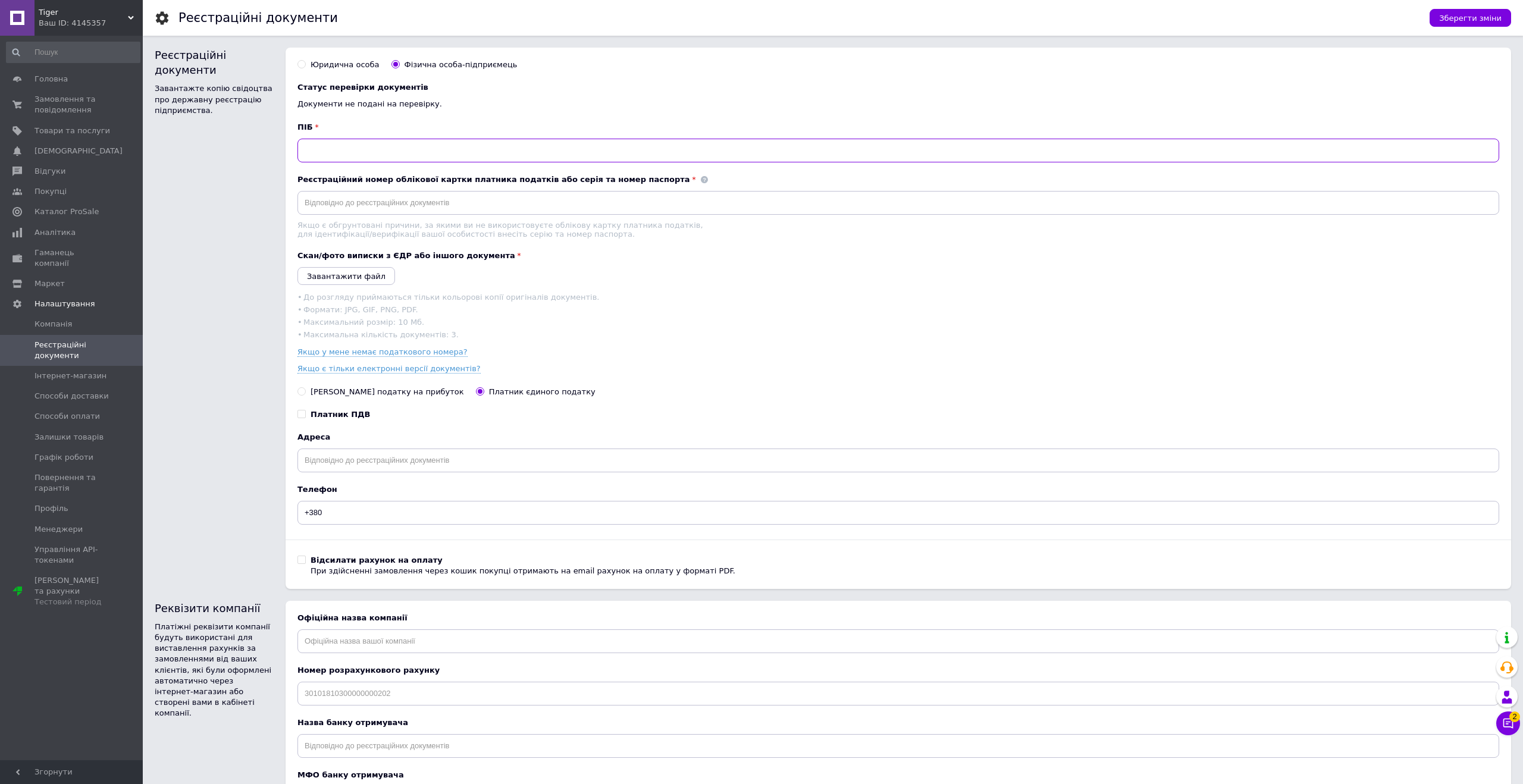
click at [405, 148] on input "text" at bounding box center [898, 151] width 1202 height 24
click at [91, 371] on span "Інтернет-магазин" at bounding box center [70, 376] width 72 height 10
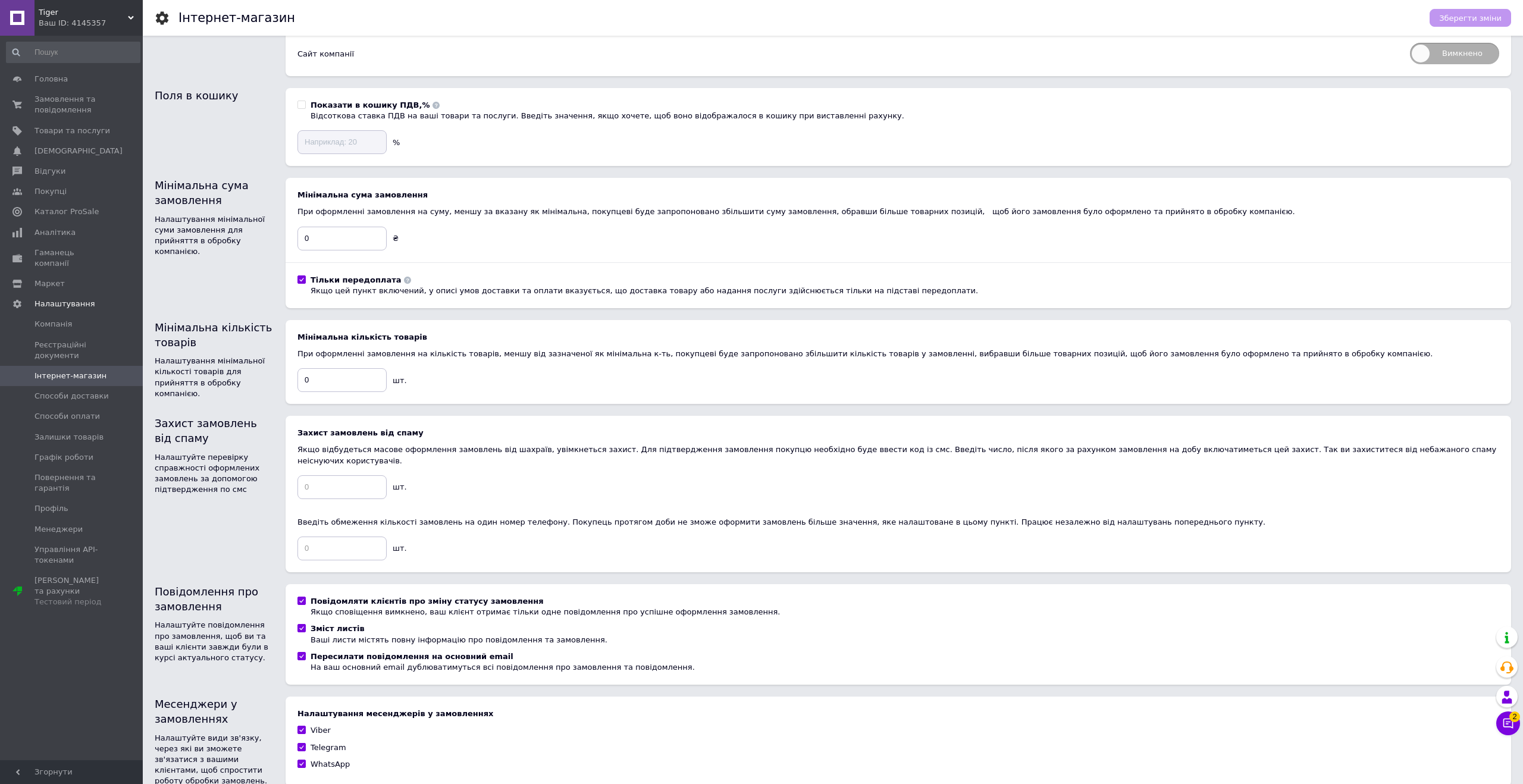
scroll to position [137, 0]
click at [302, 279] on input "Тільки передоплата Якщо цей пункт включений, у описі умов доставки та оплати вк…" at bounding box center [301, 278] width 8 height 8
checkbox input "false"
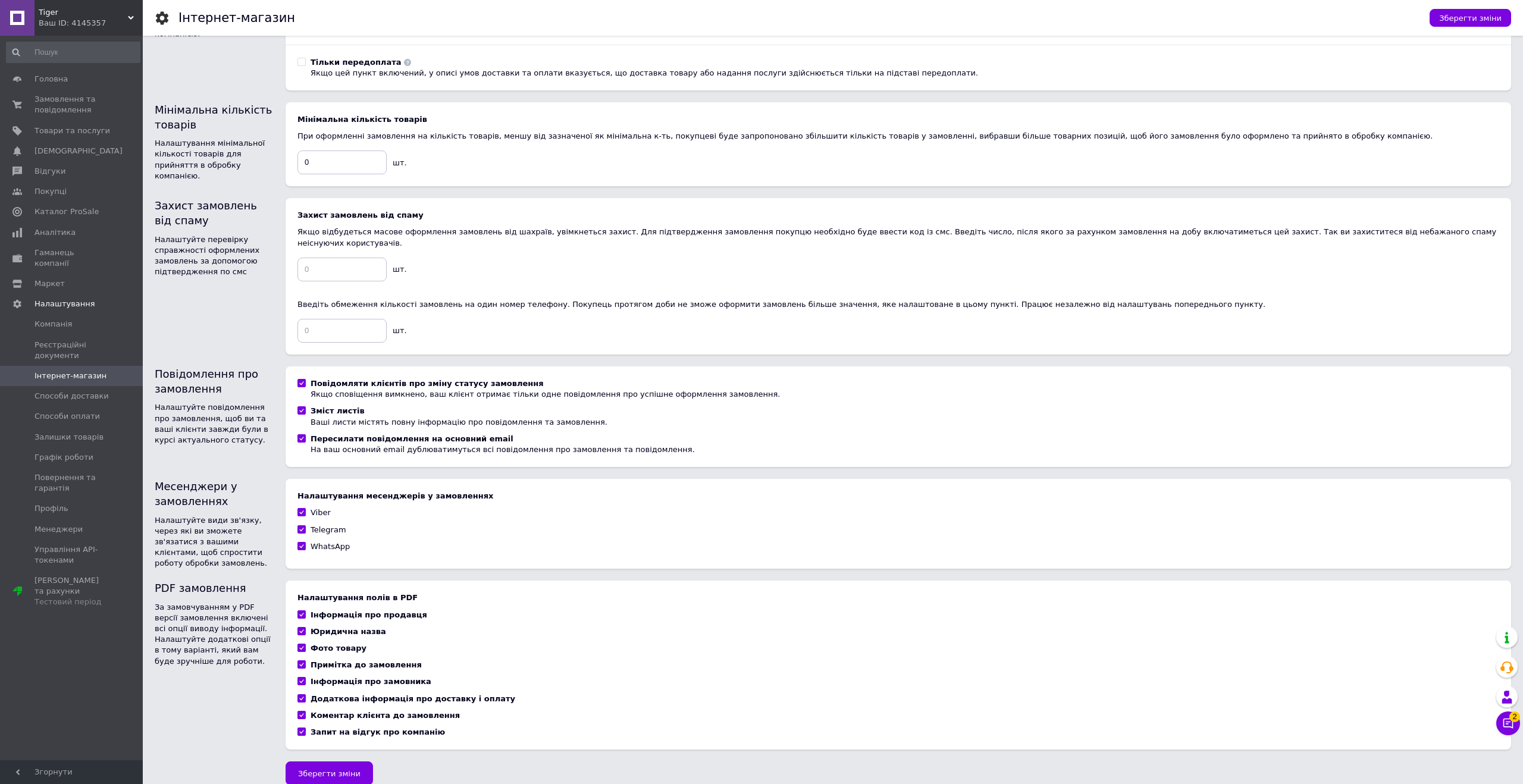
scroll to position [357, 0]
click at [334, 767] on span "Зберегти зміни" at bounding box center [329, 771] width 63 height 9
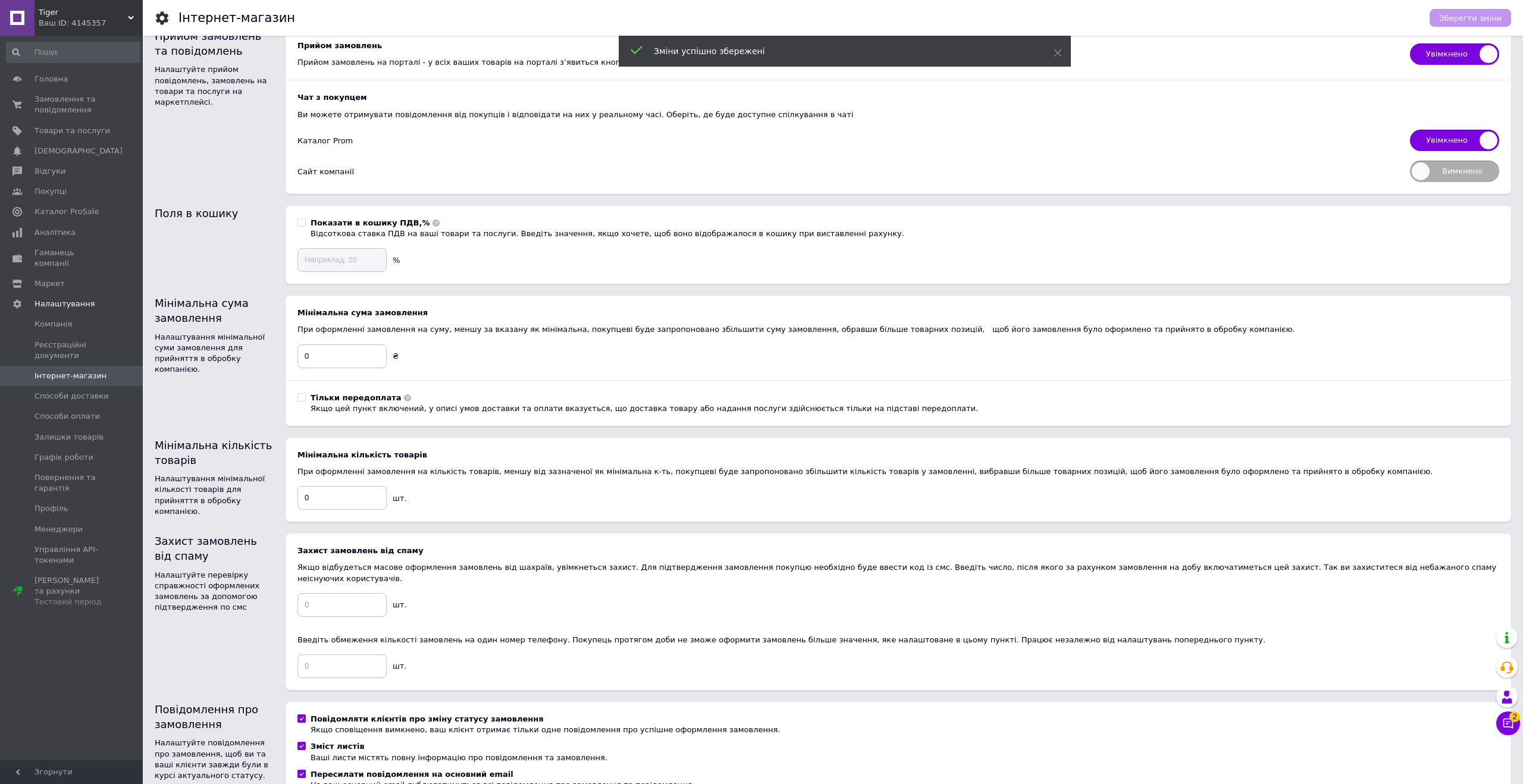
scroll to position [0, 0]
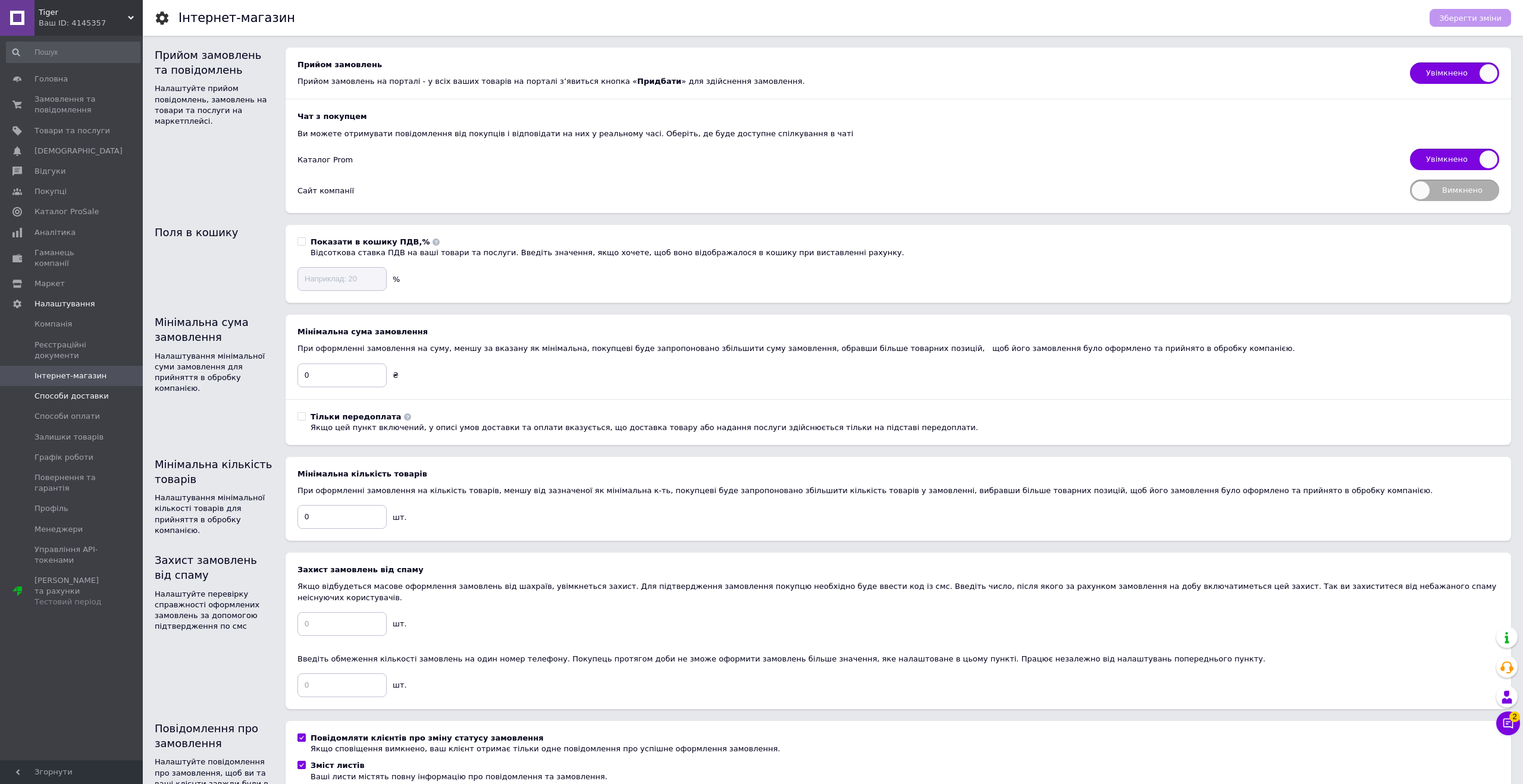
click at [82, 391] on span "Способи доставки" at bounding box center [71, 396] width 75 height 10
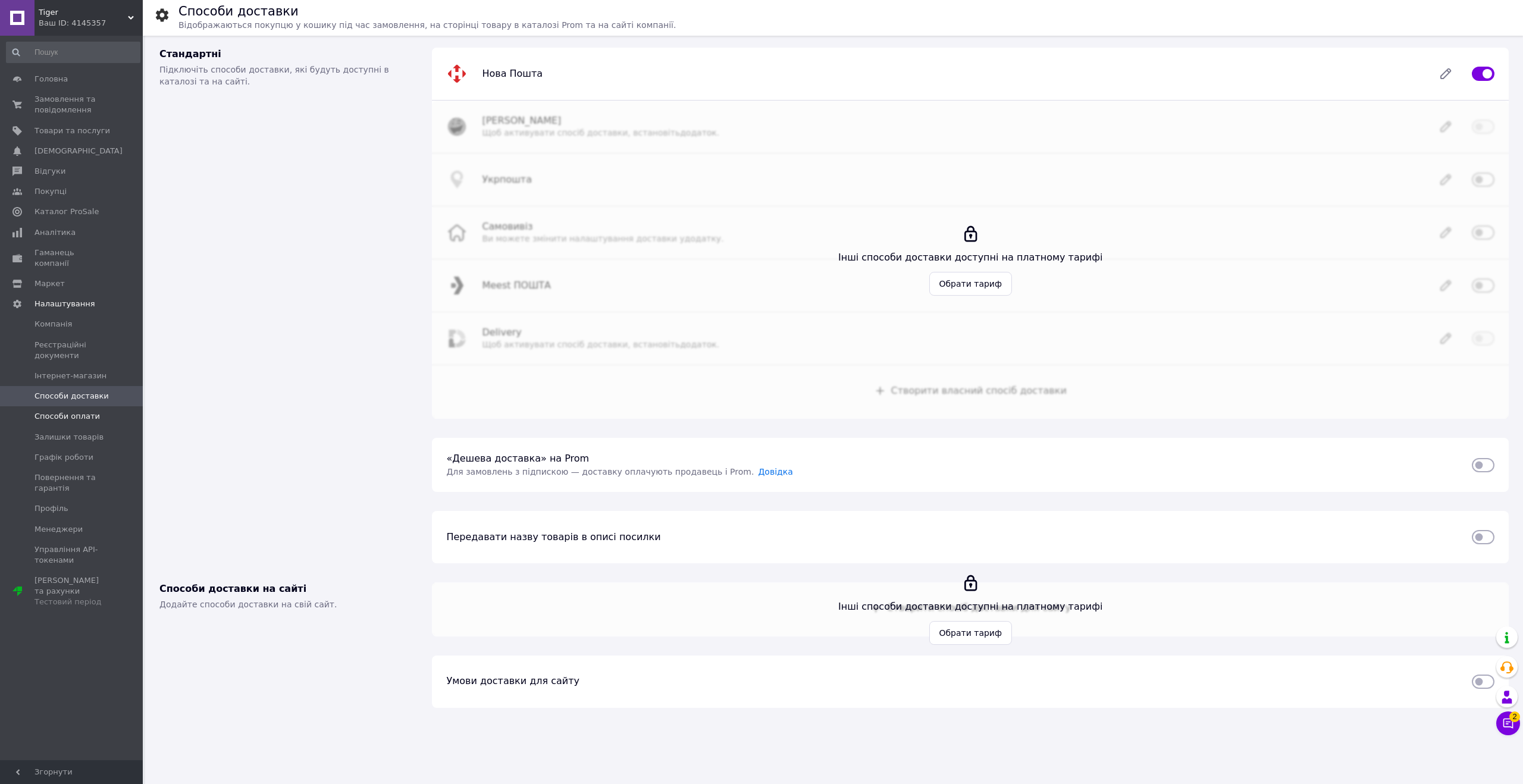
click at [65, 411] on span "Способи оплати" at bounding box center [67, 416] width 65 height 10
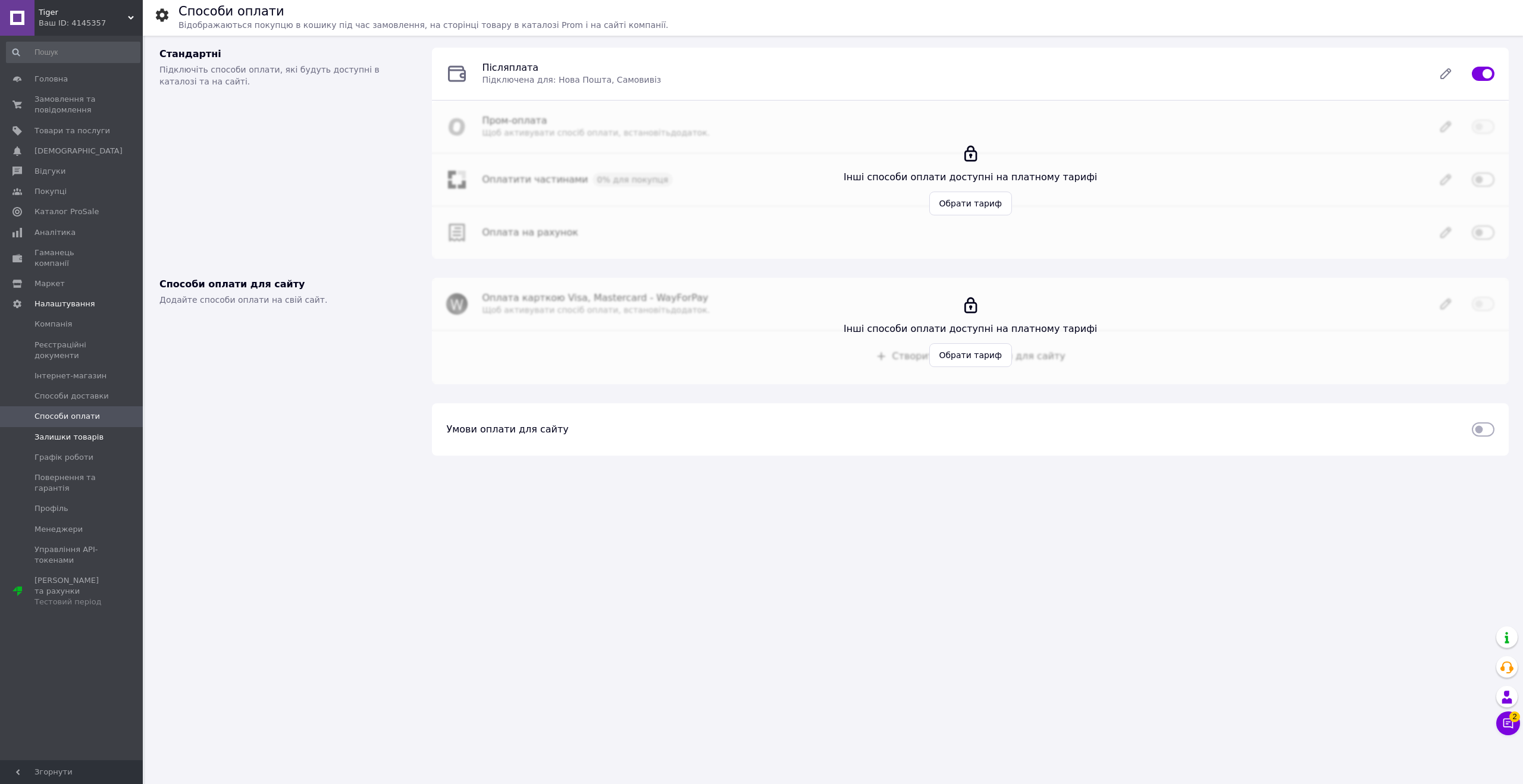
click at [64, 431] on span "Залишки товарів" at bounding box center [69, 437] width 69 height 10
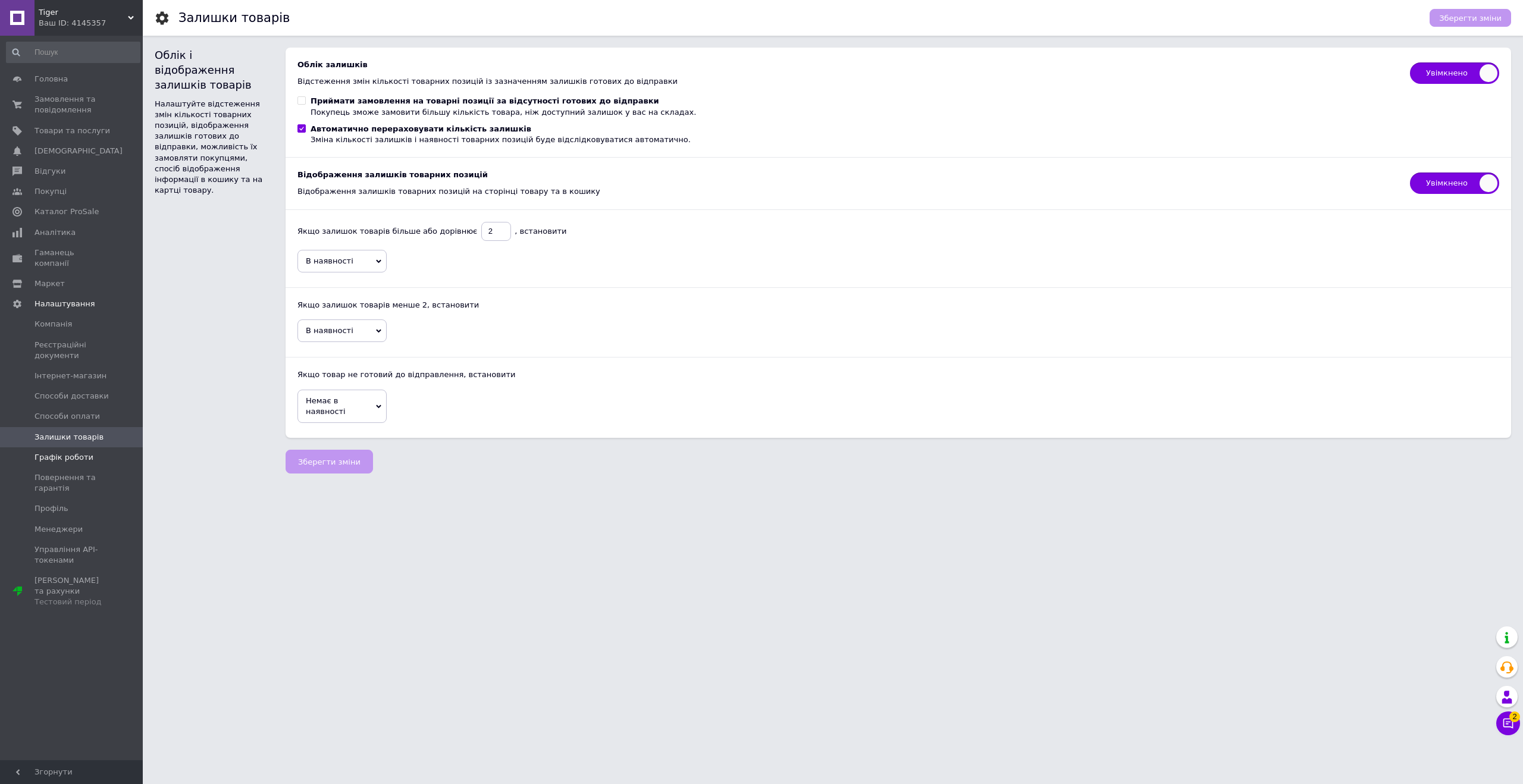
click at [63, 452] on span "Графік роботи" at bounding box center [63, 457] width 59 height 10
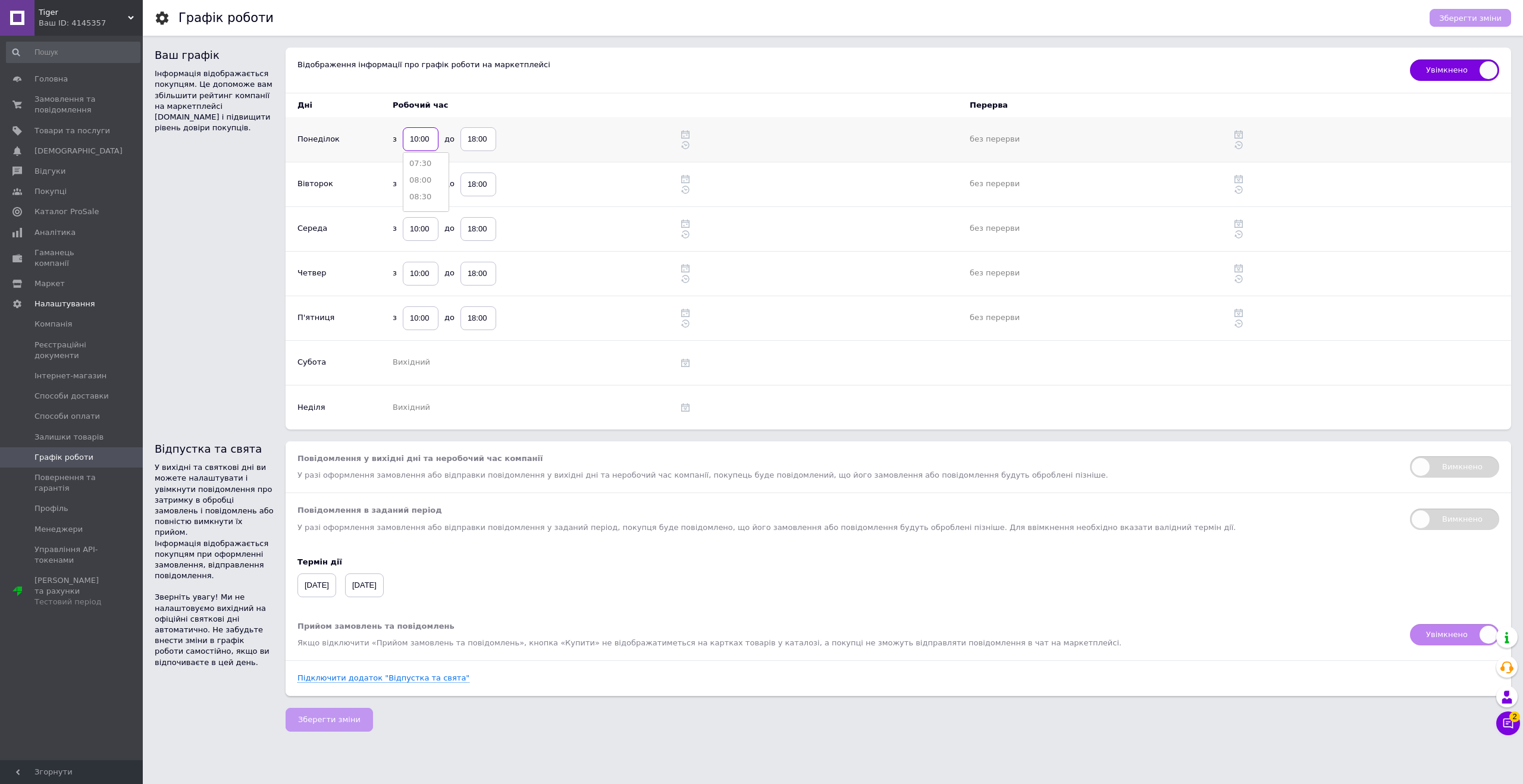
scroll to position [261, 0]
type input "09:00"
click at [471, 140] on input "18:00" at bounding box center [479, 139] width 36 height 24
type input "19:00"
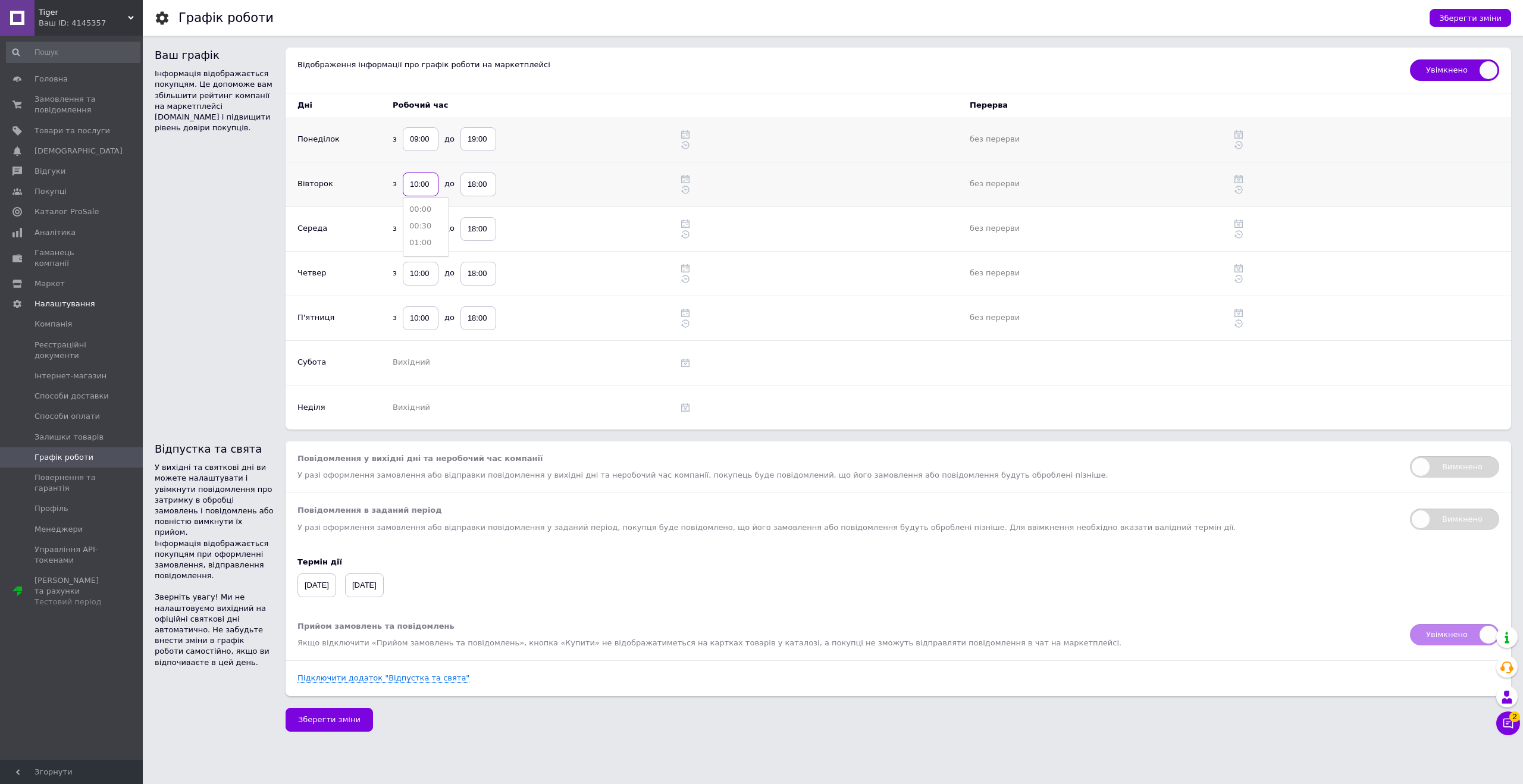
click at [424, 186] on input "10:00" at bounding box center [420, 184] width 36 height 24
type input "09:00"
click at [420, 233] on input "10:00" at bounding box center [420, 229] width 36 height 24
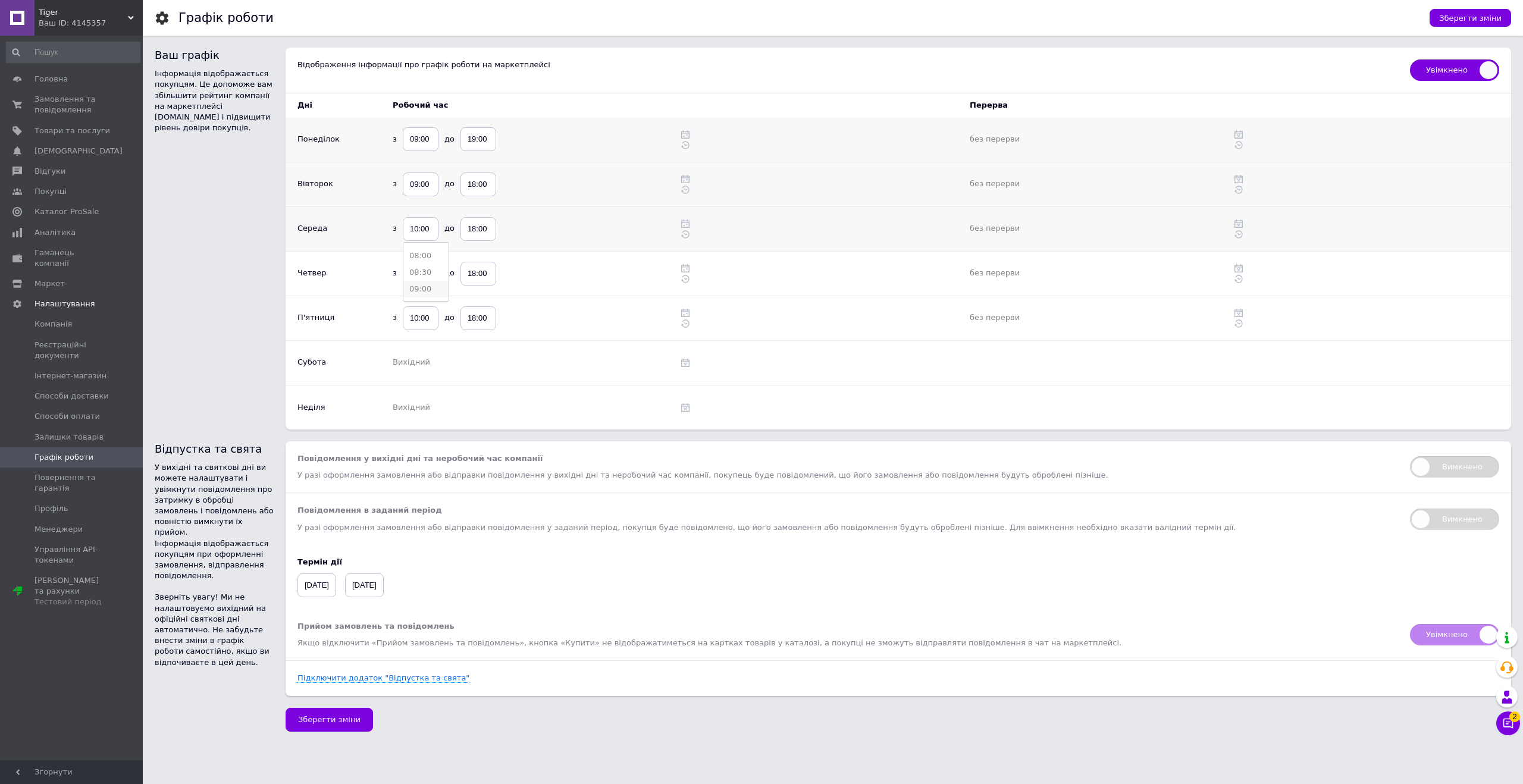
type input "09:00"
click at [418, 274] on input "10:00" at bounding box center [420, 274] width 36 height 24
type input "09:00"
click at [420, 320] on input "10:00" at bounding box center [420, 318] width 36 height 24
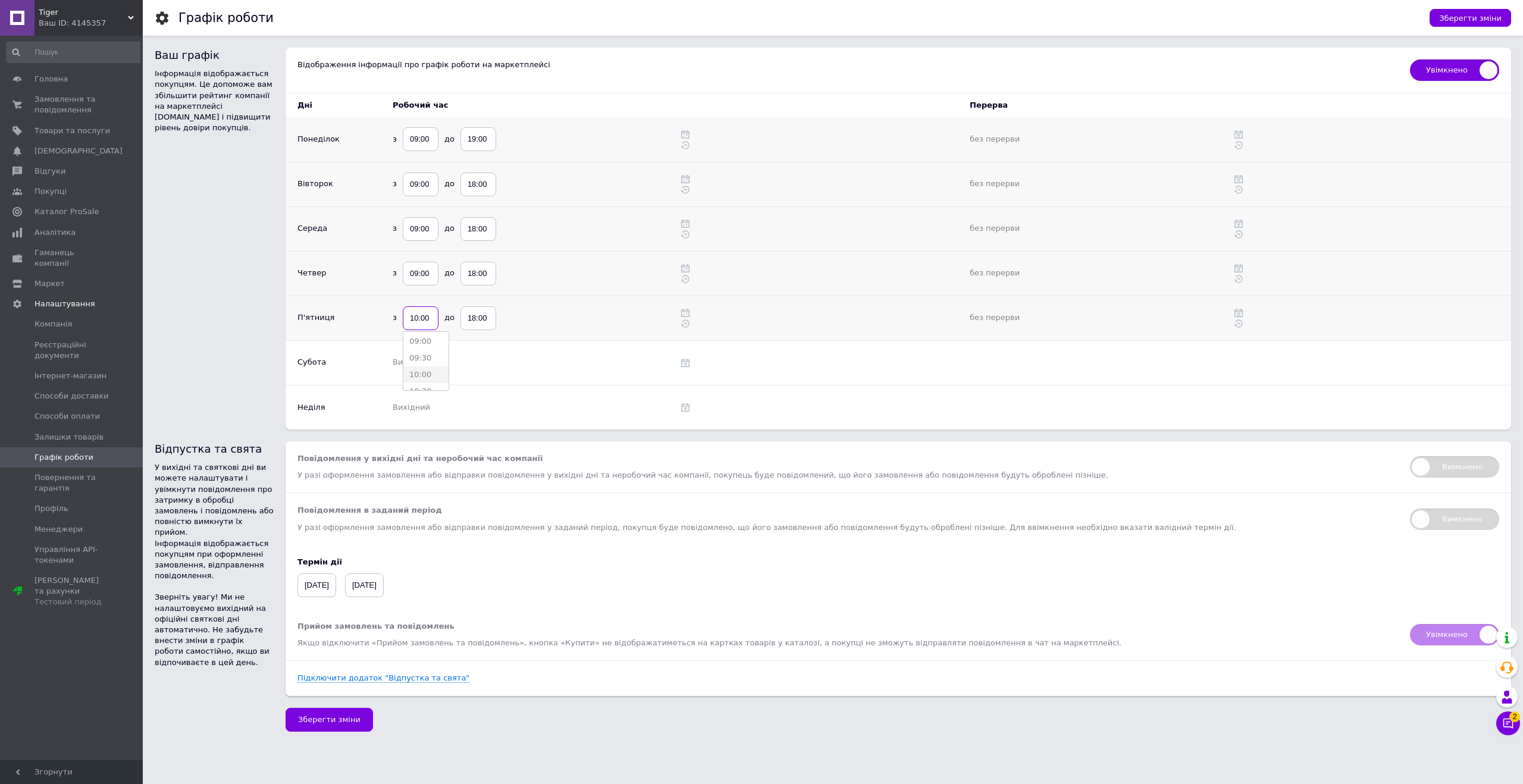
scroll to position [305, 0]
type input "09:00"
click at [472, 323] on input "18:00" at bounding box center [479, 318] width 36 height 24
type input "19:00"
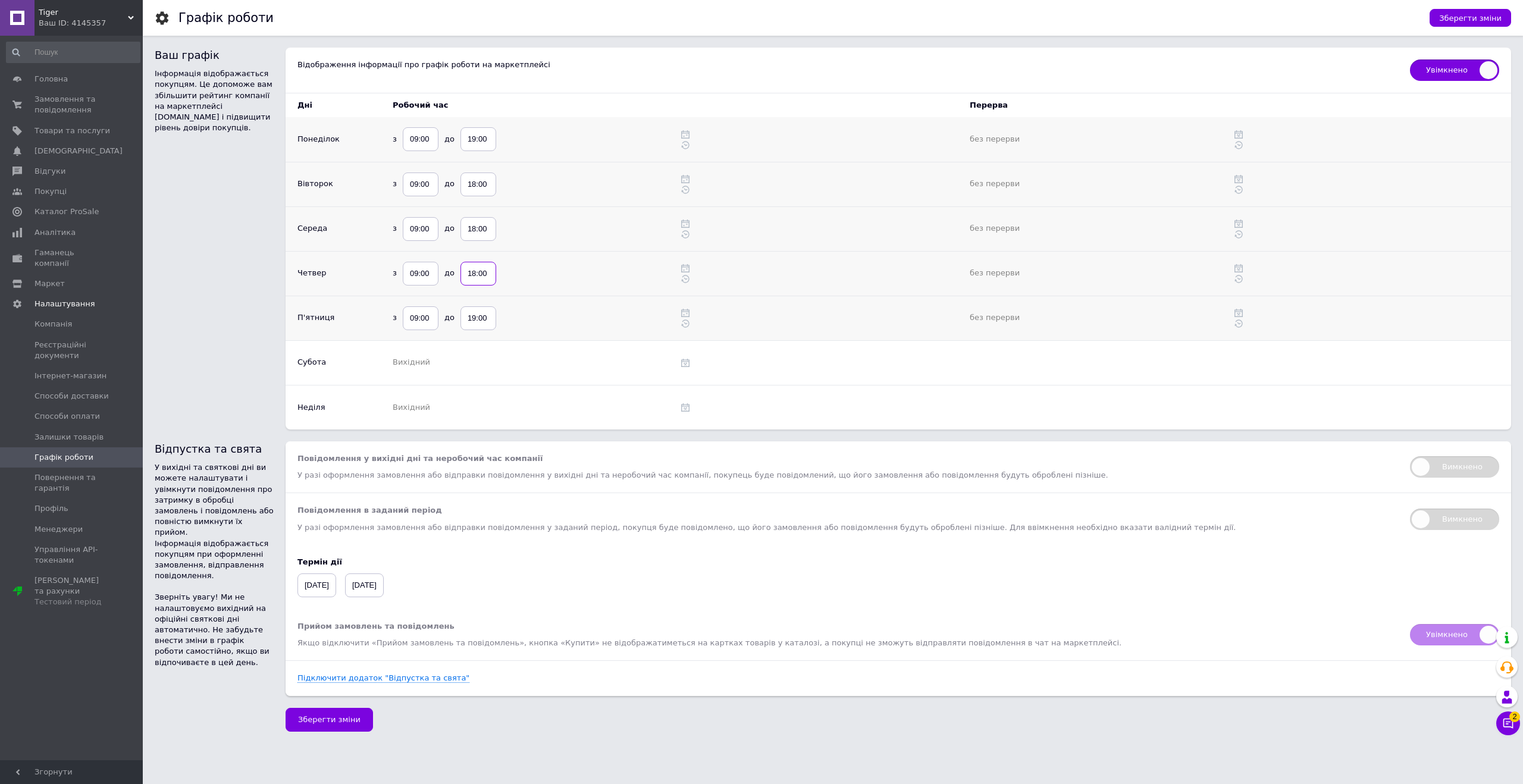
click at [474, 276] on input "18:00" at bounding box center [479, 274] width 36 height 24
type input "19:00"
click at [474, 229] on input "18:00" at bounding box center [479, 229] width 36 height 24
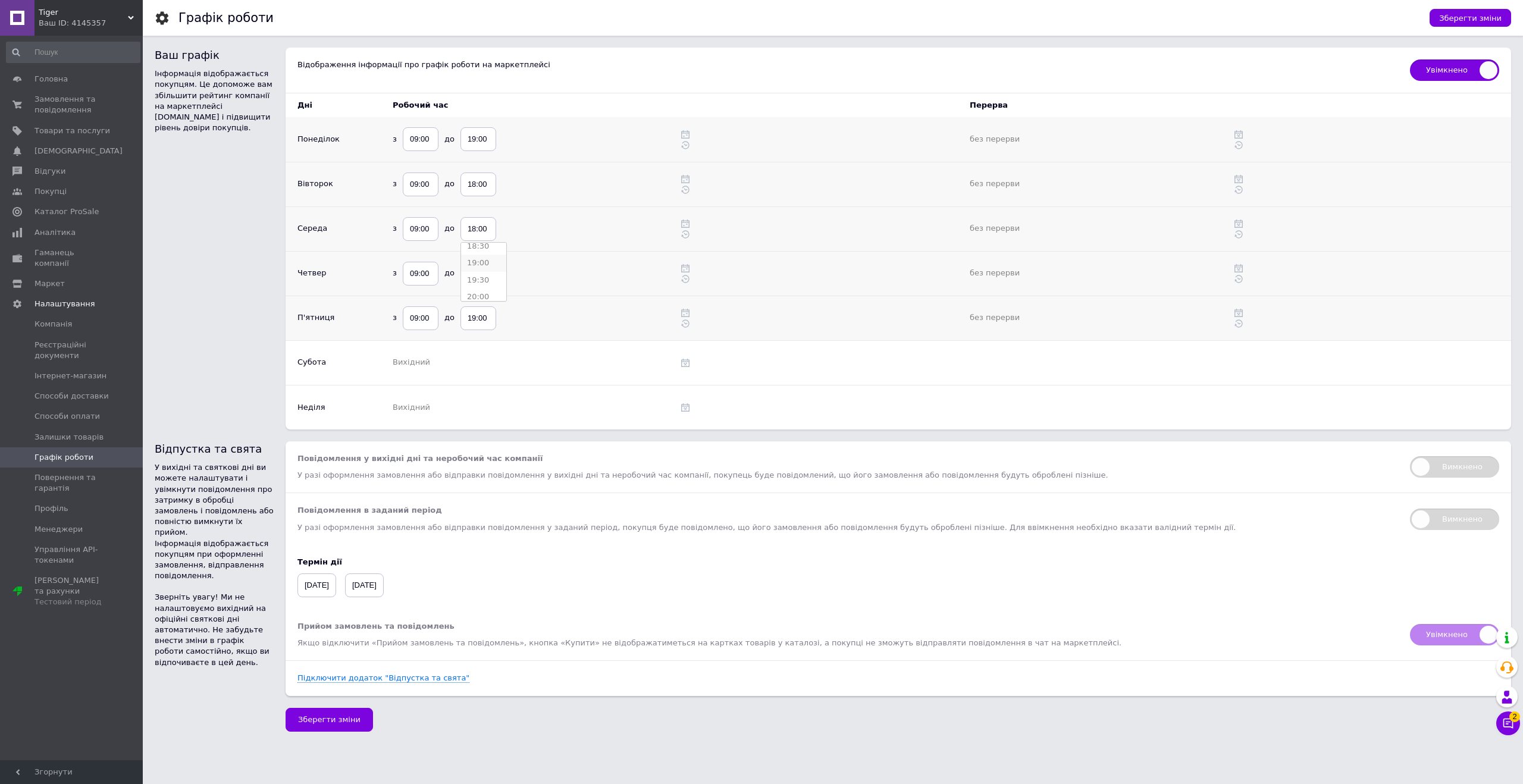
type input "19:00"
click at [476, 187] on input "18:00" at bounding box center [479, 184] width 36 height 24
type input "19:00"
click at [308, 727] on button "Зберегти зміни" at bounding box center [329, 720] width 88 height 24
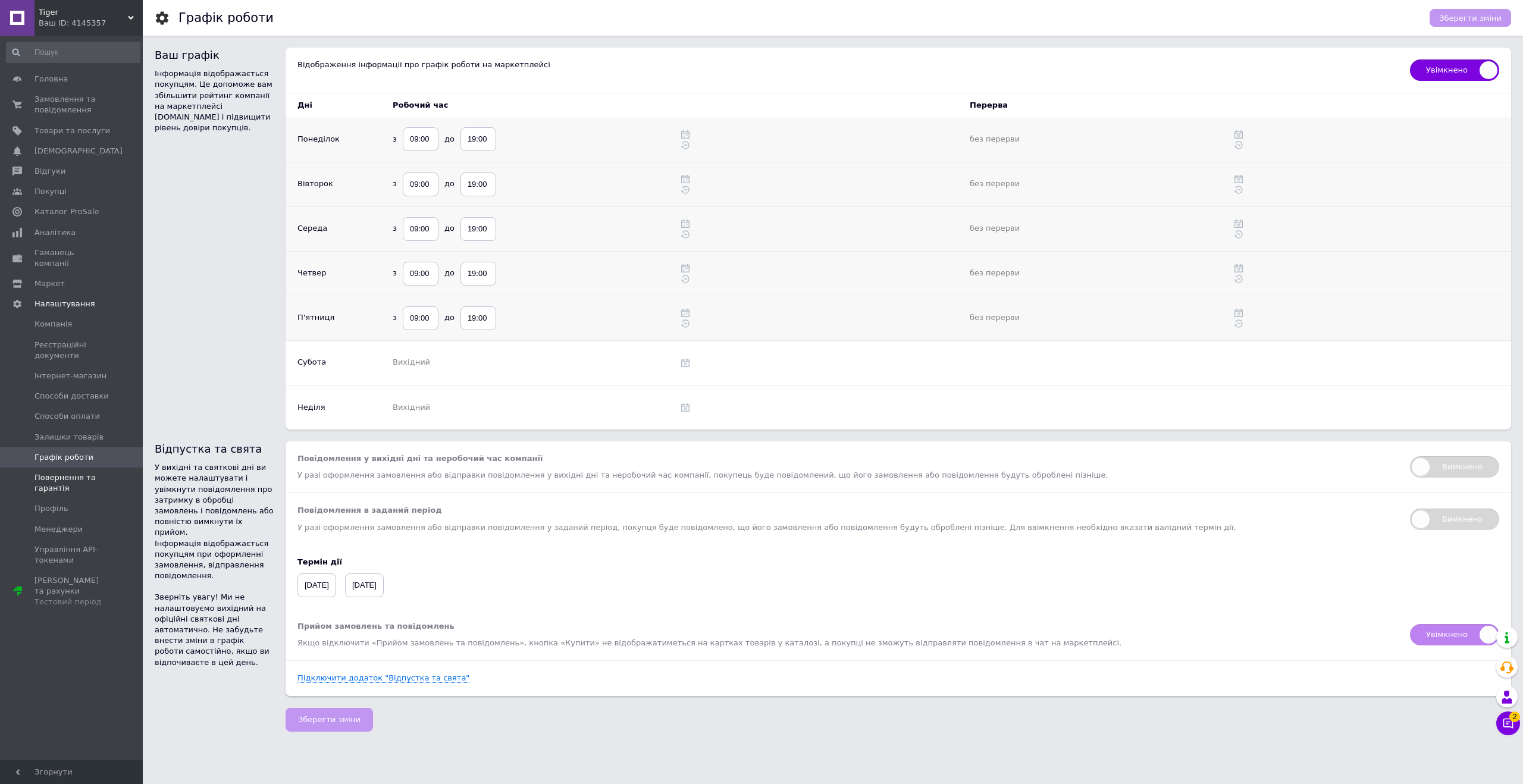
click at [66, 473] on span "Повернення та гарантія" at bounding box center [72, 483] width 76 height 21
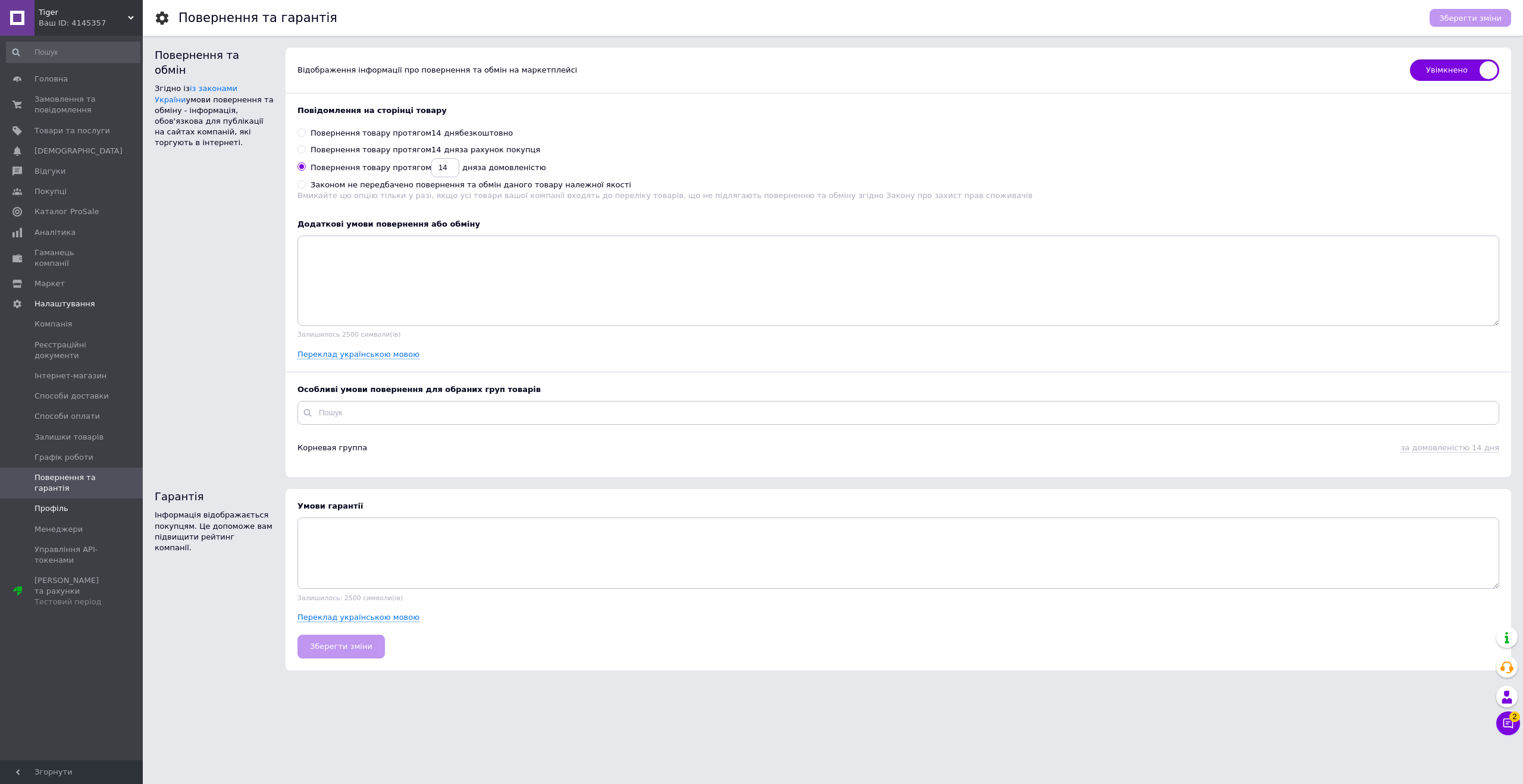
click at [59, 504] on span "Профіль" at bounding box center [51, 509] width 34 height 10
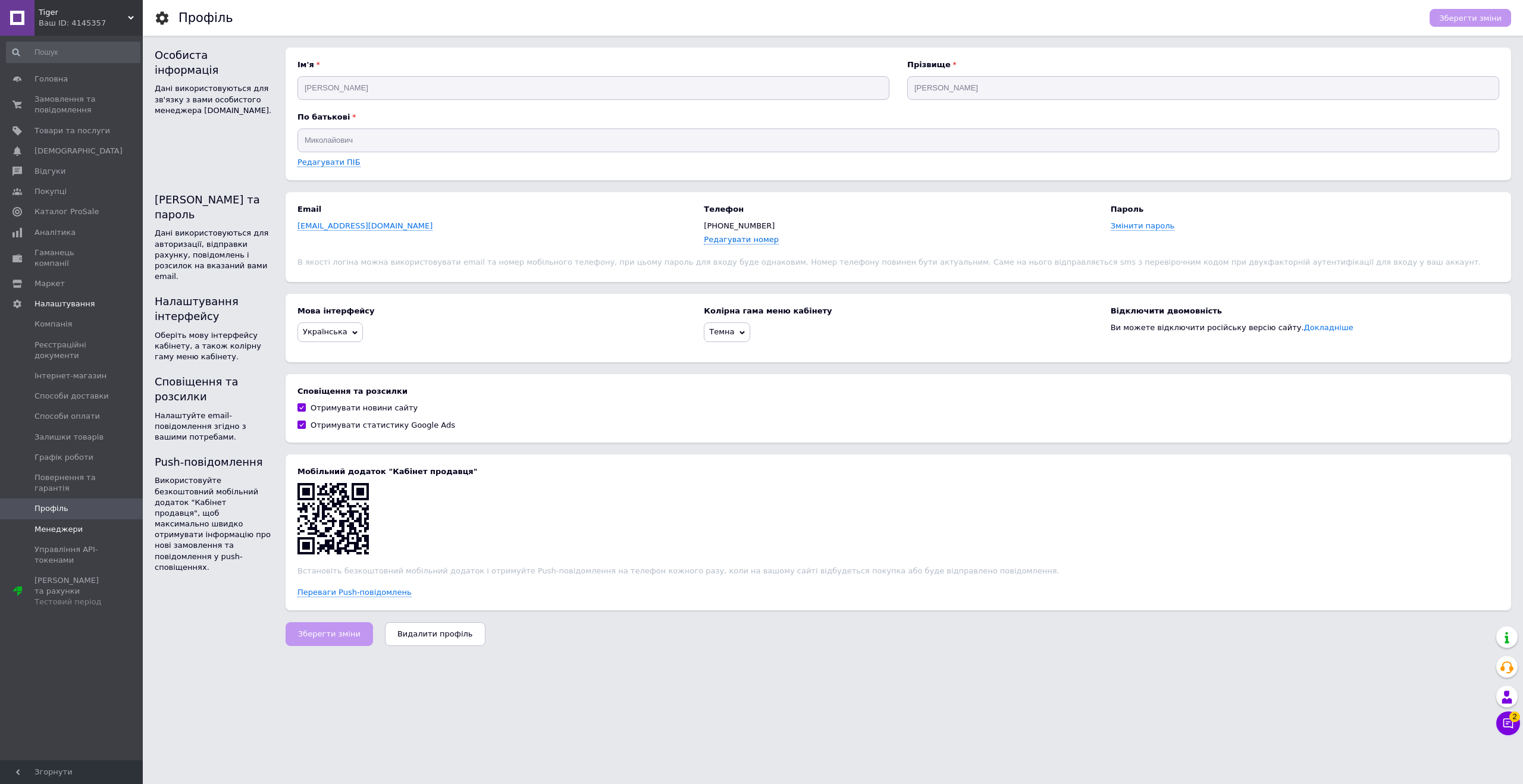
click at [57, 524] on span "Менеджери" at bounding box center [58, 529] width 48 height 10
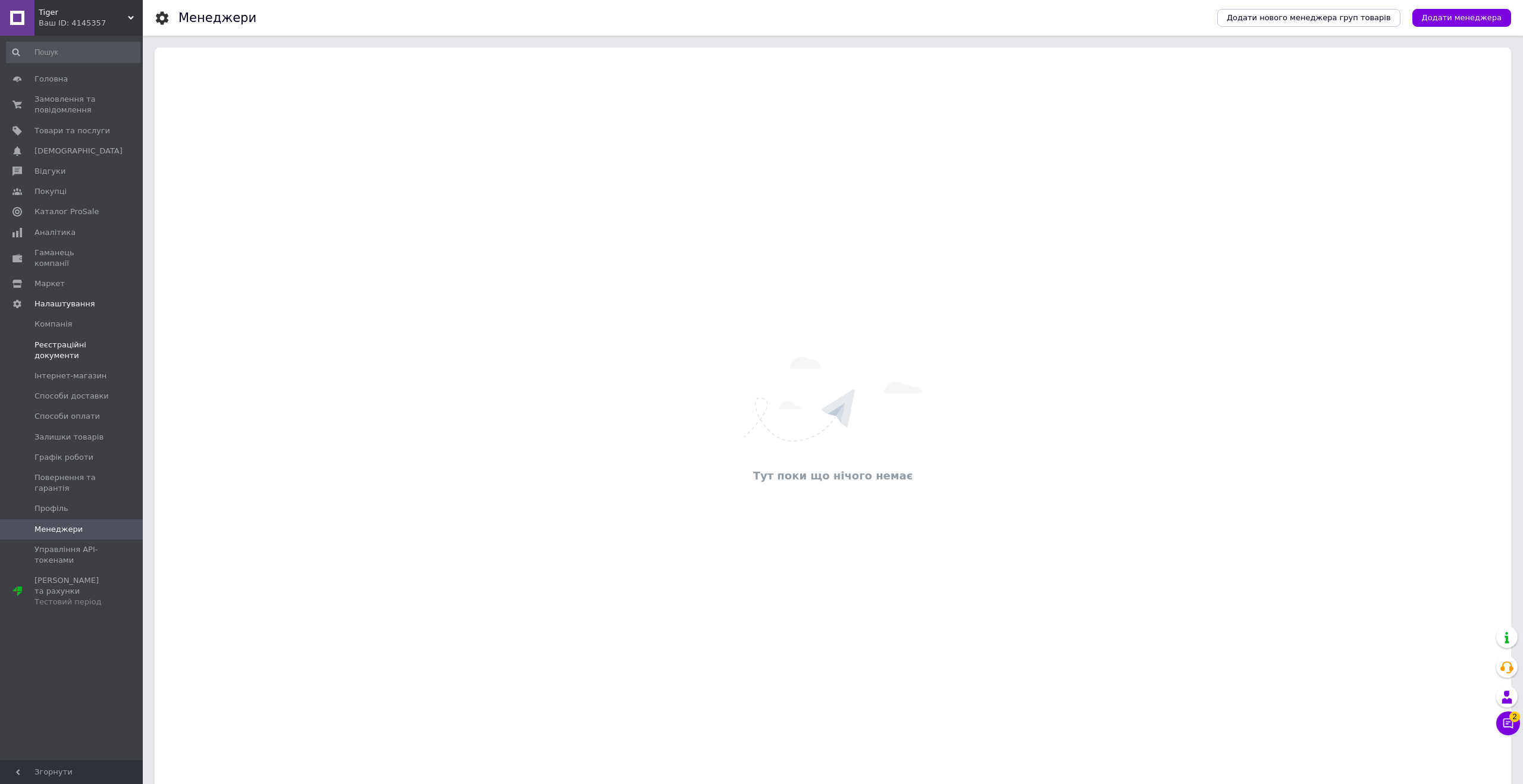
click at [57, 340] on span "Реєстраційні документи" at bounding box center [72, 350] width 76 height 21
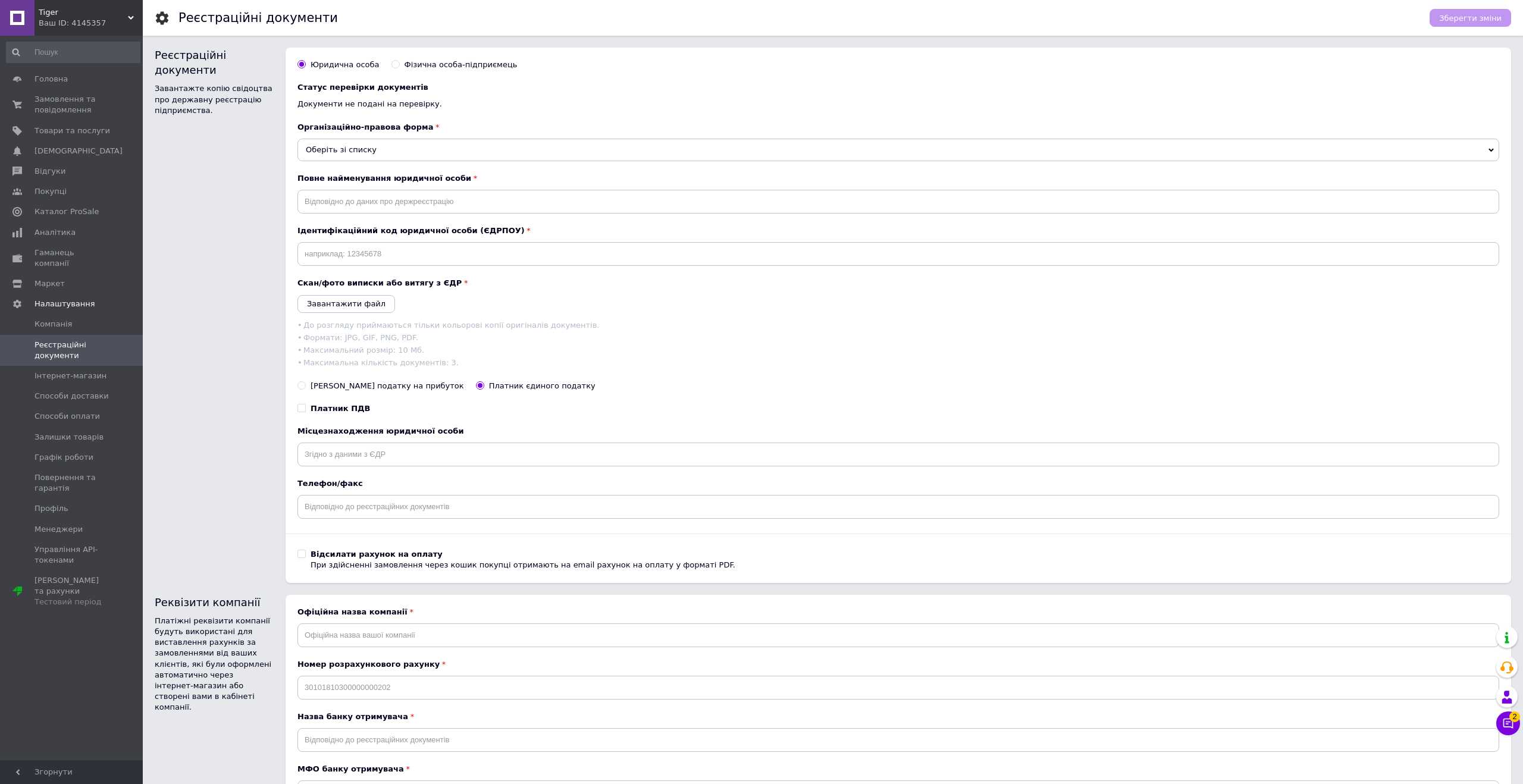
click at [391, 64] on input "Фізична особа-підприємець" at bounding box center [395, 63] width 8 height 8
radio input "true"
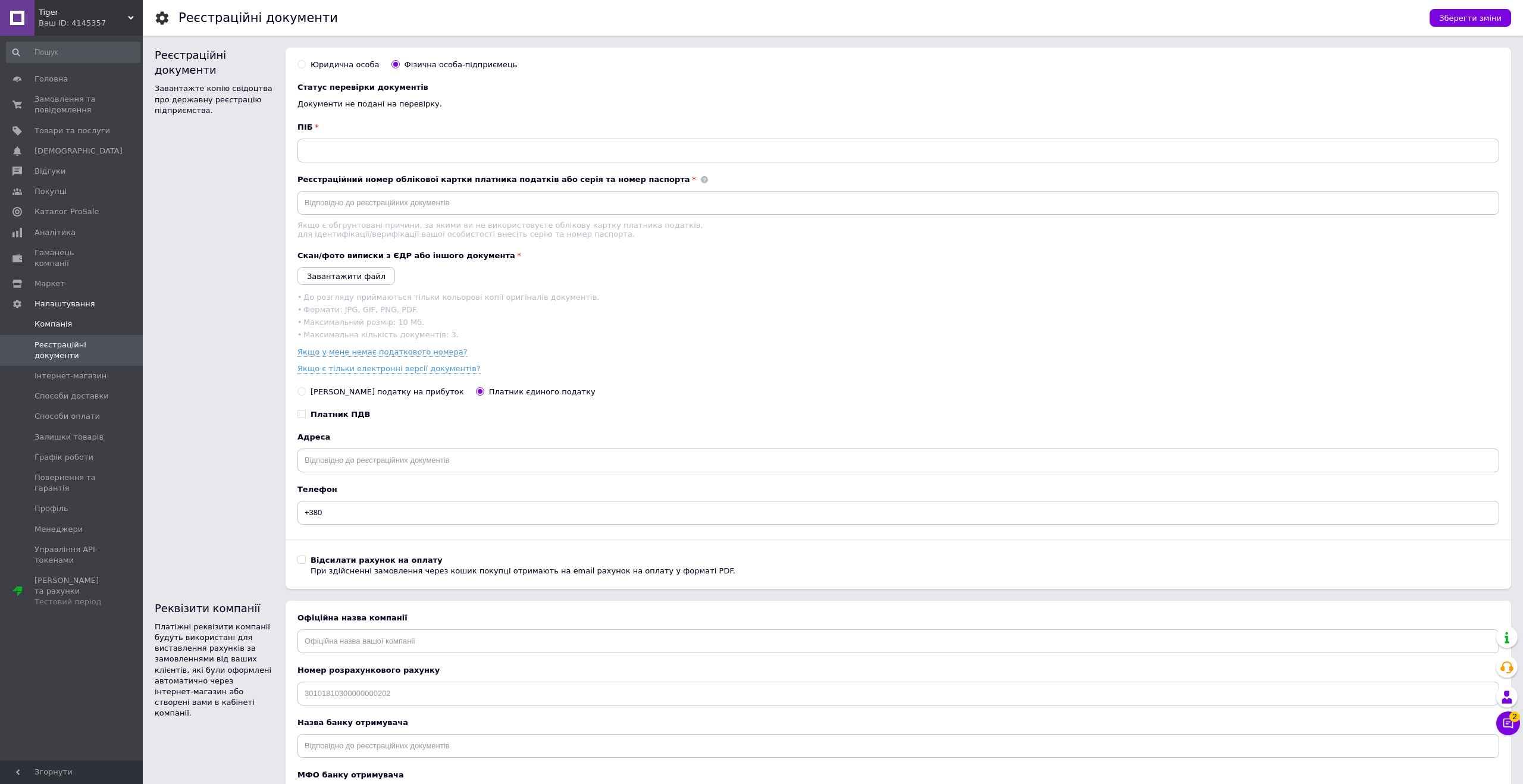
click at [67, 319] on span "Компанія" at bounding box center [53, 324] width 38 height 10
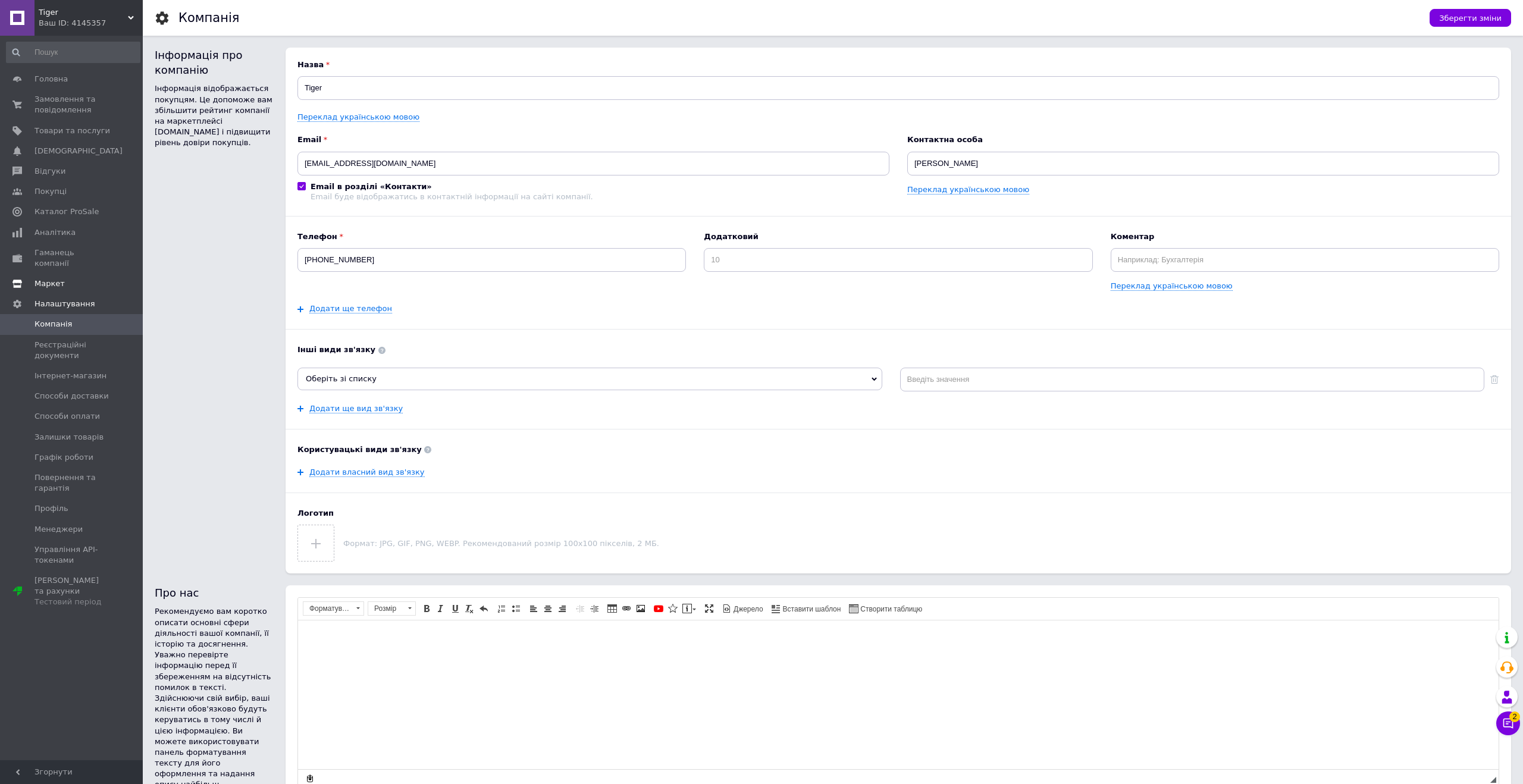
click at [59, 279] on span "Маркет" at bounding box center [49, 284] width 30 height 10
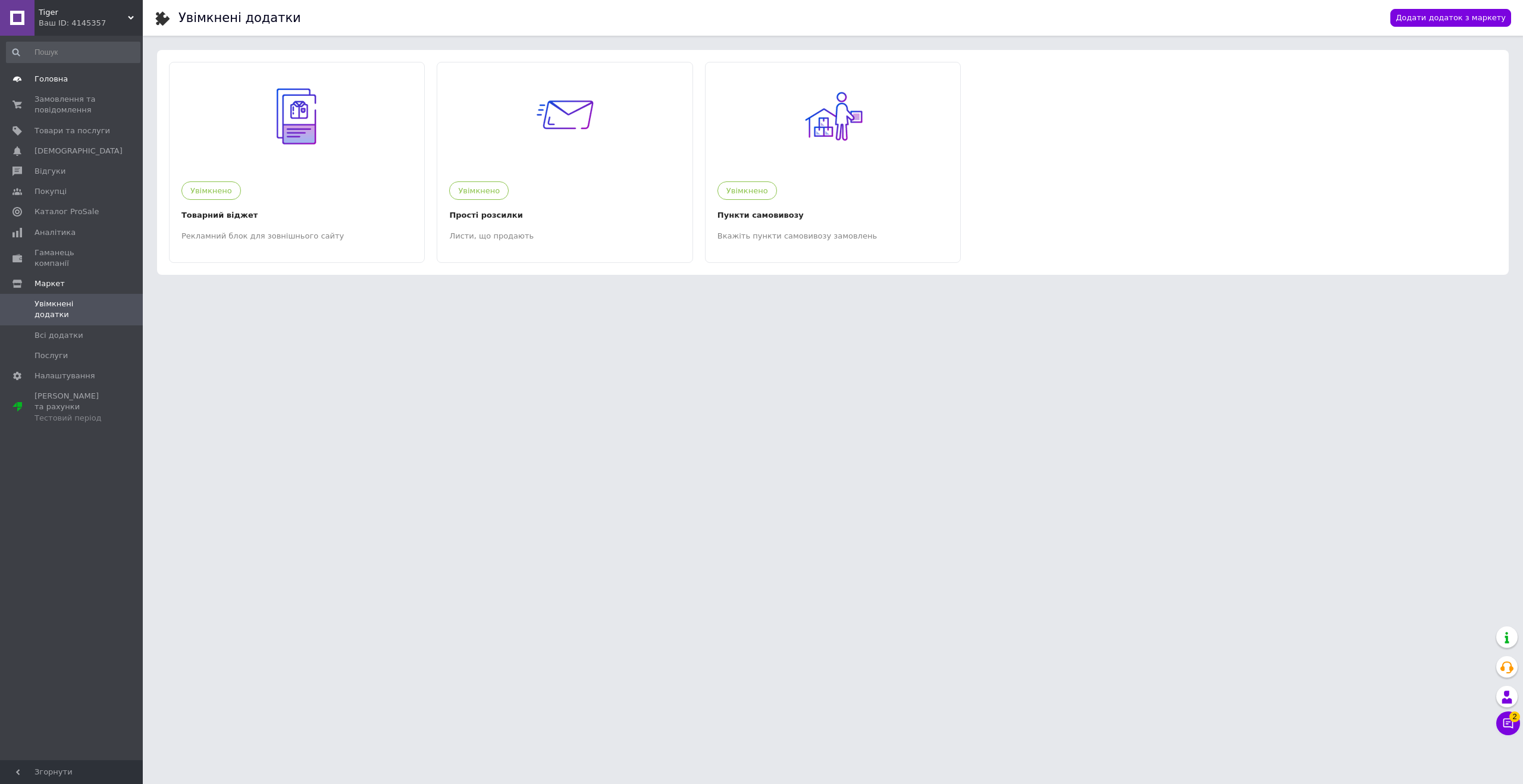
click at [59, 80] on span "Головна" at bounding box center [51, 79] width 33 height 10
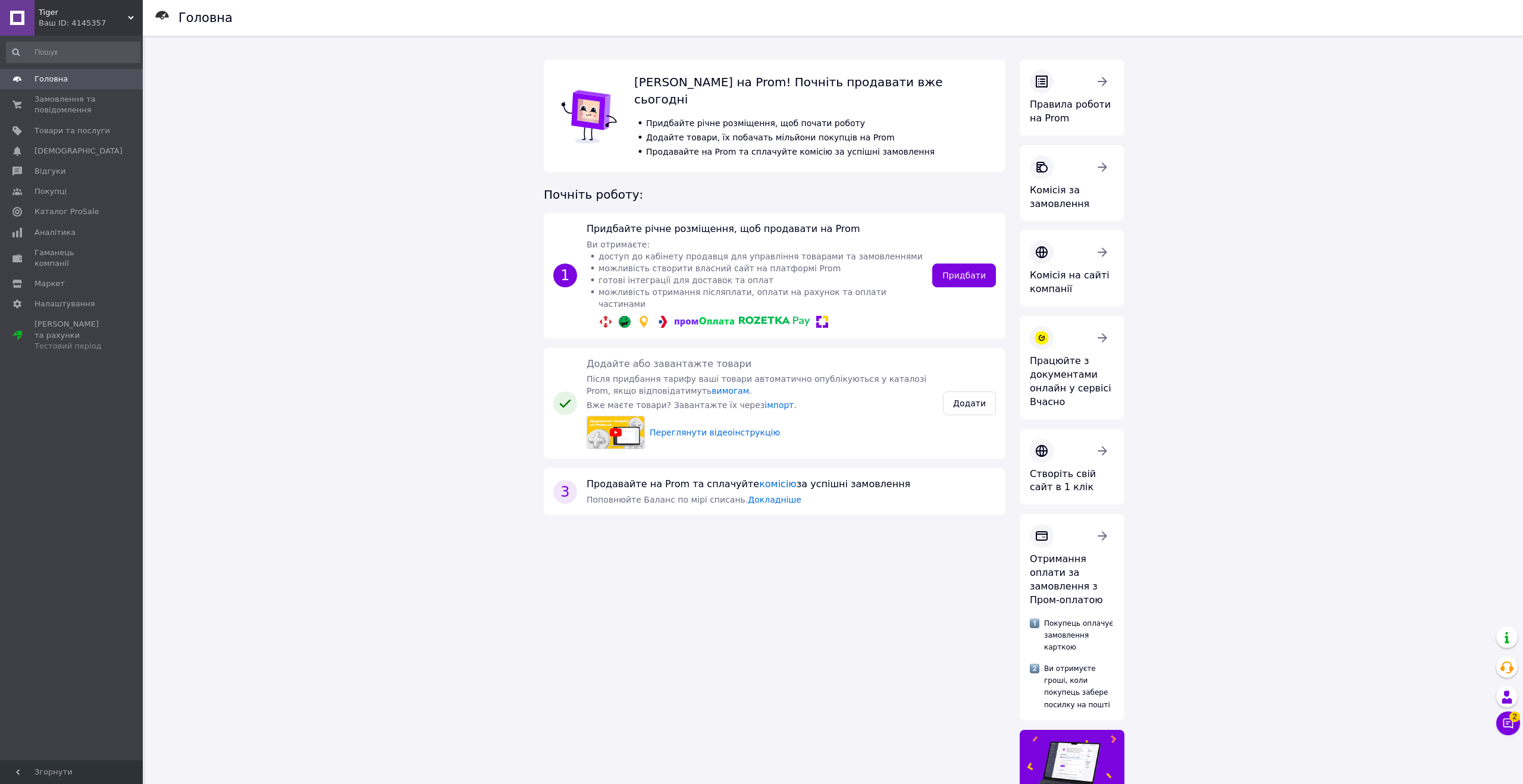
click at [49, 10] on span "Tiger" at bounding box center [83, 12] width 89 height 10
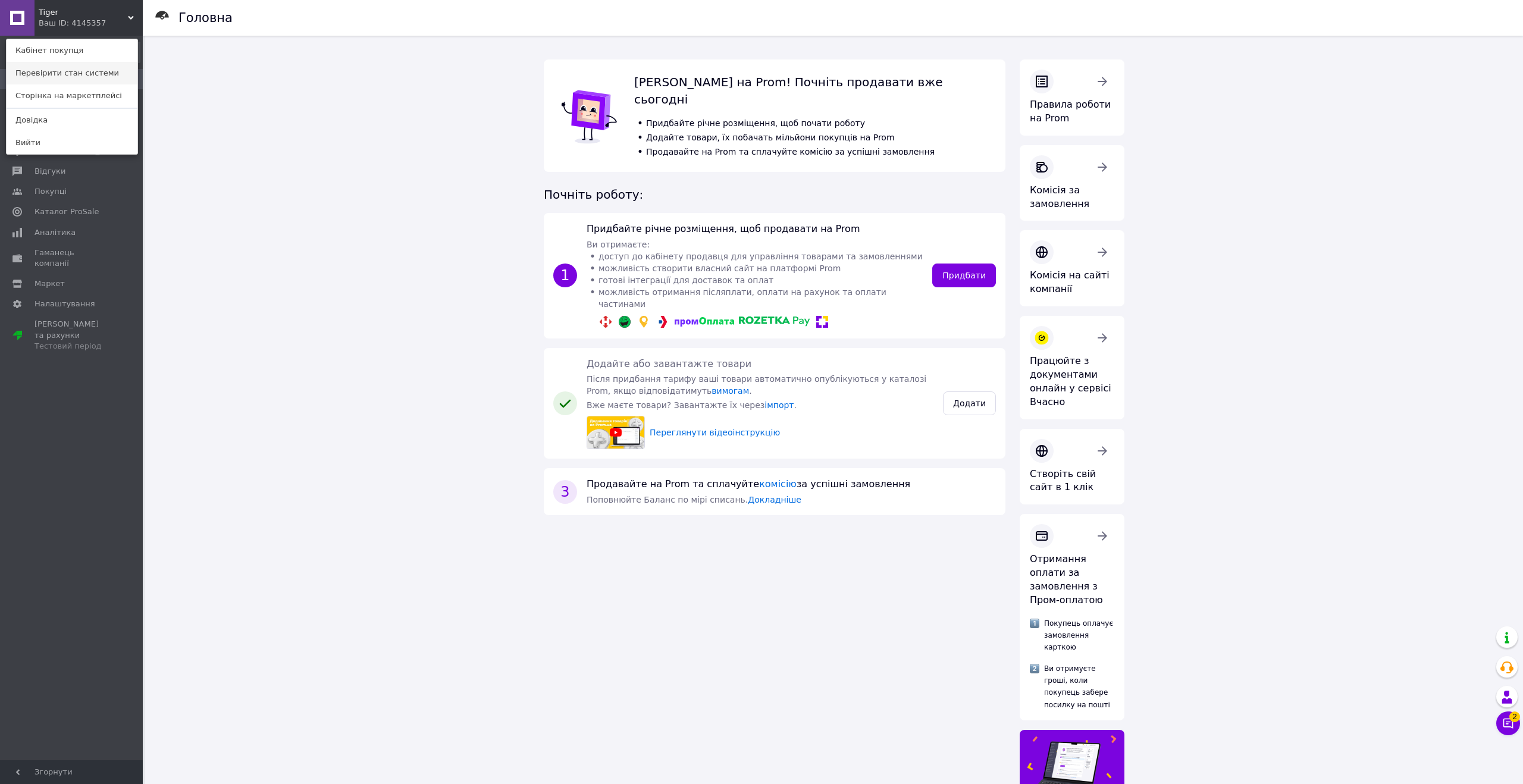
click at [49, 79] on link "Перевірити стан системи" at bounding box center [72, 73] width 131 height 22
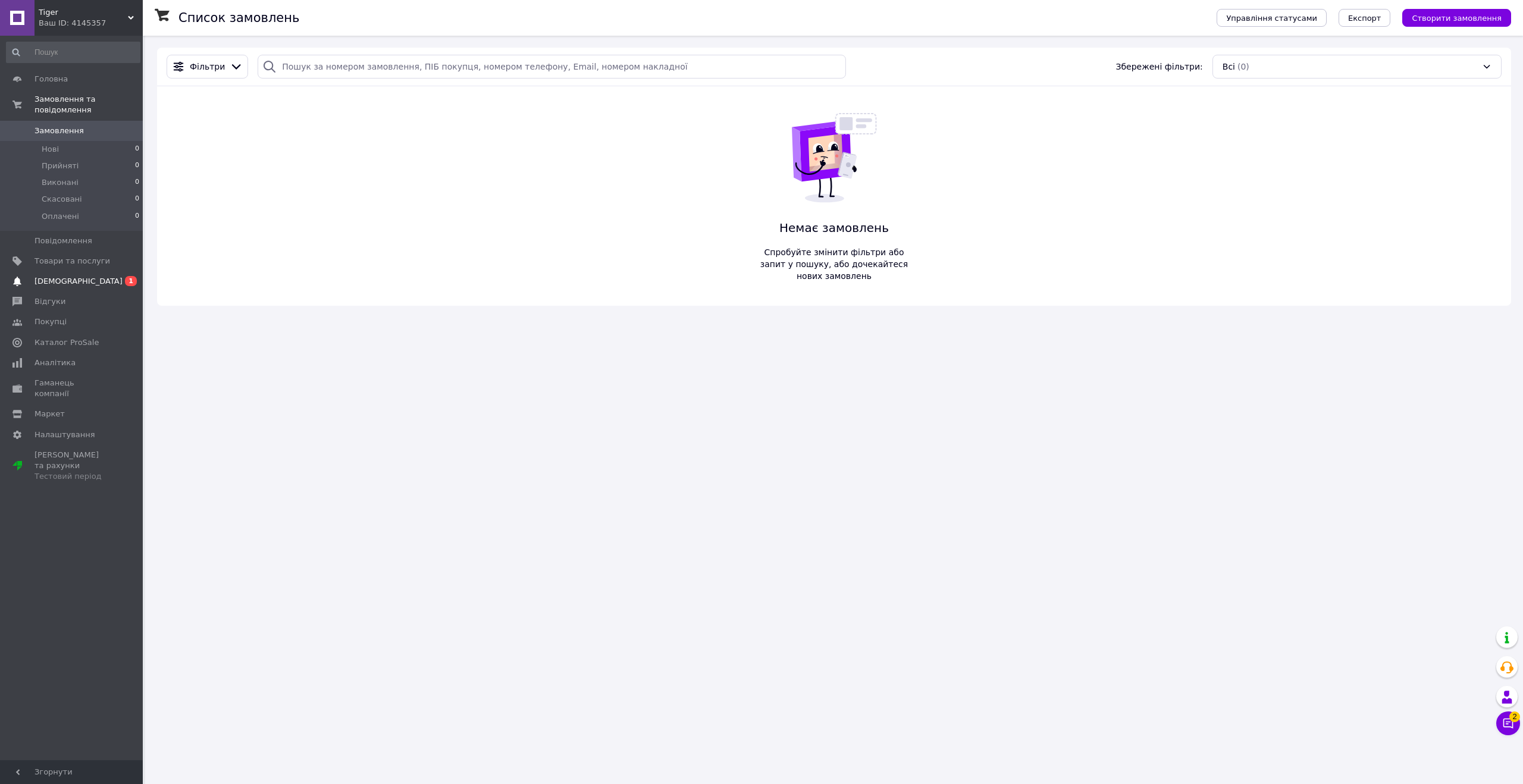
click at [94, 280] on span "[DEMOGRAPHIC_DATA]" at bounding box center [72, 281] width 76 height 10
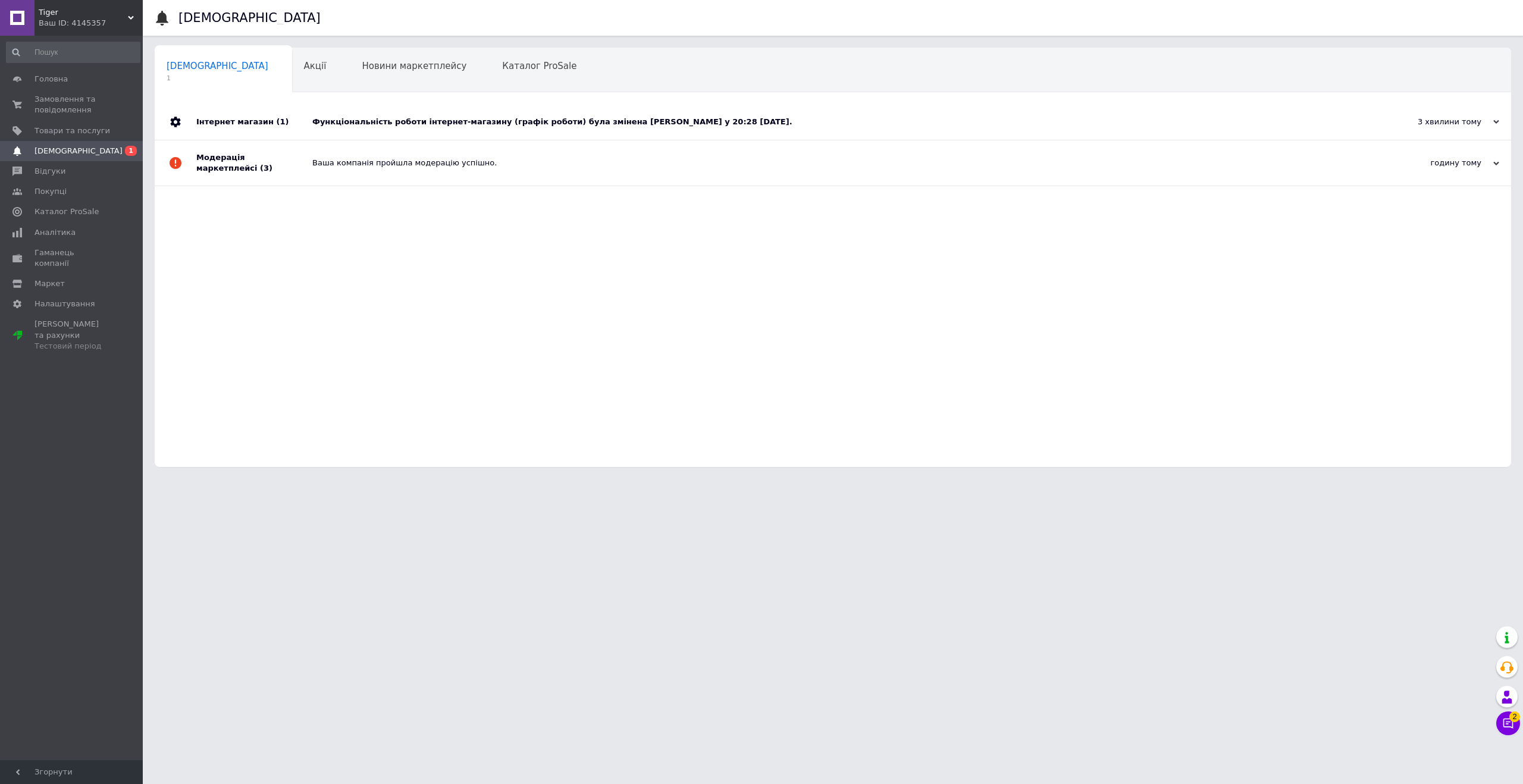
click at [251, 164] on div "Модерація маркетплейсі (3)" at bounding box center [254, 163] width 116 height 45
click at [399, 121] on div "Функціональність роботи інтернет-магазину (графік роботи) була змінена [PERSON_…" at bounding box center [846, 122] width 1068 height 10
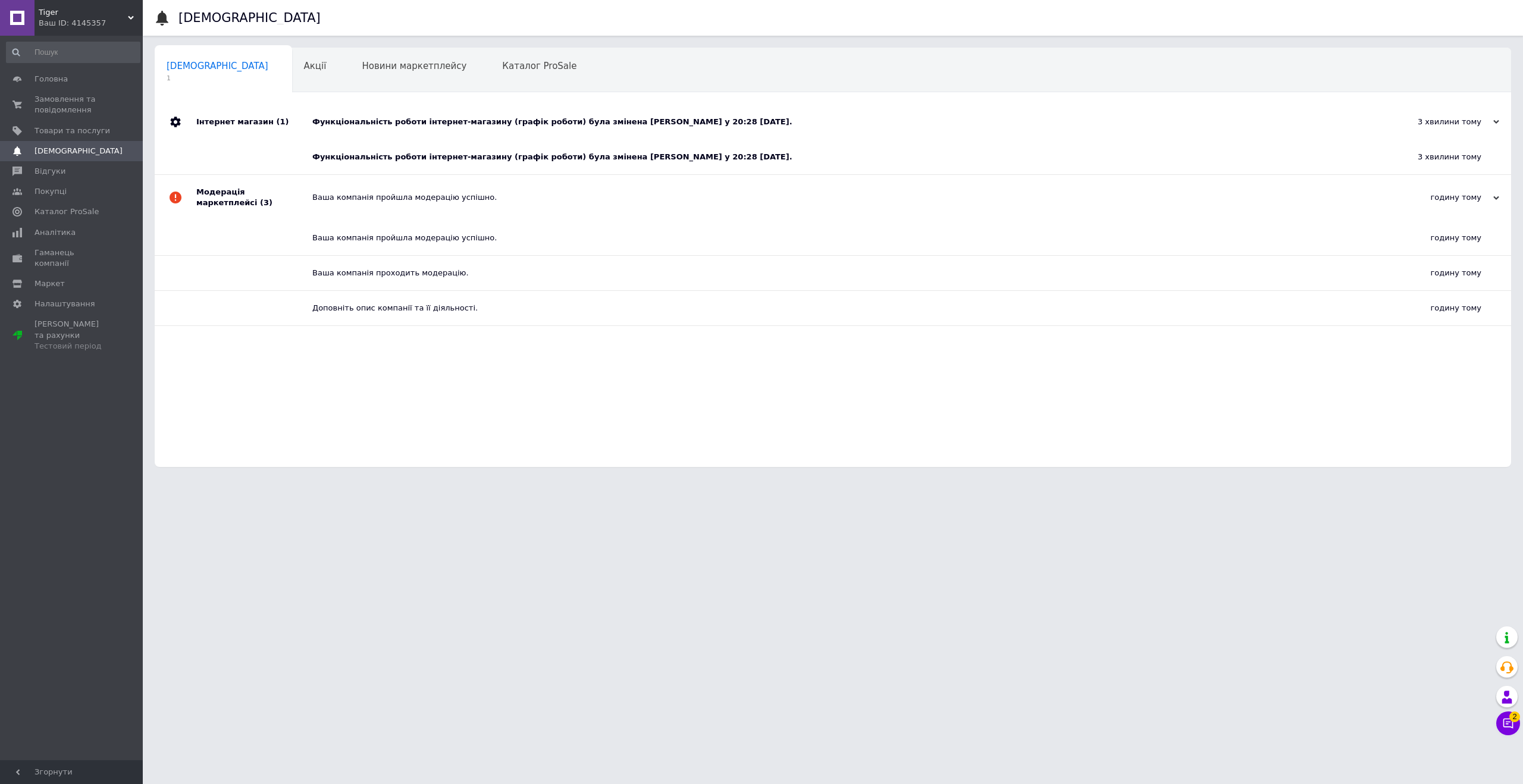
click at [390, 150] on div "Функціональність роботи інтернет-магазину (графік роботи) була змінена [PERSON_…" at bounding box center [837, 157] width 1050 height 34
click at [390, 158] on div "Функціональність роботи інтернет-магазину (графік роботи) була змінена [PERSON_…" at bounding box center [837, 157] width 1050 height 10
click at [720, 122] on div "Функціональність роботи інтернет-магазину (графік роботи) була змінена [PERSON_…" at bounding box center [846, 122] width 1068 height 10
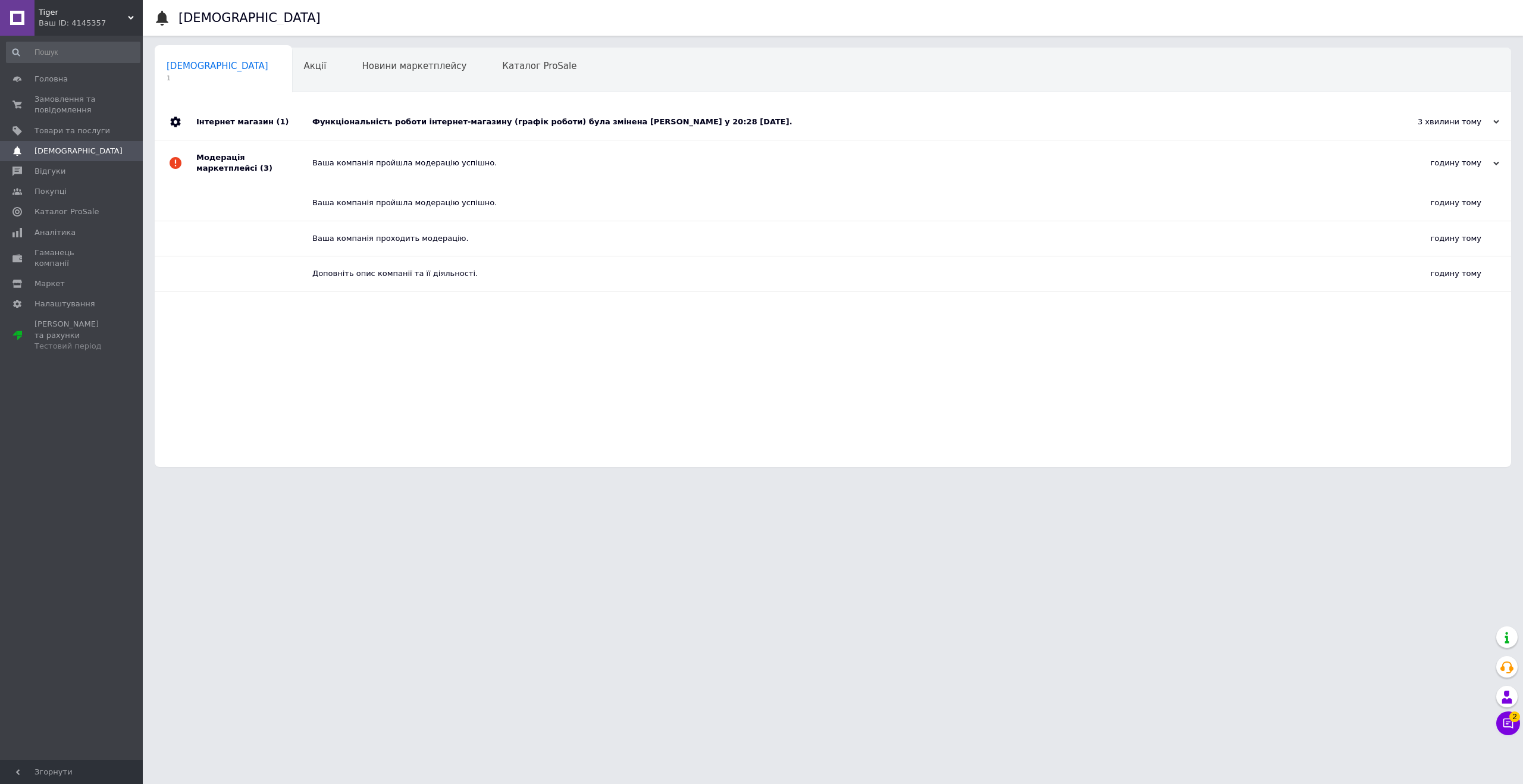
click at [715, 122] on div "Функціональність роботи інтернет-магазину (графік роботи) була змінена [PERSON_…" at bounding box center [846, 122] width 1068 height 10
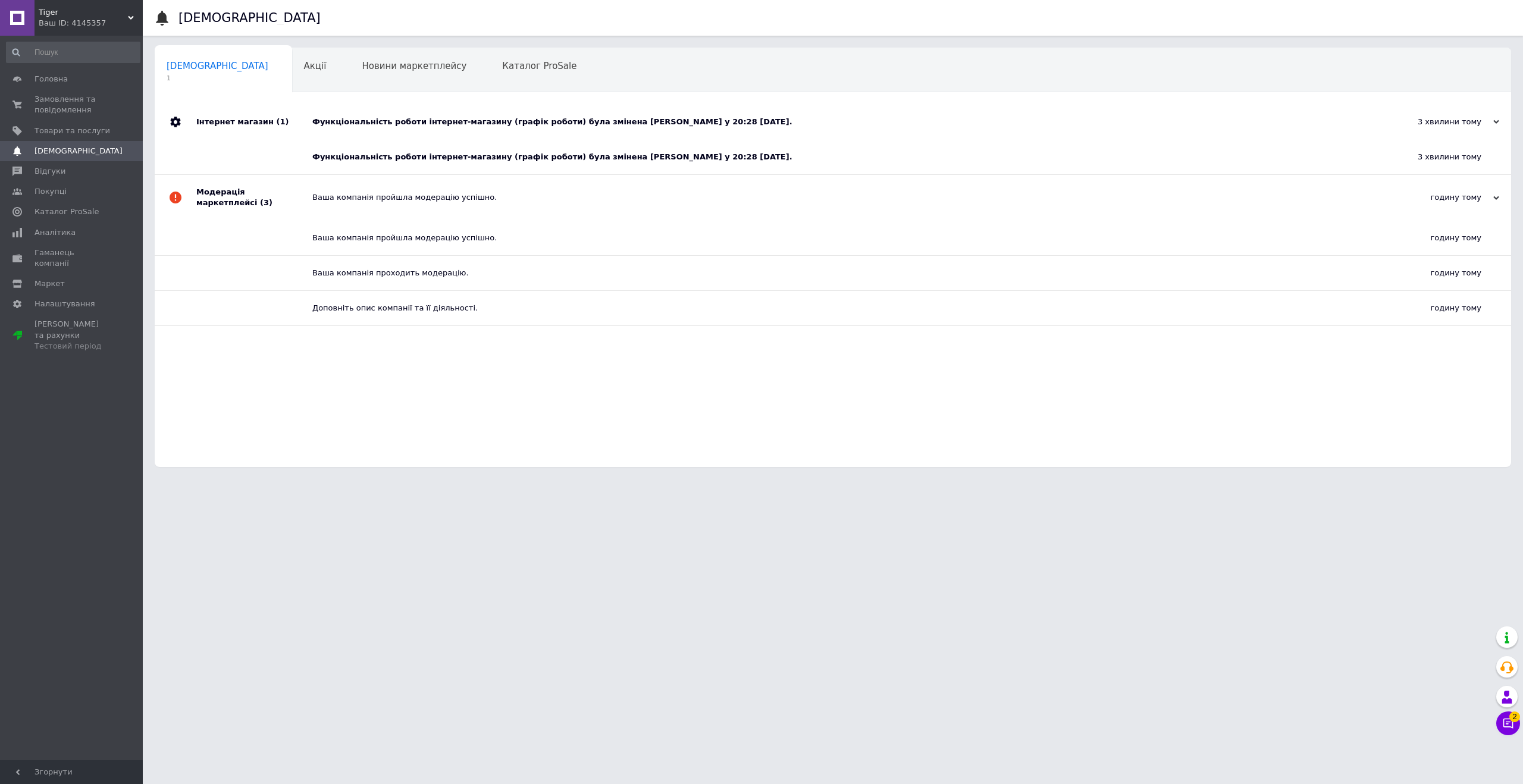
click at [469, 166] on div "Функціональність роботи інтернет-магазину (графік роботи) була змінена [PERSON_…" at bounding box center [837, 157] width 1050 height 34
click at [484, 154] on div "Функціональність роботи інтернет-магазину (графік роботи) була змінена [PERSON_…" at bounding box center [837, 157] width 1050 height 10
click at [292, 72] on div "Акції 0" at bounding box center [321, 70] width 58 height 45
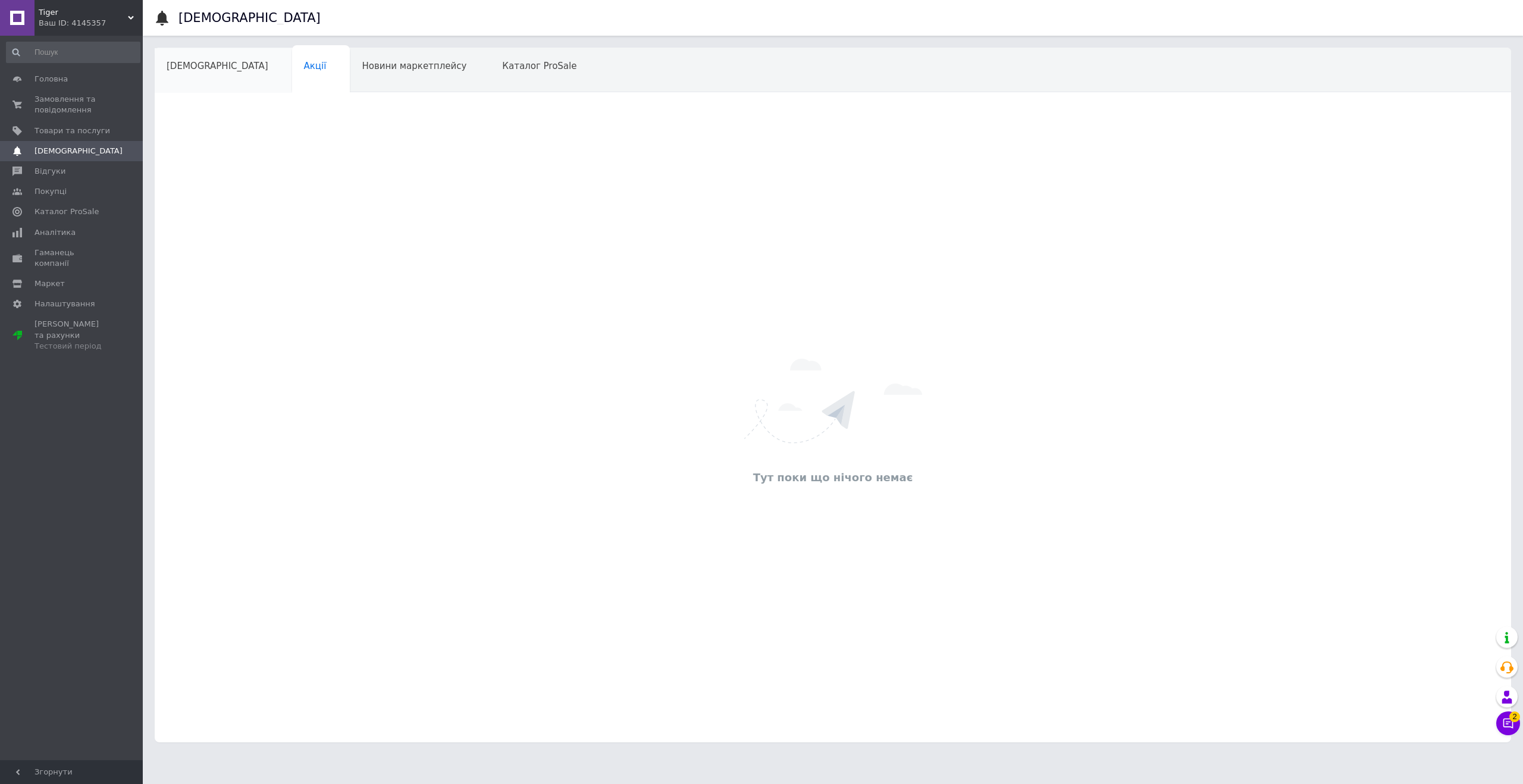
click at [209, 69] on span "[DEMOGRAPHIC_DATA]" at bounding box center [217, 66] width 102 height 10
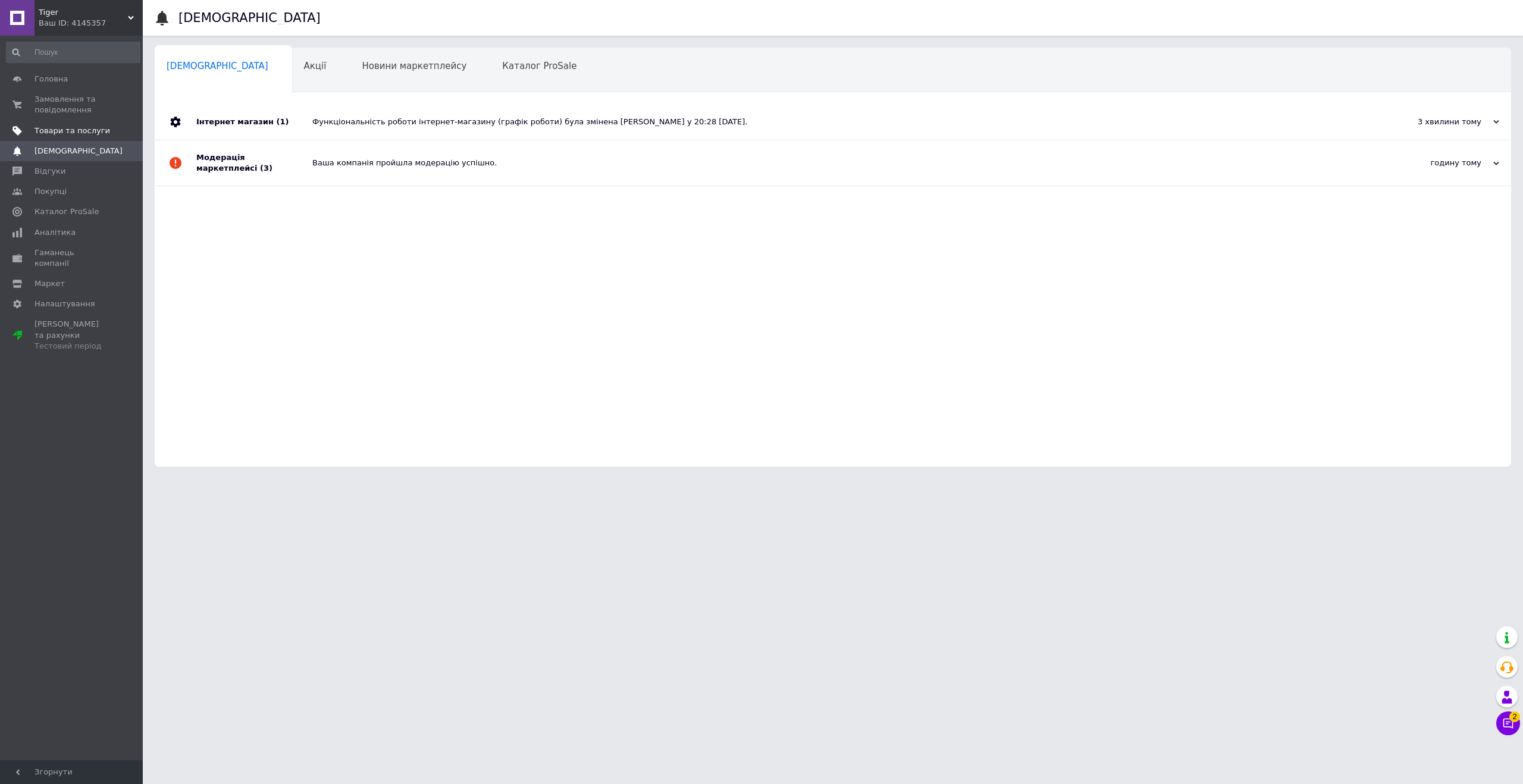
click at [71, 127] on span "Товари та послуги" at bounding box center [72, 130] width 76 height 10
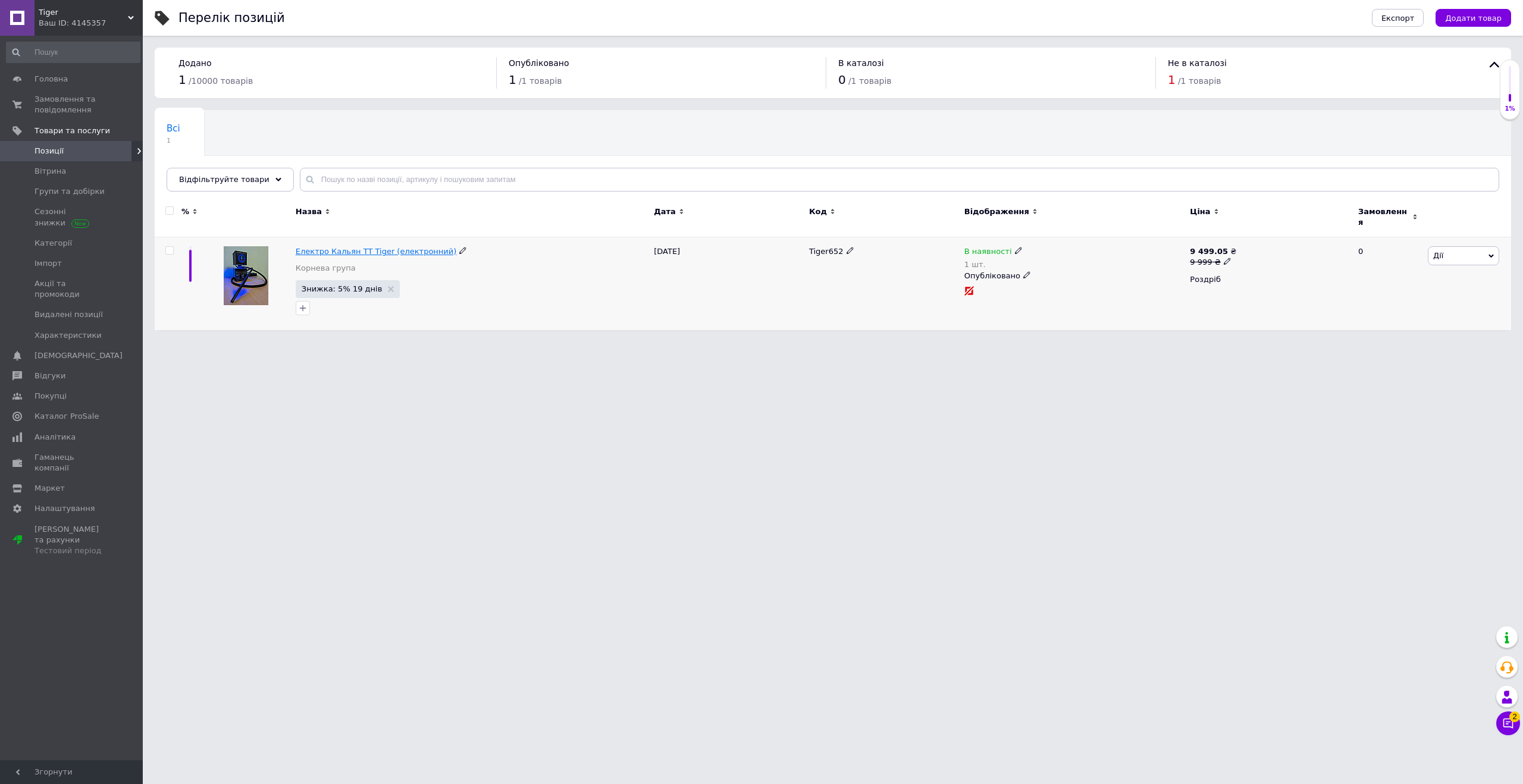
click at [373, 247] on span "Електро Кальян TT Tiger (електронний)" at bounding box center [377, 251] width 161 height 9
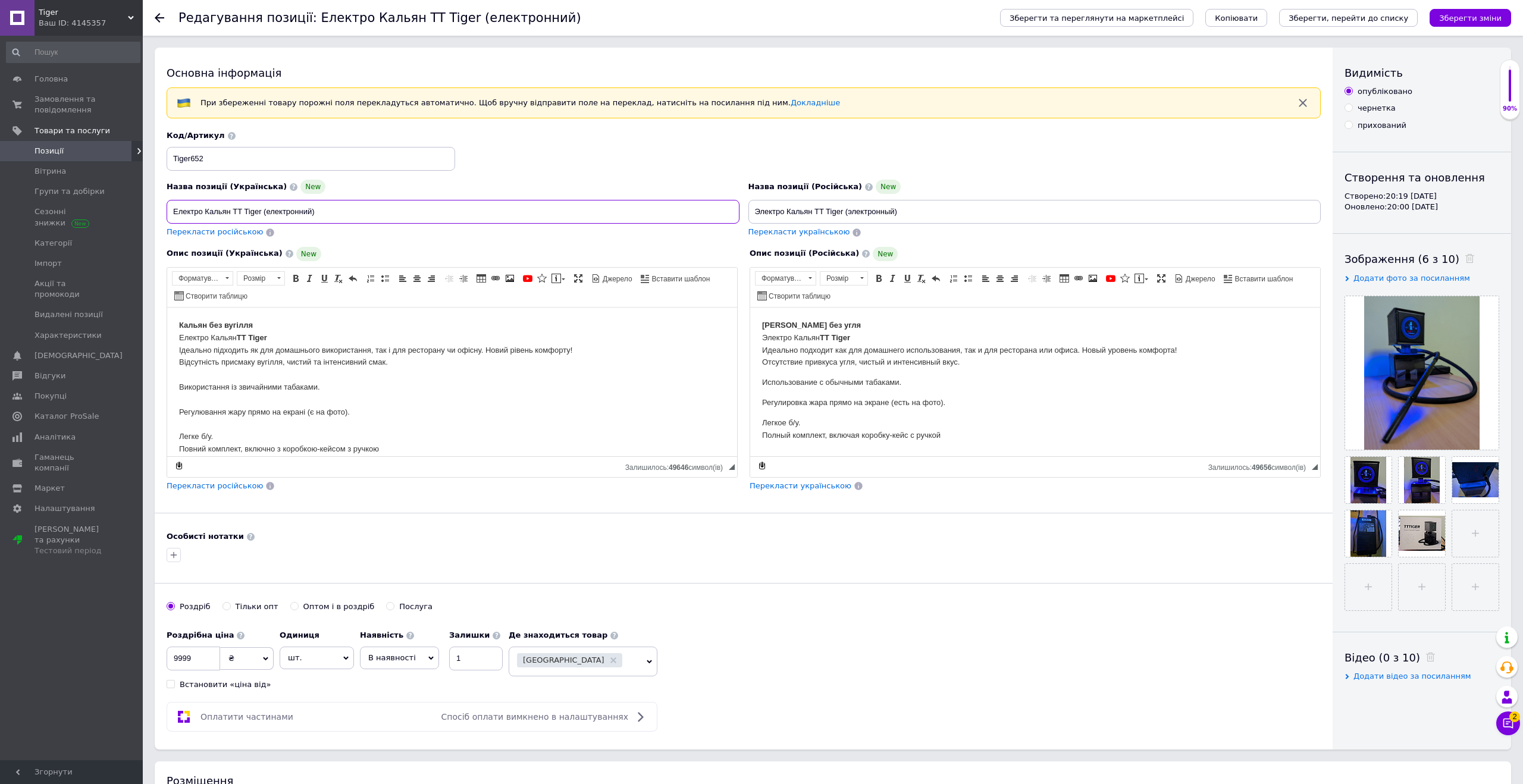
drag, startPoint x: 335, startPoint y: 212, endPoint x: 164, endPoint y: 205, distance: 171.1
click at [164, 205] on div "Назва позиції (Українська) New Електро Кальян TT Tiger (електронний) Перекласти…" at bounding box center [453, 209] width 582 height 67
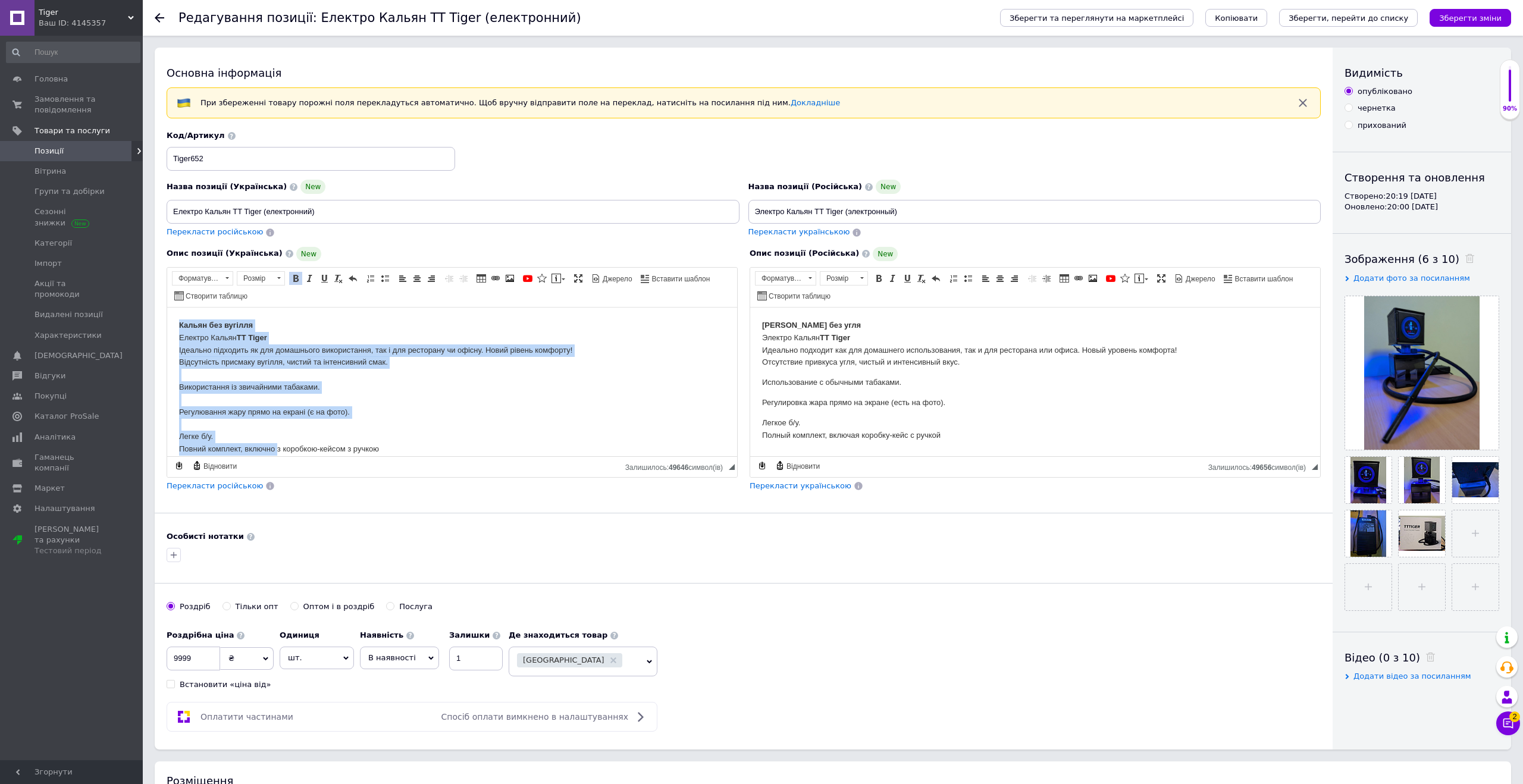
scroll to position [11, 0]
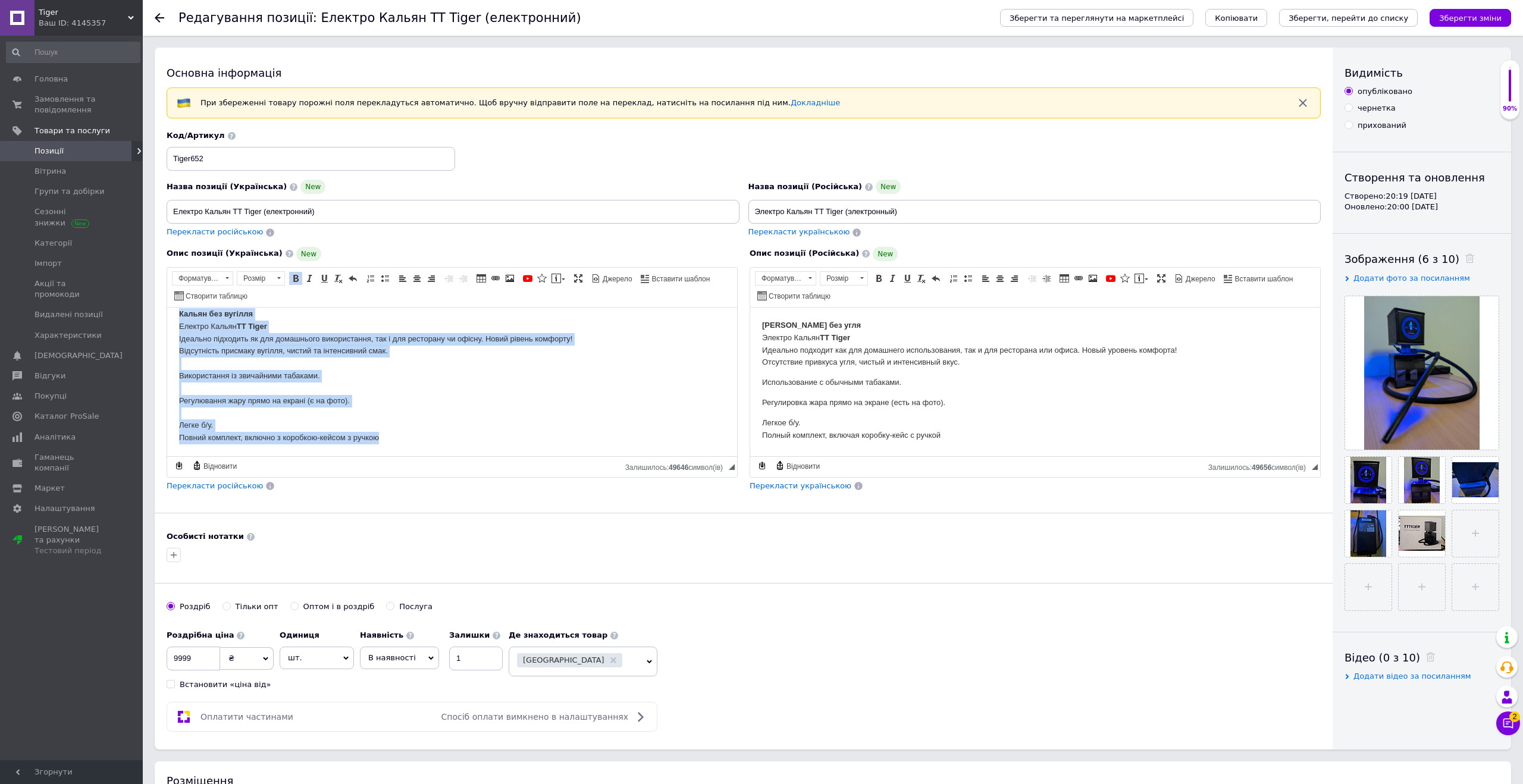
drag, startPoint x: 181, startPoint y: 323, endPoint x: 398, endPoint y: 464, distance: 258.8
click at [398, 455] on html "Кальян без вугілля Електро Кальян TT Tiger Ідеально підходить як для домашнього…" at bounding box center [452, 376] width 570 height 160
copy body "Кальян без вугілля Електро Кальян TT Tiger Ідеально підходить як для домашнього…"
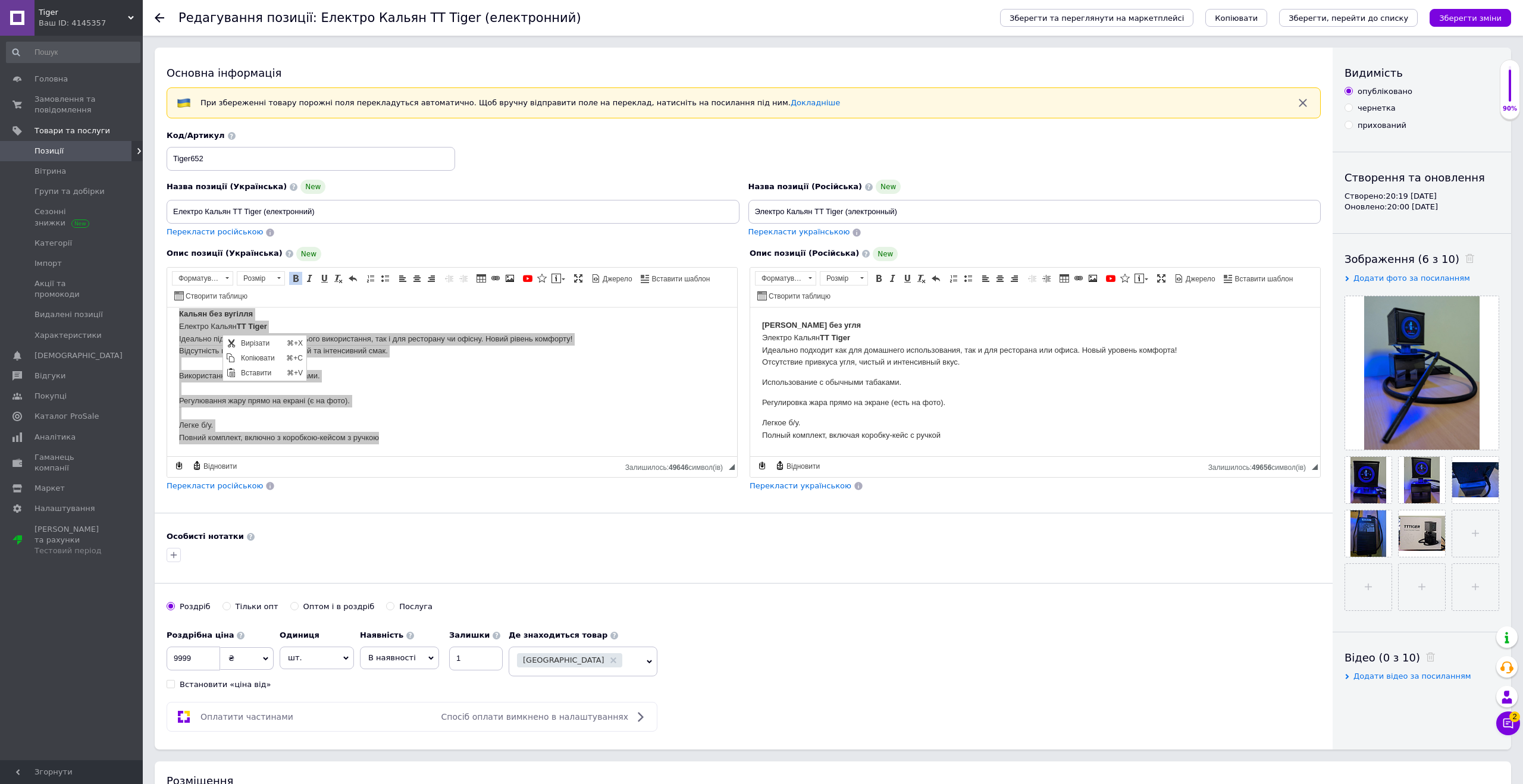
scroll to position [0, 0]
click at [247, 362] on span "Копіювати" at bounding box center [260, 357] width 45 height 15
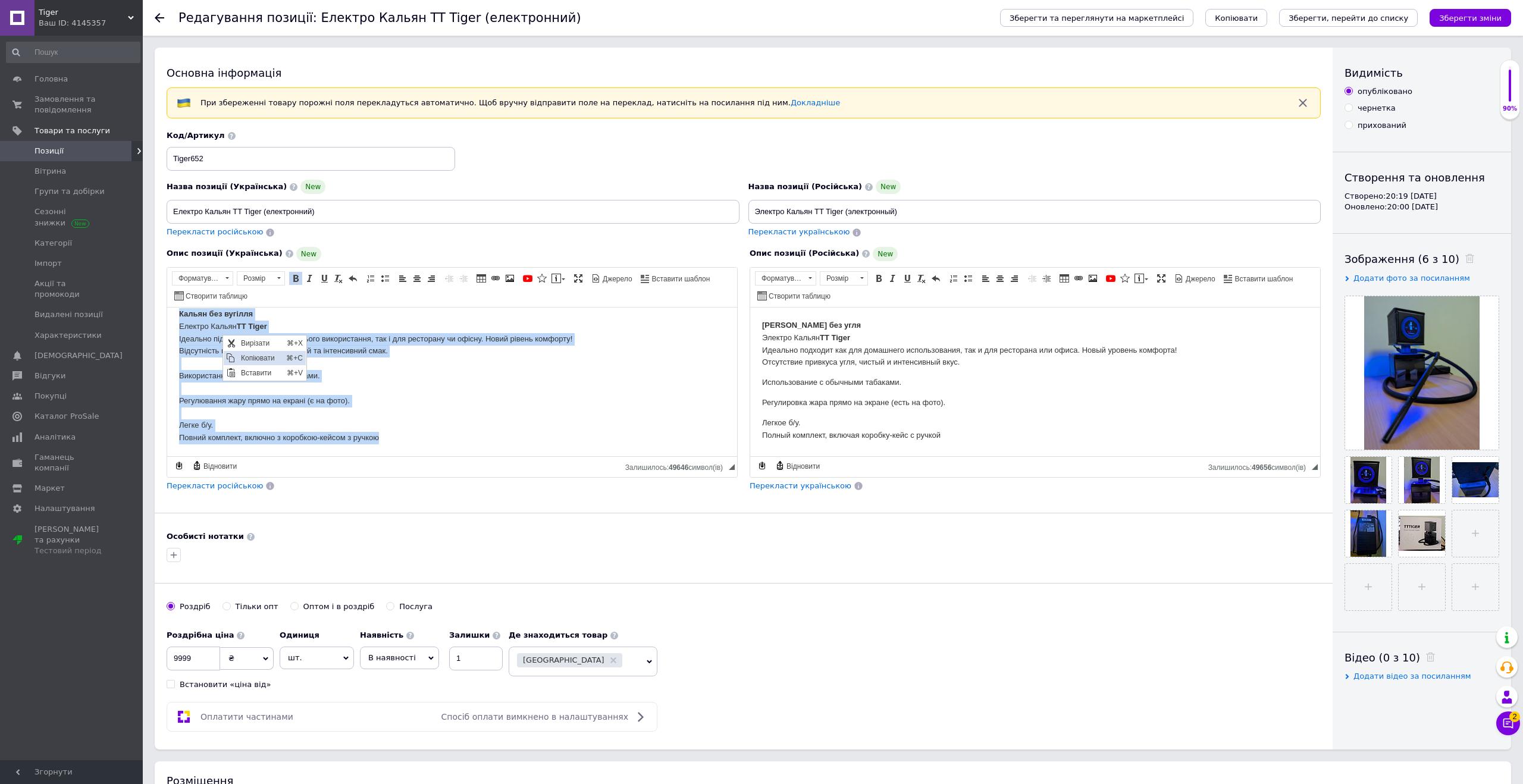
copy body "Кальян без вугілля Електро Кальян TT Tiger Ідеально підходить як для домашнього…"
